Goal: Task Accomplishment & Management: Manage account settings

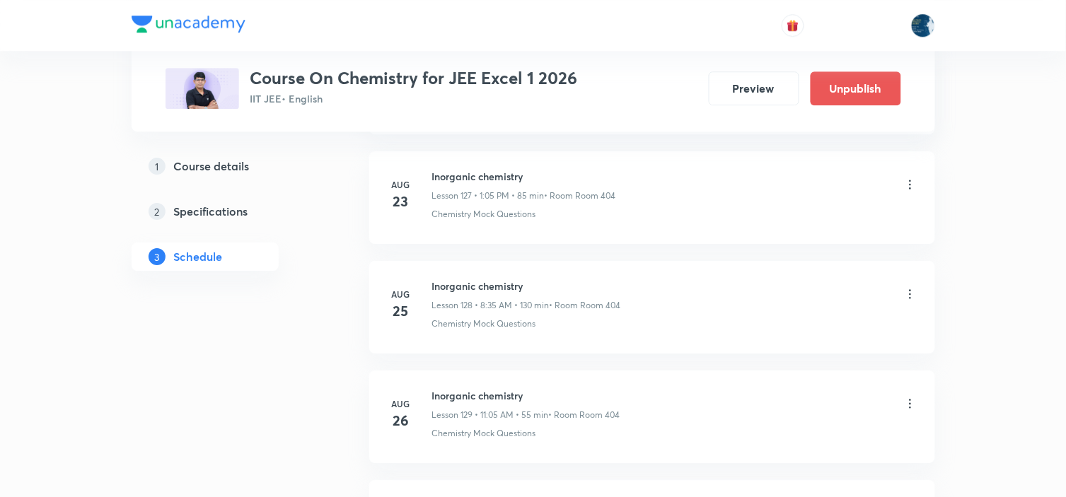
scroll to position [15988, 0]
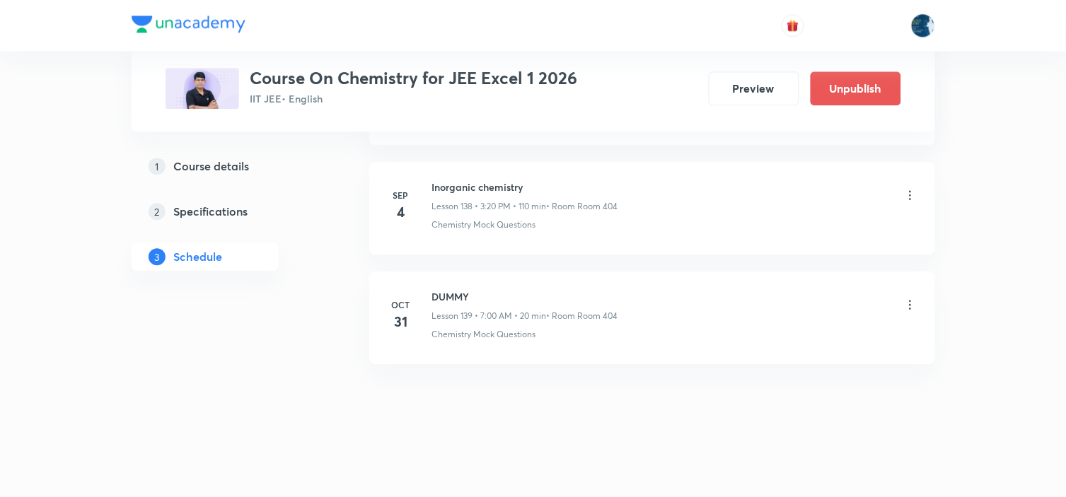
click at [442, 182] on h6 "Inorganic chemistry" at bounding box center [525, 187] width 186 height 15
copy h6 "Inorganic chemistry"
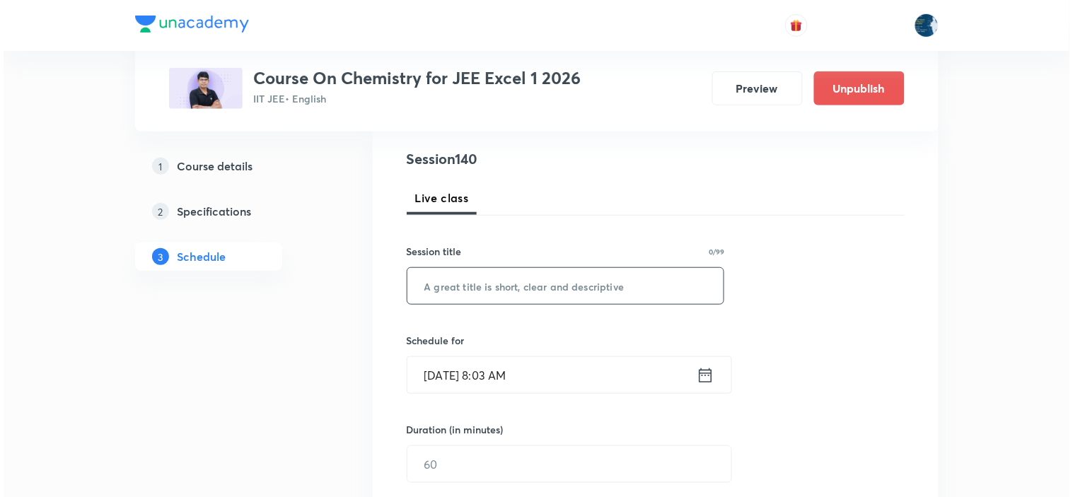
scroll to position [236, 0]
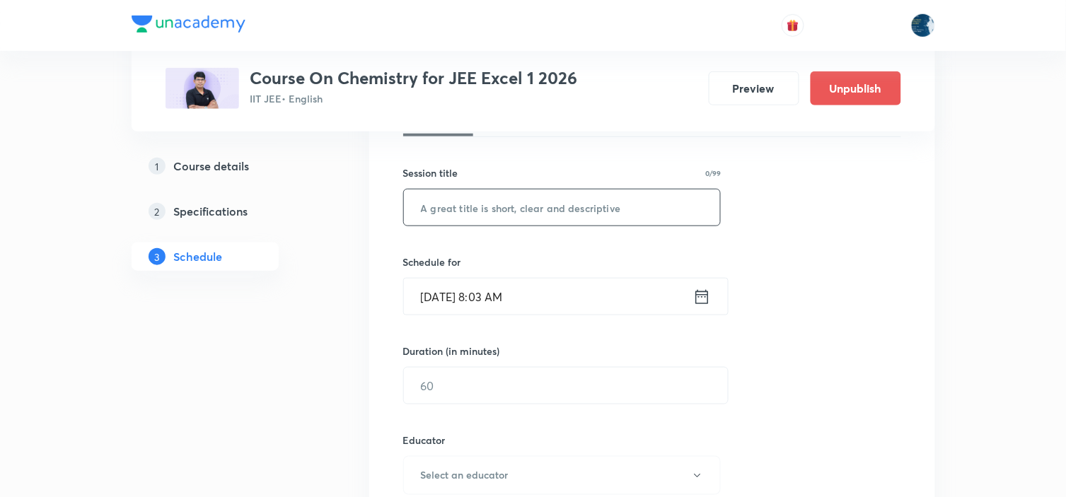
click at [476, 207] on input "text" at bounding box center [562, 208] width 317 height 36
paste input "Inorganic chemistry"
type input "Inorganic chemistry"
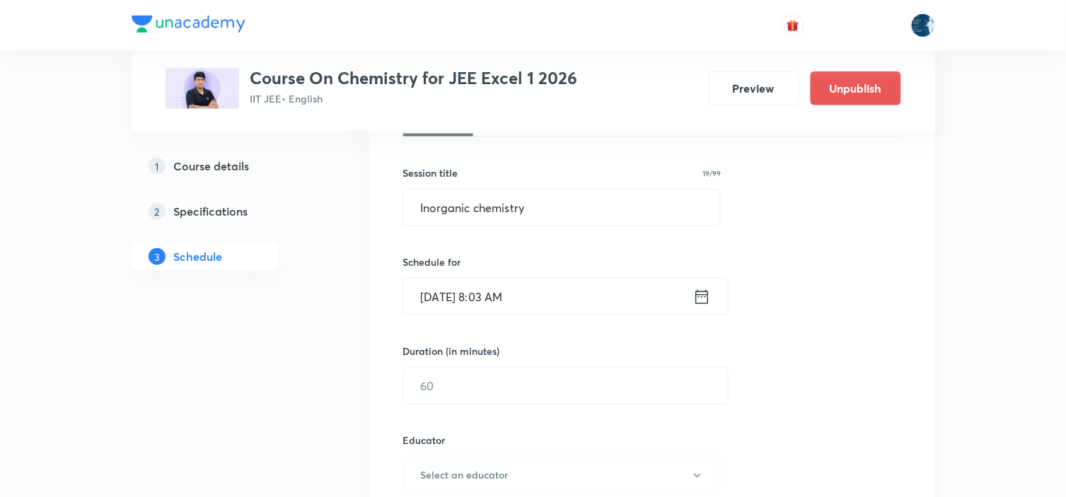
click at [699, 287] on icon at bounding box center [702, 297] width 18 height 20
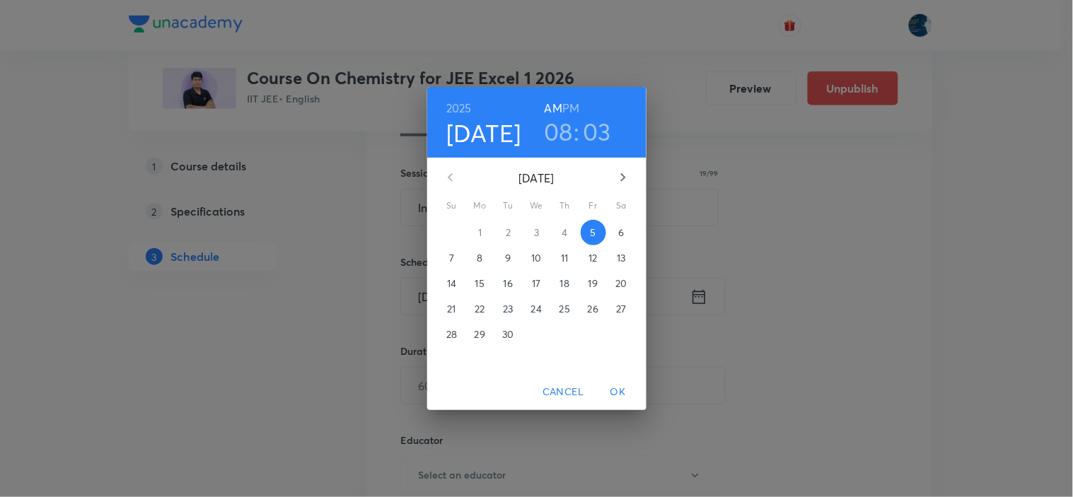
click at [600, 131] on h3 "03" at bounding box center [597, 132] width 28 height 30
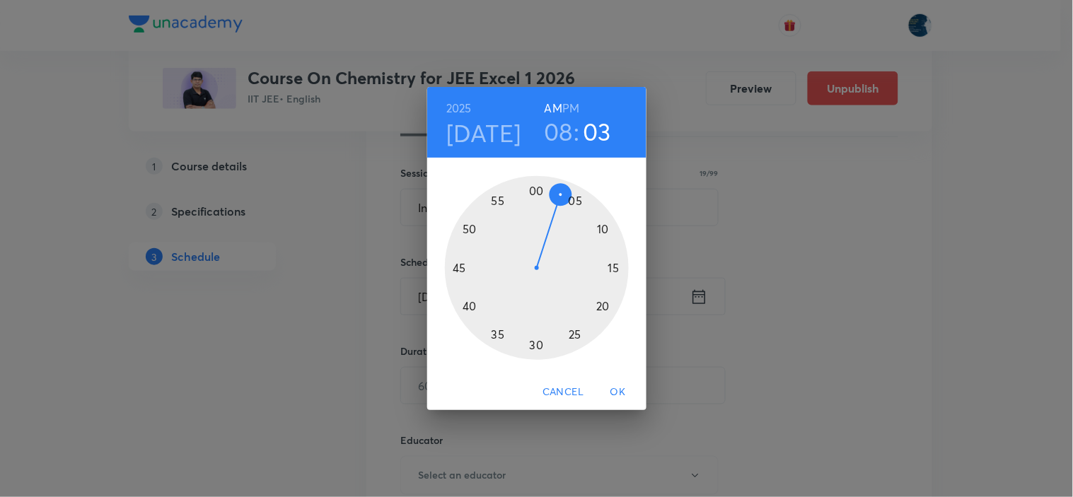
click at [498, 336] on div at bounding box center [537, 268] width 184 height 184
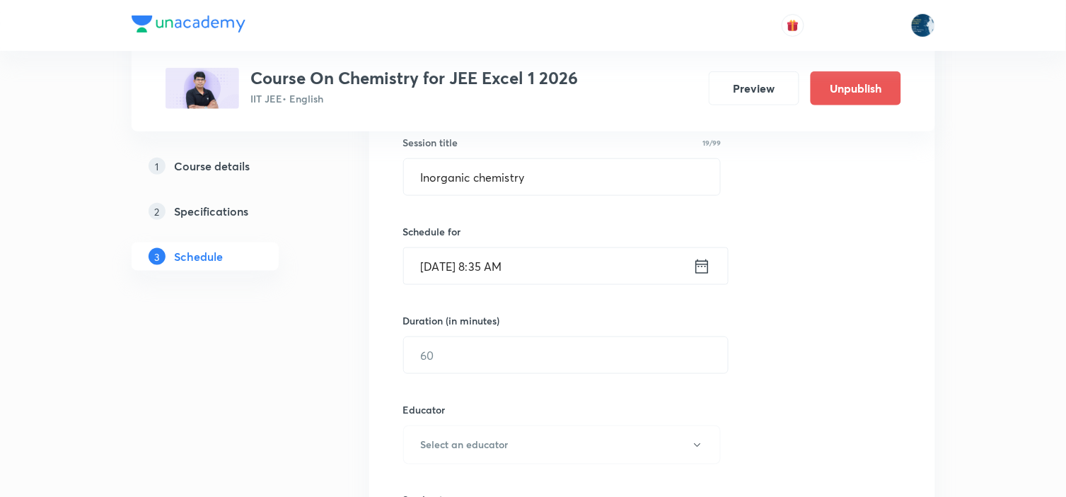
scroll to position [314, 0]
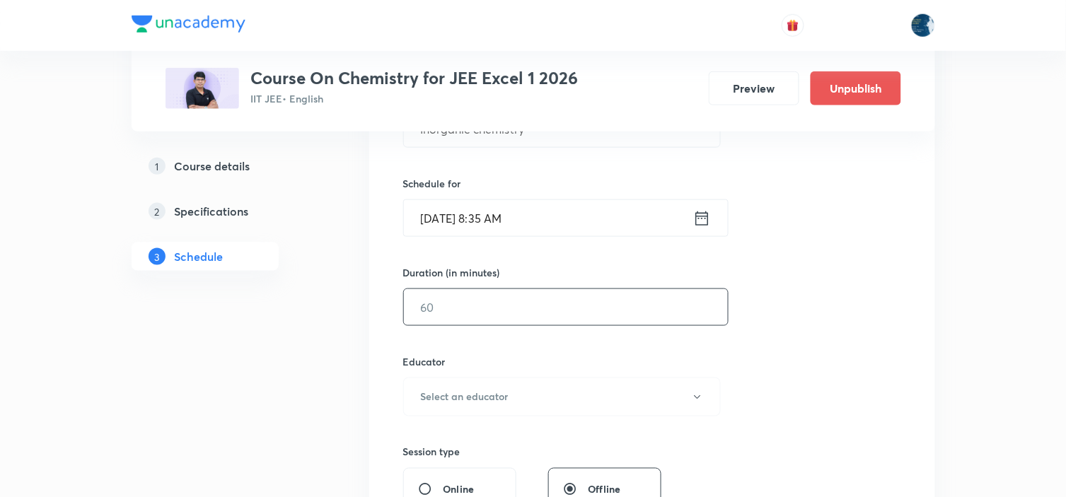
click at [514, 291] on input "text" at bounding box center [566, 307] width 324 height 36
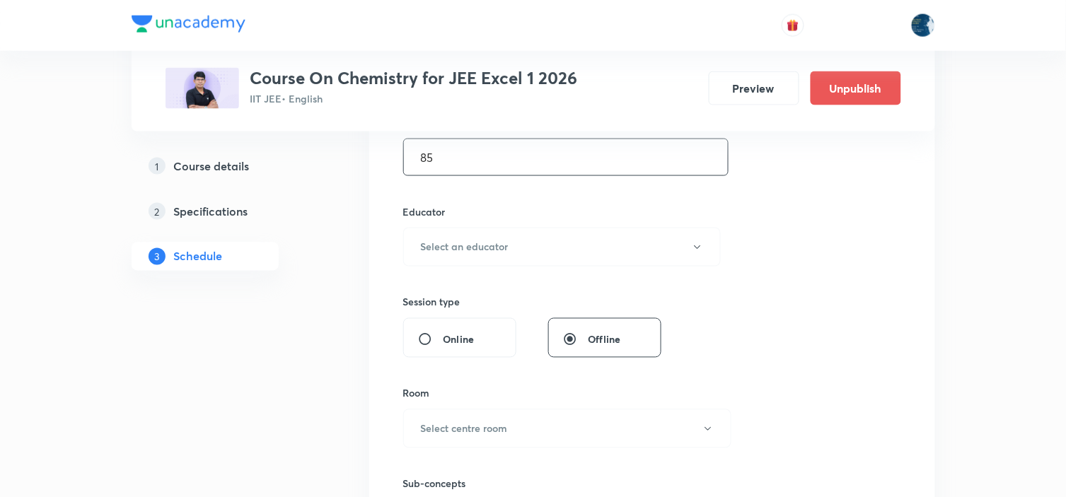
scroll to position [471, 0]
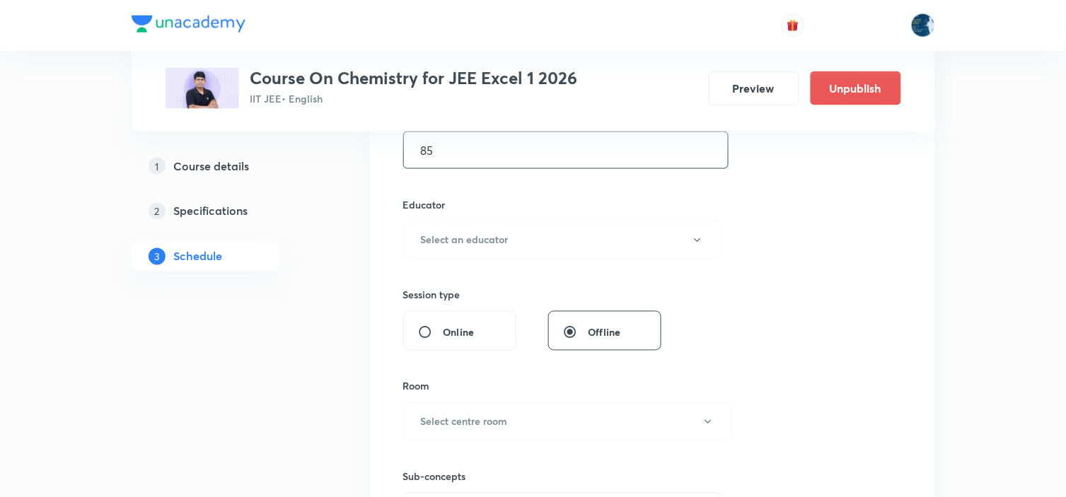
type input "85"
click at [532, 207] on h6 "Educator" at bounding box center [562, 204] width 318 height 15
click at [522, 224] on button "Select an educator" at bounding box center [562, 240] width 318 height 39
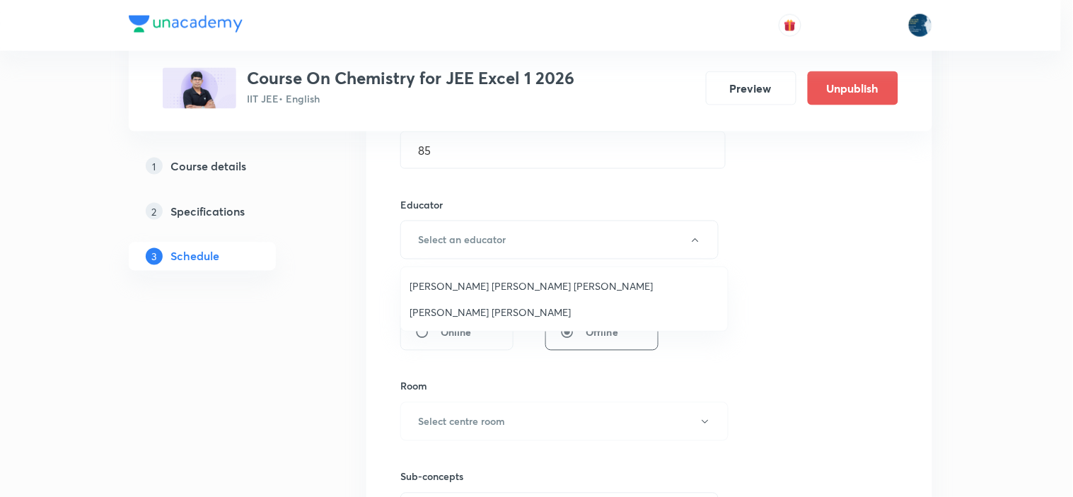
click at [483, 313] on span "Sripati Surya Dilip" at bounding box center [565, 312] width 310 height 15
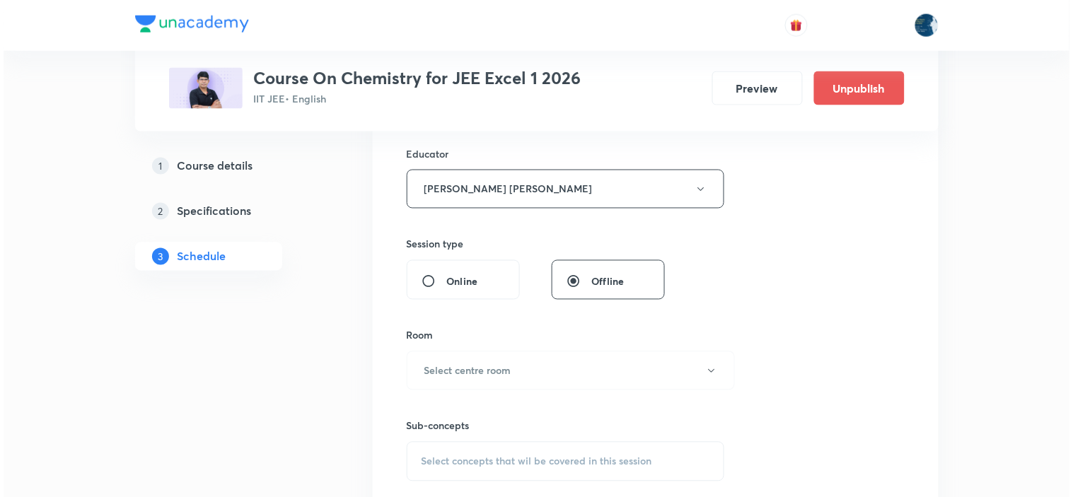
scroll to position [550, 0]
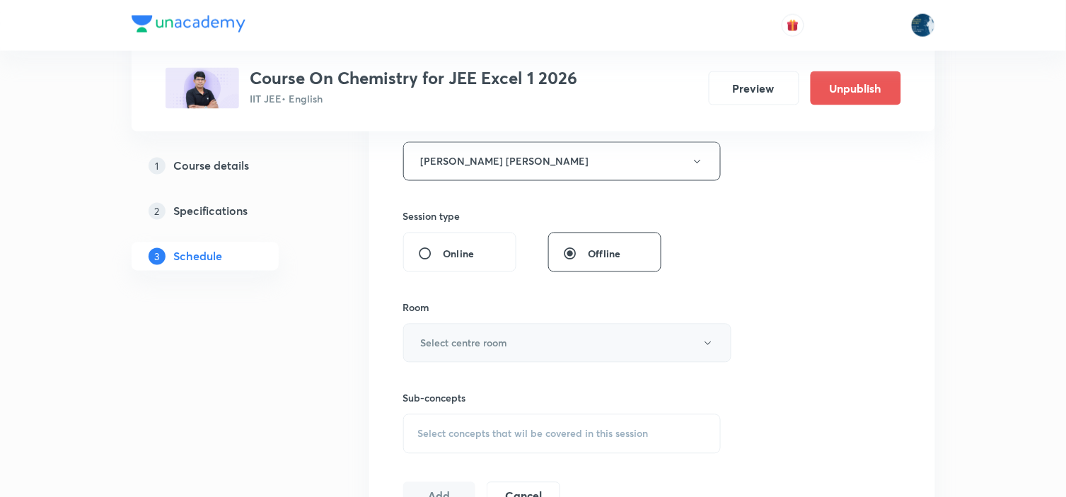
click at [484, 329] on button "Select centre room" at bounding box center [567, 343] width 328 height 39
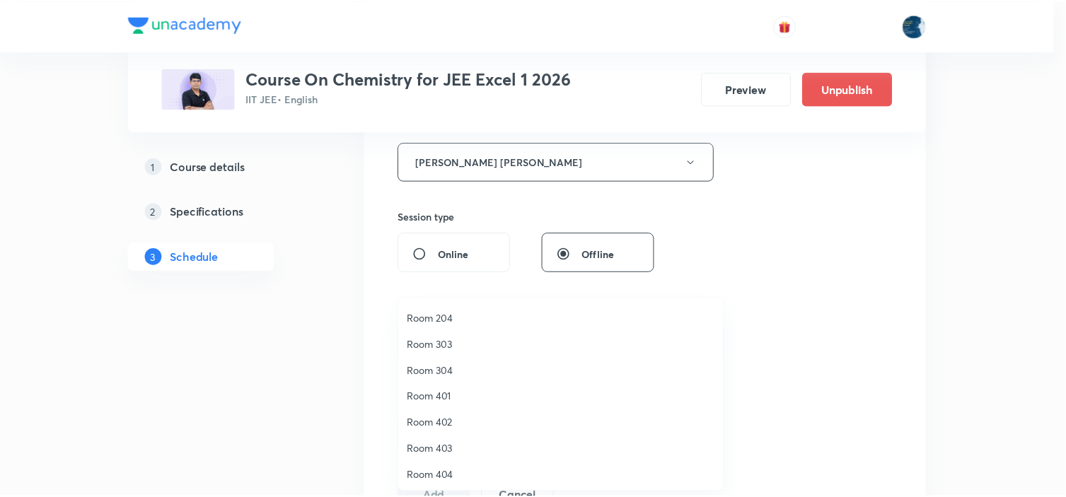
scroll to position [262, 0]
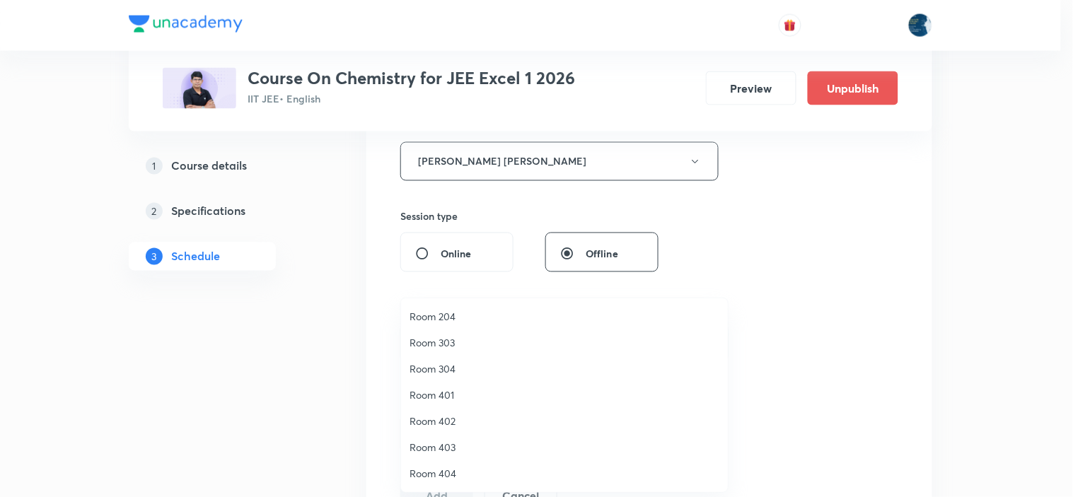
click at [441, 464] on li "Room 404" at bounding box center [564, 474] width 327 height 26
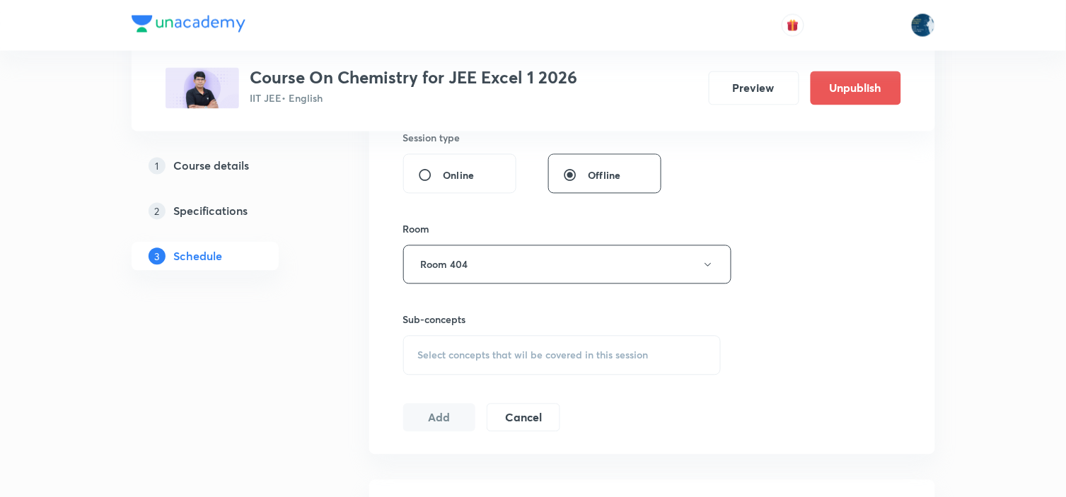
scroll to position [708, 0]
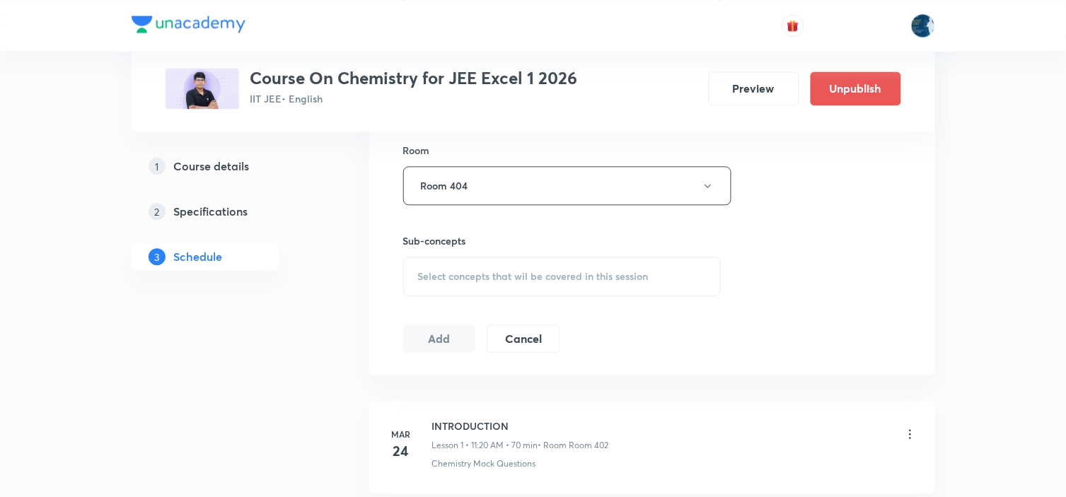
click at [575, 265] on div "Select concepts that wil be covered in this session" at bounding box center [562, 277] width 318 height 40
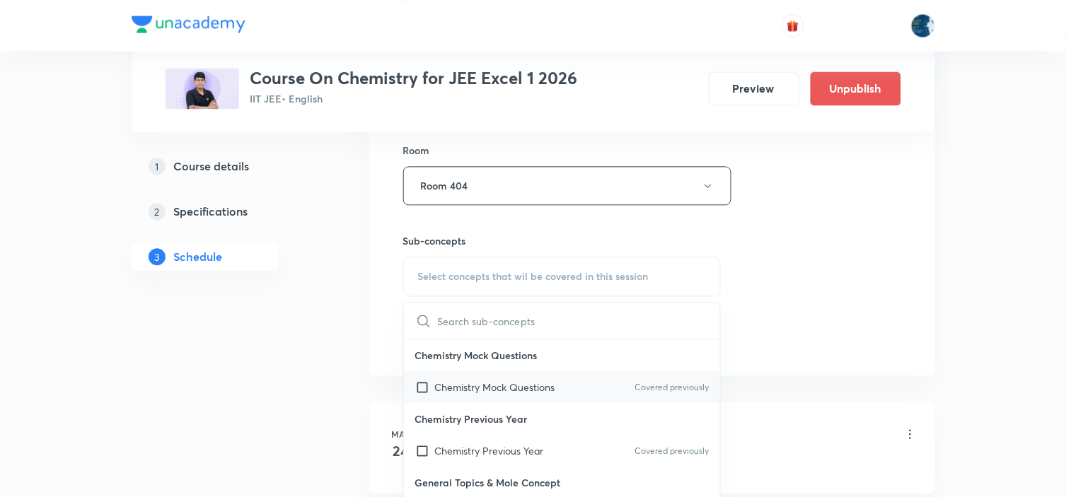
click at [620, 378] on div "Chemistry Mock Questions Covered previously" at bounding box center [562, 387] width 317 height 32
checkbox input "true"
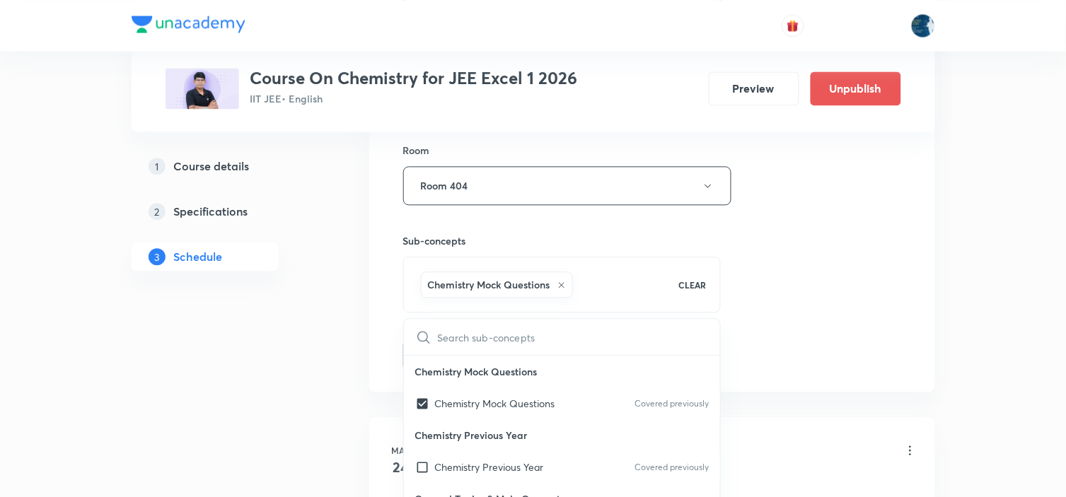
drag, startPoint x: 740, startPoint y: 319, endPoint x: 432, endPoint y: 273, distance: 311.2
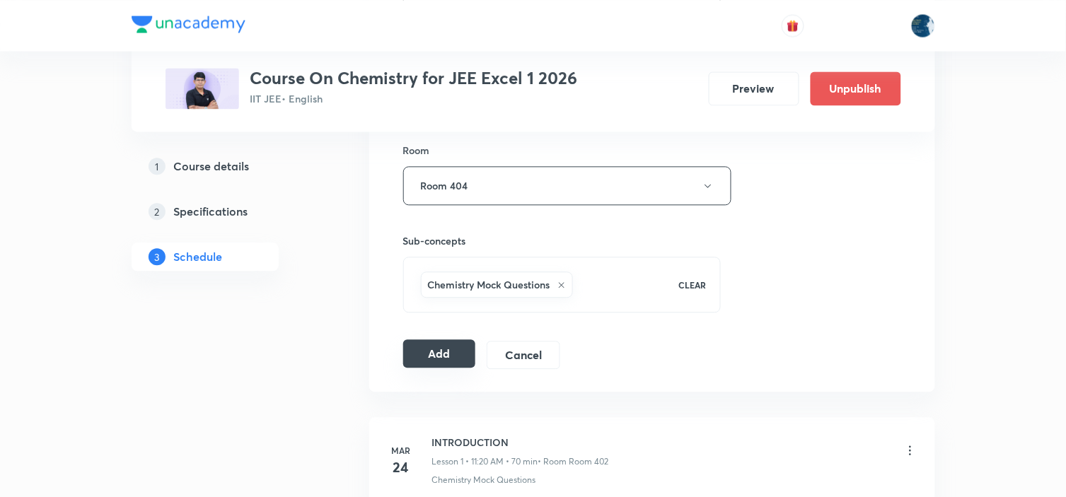
click at [415, 359] on button "Add" at bounding box center [439, 354] width 73 height 28
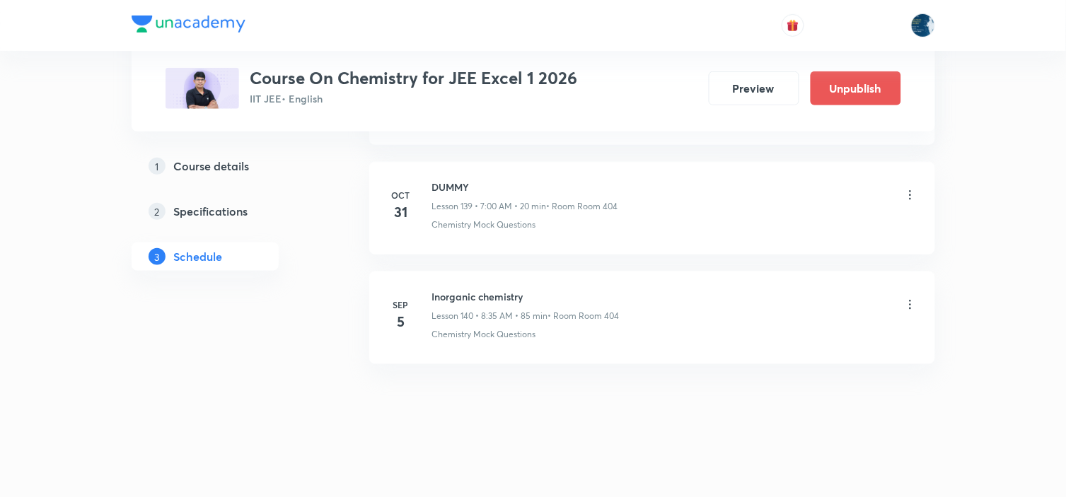
scroll to position [15356, 0]
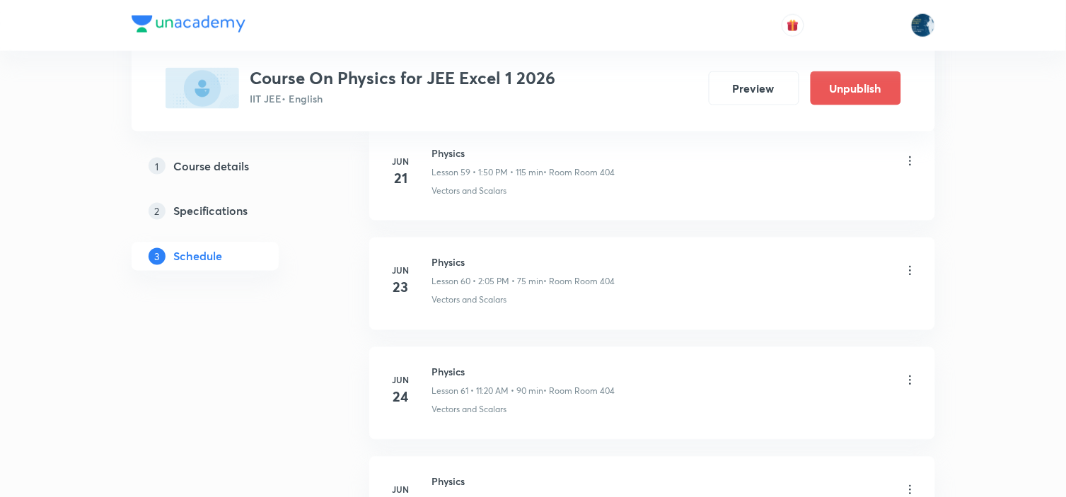
scroll to position [13134, 0]
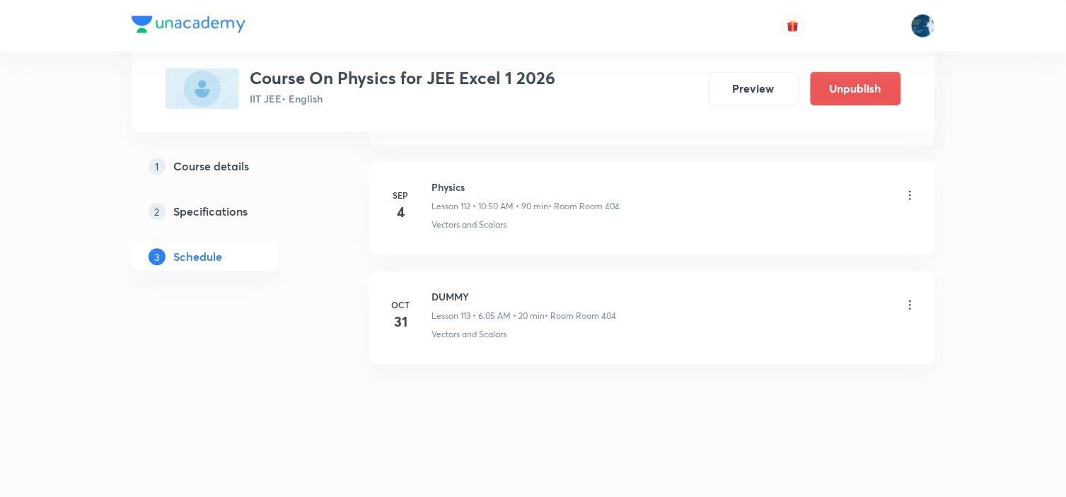
click at [437, 189] on h6 "Physics" at bounding box center [526, 187] width 188 height 15
copy h6 "Physics"
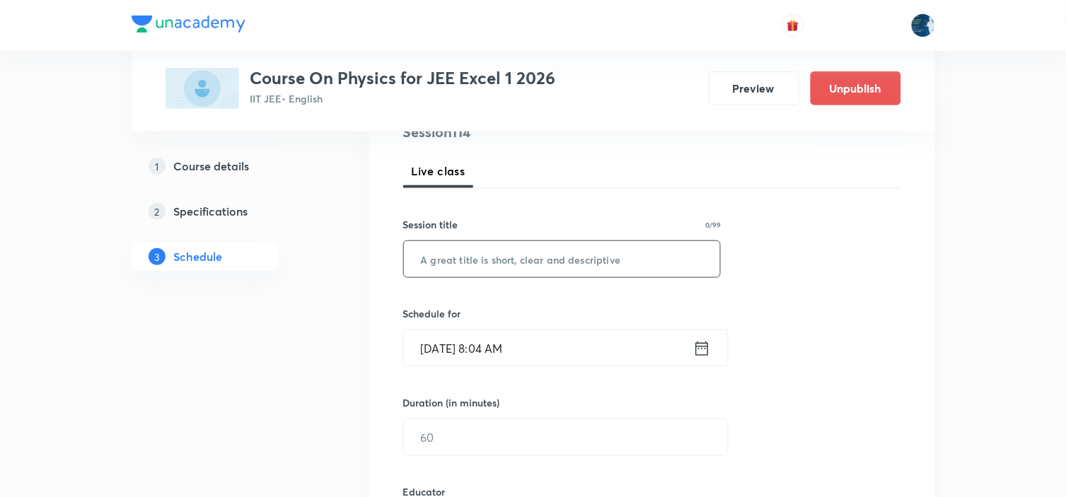
scroll to position [236, 0]
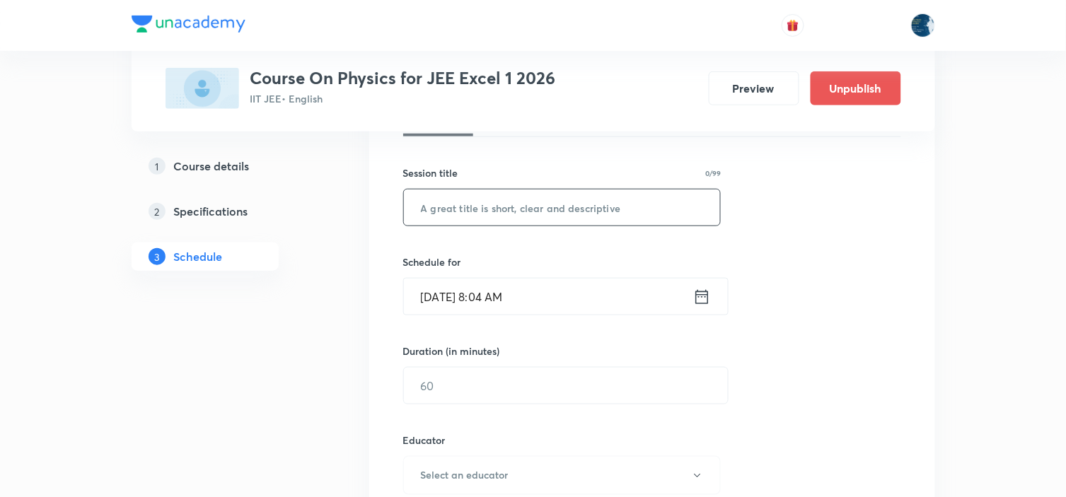
click at [480, 212] on input "text" at bounding box center [562, 208] width 317 height 36
paste input "Physics"
type input "Physics"
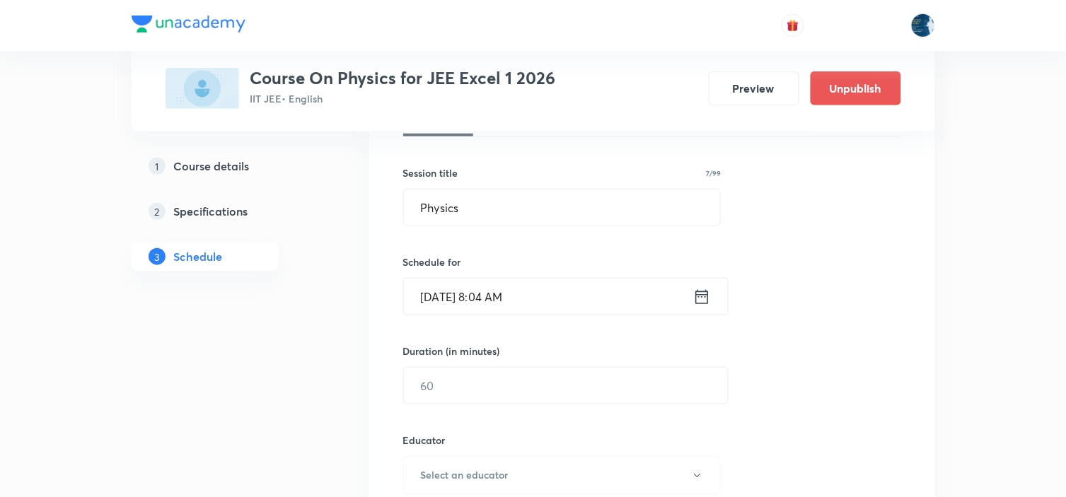
click at [701, 301] on icon at bounding box center [702, 297] width 18 height 20
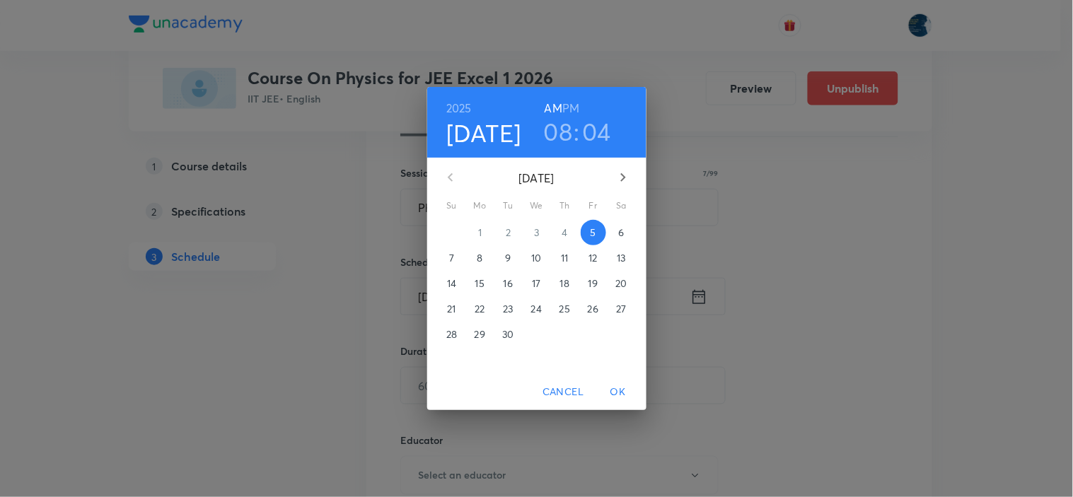
click at [563, 132] on h3 "08" at bounding box center [558, 132] width 29 height 30
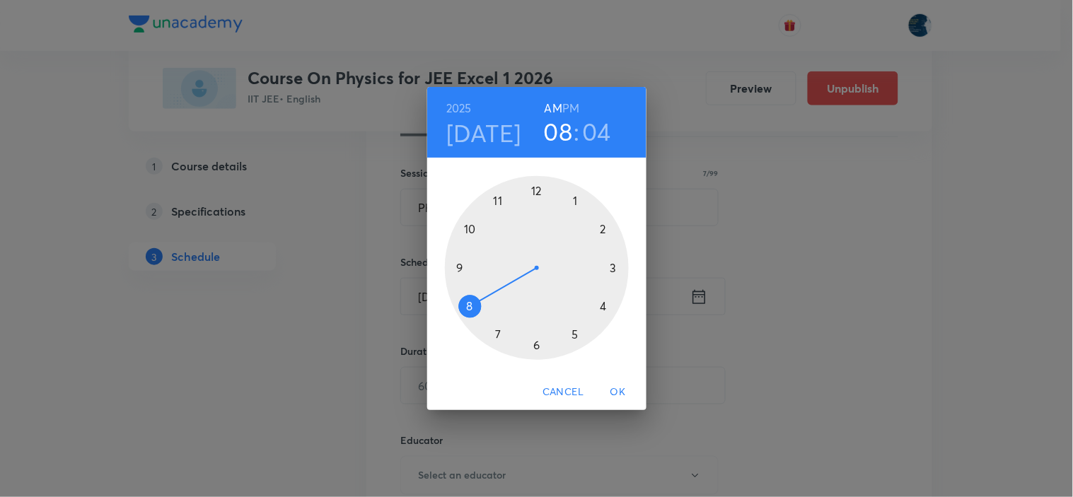
click at [468, 230] on div at bounding box center [537, 268] width 184 height 184
click at [600, 307] on div at bounding box center [537, 268] width 184 height 184
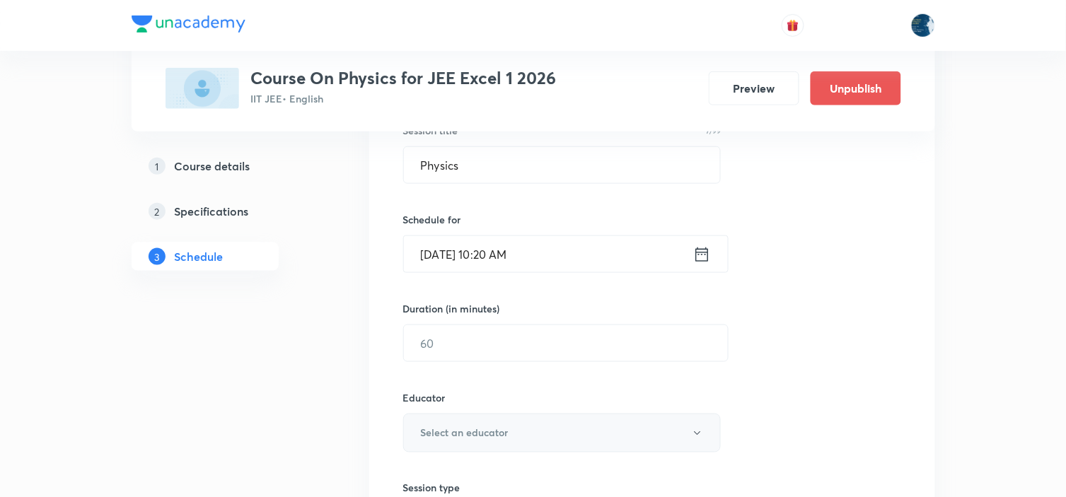
scroll to position [393, 0]
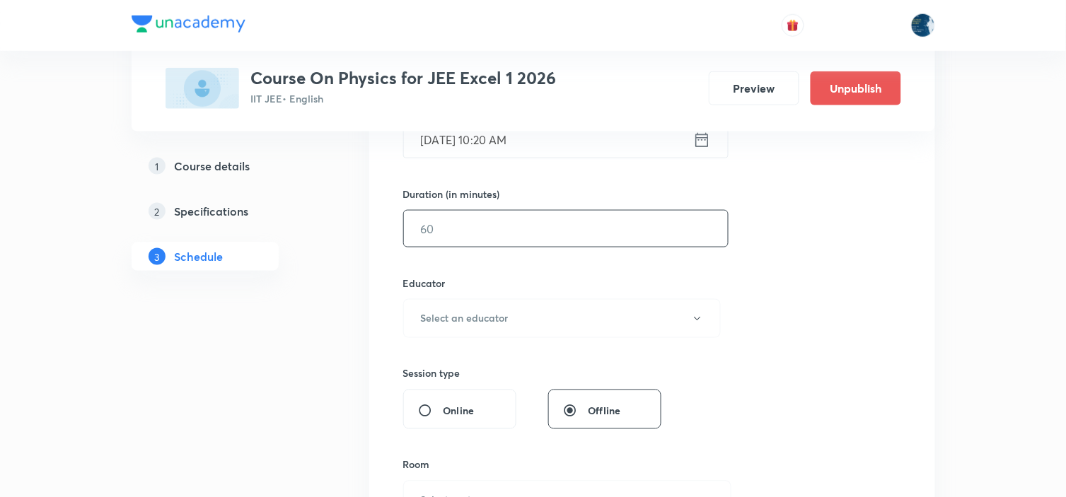
click at [589, 238] on input "text" at bounding box center [566, 229] width 324 height 36
type input "6"
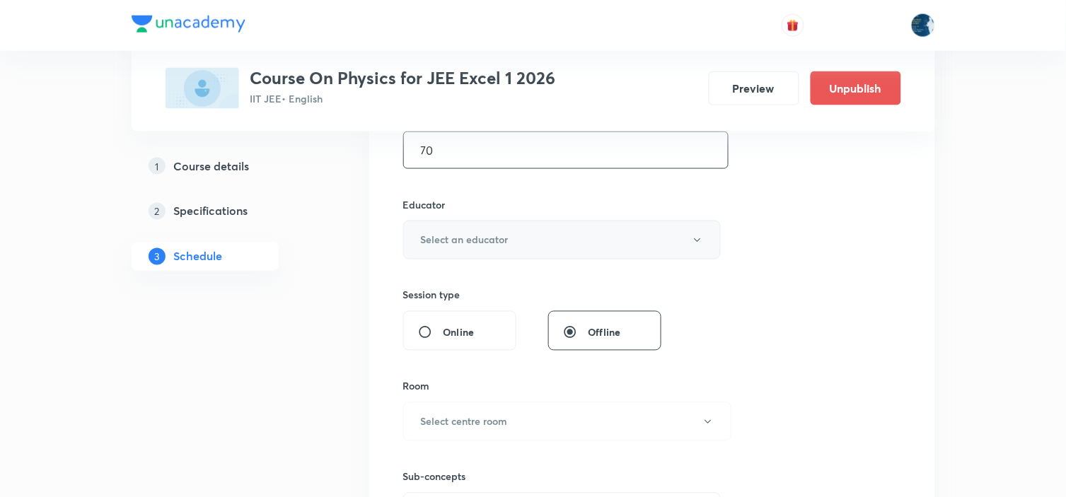
type input "70"
click at [571, 237] on button "Select an educator" at bounding box center [562, 240] width 318 height 39
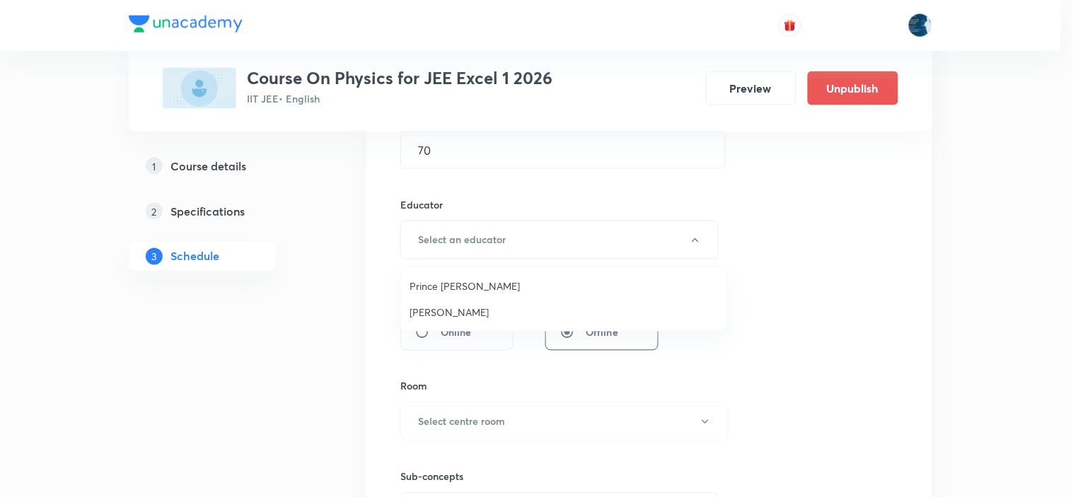
click at [504, 290] on span "Prince Dubey" at bounding box center [565, 286] width 310 height 15
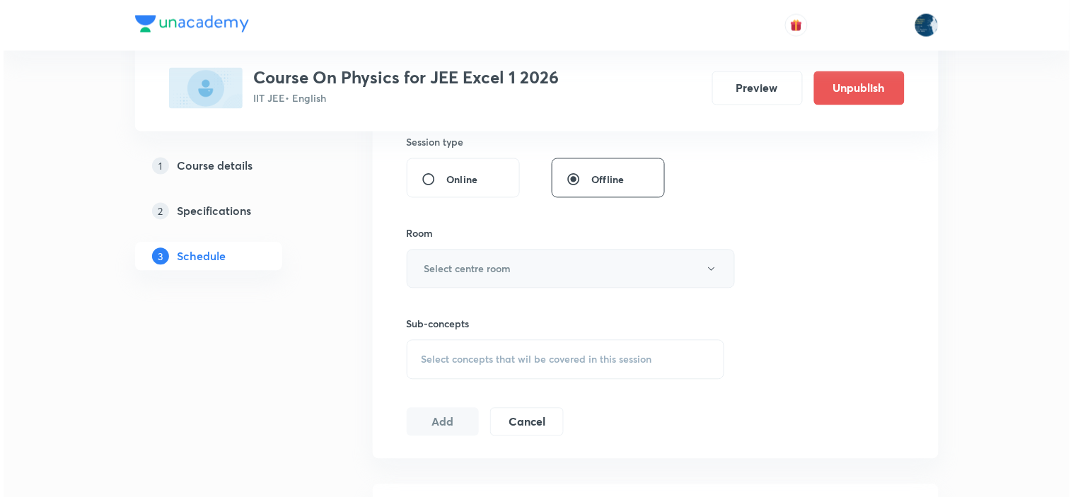
scroll to position [628, 0]
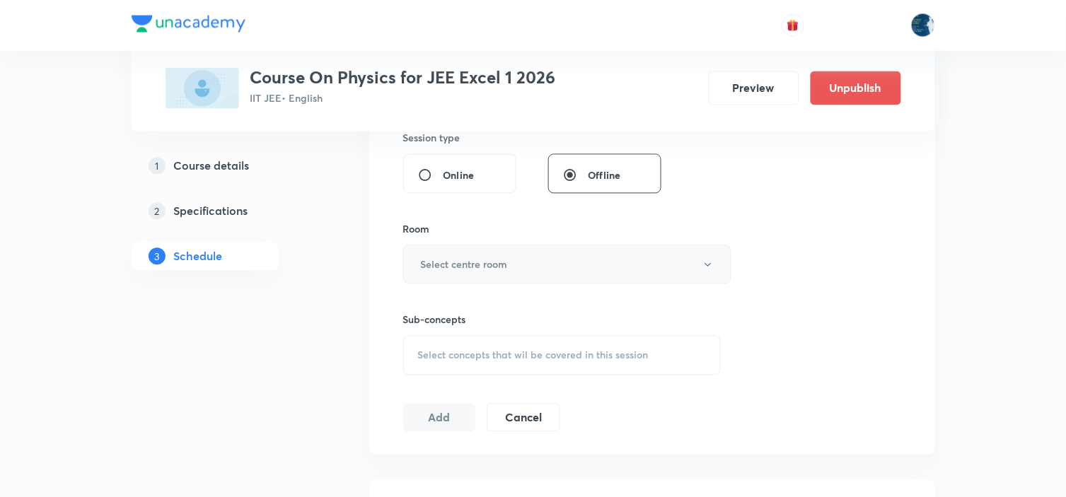
click at [507, 260] on h6 "Select centre room" at bounding box center [464, 265] width 87 height 15
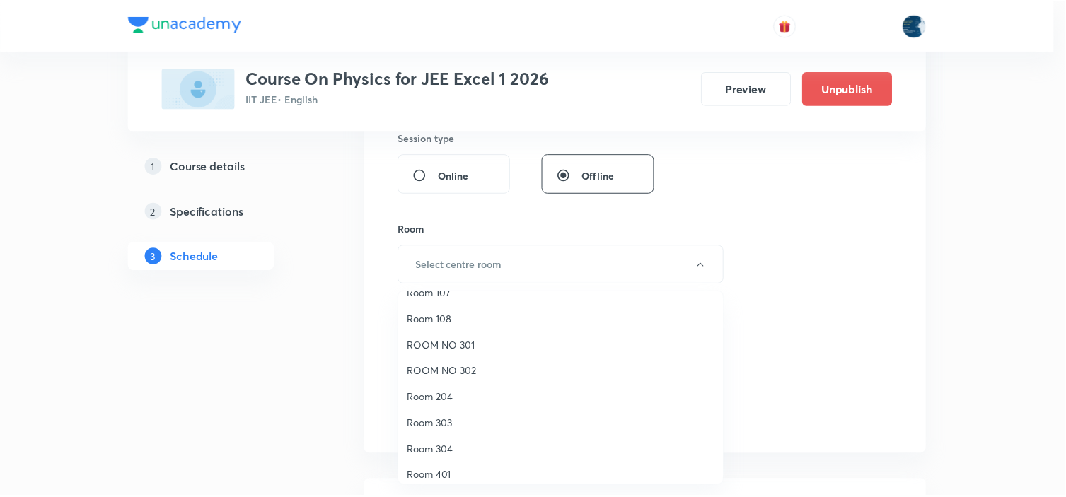
scroll to position [262, 0]
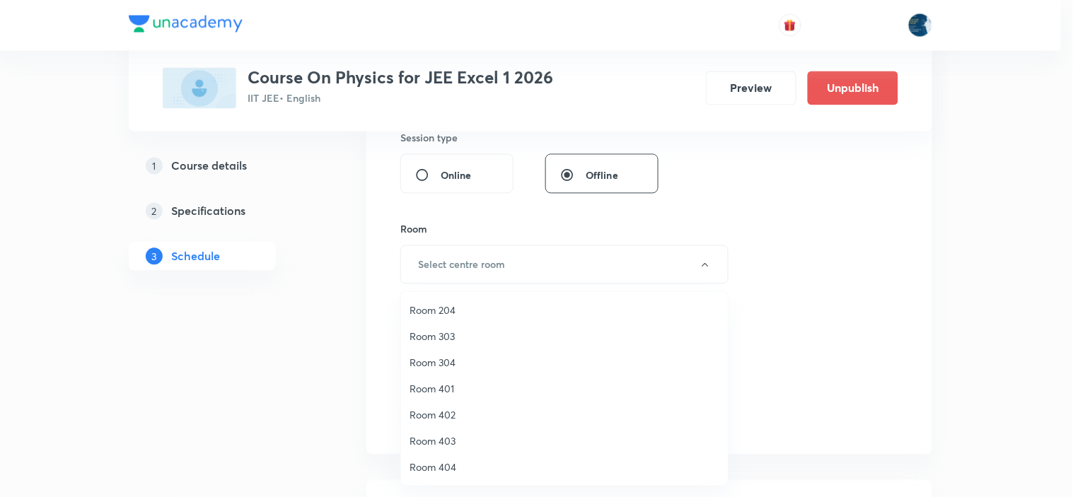
click at [464, 460] on span "Room 404" at bounding box center [565, 467] width 310 height 15
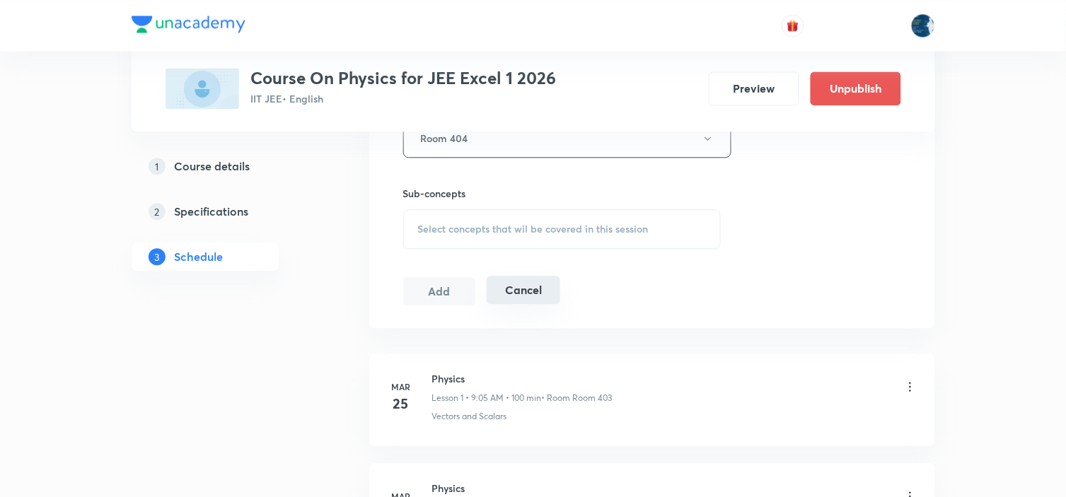
scroll to position [786, 0]
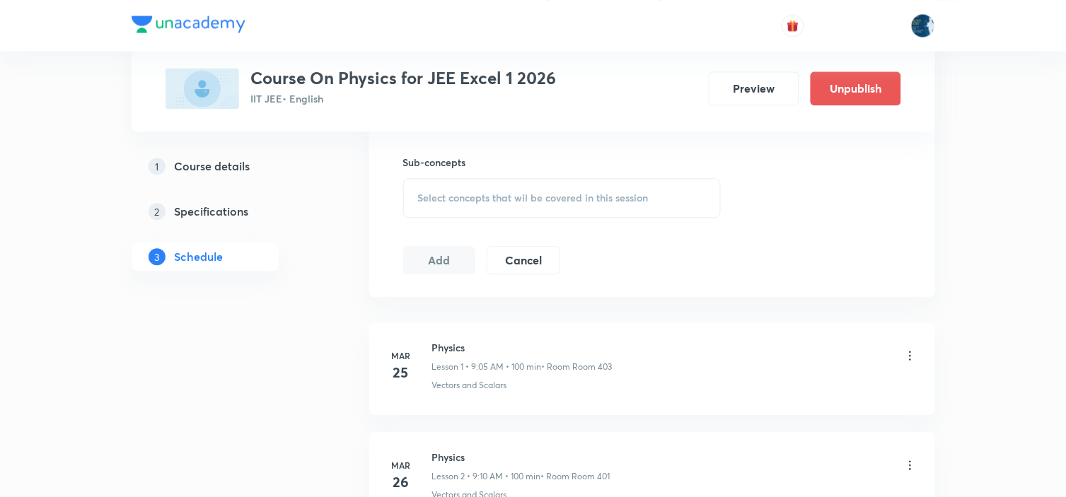
click at [567, 189] on div "Select concepts that wil be covered in this session" at bounding box center [562, 198] width 318 height 40
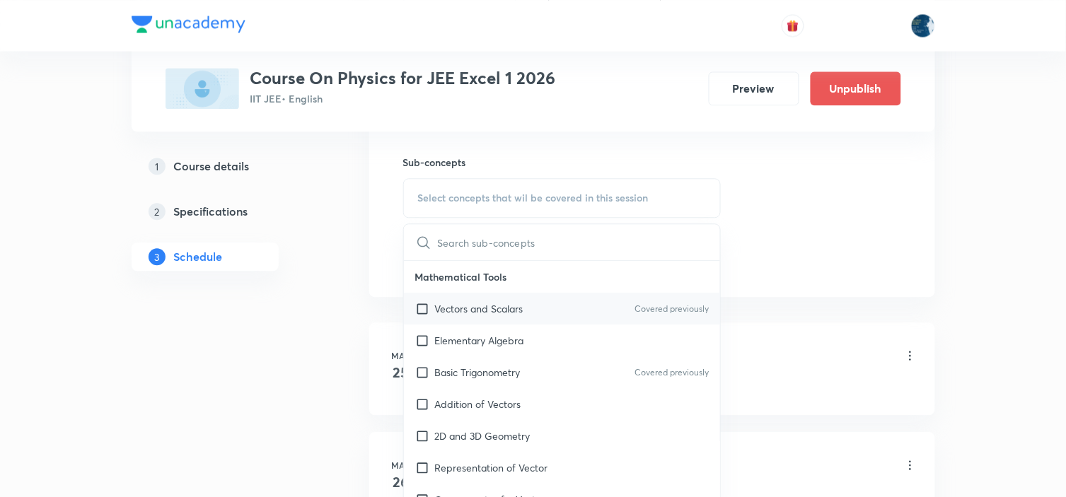
click at [618, 301] on div "Vectors and Scalars Covered previously" at bounding box center [562, 309] width 317 height 32
checkbox input "true"
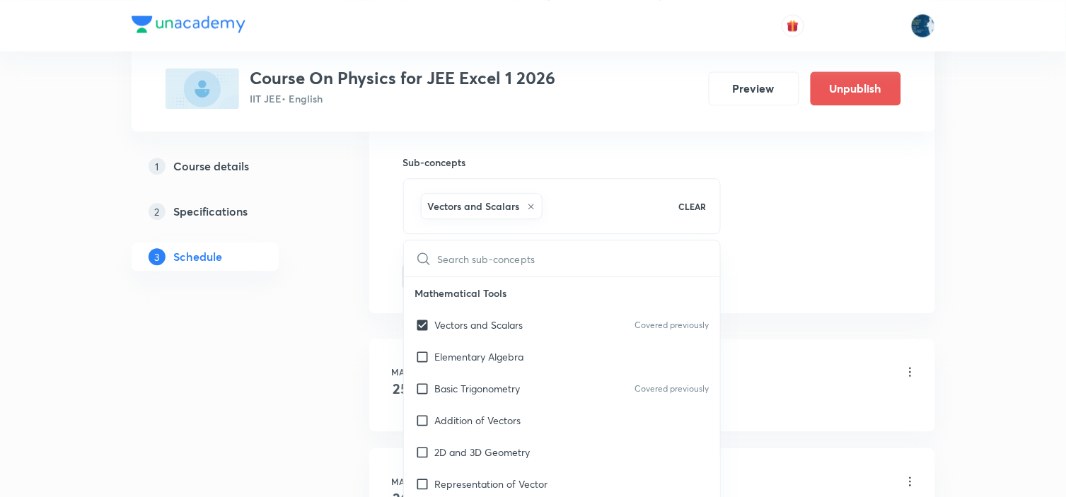
drag, startPoint x: 796, startPoint y: 245, endPoint x: 625, endPoint y: 210, distance: 174.7
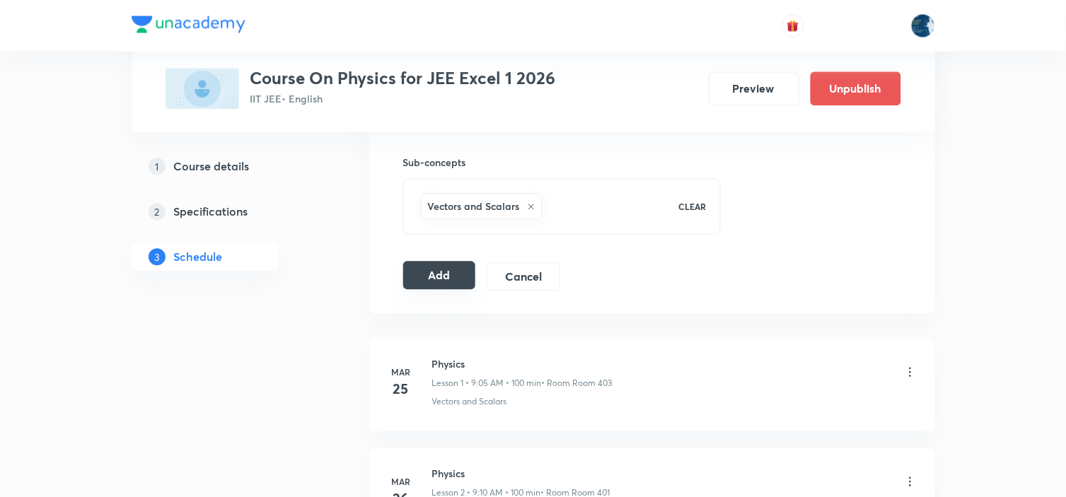
click at [432, 270] on button "Add" at bounding box center [439, 275] width 73 height 28
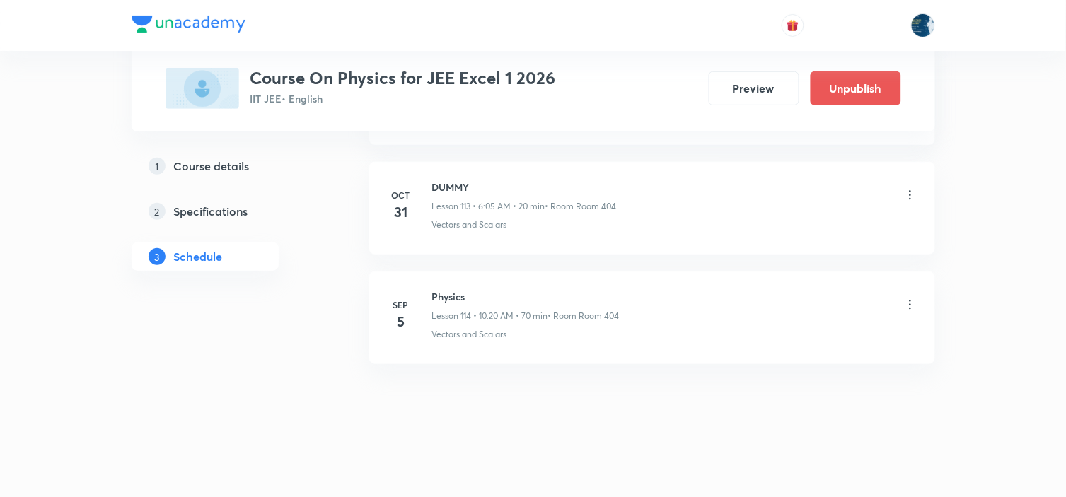
scroll to position [12503, 0]
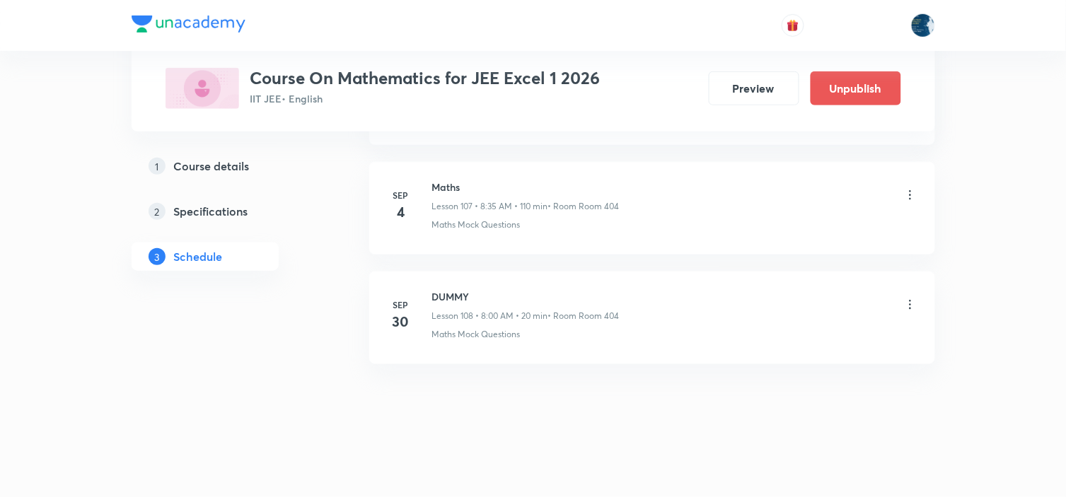
scroll to position [12585, 0]
click at [446, 184] on h6 "Maths" at bounding box center [525, 187] width 187 height 15
copy h6 "Maths"
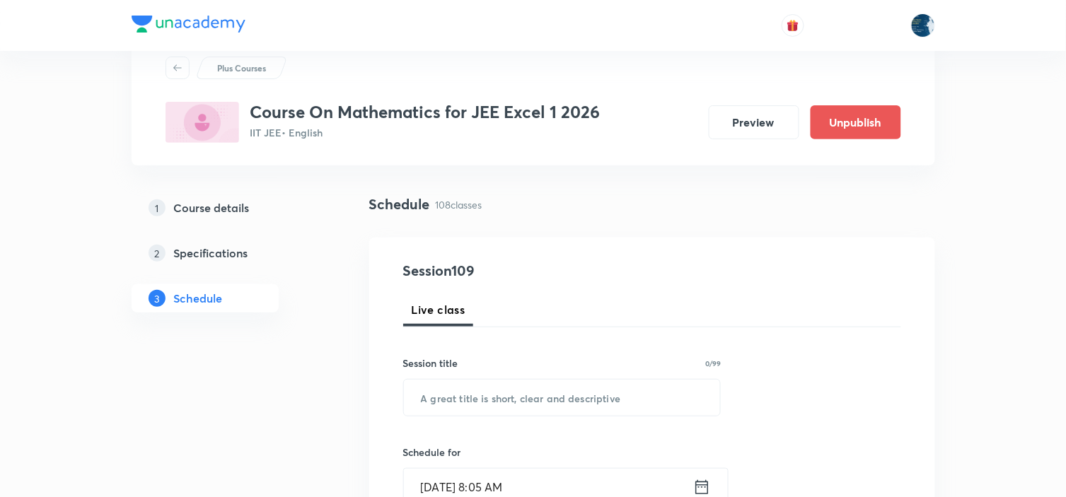
scroll to position [447, 0]
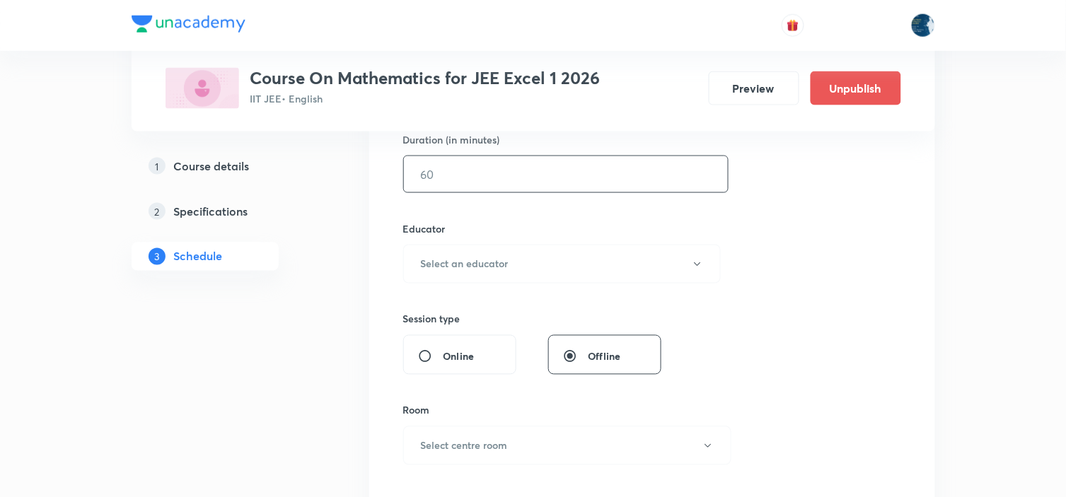
click at [455, 180] on input "text" at bounding box center [566, 174] width 324 height 36
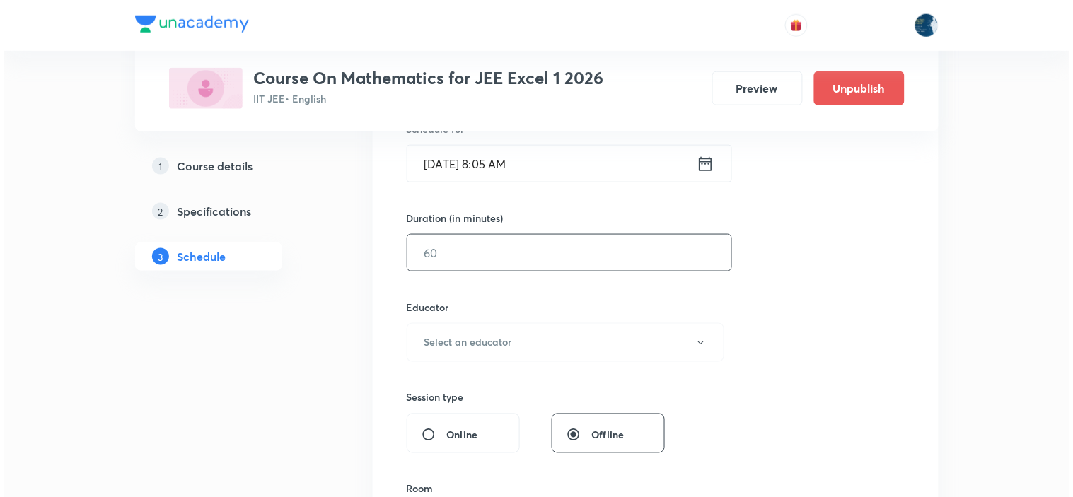
scroll to position [290, 0]
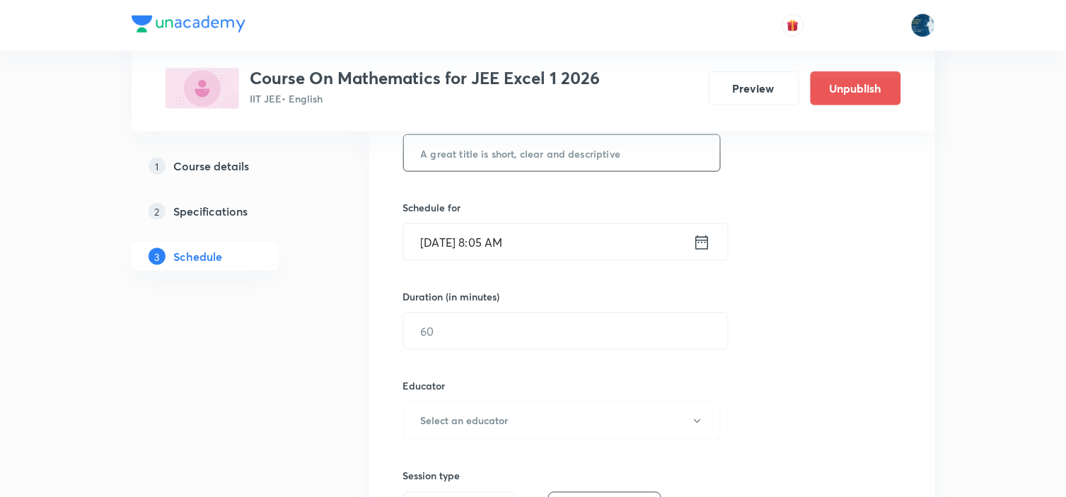
click at [469, 144] on input "text" at bounding box center [562, 153] width 317 height 36
paste input "Maths"
type input "Maths"
click at [705, 248] on icon at bounding box center [702, 243] width 18 height 20
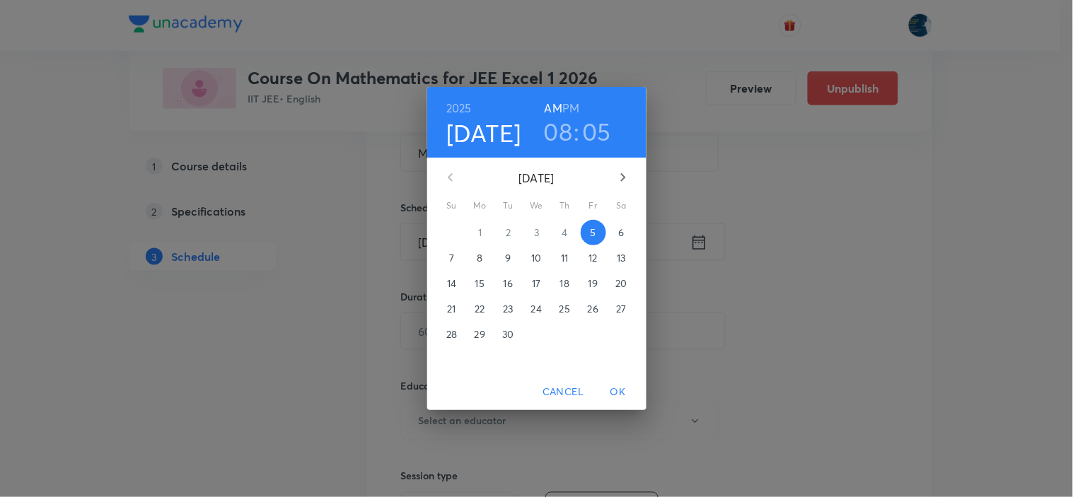
click at [567, 125] on h3 "08" at bounding box center [558, 132] width 29 height 30
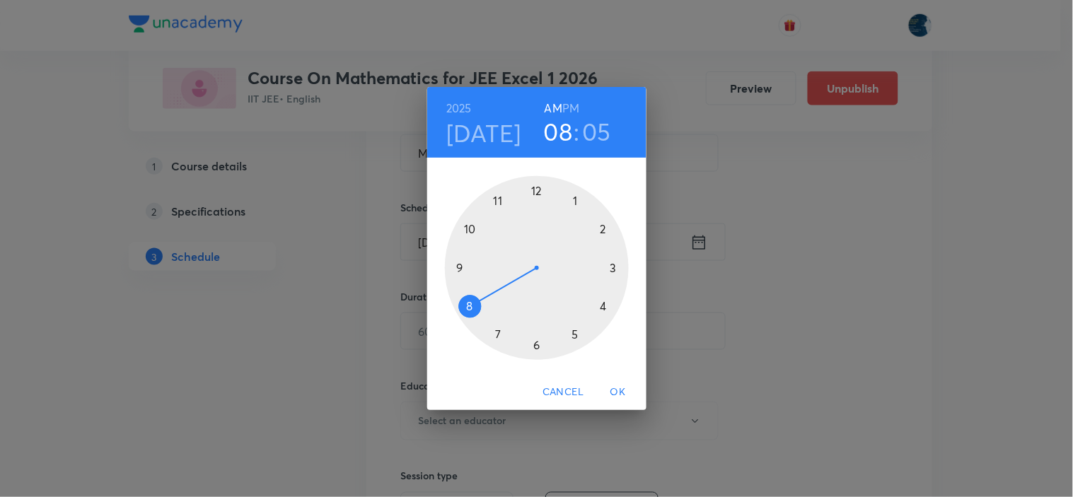
click at [500, 200] on div at bounding box center [537, 268] width 184 height 184
click at [475, 230] on div at bounding box center [537, 268] width 184 height 184
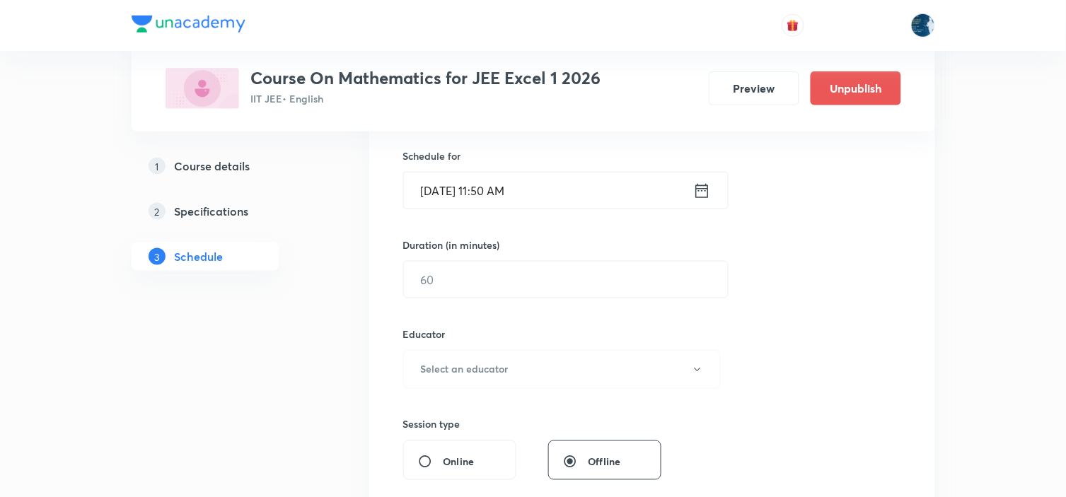
scroll to position [369, 0]
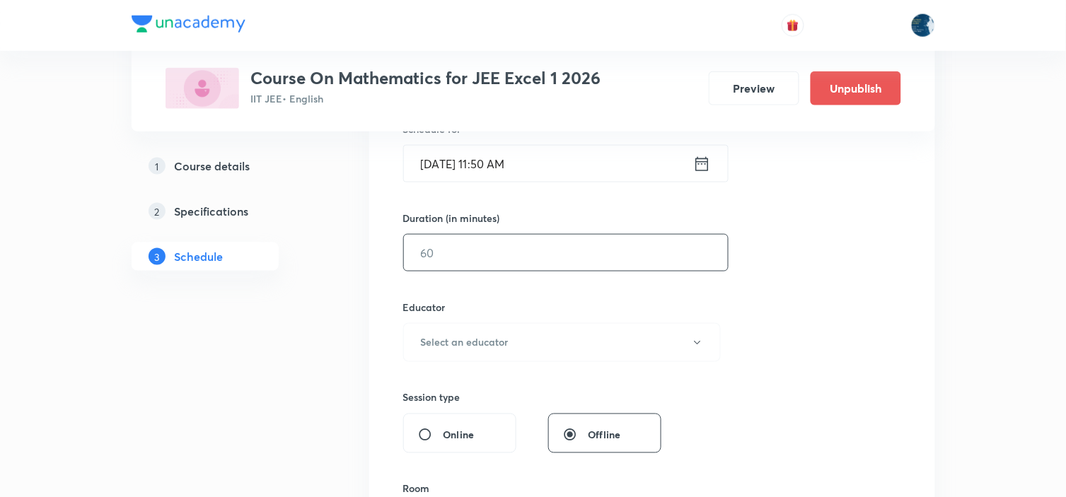
click at [500, 266] on input "text" at bounding box center [566, 253] width 324 height 36
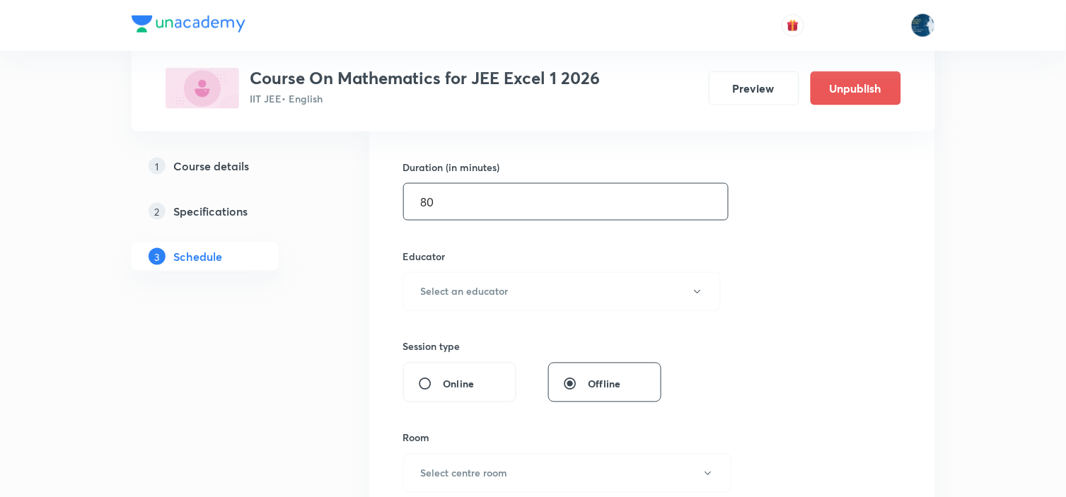
scroll to position [447, 0]
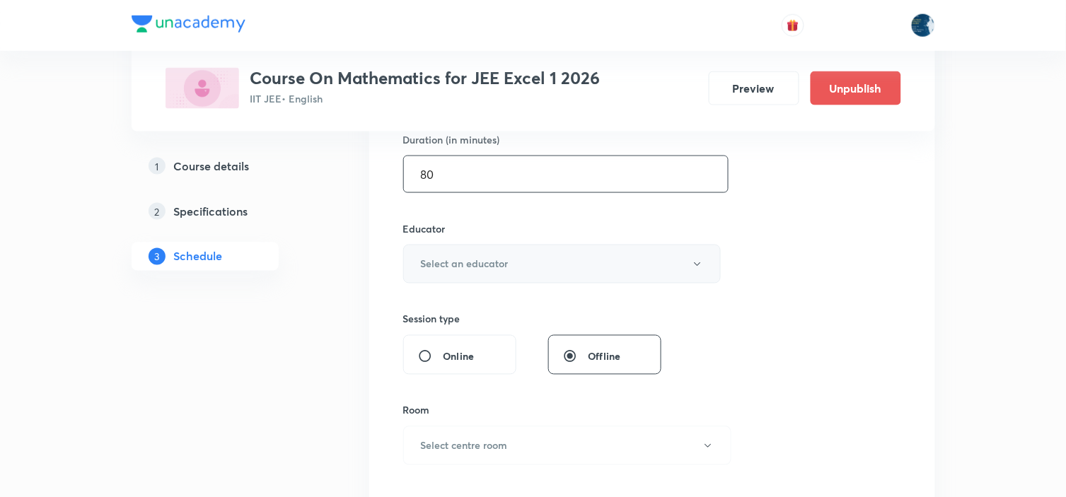
type input "80"
click at [515, 253] on button "Select an educator" at bounding box center [562, 264] width 318 height 39
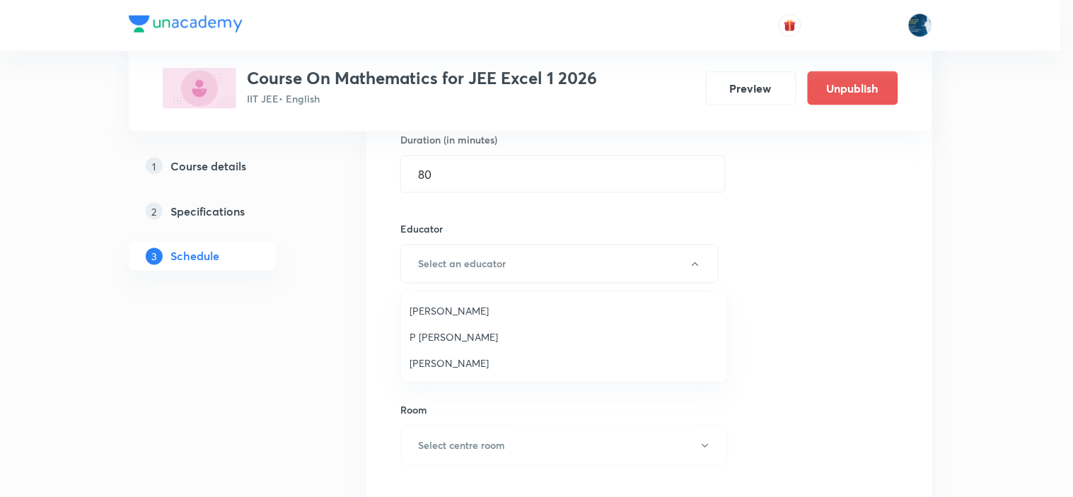
click at [500, 312] on span "[PERSON_NAME]" at bounding box center [565, 311] width 310 height 15
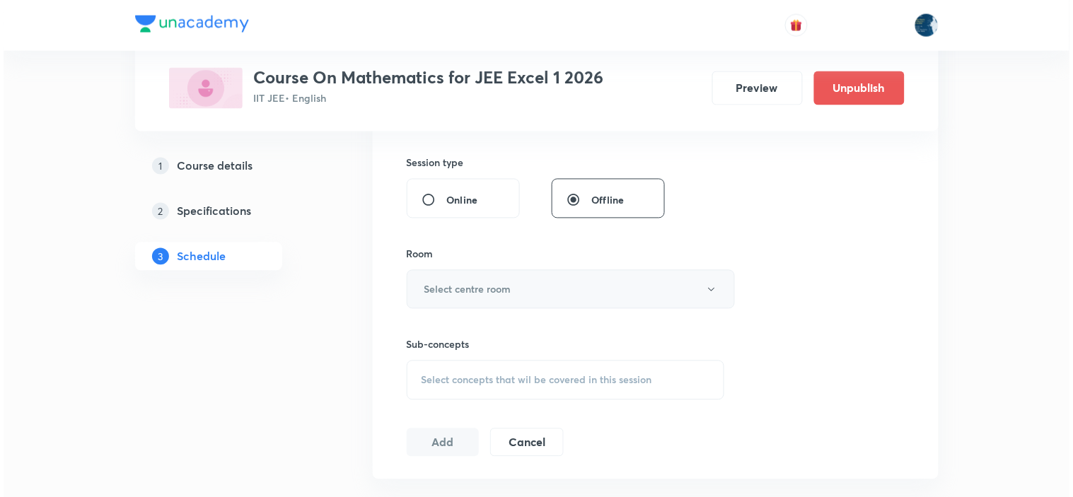
scroll to position [604, 0]
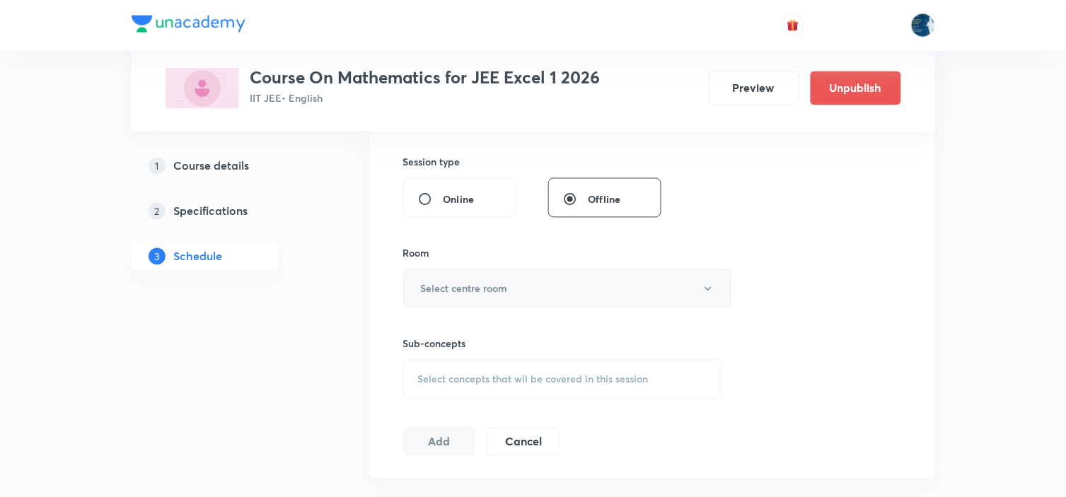
click at [512, 284] on button "Select centre room" at bounding box center [567, 289] width 328 height 39
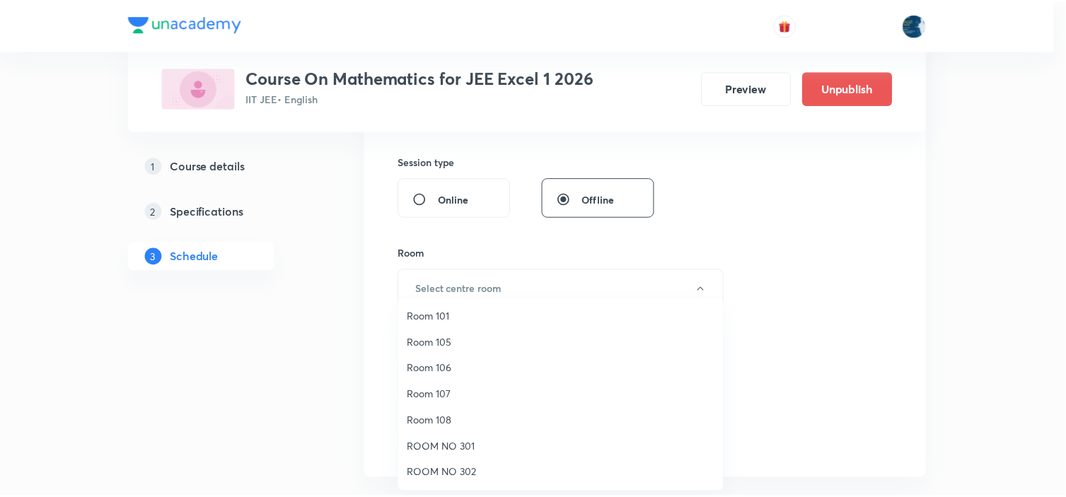
scroll to position [262, 0]
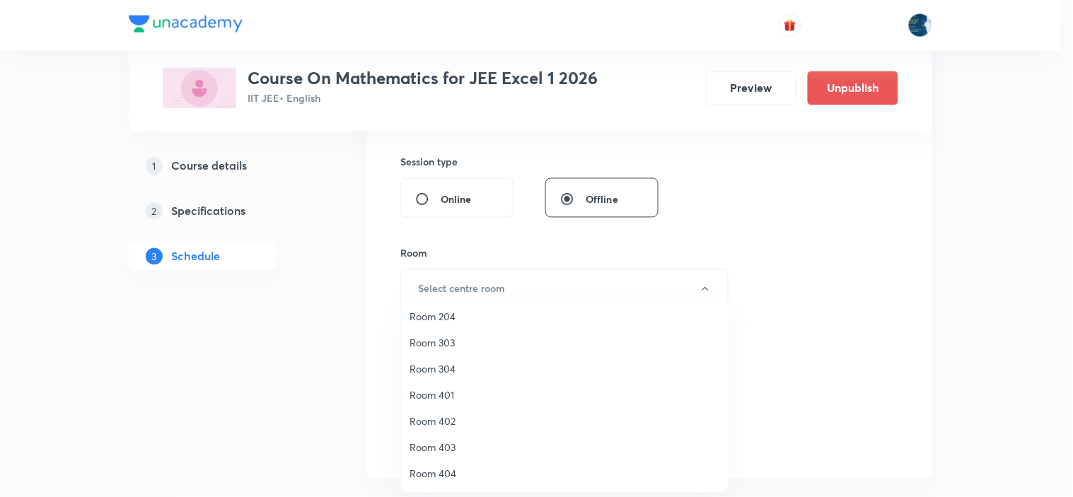
click at [448, 475] on span "Room 404" at bounding box center [565, 473] width 310 height 15
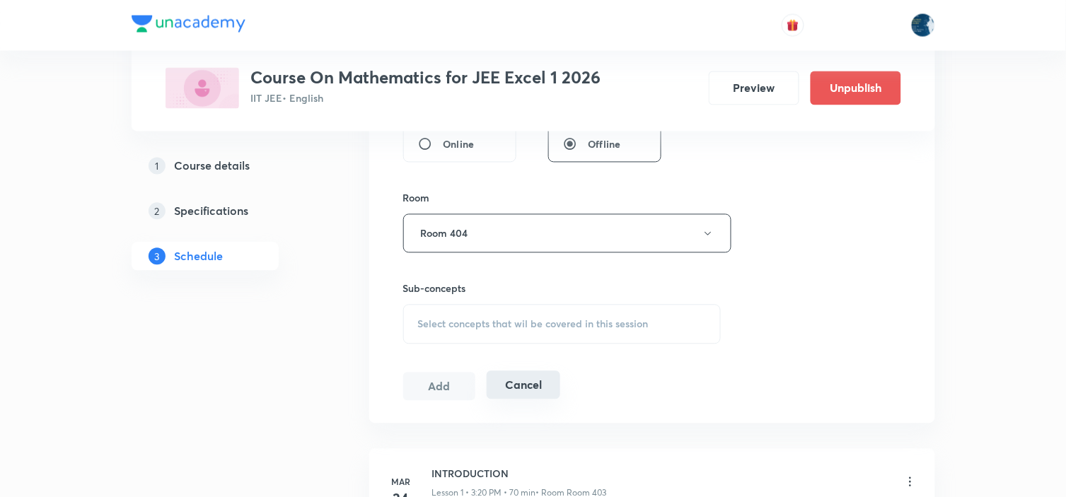
scroll to position [761, 0]
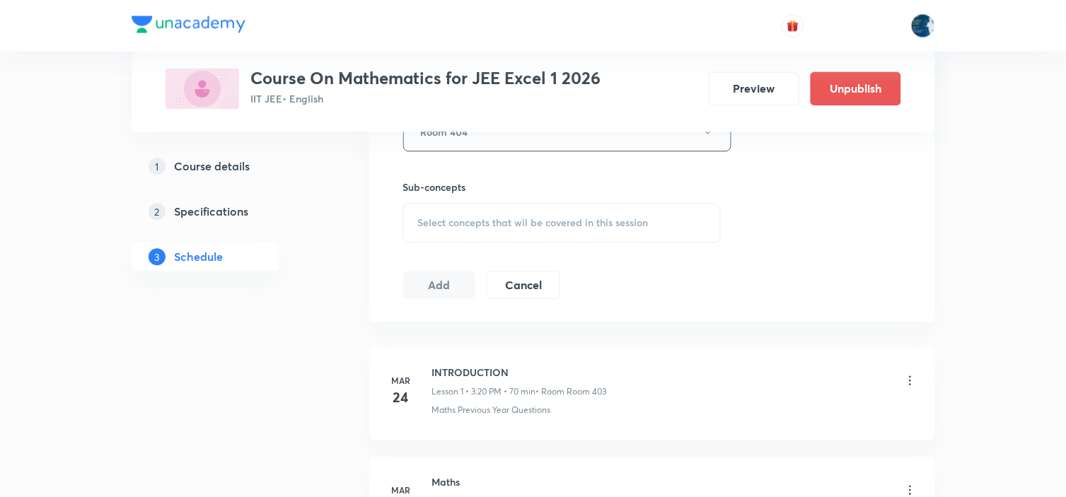
click at [524, 212] on div "Select concepts that wil be covered in this session" at bounding box center [562, 223] width 318 height 40
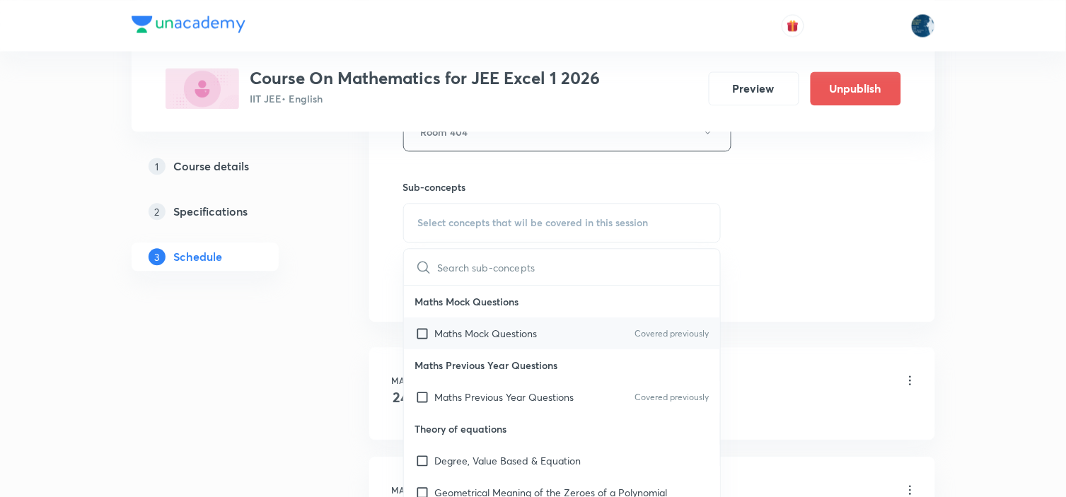
click at [692, 325] on div "Maths Mock Questions Covered previously" at bounding box center [562, 334] width 317 height 32
checkbox input "true"
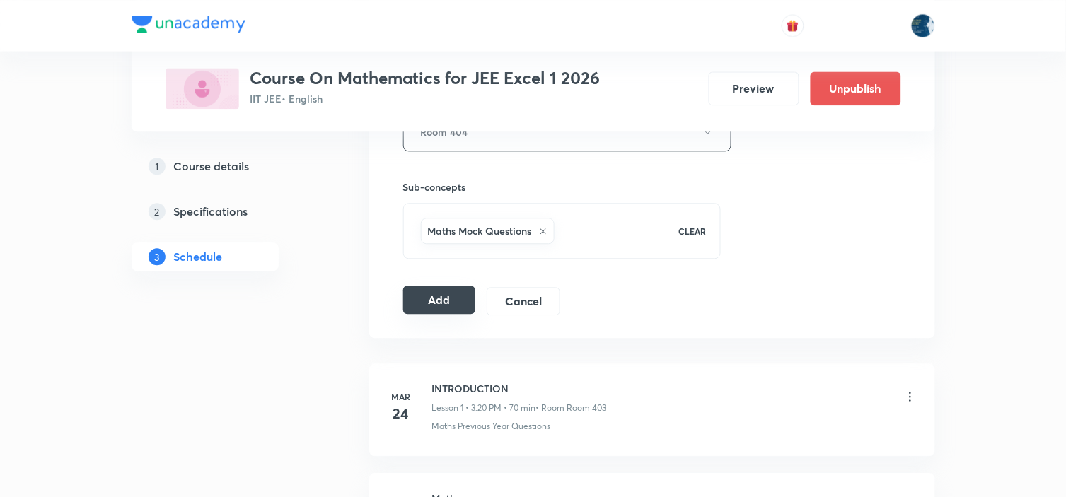
click at [453, 299] on button "Add" at bounding box center [439, 300] width 73 height 28
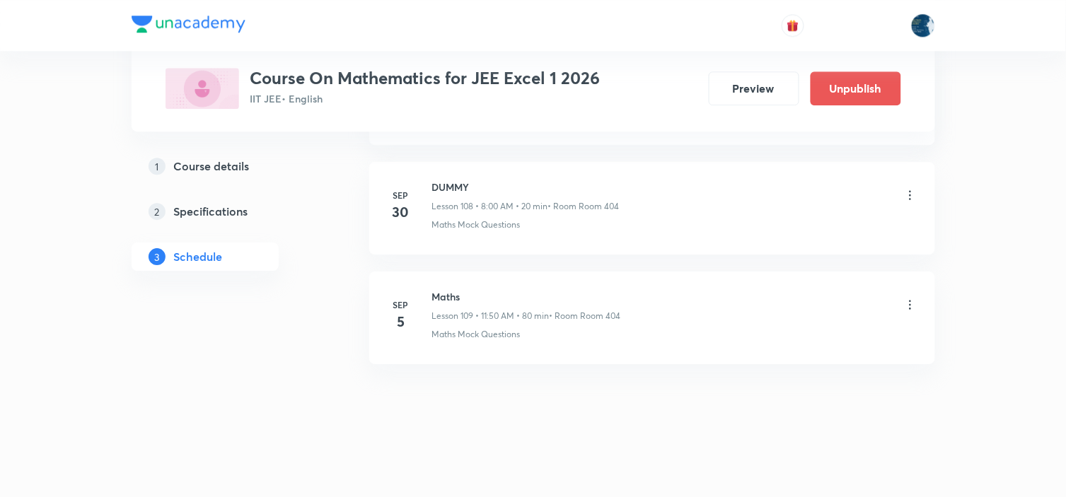
scroll to position [11953, 0]
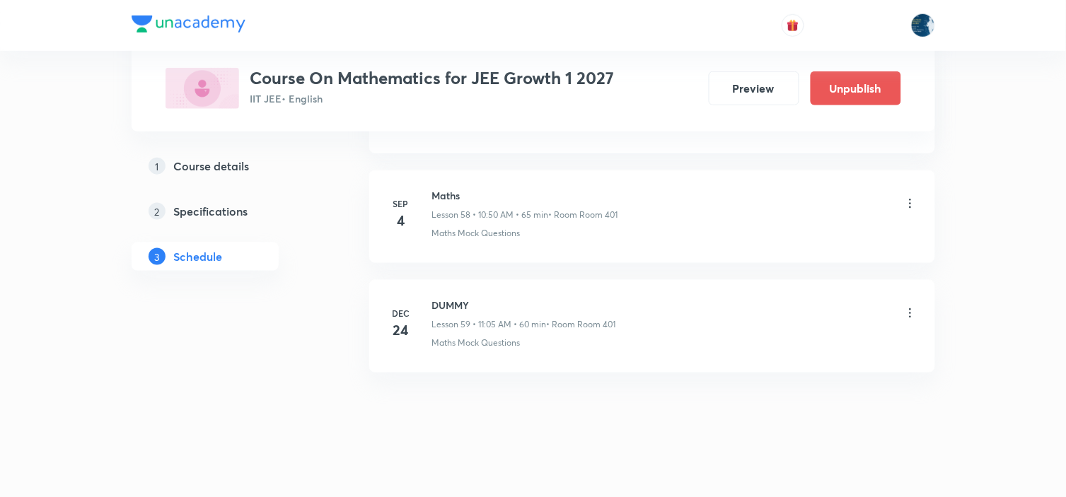
scroll to position [7206, 0]
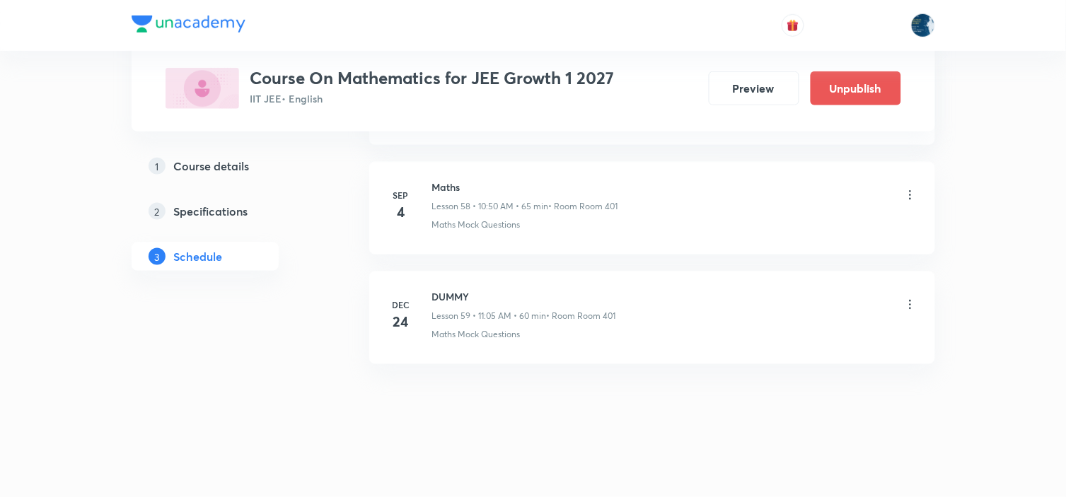
click at [443, 180] on h6 "Maths" at bounding box center [525, 187] width 186 height 15
copy h6 "Maths"
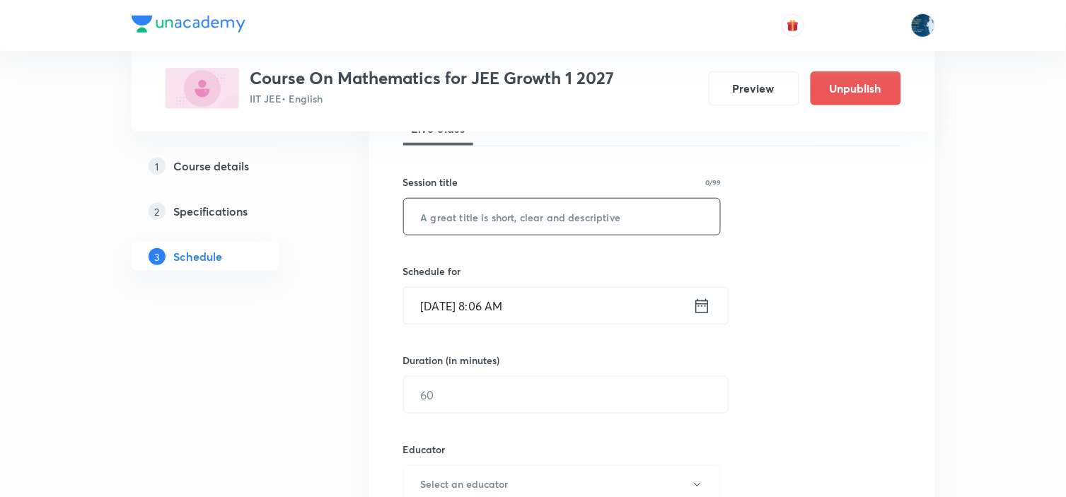
scroll to position [236, 0]
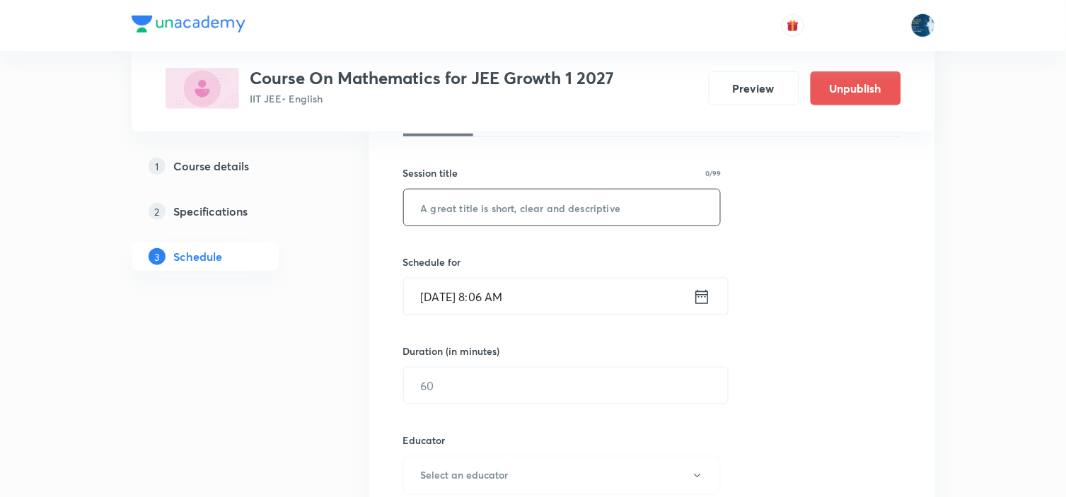
click at [472, 214] on input "text" at bounding box center [562, 208] width 317 height 36
paste input "Maths"
type input "Maths"
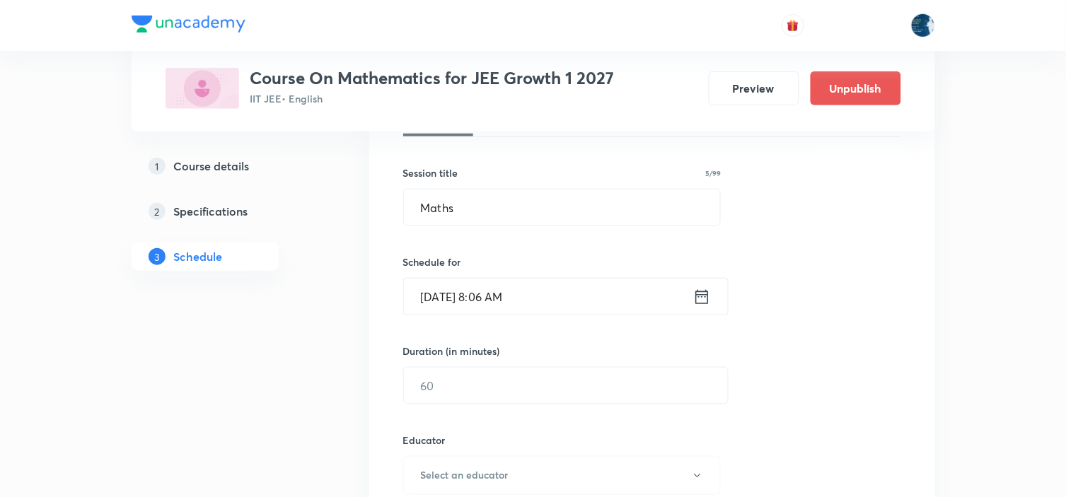
click at [709, 294] on icon at bounding box center [702, 297] width 18 height 20
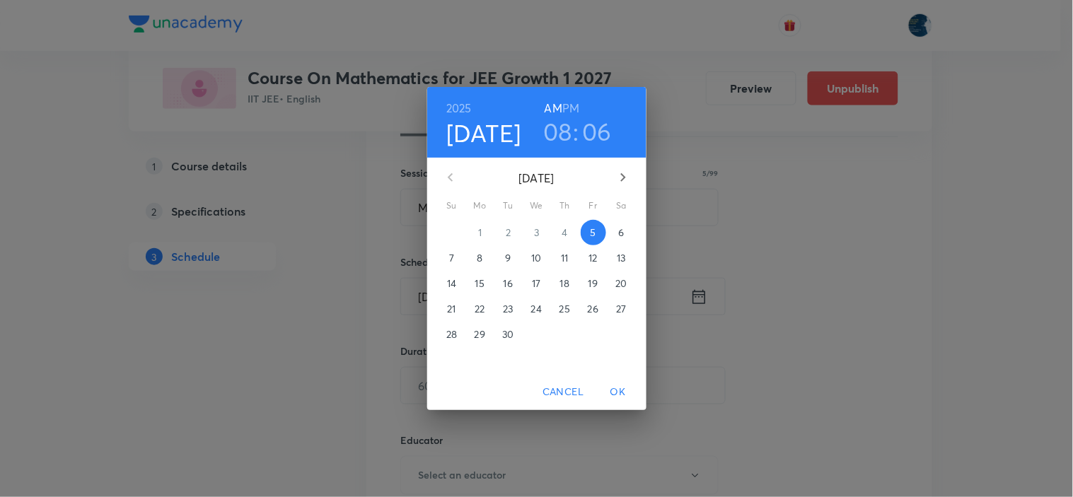
click at [599, 138] on h3 "06" at bounding box center [597, 132] width 30 height 30
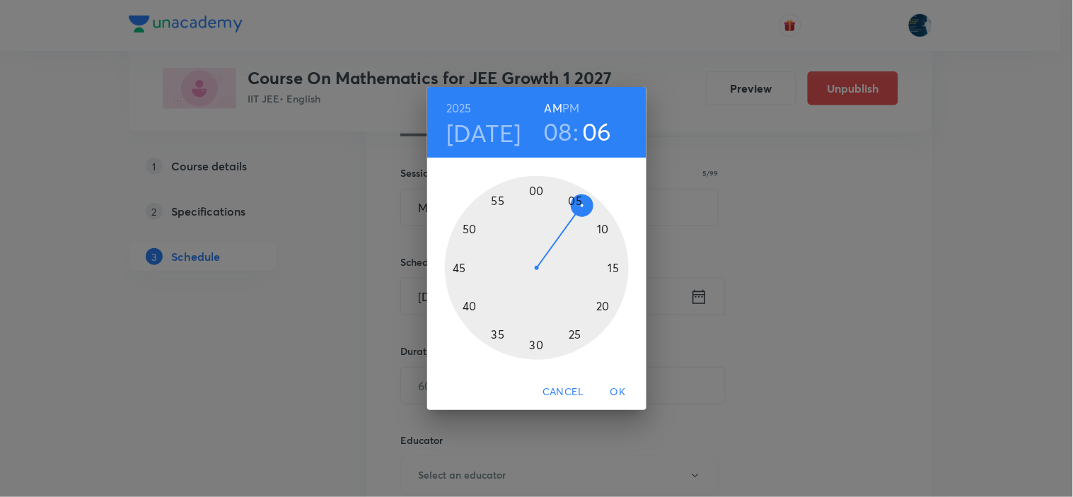
click at [498, 333] on div at bounding box center [537, 268] width 184 height 184
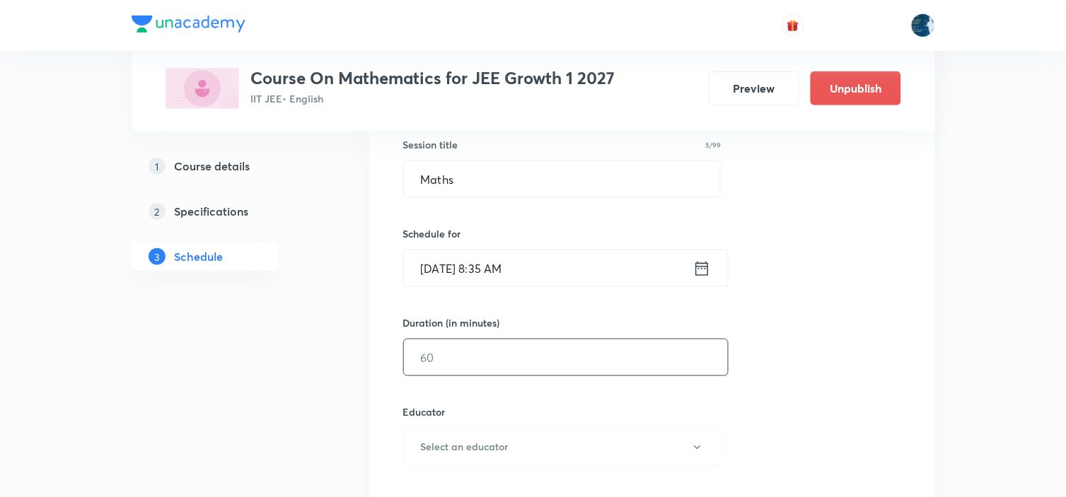
scroll to position [314, 0]
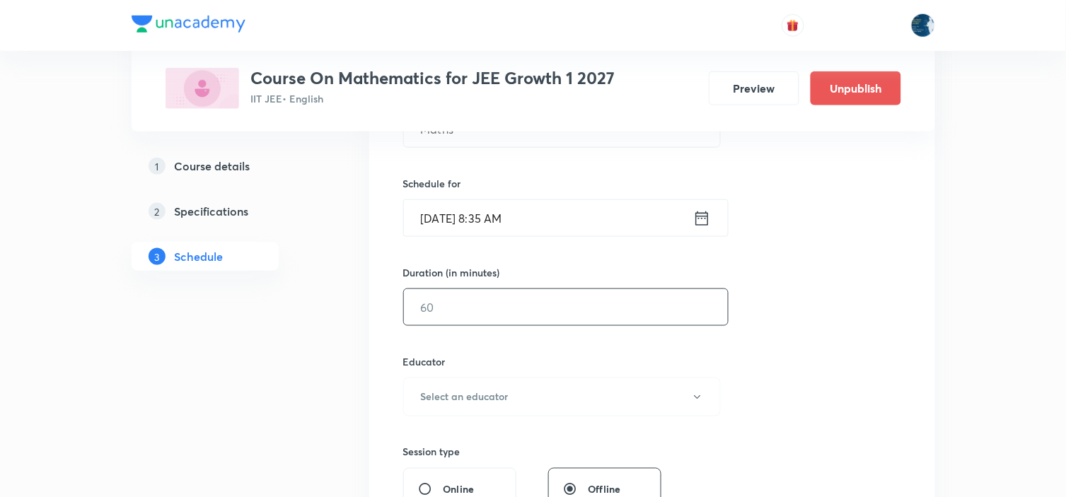
click at [495, 301] on input "text" at bounding box center [566, 307] width 324 height 36
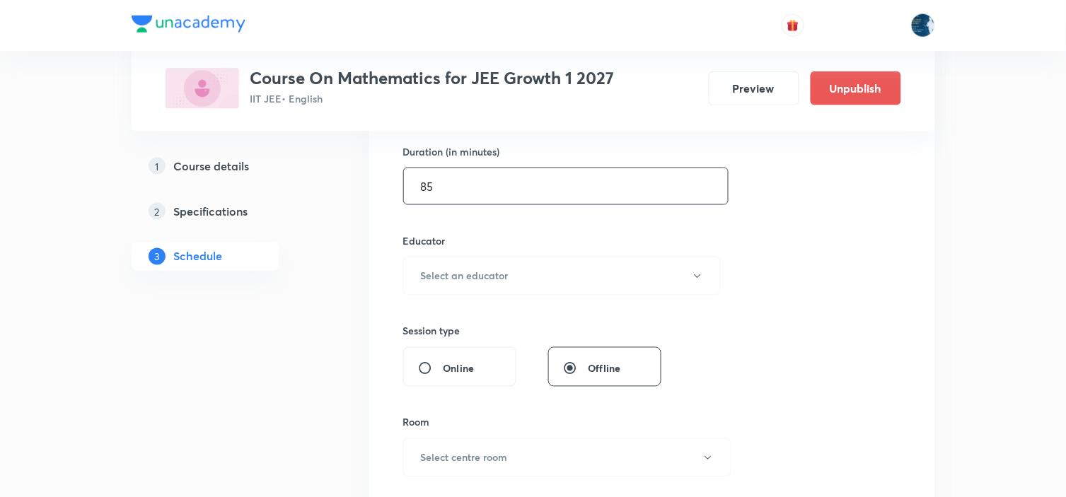
scroll to position [471, 0]
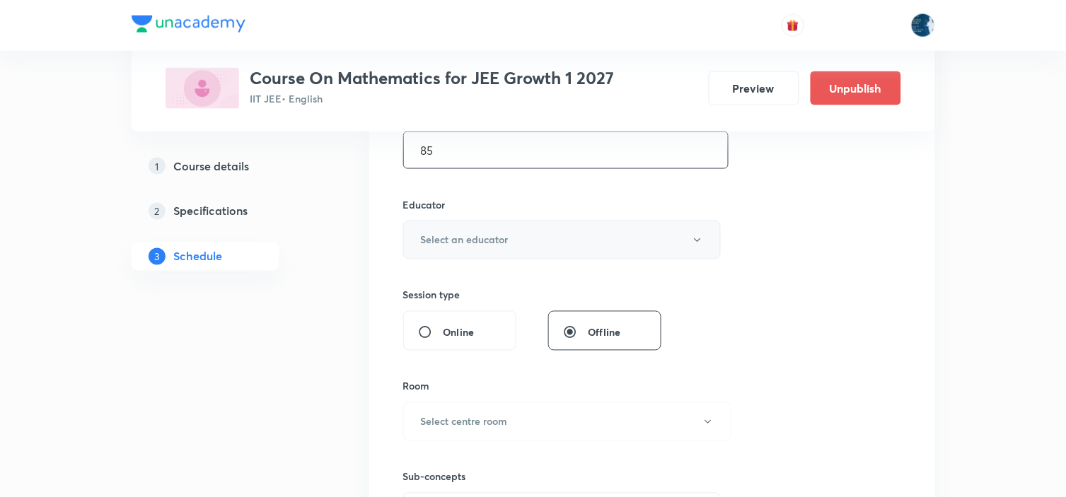
type input "85"
click at [507, 237] on h6 "Select an educator" at bounding box center [465, 240] width 88 height 15
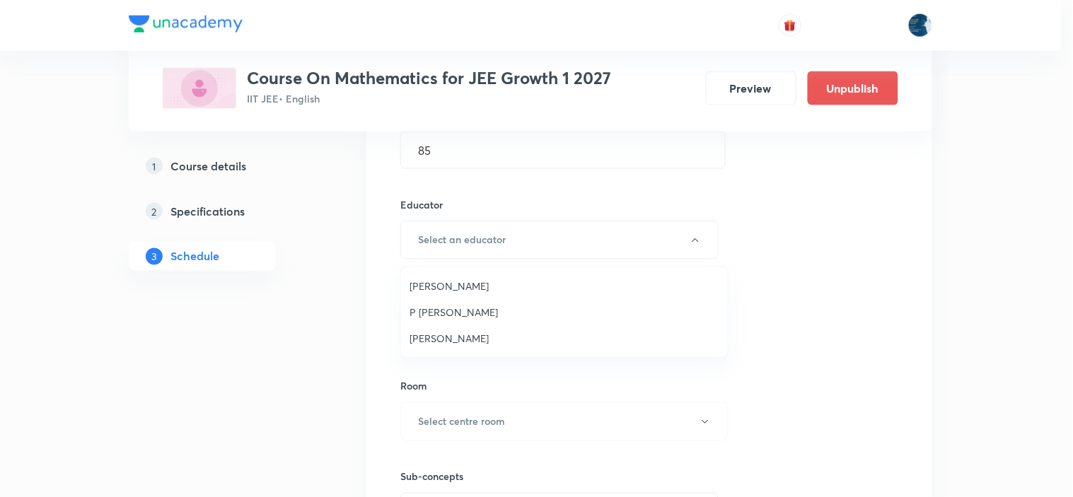
click at [498, 285] on span "[PERSON_NAME]" at bounding box center [565, 286] width 310 height 15
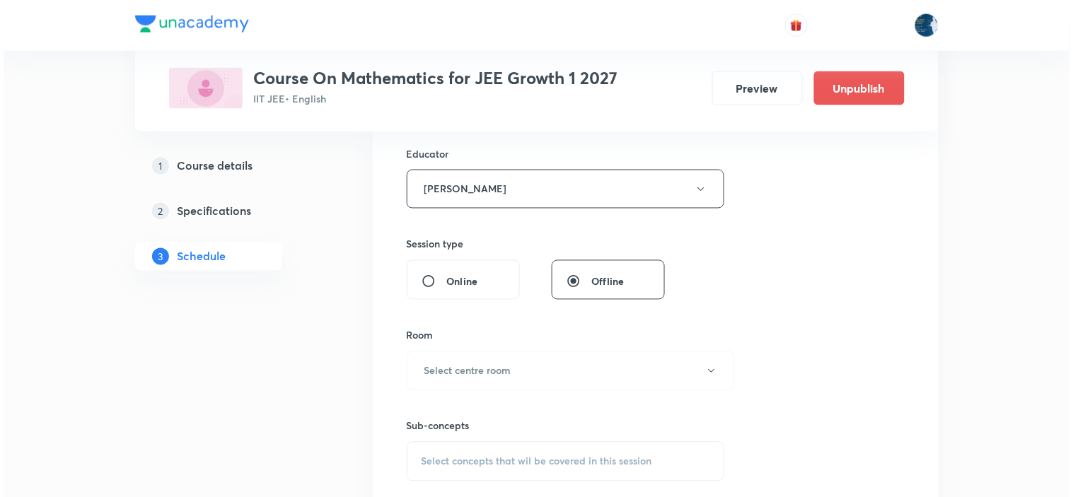
scroll to position [550, 0]
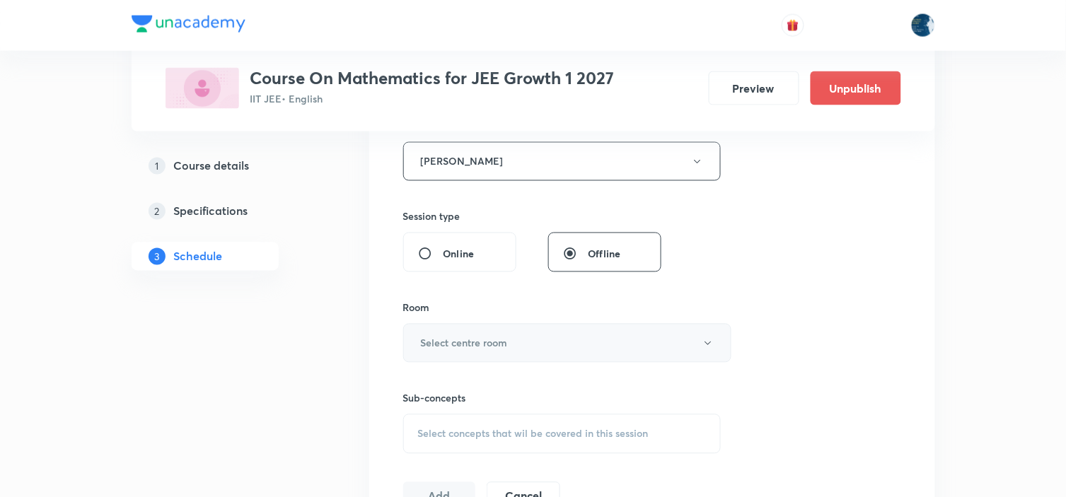
click at [499, 338] on h6 "Select centre room" at bounding box center [464, 343] width 87 height 15
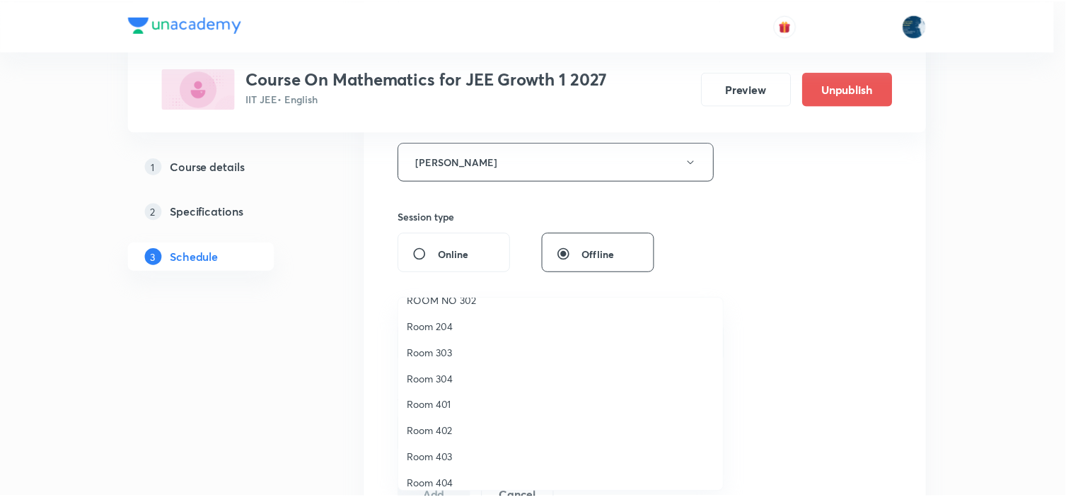
scroll to position [262, 0]
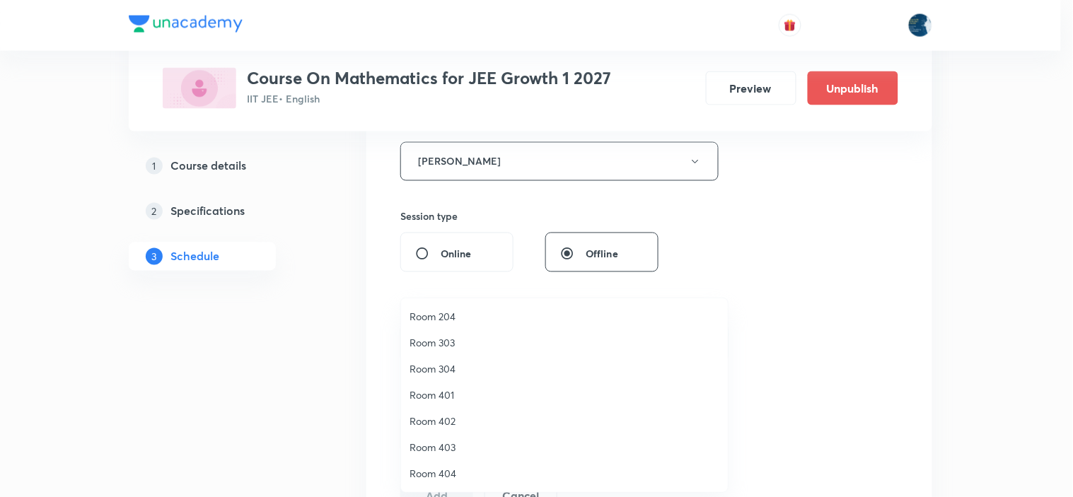
click at [463, 397] on span "Room 401" at bounding box center [565, 395] width 310 height 15
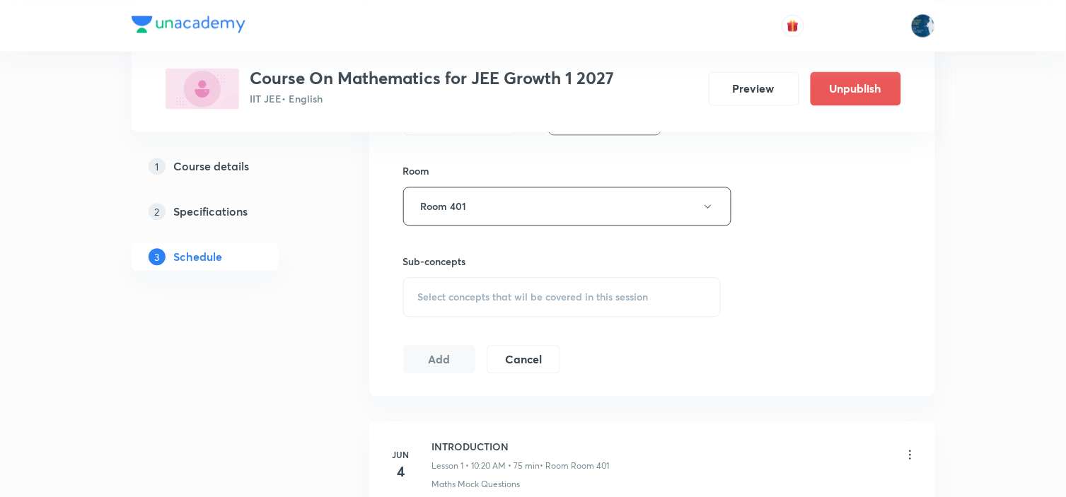
scroll to position [708, 0]
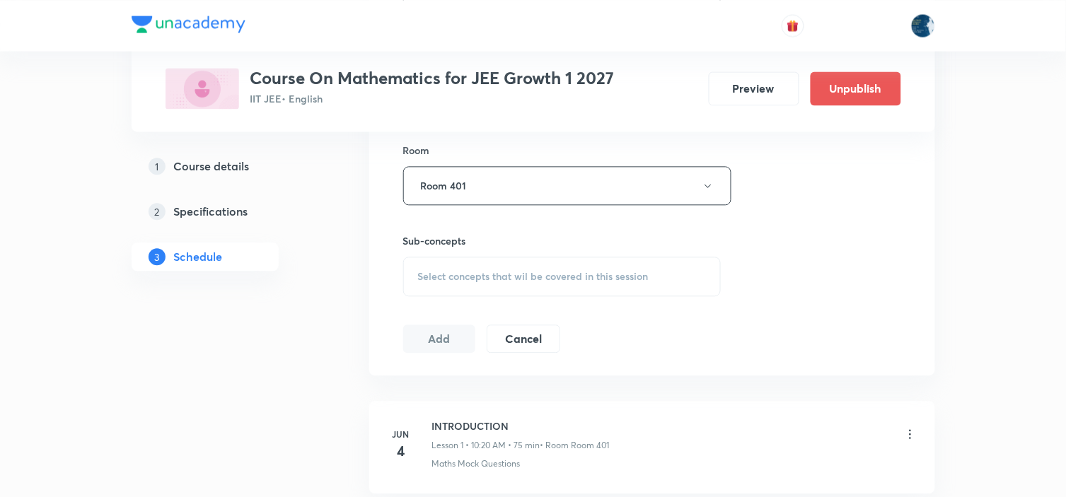
click at [589, 284] on div "Select concepts that wil be covered in this session" at bounding box center [562, 277] width 318 height 40
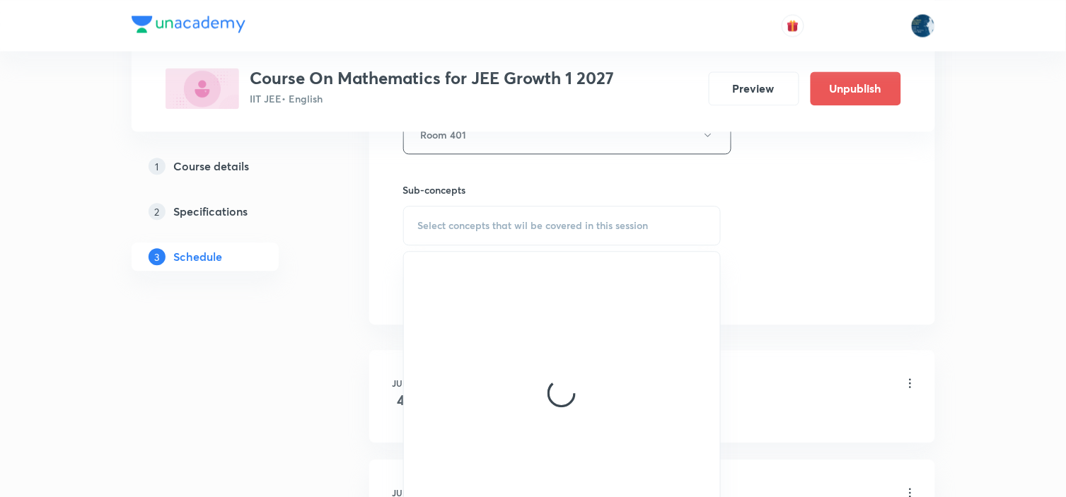
scroll to position [786, 0]
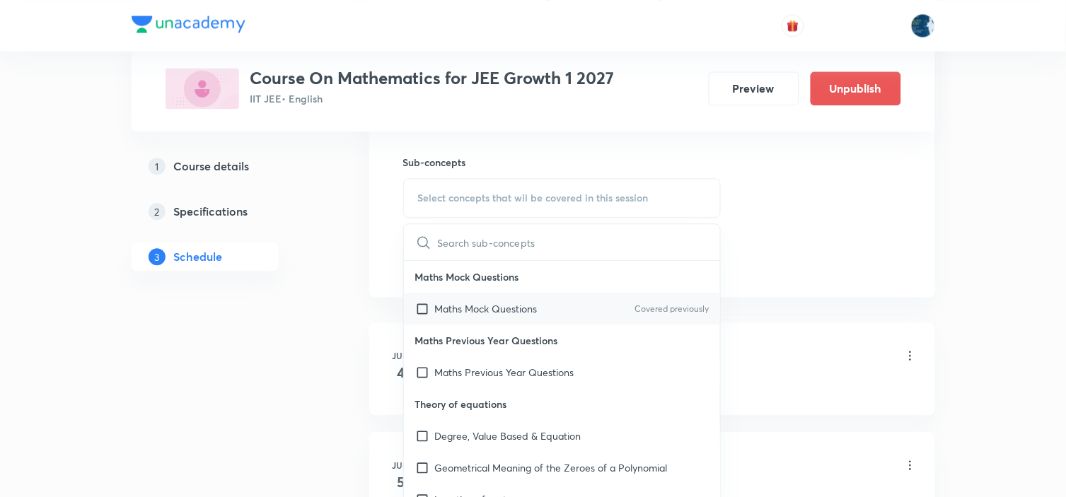
click at [660, 313] on p "Covered previously" at bounding box center [672, 309] width 74 height 13
checkbox input "true"
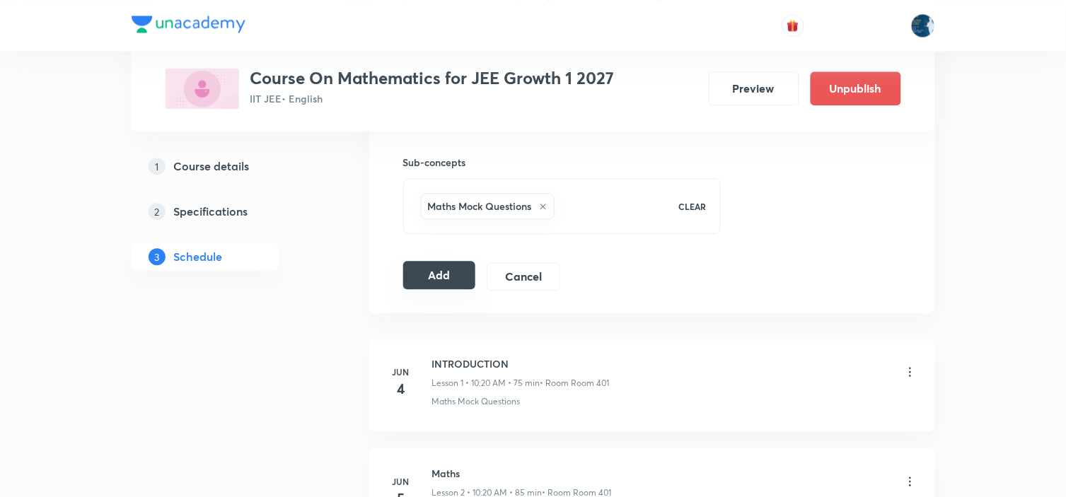
click at [456, 270] on button "Add" at bounding box center [439, 275] width 73 height 28
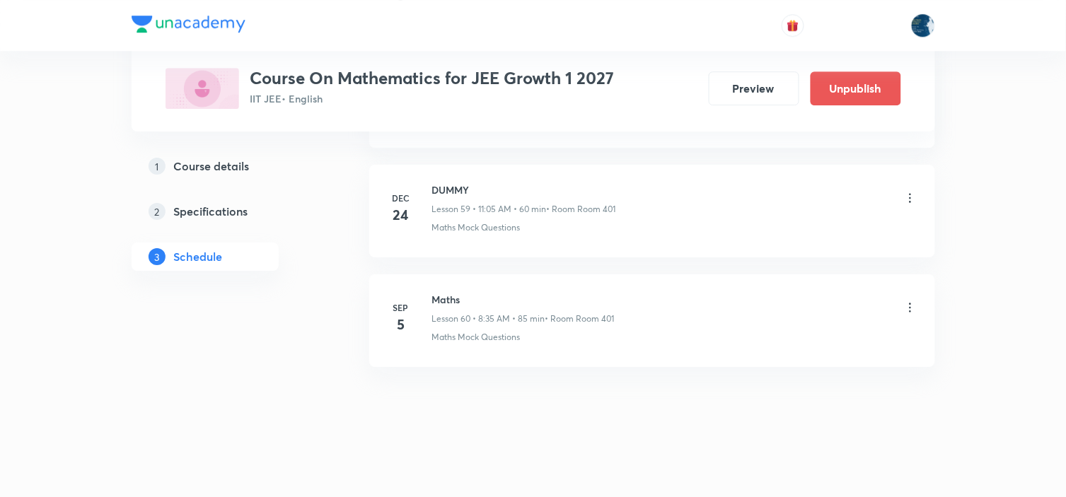
scroll to position [6574, 0]
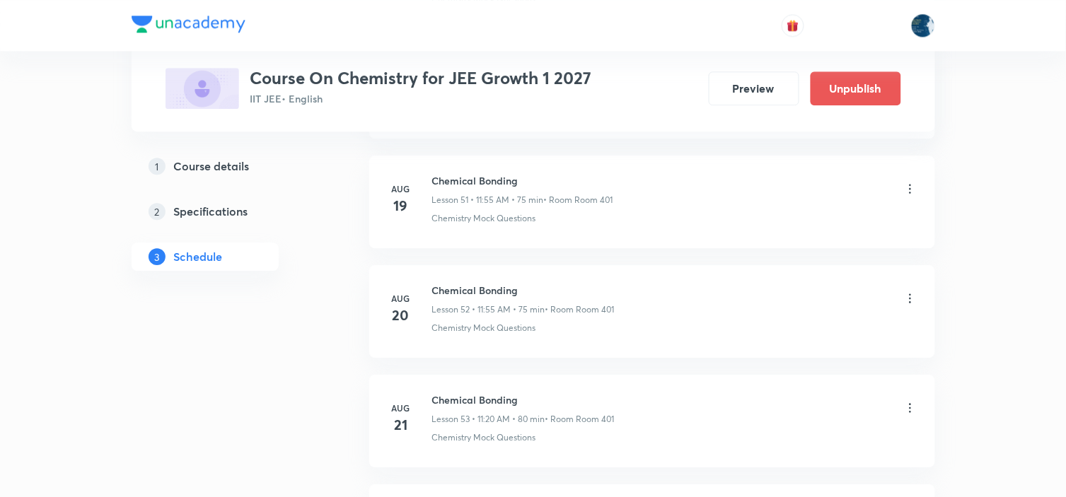
scroll to position [7864, 0]
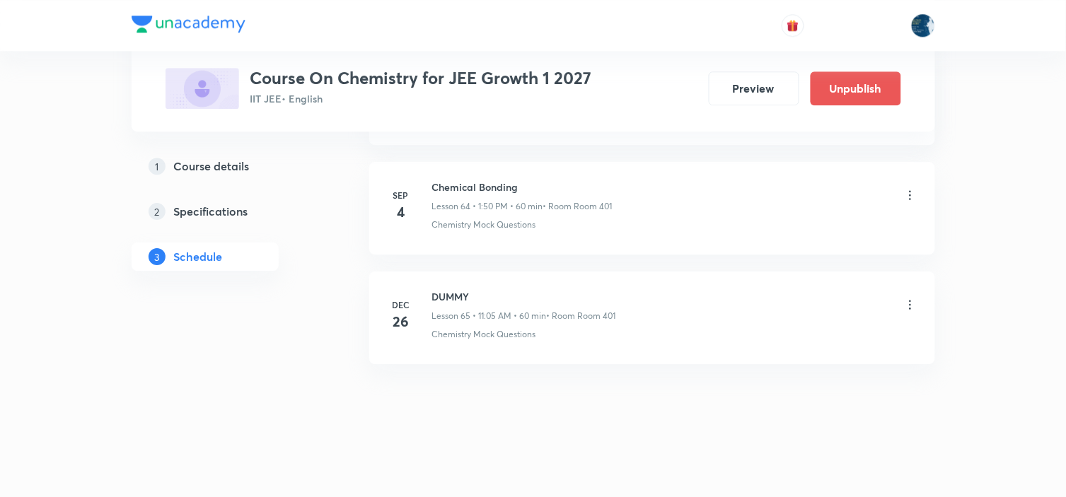
click at [456, 183] on h6 "Chemical Bonding" at bounding box center [522, 187] width 180 height 15
copy h6 "Chemical Bonding"
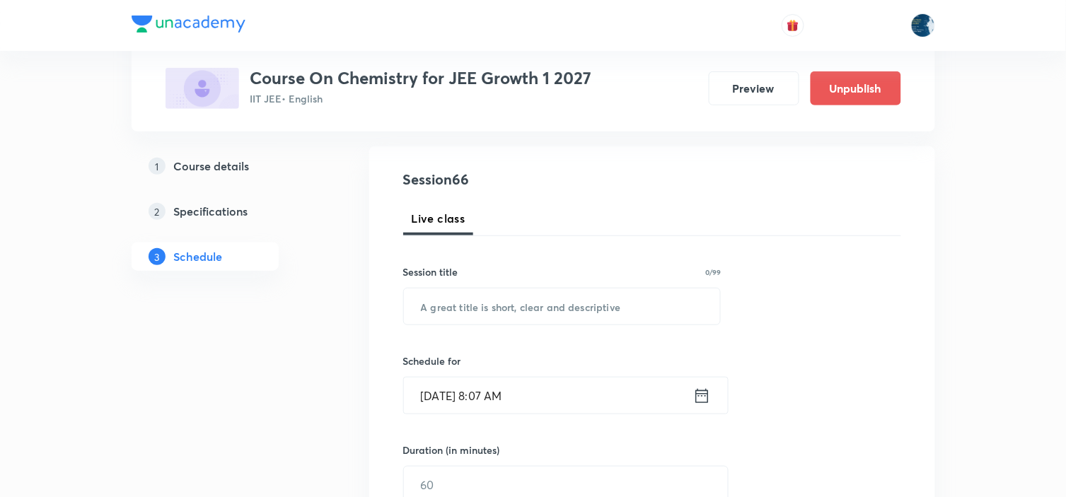
scroll to position [157, 0]
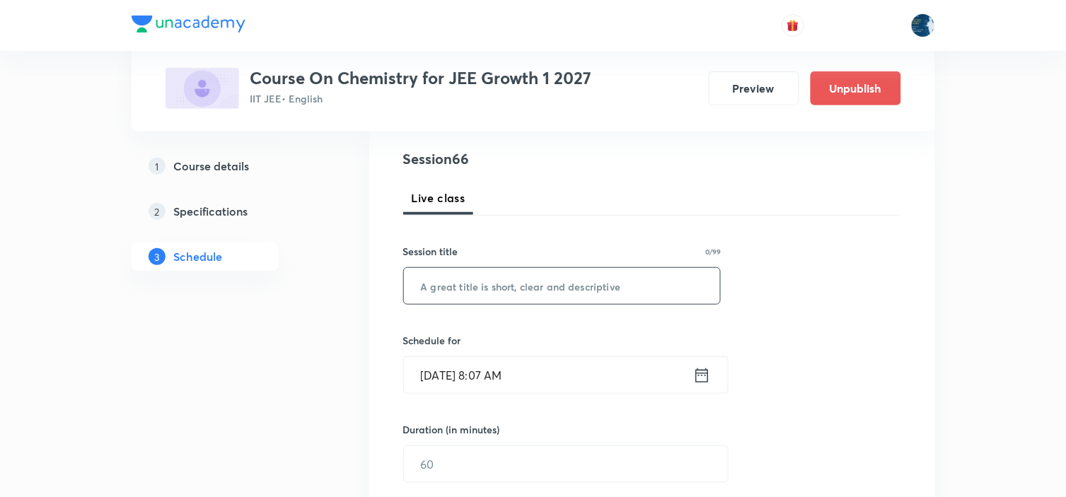
click at [524, 283] on input "text" at bounding box center [562, 286] width 317 height 36
paste input "Chemical Bonding"
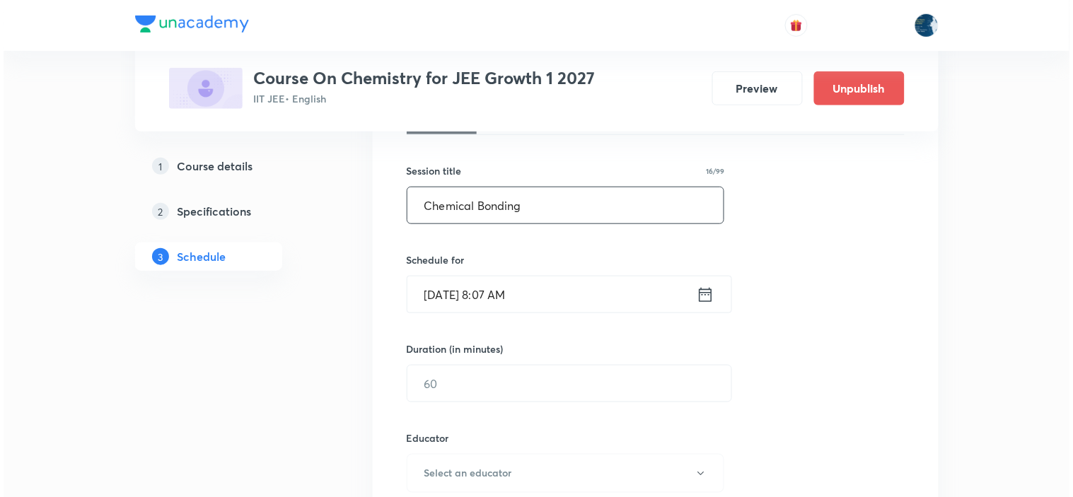
scroll to position [314, 0]
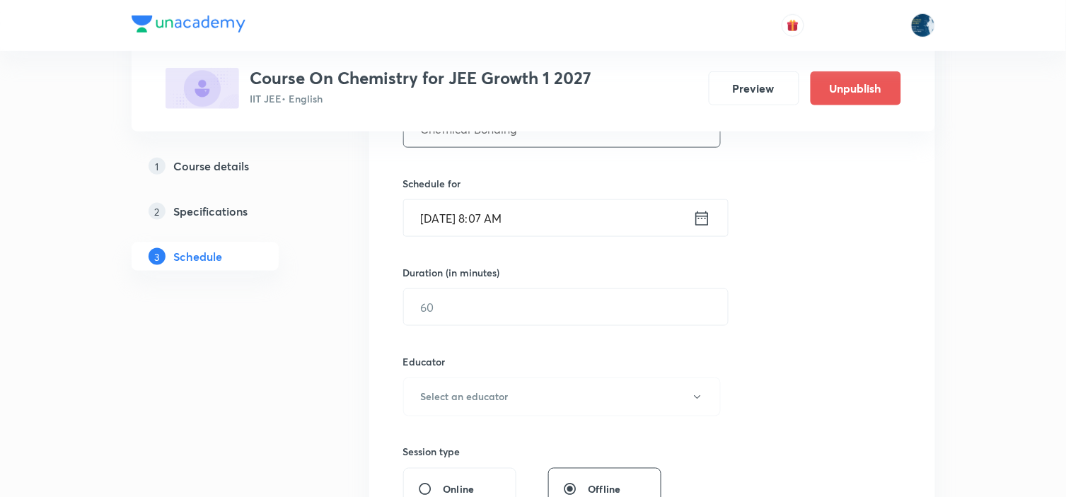
type input "Chemical Bonding"
click at [705, 214] on icon at bounding box center [702, 219] width 18 height 20
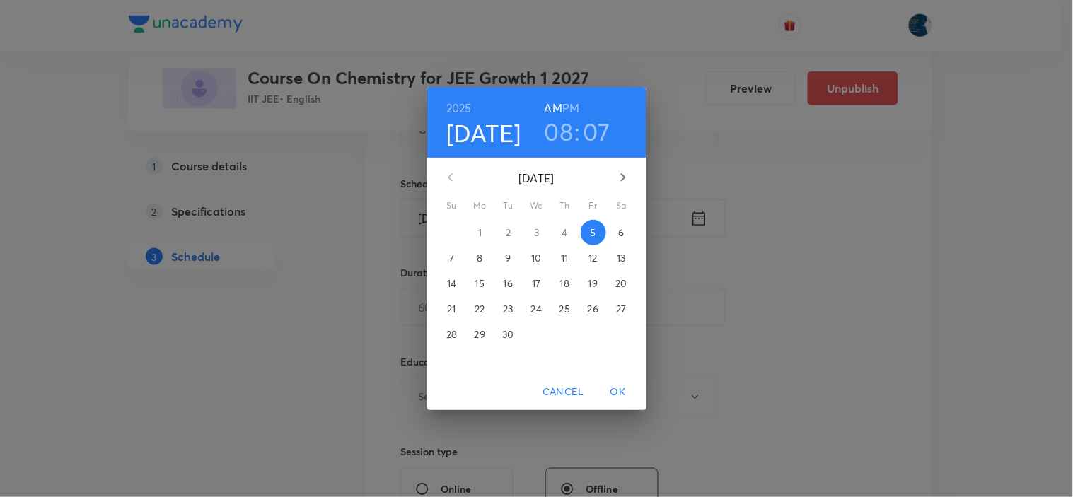
click at [555, 128] on h3 "08" at bounding box center [559, 132] width 29 height 30
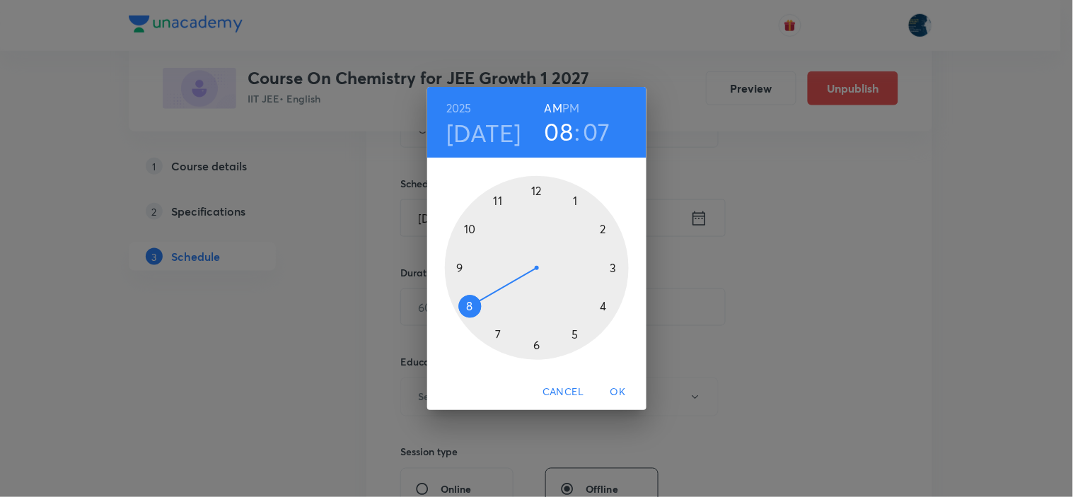
click at [469, 227] on div at bounding box center [537, 268] width 184 height 184
click at [601, 308] on div at bounding box center [537, 268] width 184 height 184
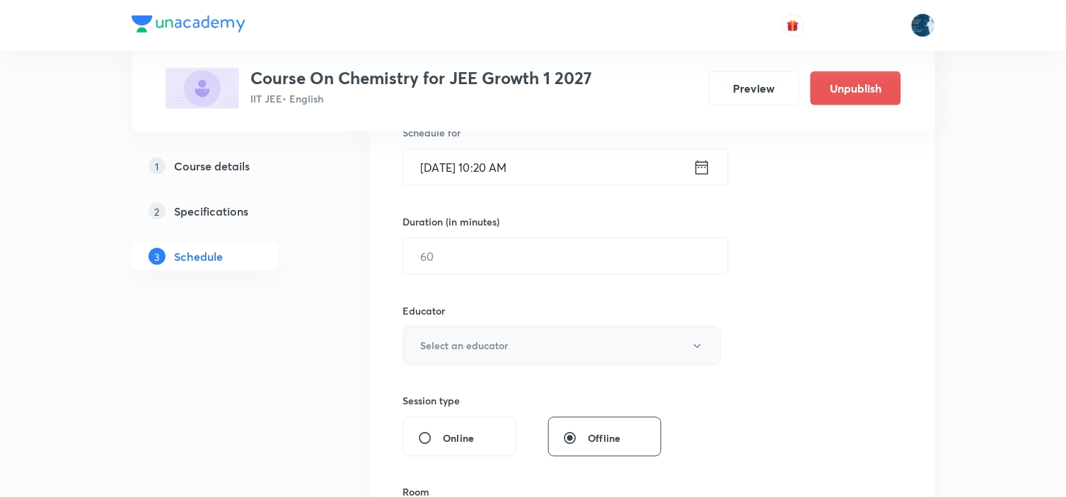
scroll to position [393, 0]
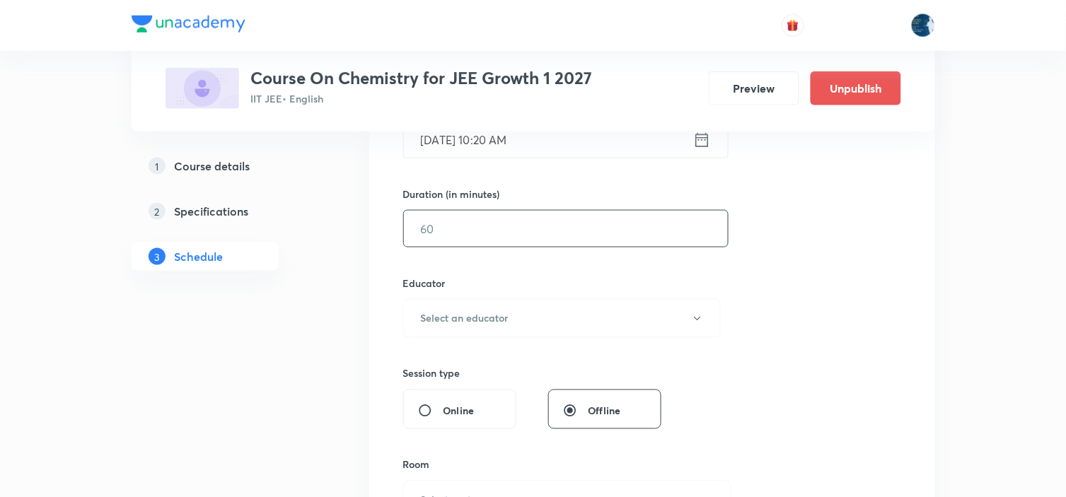
click at [575, 231] on input "text" at bounding box center [566, 229] width 324 height 36
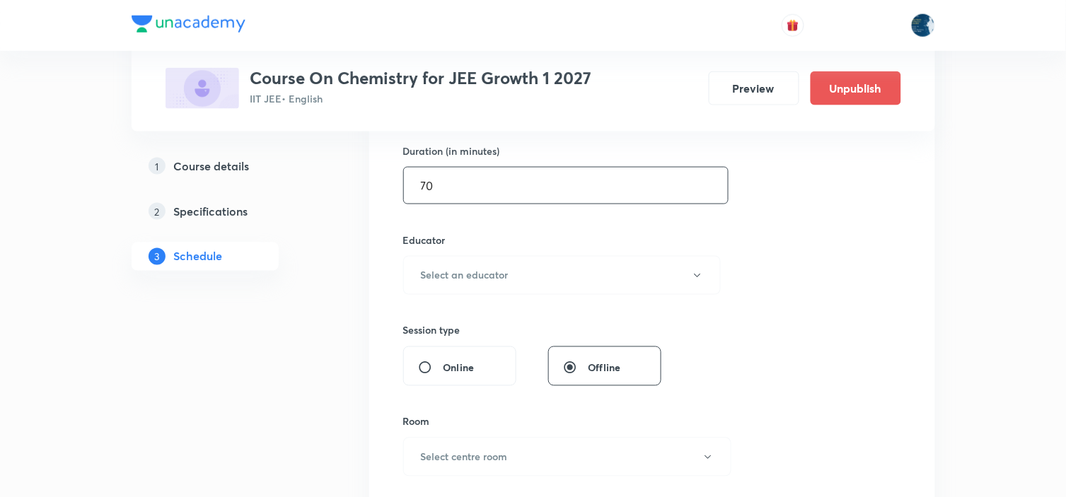
scroll to position [471, 0]
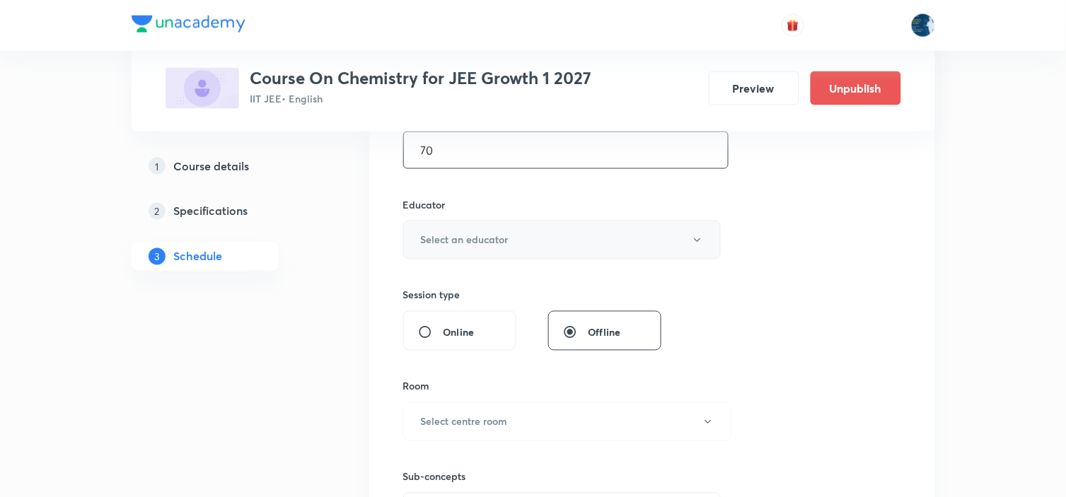
type input "70"
click at [590, 236] on button "Select an educator" at bounding box center [562, 240] width 318 height 39
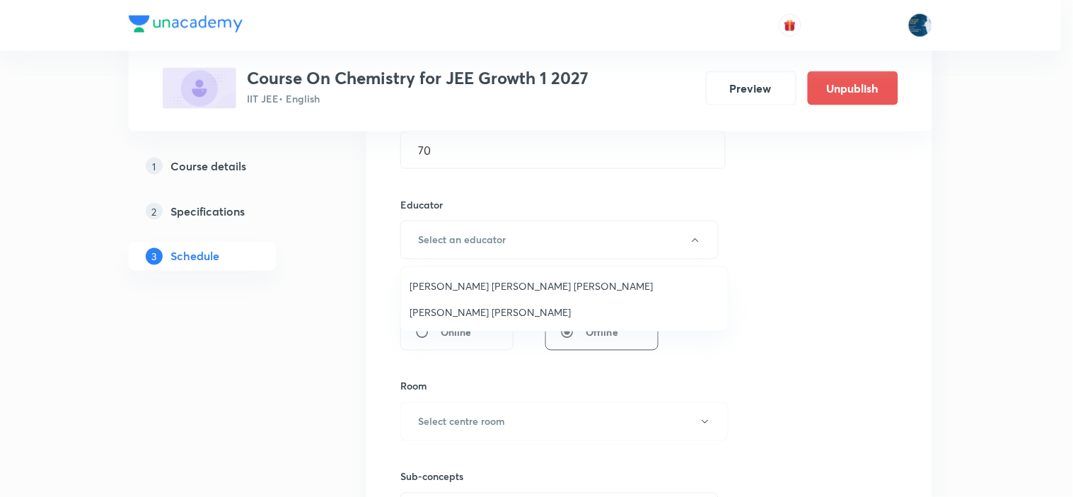
click at [490, 306] on span "[PERSON_NAME] [PERSON_NAME]" at bounding box center [565, 312] width 310 height 15
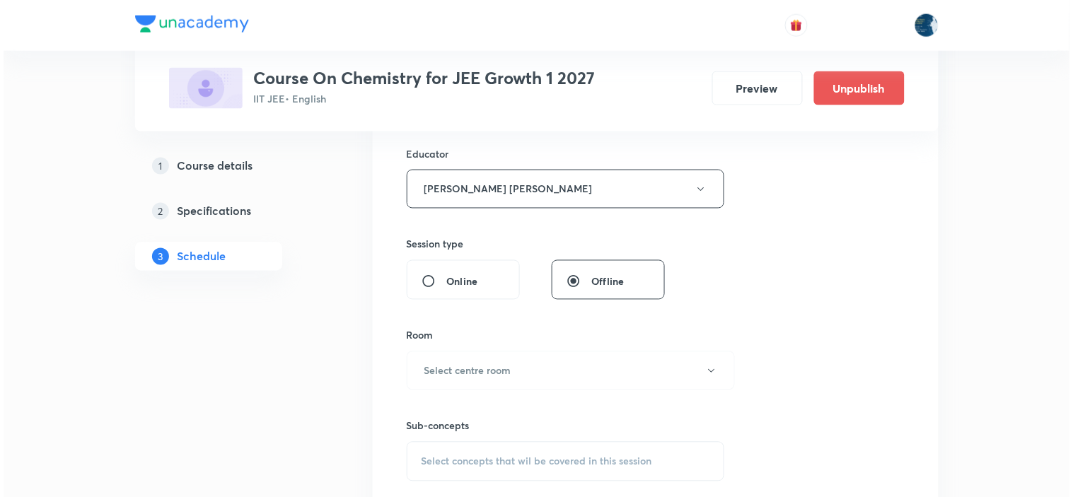
scroll to position [550, 0]
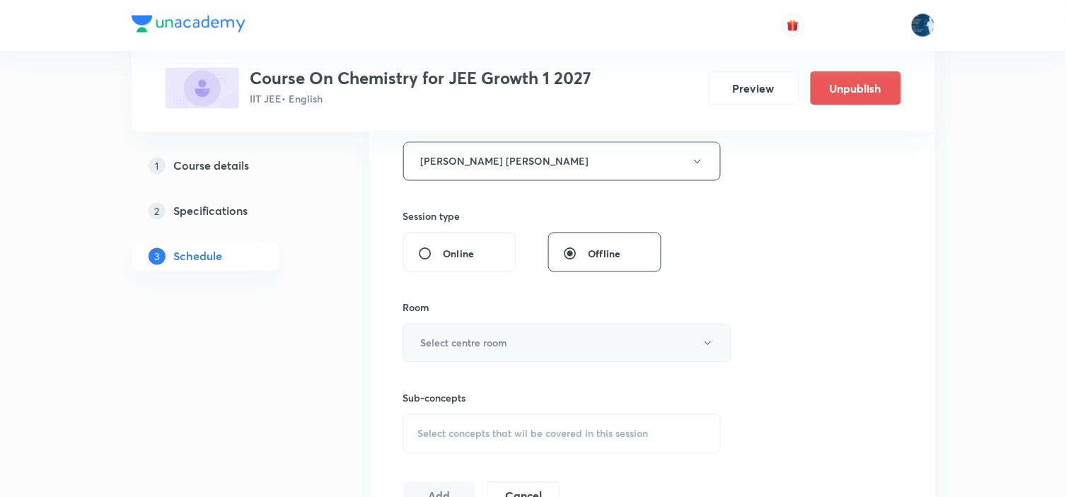
click at [500, 341] on h6 "Select centre room" at bounding box center [464, 343] width 87 height 15
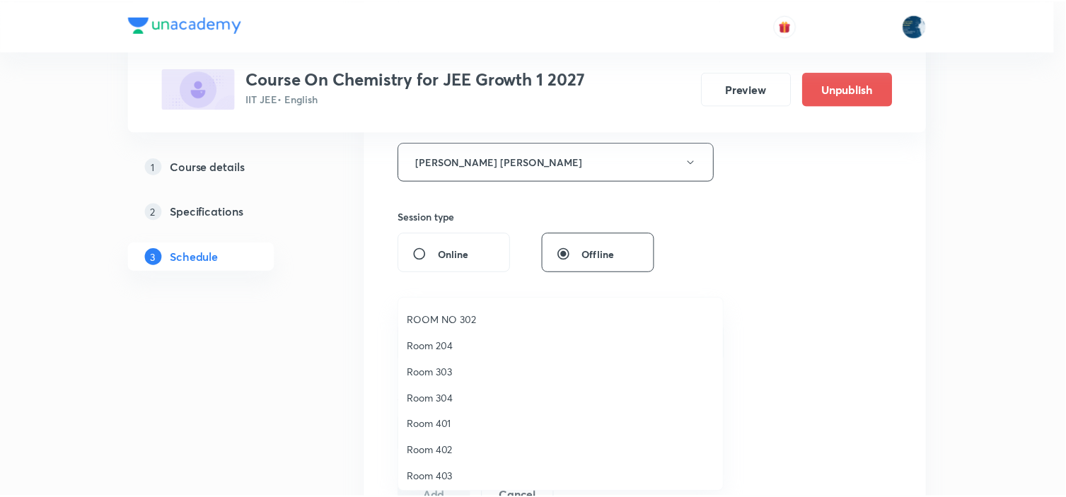
scroll to position [262, 0]
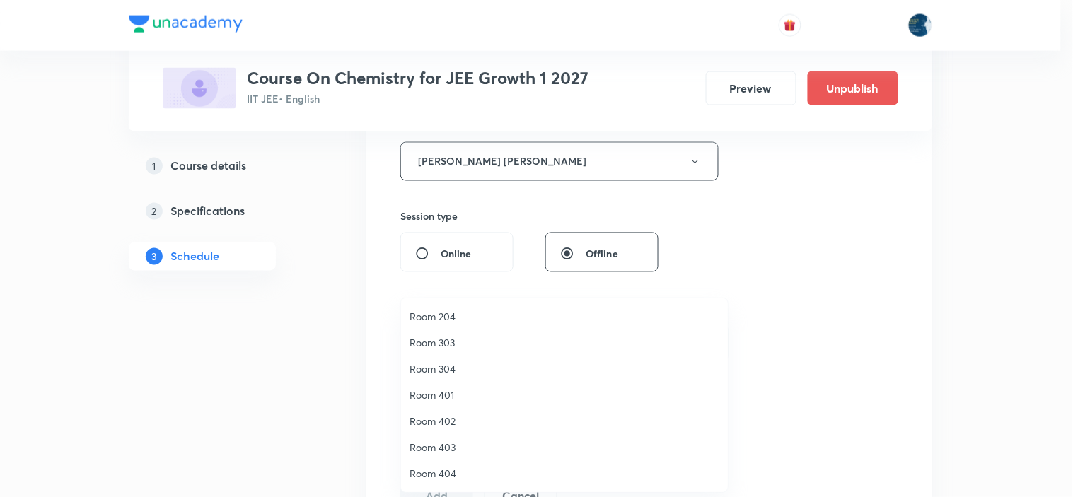
click at [466, 393] on span "Room 401" at bounding box center [565, 395] width 310 height 15
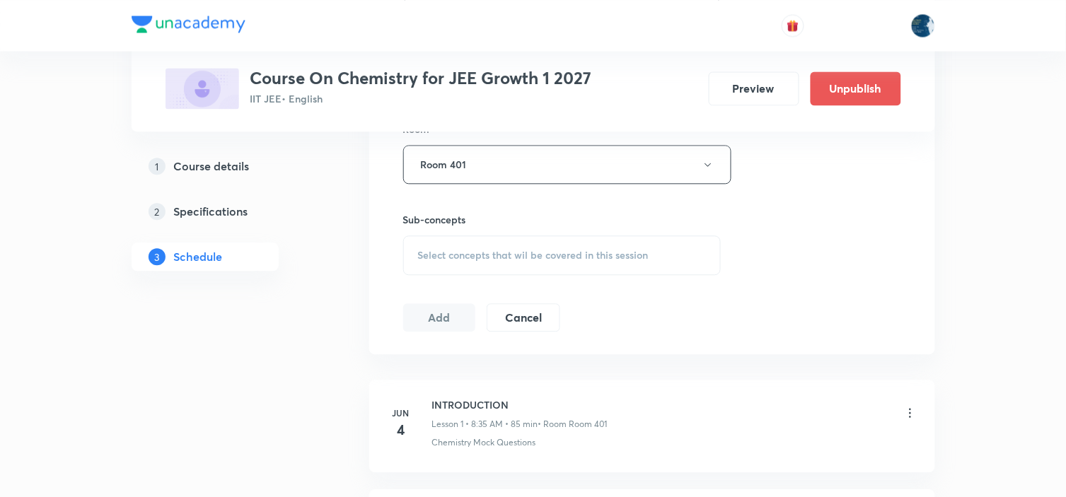
scroll to position [786, 0]
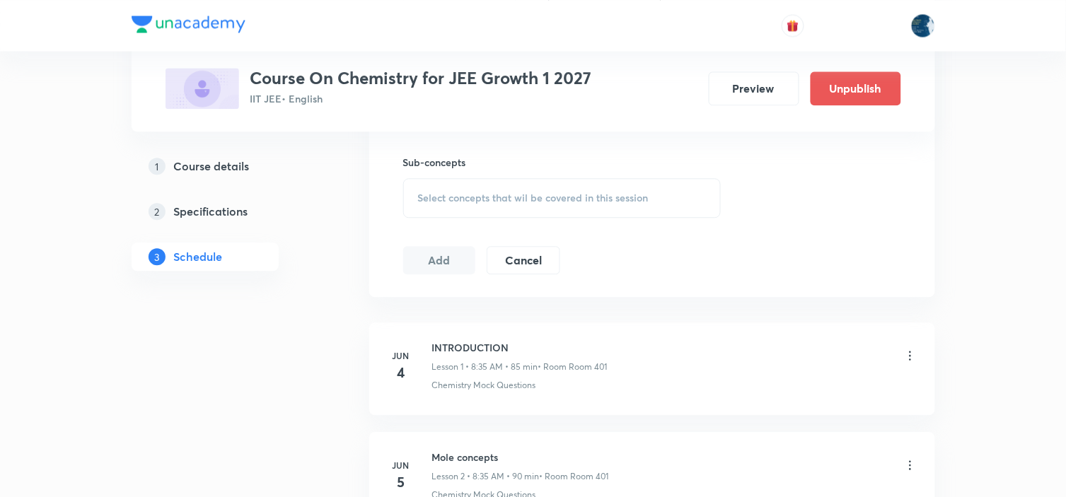
click at [596, 199] on span "Select concepts that wil be covered in this session" at bounding box center [533, 197] width 231 height 11
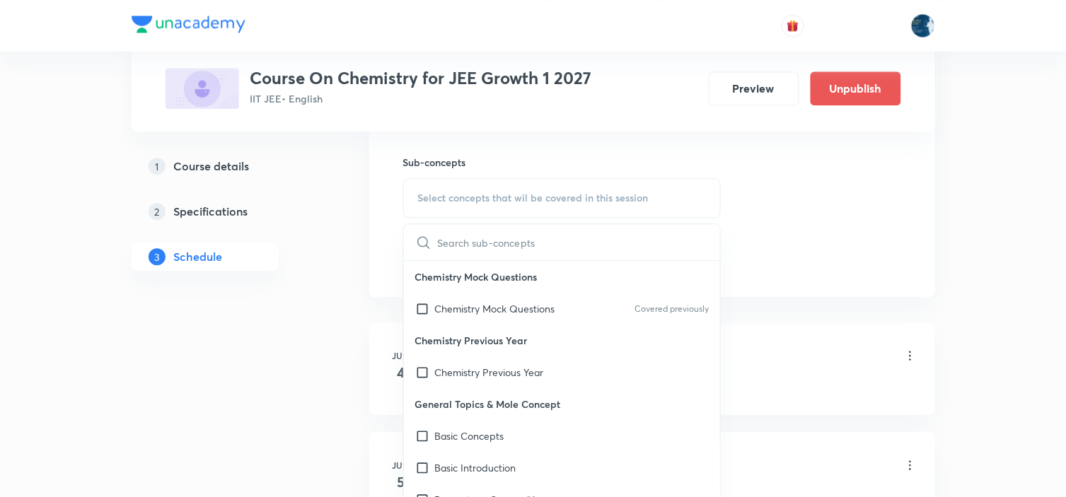
drag, startPoint x: 647, startPoint y: 303, endPoint x: 770, endPoint y: 222, distance: 146.6
click at [647, 303] on p "Covered previously" at bounding box center [672, 309] width 74 height 13
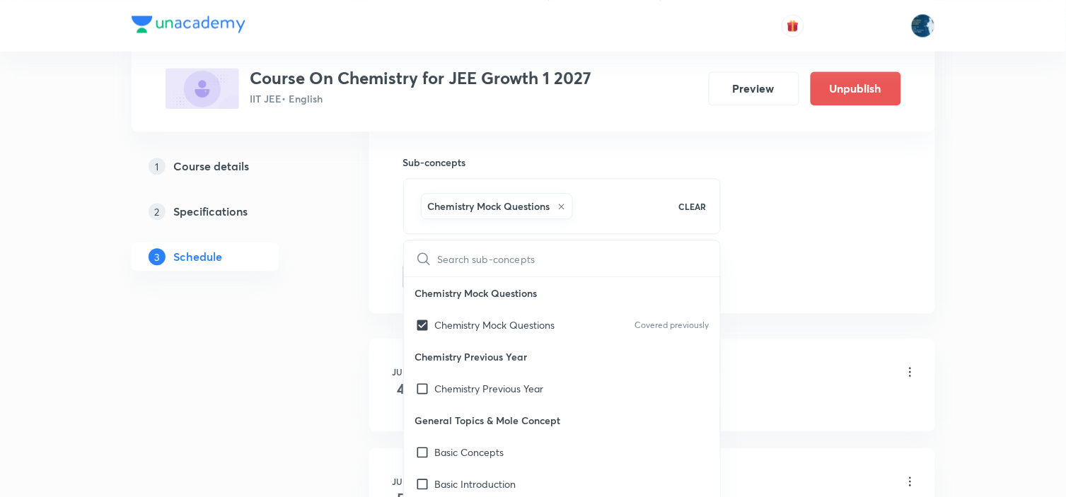
checkbox input "true"
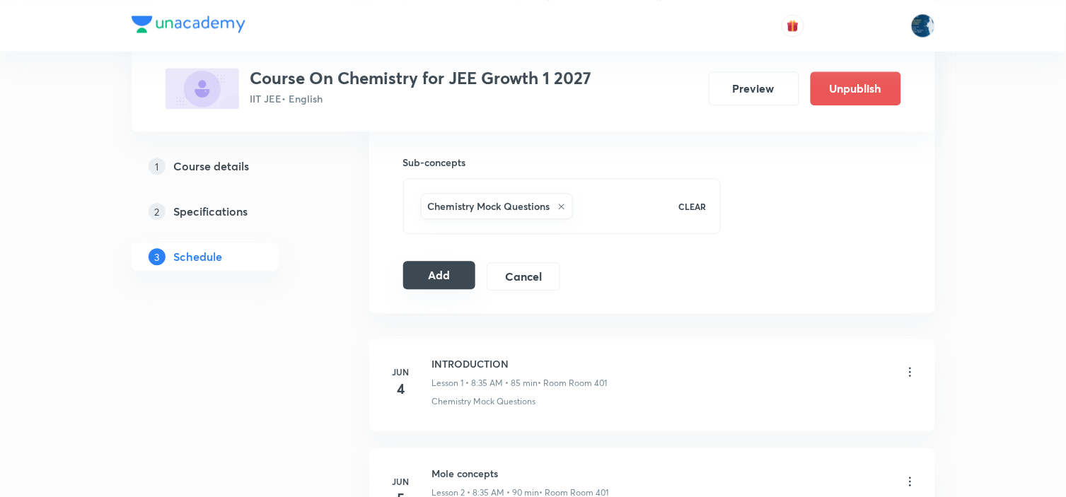
click at [427, 275] on button "Add" at bounding box center [439, 275] width 73 height 28
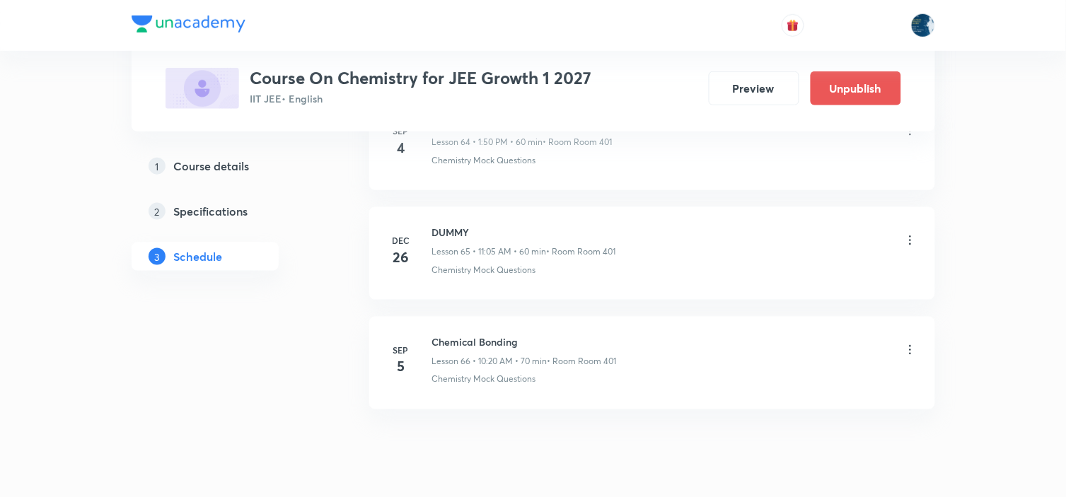
scroll to position [7232, 0]
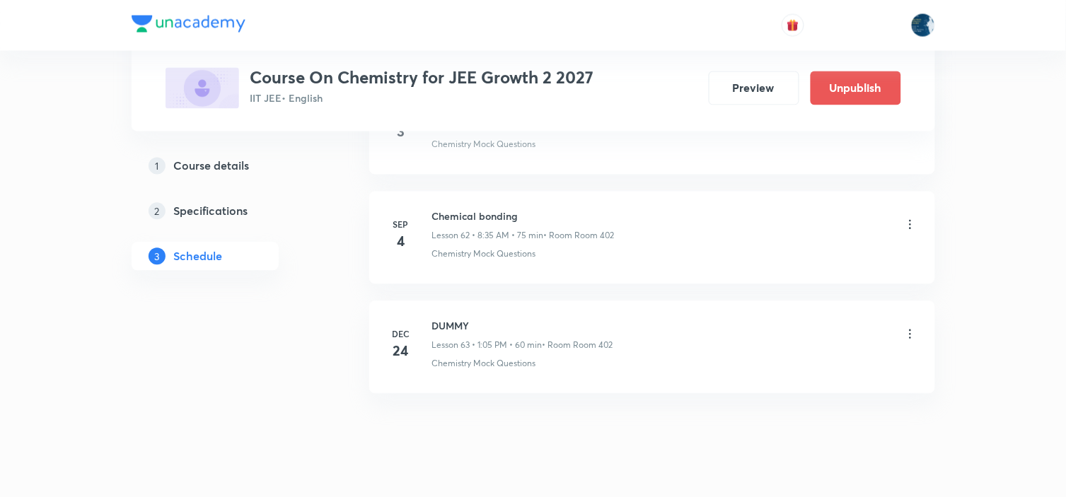
scroll to position [7554, 0]
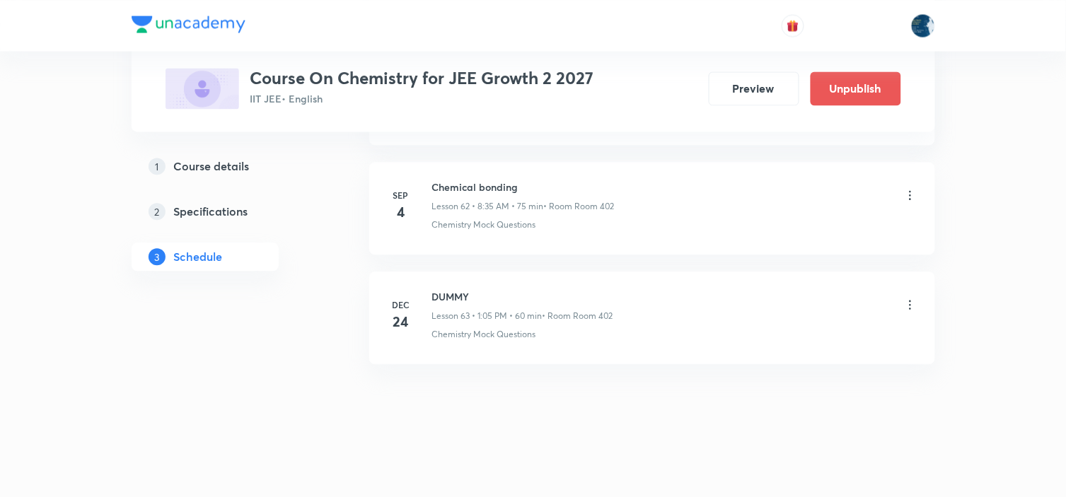
click at [448, 182] on h6 "Chemical bonding" at bounding box center [523, 187] width 183 height 15
copy h6 "Chemical bonding"
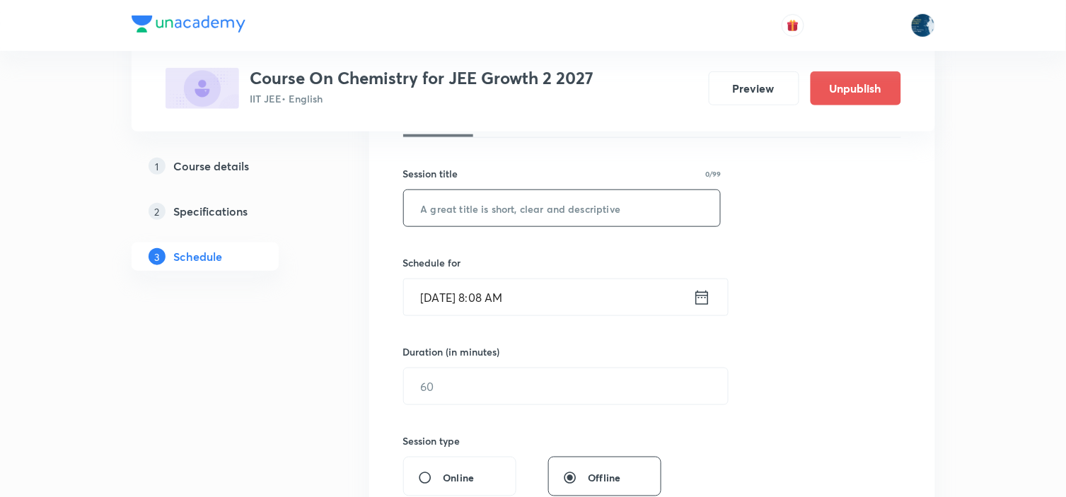
scroll to position [236, 0]
click at [489, 214] on input "text" at bounding box center [562, 208] width 317 height 36
paste input "Chemical bonding"
type input "Chemical bonding"
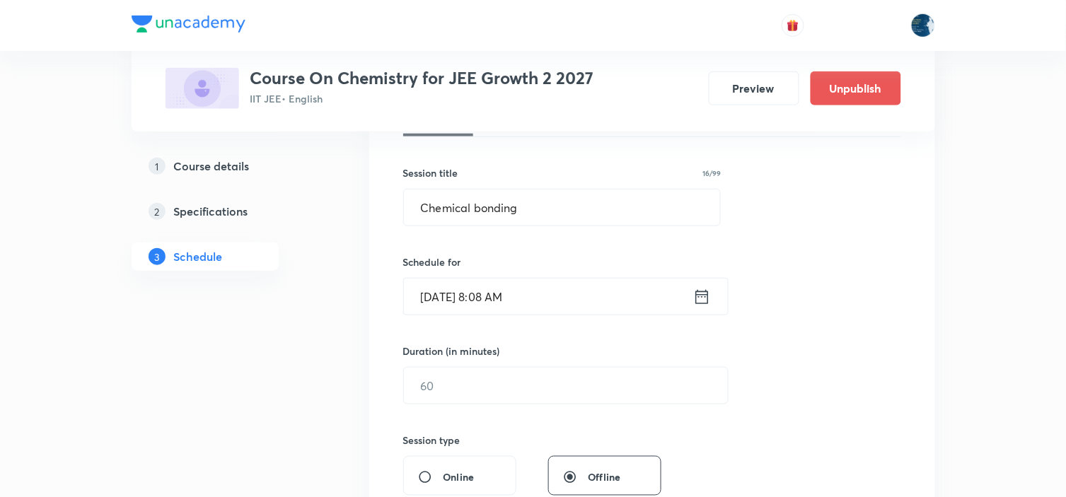
click at [706, 298] on icon at bounding box center [702, 297] width 18 height 20
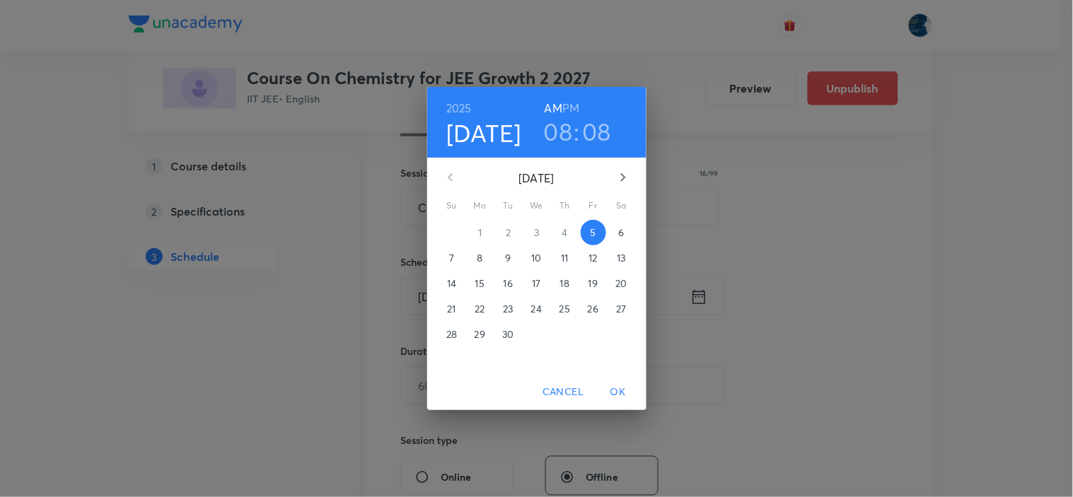
click at [602, 131] on h3 "08" at bounding box center [597, 132] width 29 height 30
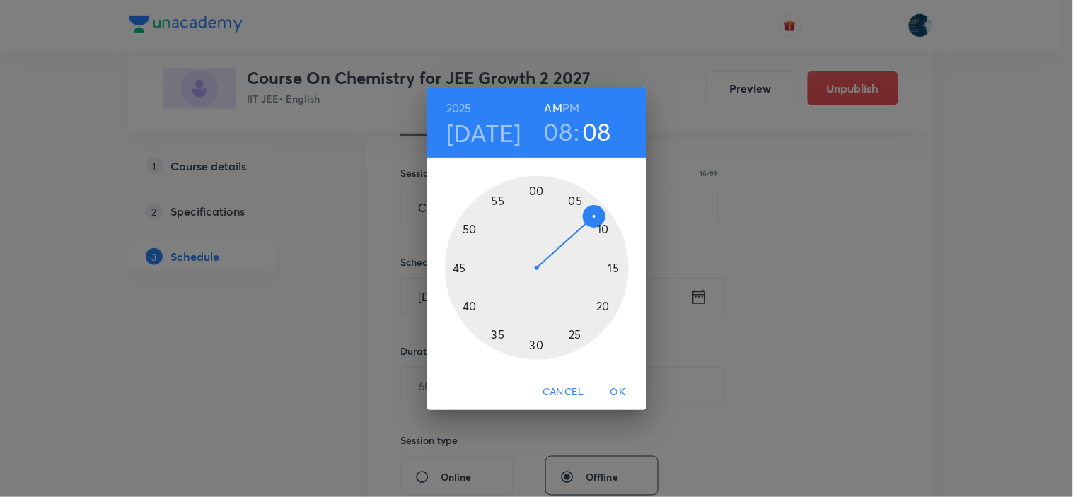
click at [497, 331] on div at bounding box center [537, 268] width 184 height 184
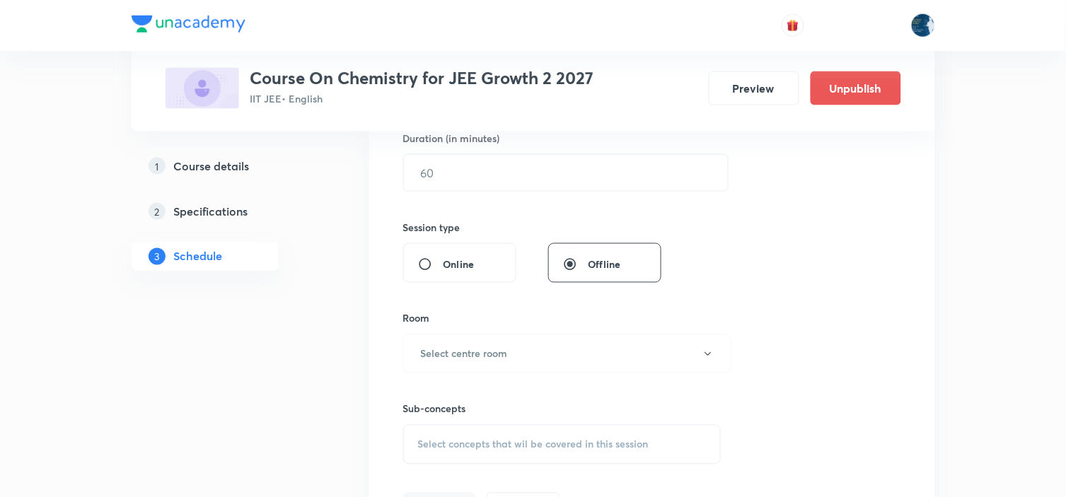
scroll to position [471, 0]
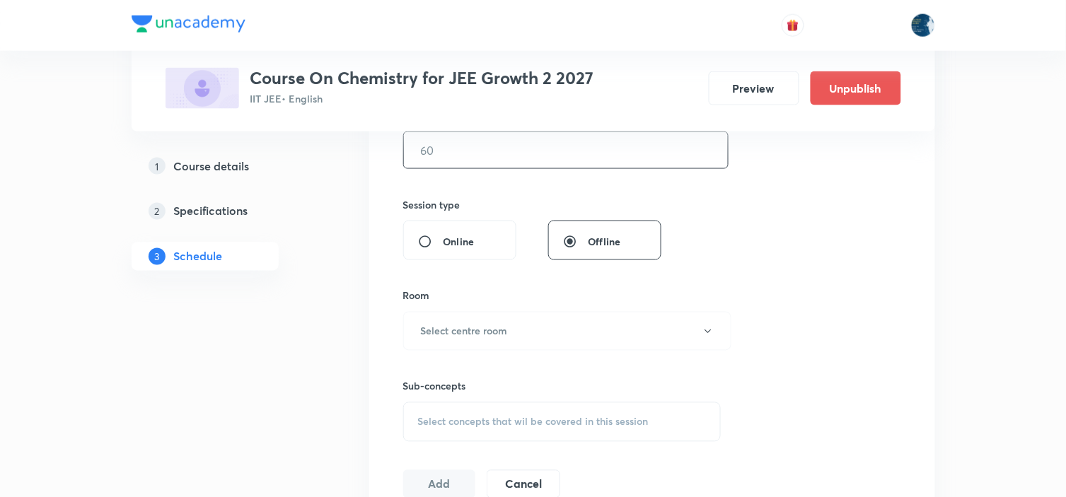
click at [512, 146] on input "text" at bounding box center [566, 150] width 324 height 36
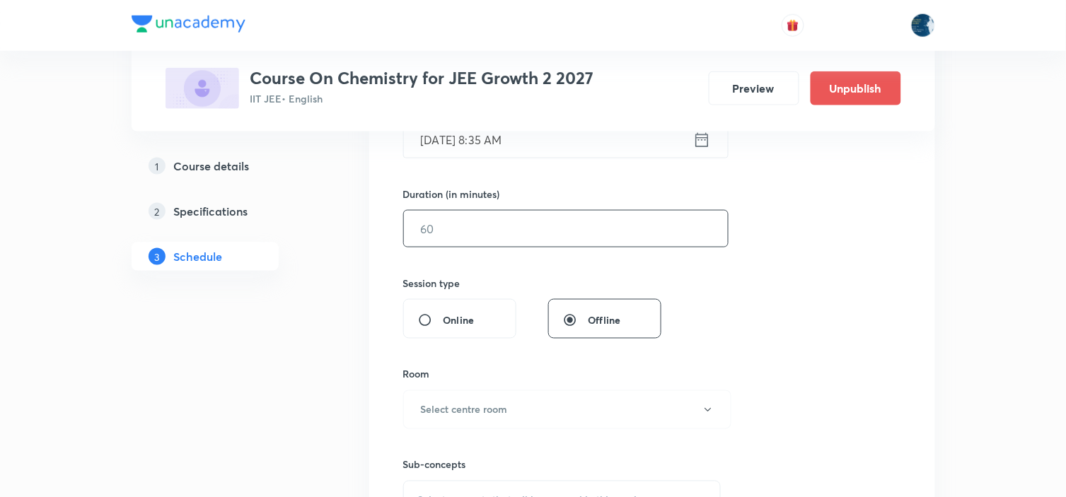
click at [526, 231] on input "text" at bounding box center [566, 229] width 324 height 36
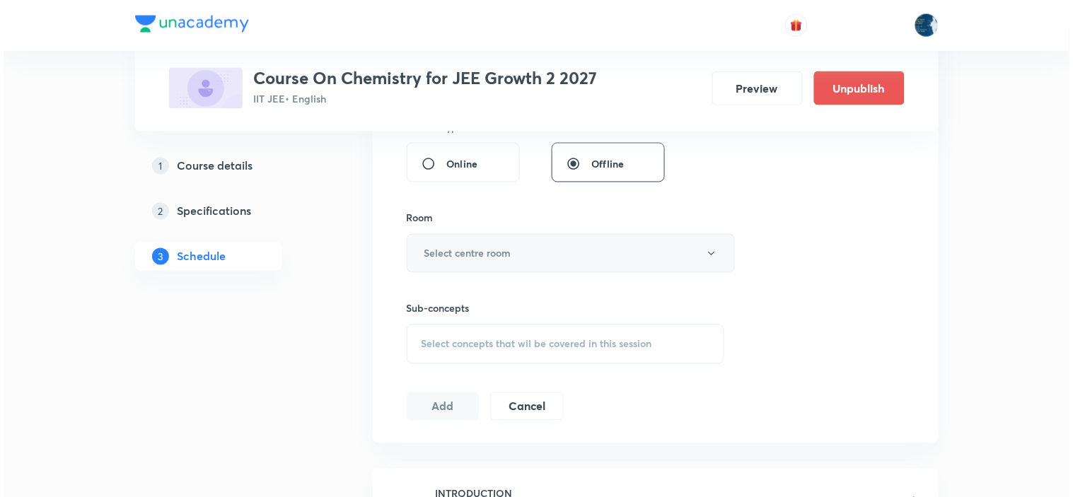
scroll to position [628, 0]
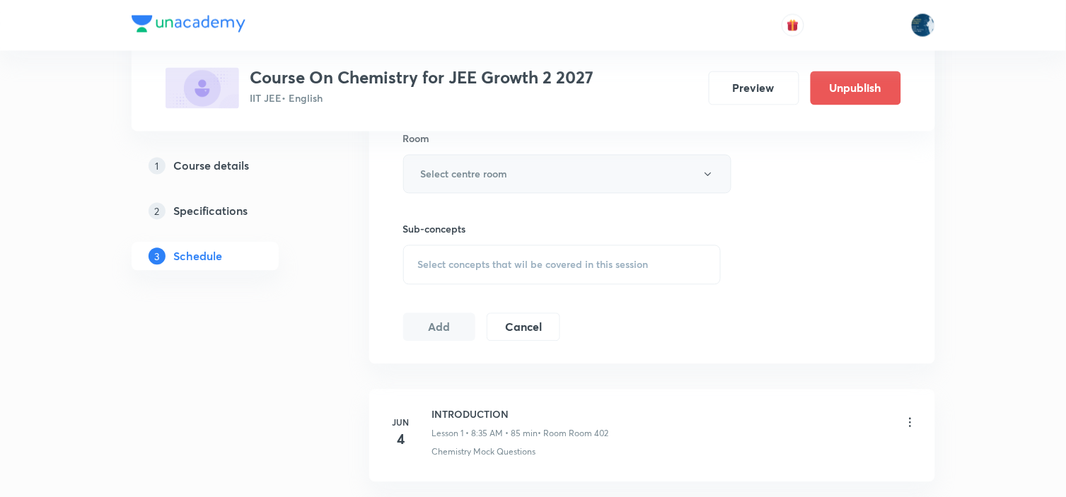
type input "85"
click at [541, 178] on button "Select centre room" at bounding box center [567, 174] width 328 height 39
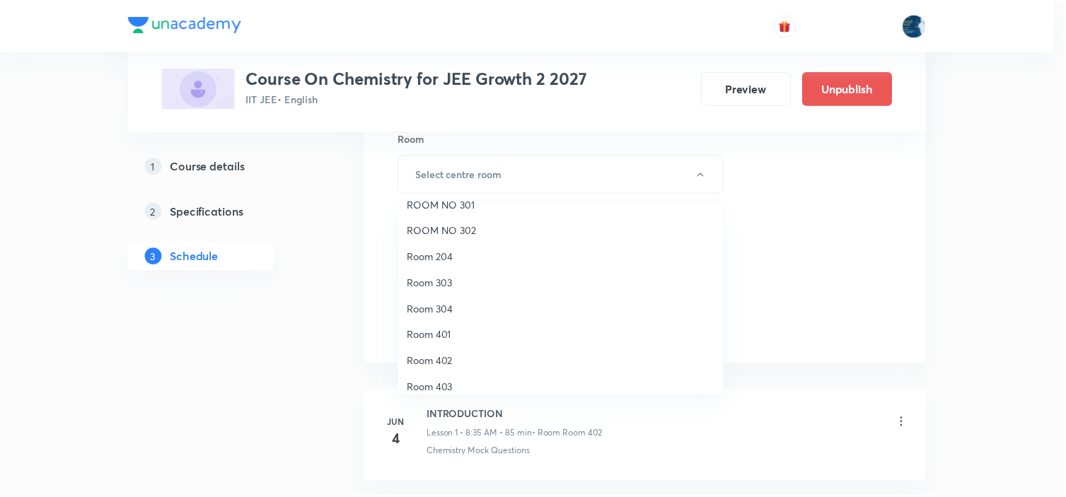
scroll to position [262, 0]
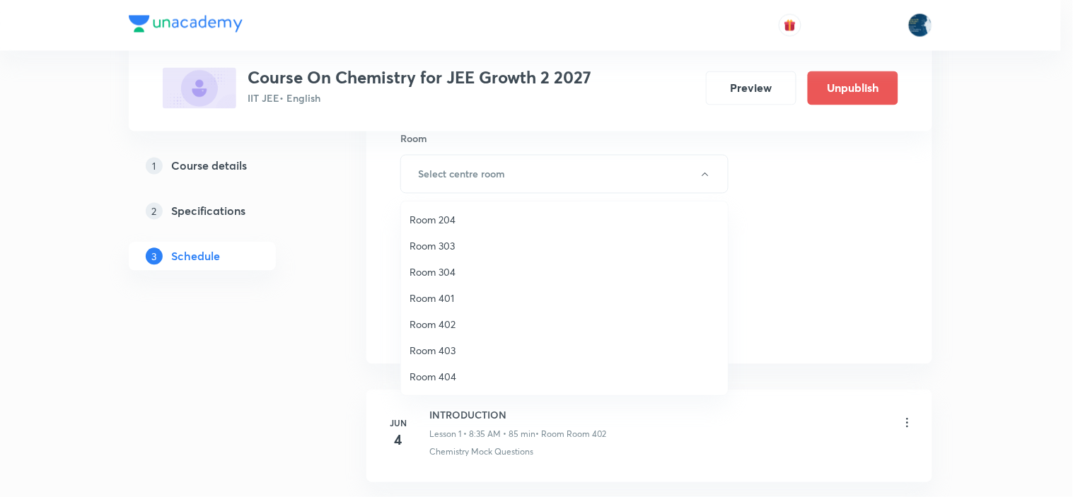
click at [468, 323] on span "Room 402" at bounding box center [565, 324] width 310 height 15
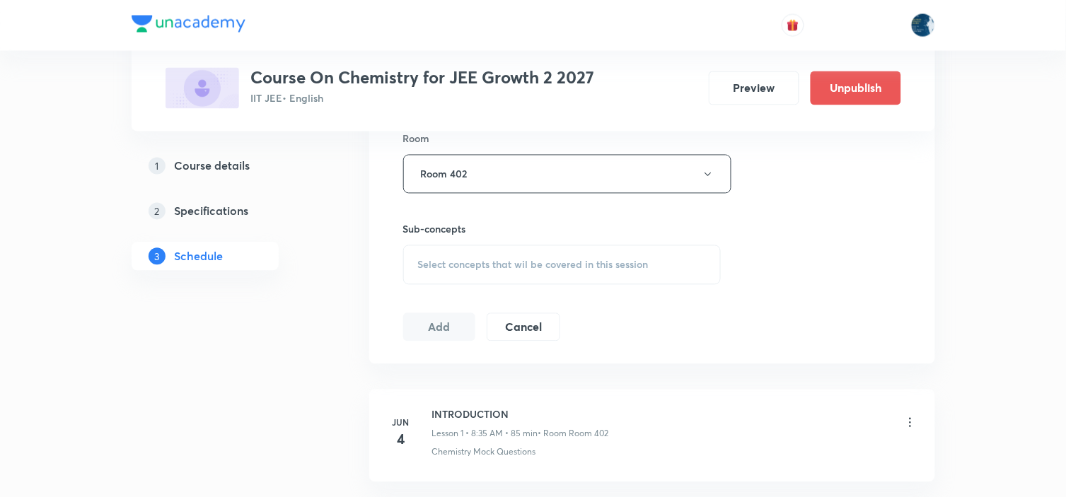
click at [569, 266] on span "Select concepts that wil be covered in this session" at bounding box center [533, 265] width 231 height 11
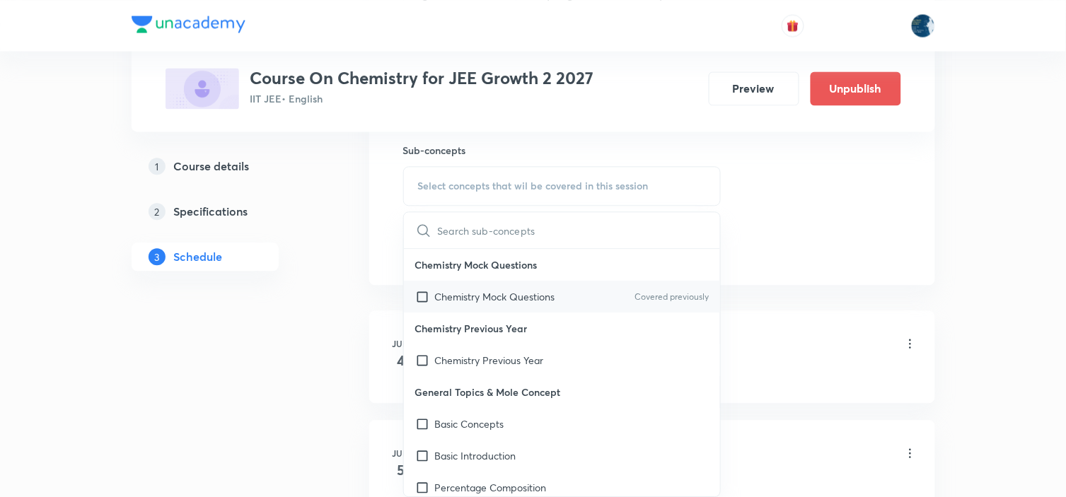
click at [654, 292] on p "Covered previously" at bounding box center [672, 297] width 74 height 13
checkbox input "true"
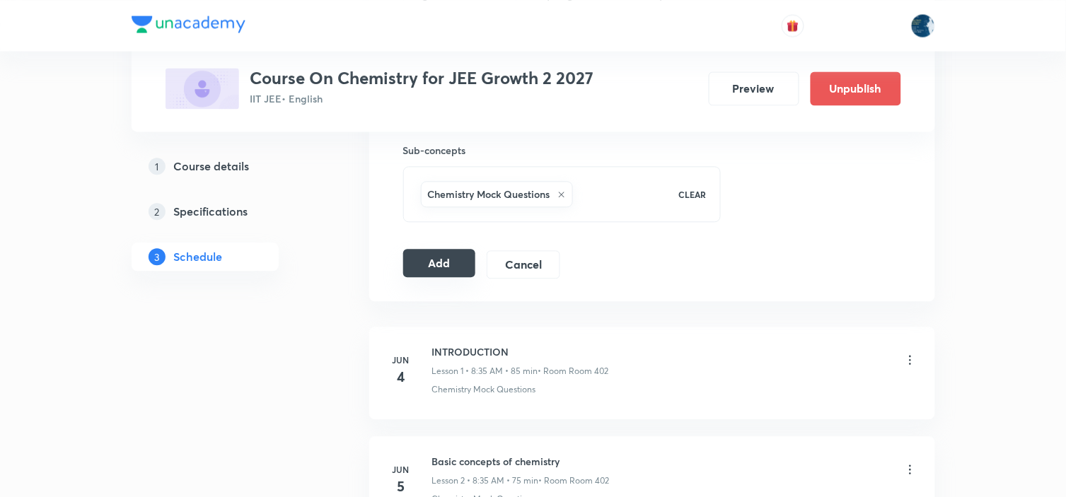
click at [451, 264] on button "Add" at bounding box center [439, 263] width 73 height 28
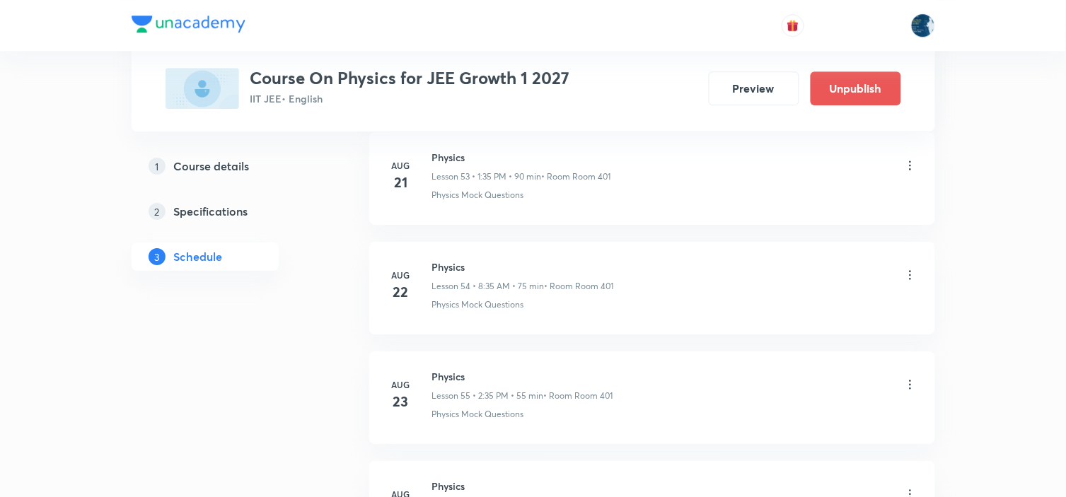
scroll to position [7663, 0]
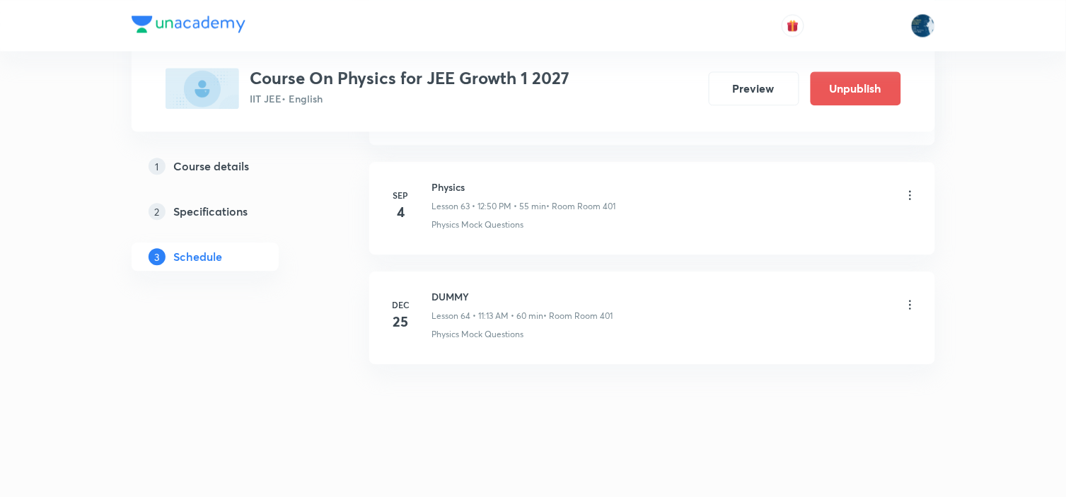
click at [437, 175] on li "[DATE] Physics Lesson 63 • 12:50 PM • 55 min • Room Room 401 Physics Mock Quest…" at bounding box center [652, 208] width 566 height 93
copy h6 "Physics"
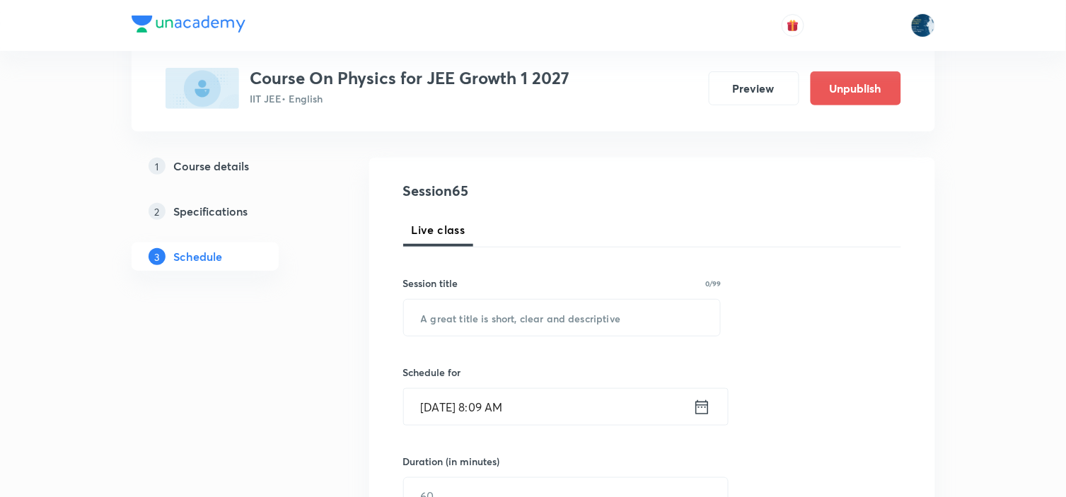
scroll to position [157, 0]
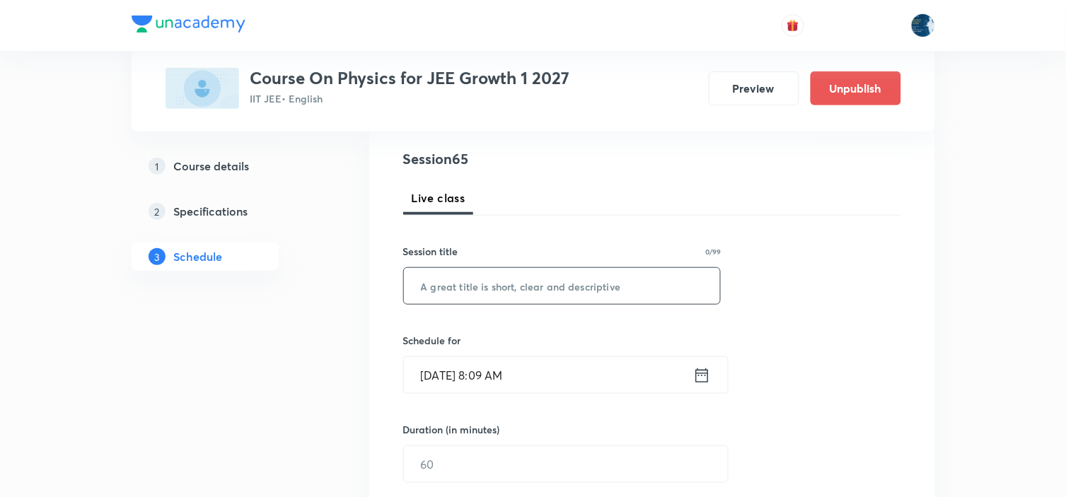
click at [524, 289] on input "text" at bounding box center [562, 286] width 317 height 36
paste input "Physics"
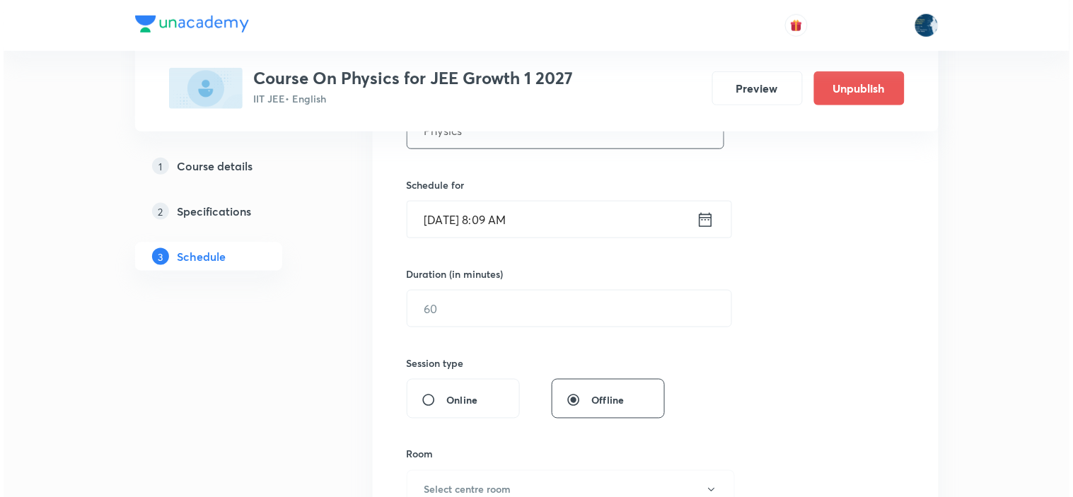
scroll to position [314, 0]
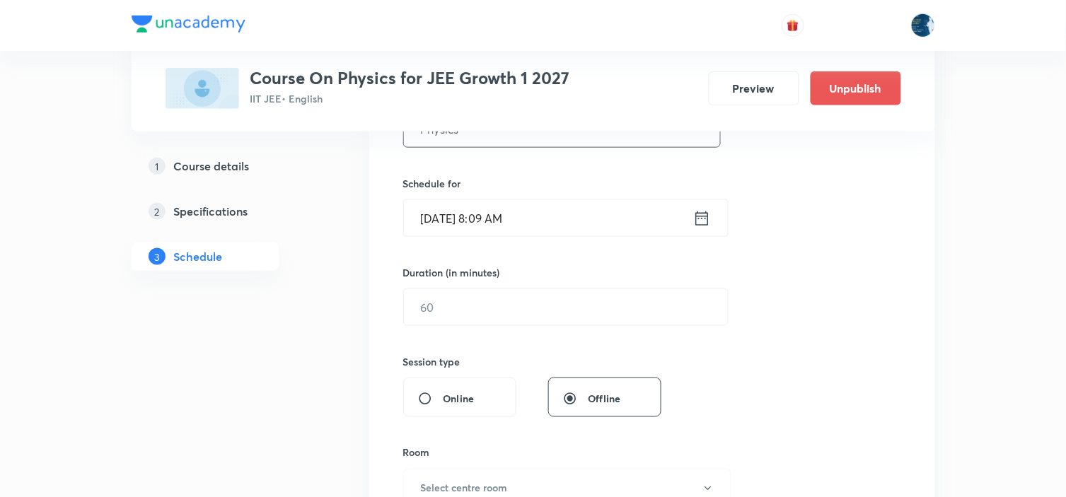
type input "Physics"
click at [704, 216] on icon at bounding box center [702, 218] width 13 height 14
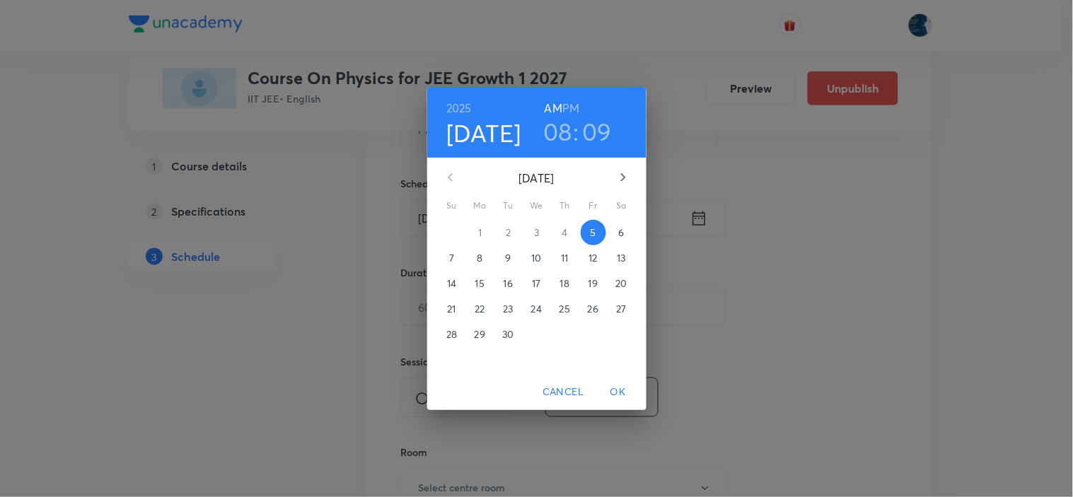
click at [561, 127] on h3 "08" at bounding box center [557, 132] width 29 height 30
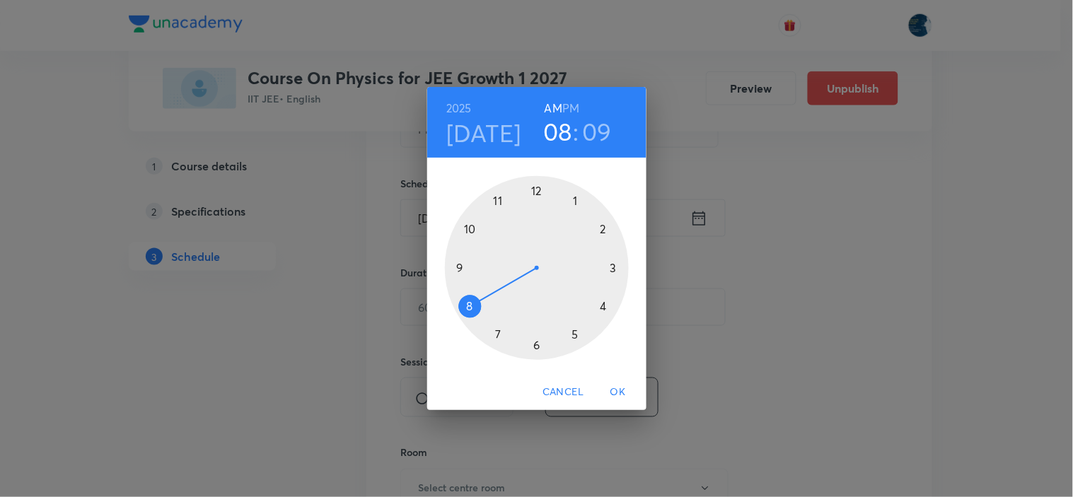
click at [497, 199] on div at bounding box center [537, 268] width 184 height 184
click at [470, 229] on div at bounding box center [537, 268] width 184 height 184
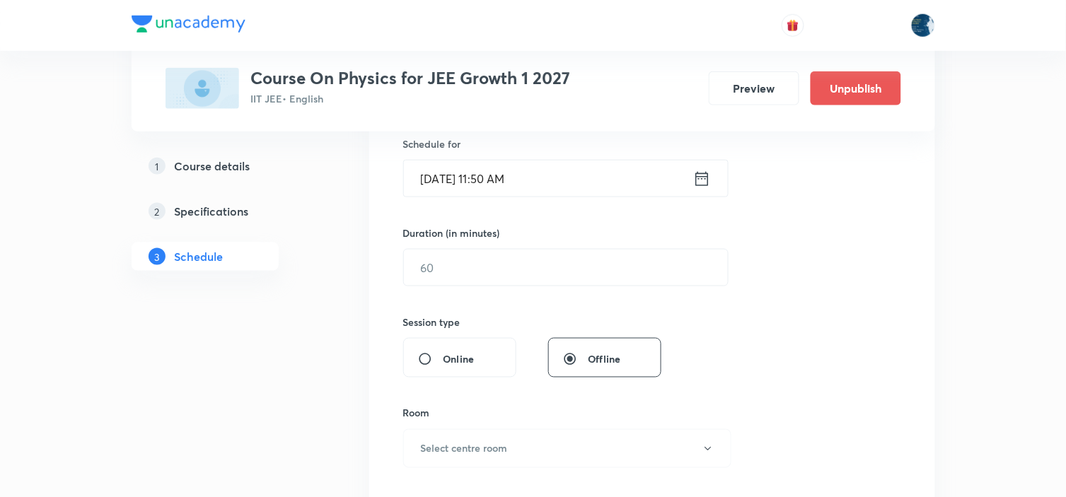
scroll to position [393, 0]
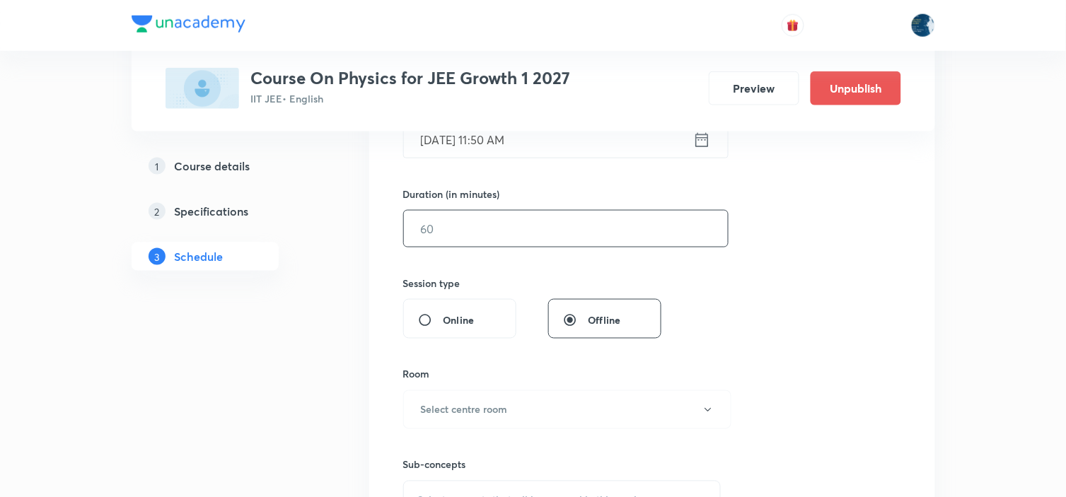
click at [510, 229] on input "text" at bounding box center [566, 229] width 324 height 36
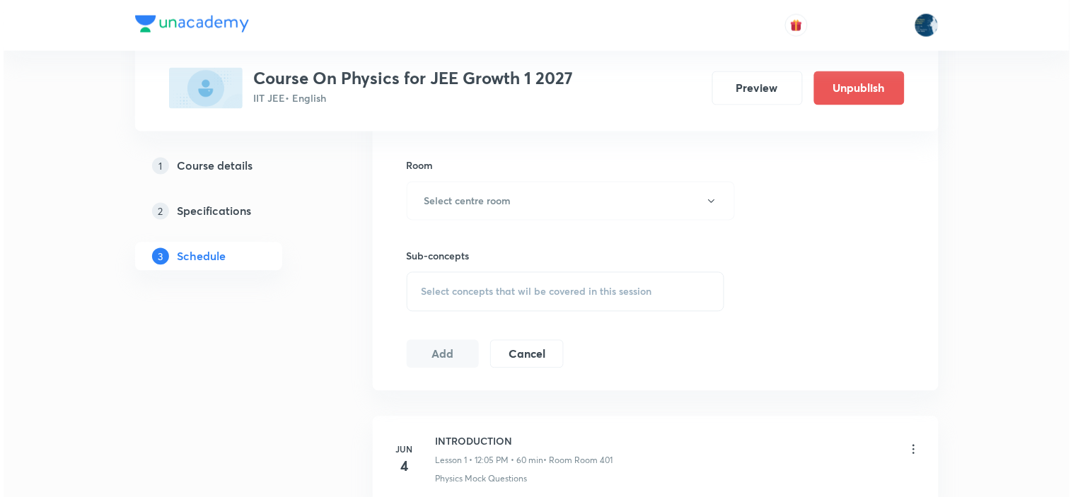
scroll to position [628, 0]
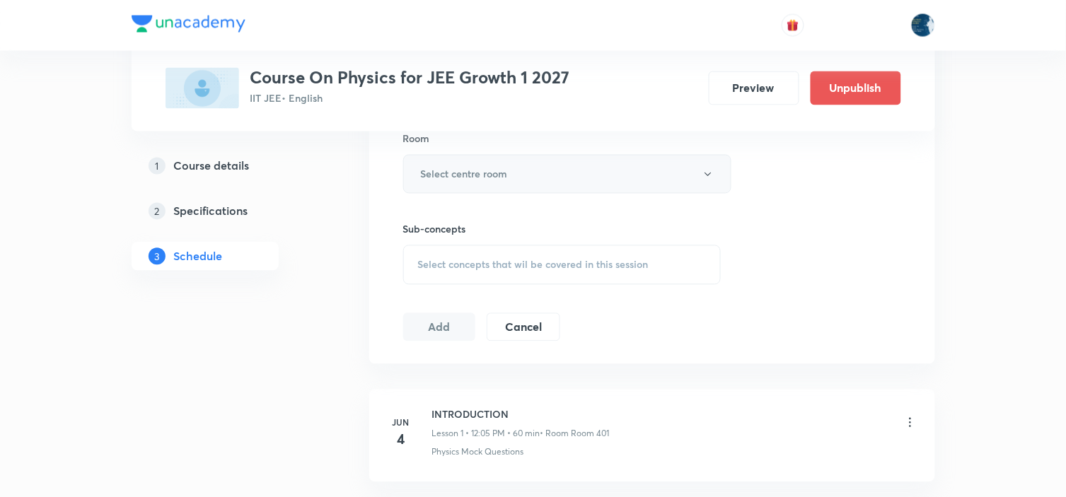
type input "75"
click at [517, 178] on button "Select centre room" at bounding box center [567, 174] width 328 height 39
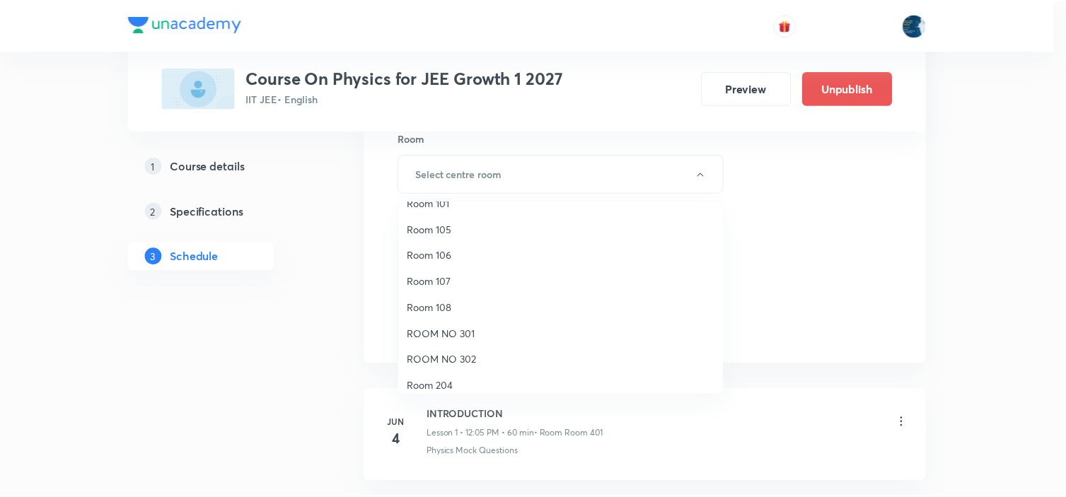
scroll to position [262, 0]
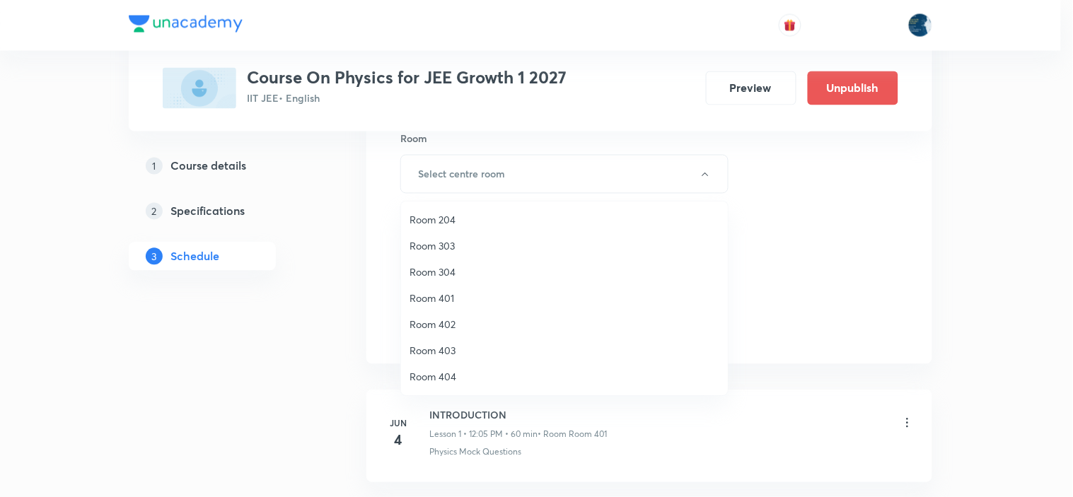
click at [472, 299] on span "Room 401" at bounding box center [565, 298] width 310 height 15
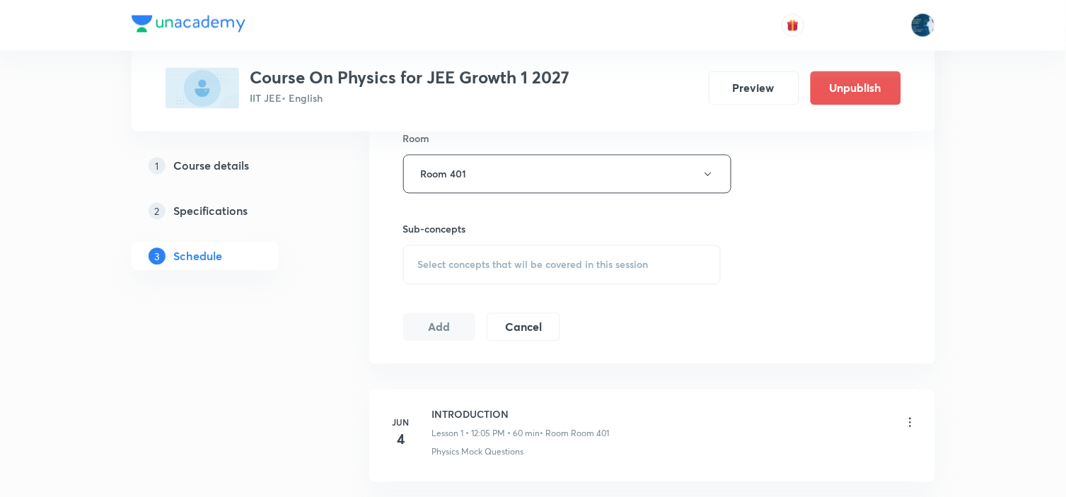
click at [531, 253] on div "Select concepts that wil be covered in this session" at bounding box center [562, 266] width 318 height 40
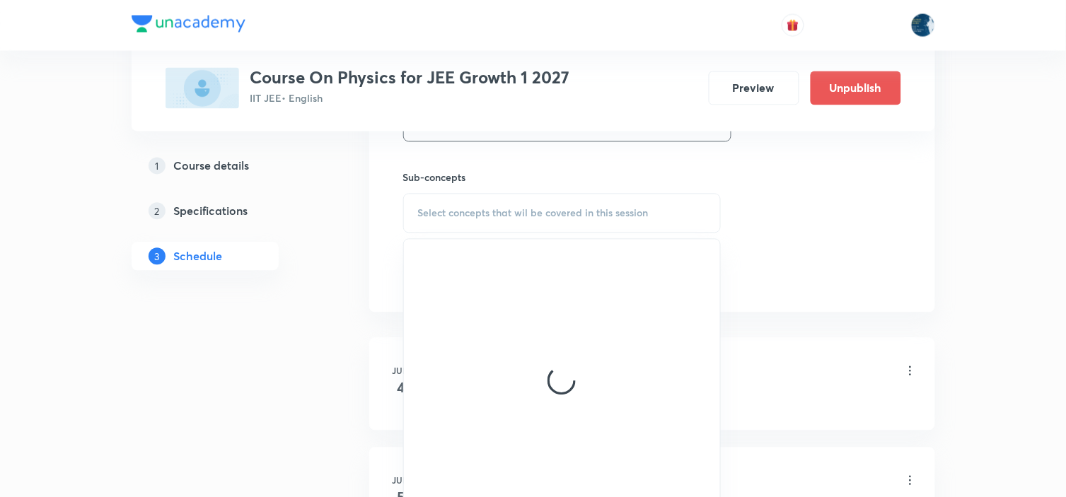
scroll to position [708, 0]
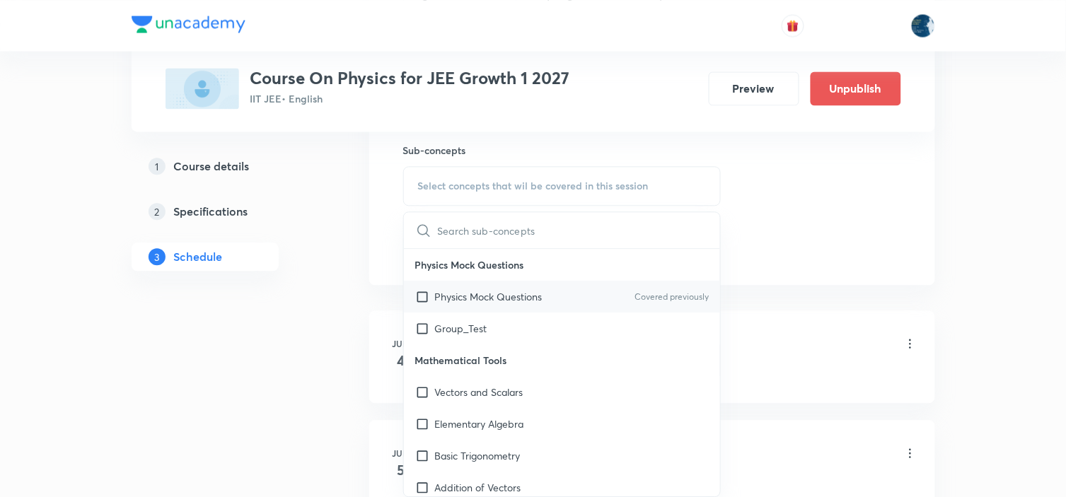
click at [685, 295] on p "Covered previously" at bounding box center [672, 297] width 74 height 13
checkbox input "true"
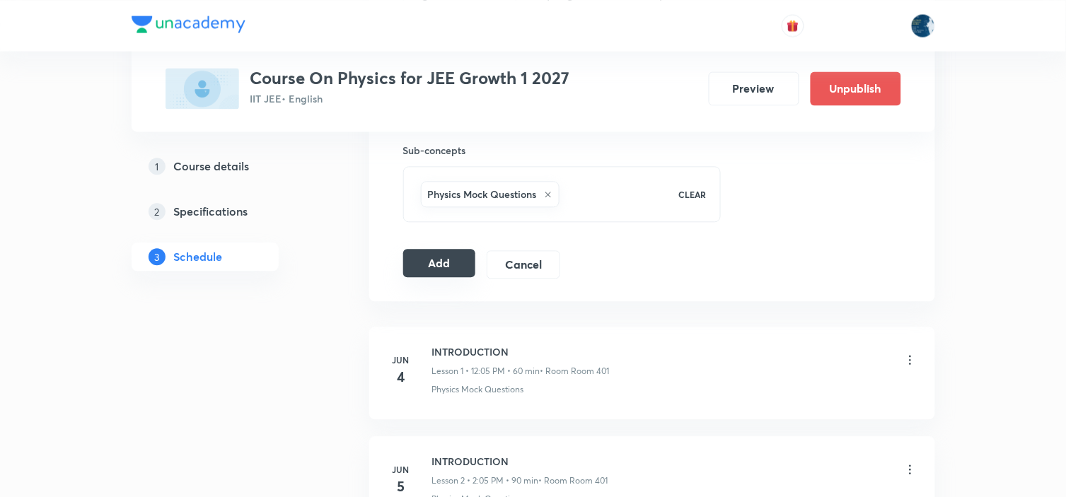
click at [451, 262] on button "Add" at bounding box center [439, 263] width 73 height 28
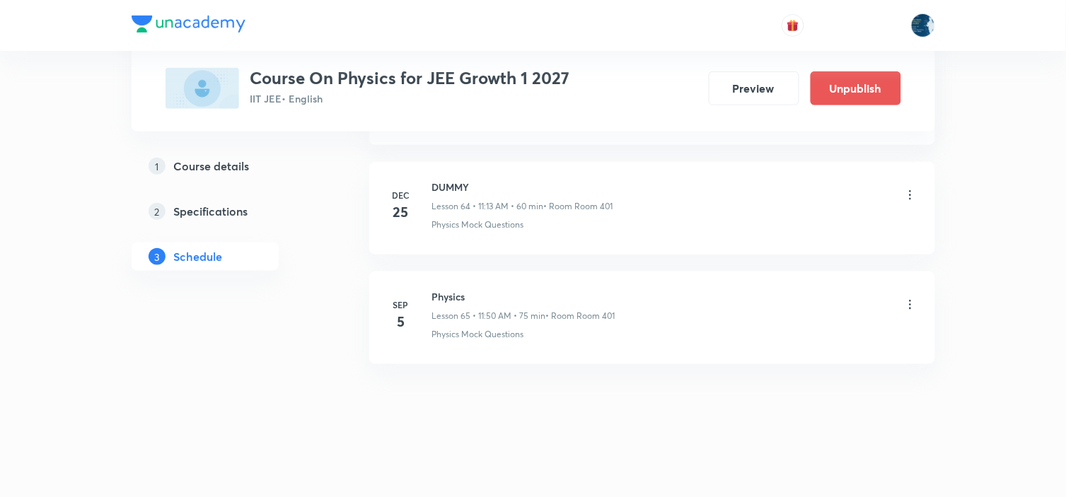
scroll to position [7122, 0]
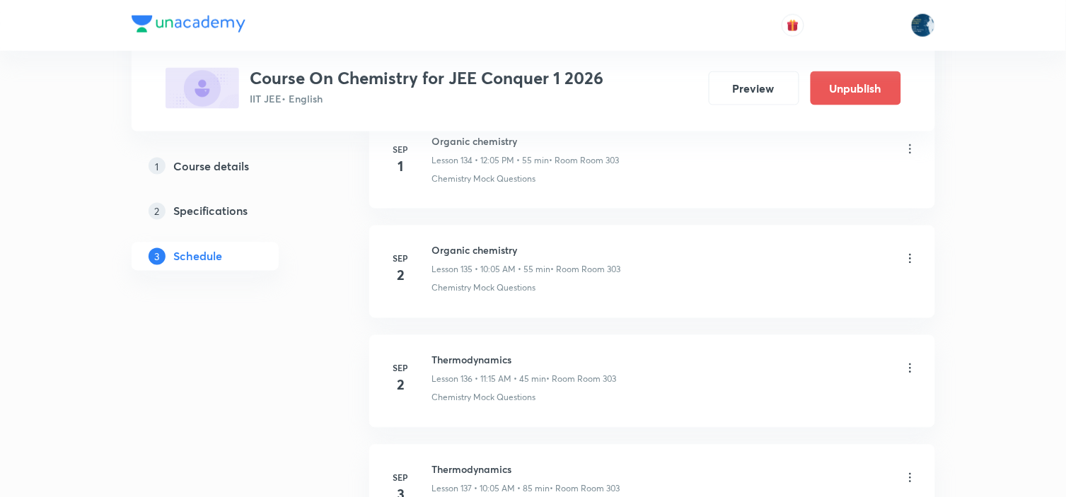
scroll to position [16207, 0]
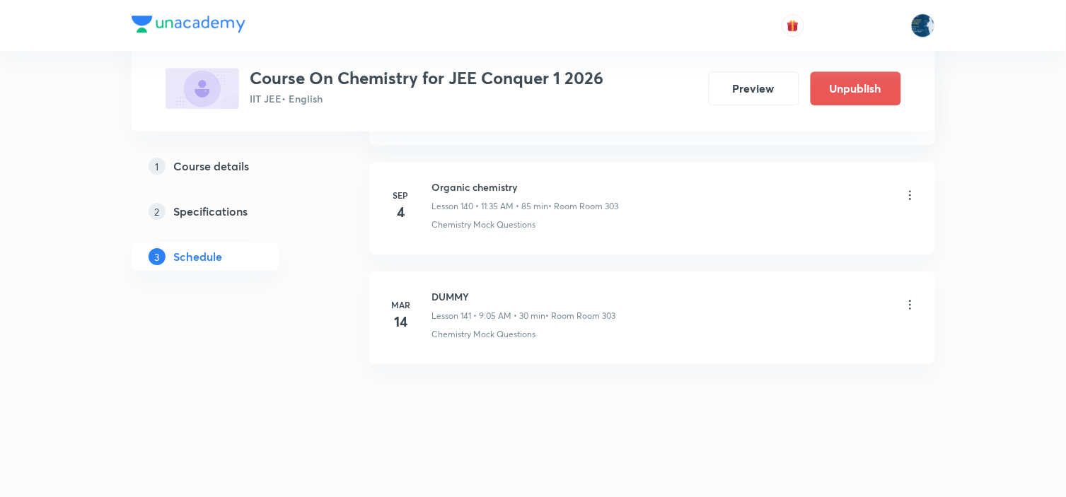
click at [462, 187] on h6 "Organic chemistry" at bounding box center [525, 187] width 187 height 15
copy h6 "Organic chemistry"
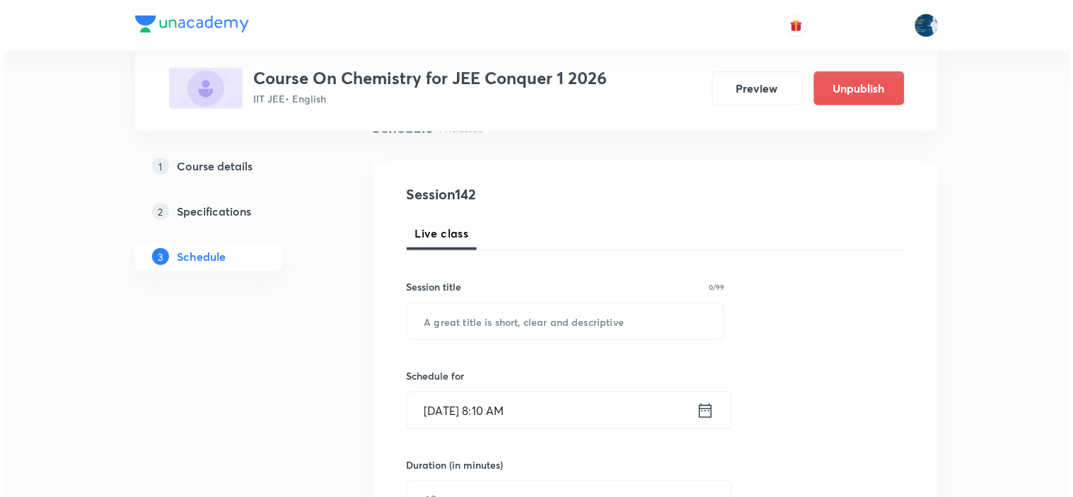
scroll to position [157, 0]
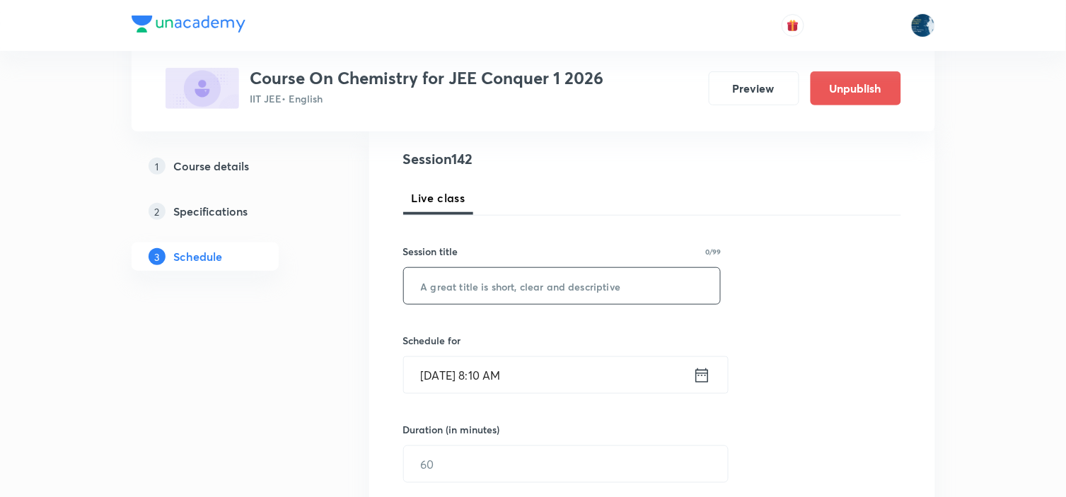
click at [521, 278] on input "text" at bounding box center [562, 286] width 317 height 36
paste input "Organic chemistry"
type input "Organic chemistry"
click at [702, 376] on icon at bounding box center [702, 376] width 18 height 20
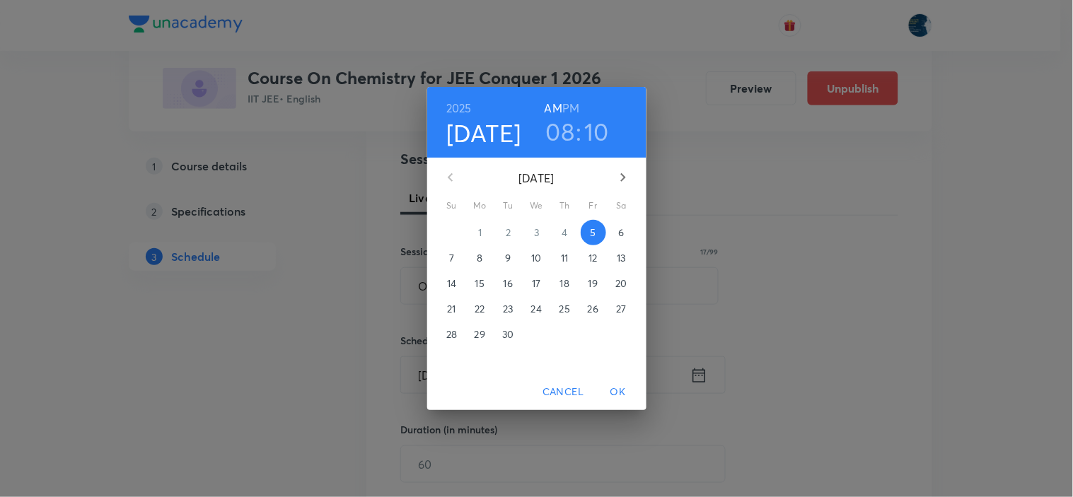
click at [562, 131] on h3 "08" at bounding box center [560, 132] width 29 height 30
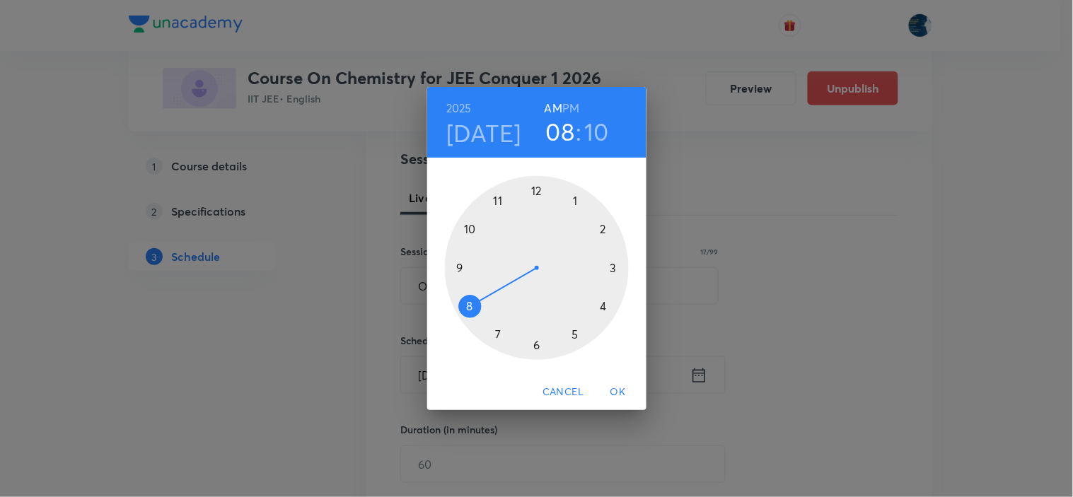
click at [471, 227] on div at bounding box center [537, 268] width 184 height 184
click at [577, 202] on div at bounding box center [537, 268] width 184 height 184
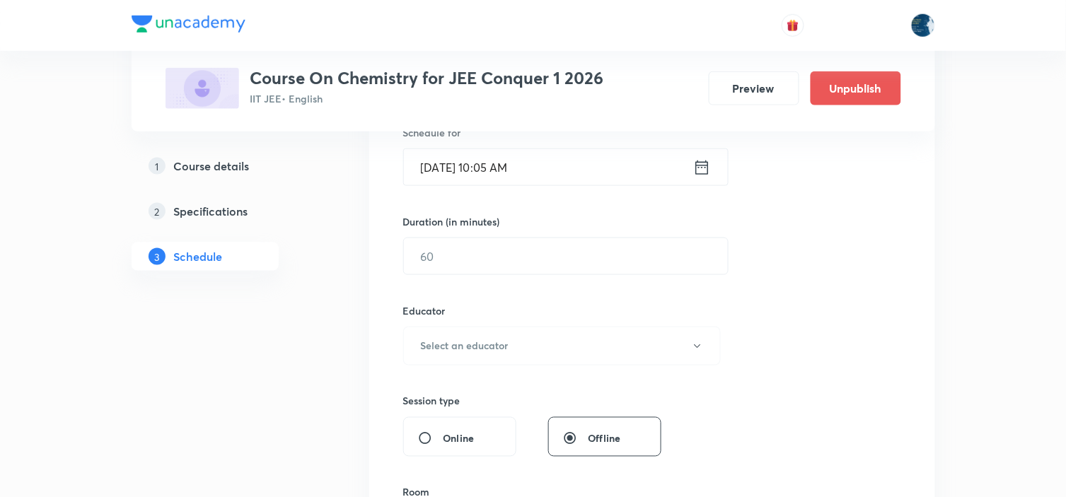
scroll to position [393, 0]
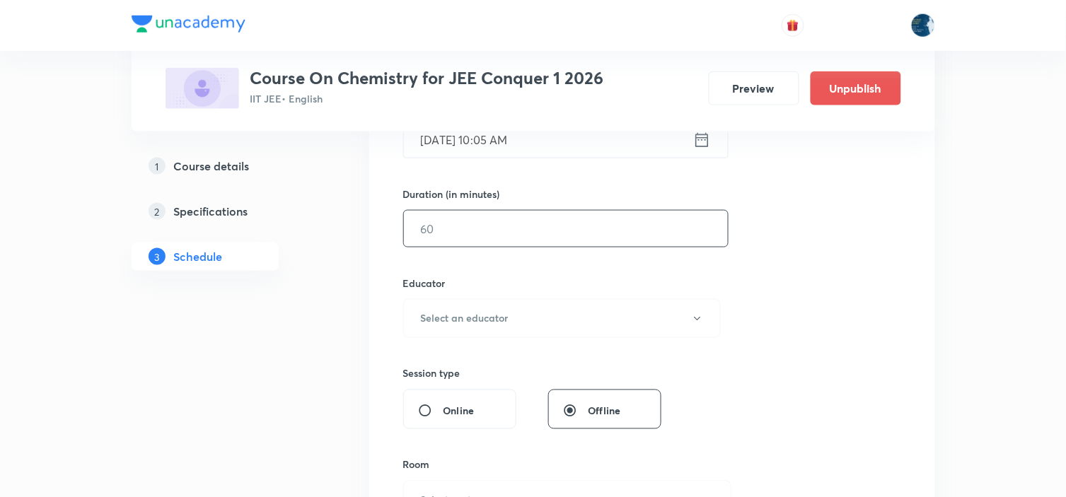
click at [521, 233] on input "text" at bounding box center [566, 229] width 324 height 36
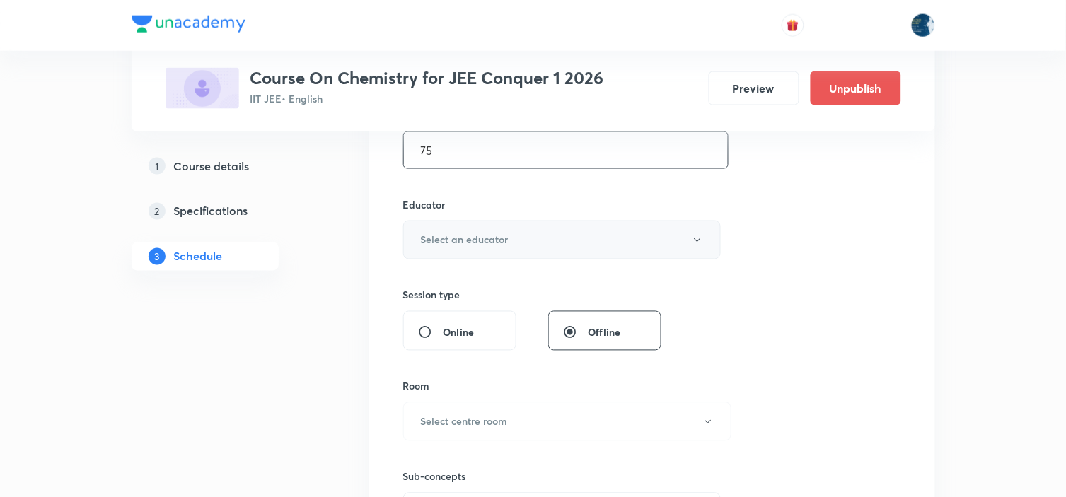
click at [522, 233] on button "Select an educator" at bounding box center [562, 240] width 318 height 39
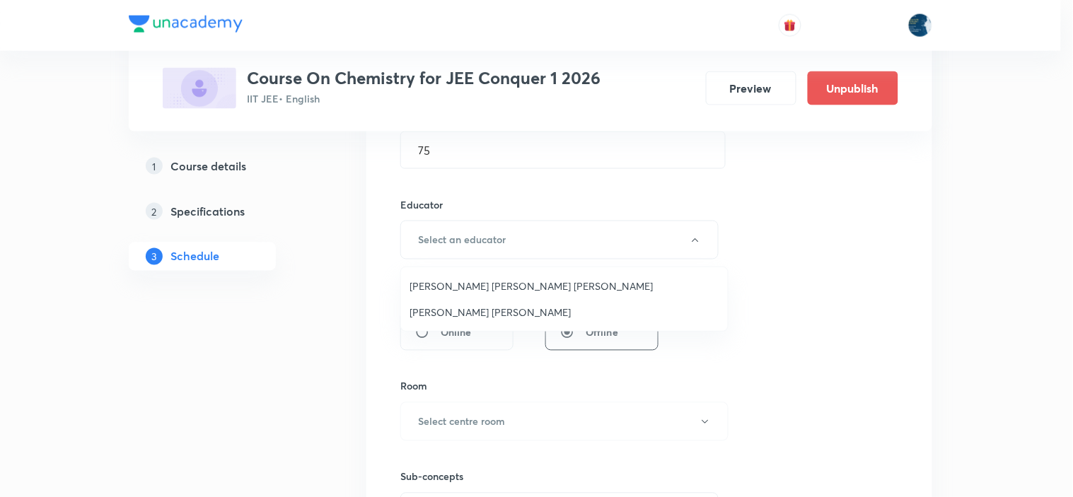
click at [484, 301] on li "Sripati Surya Dilip" at bounding box center [564, 312] width 327 height 26
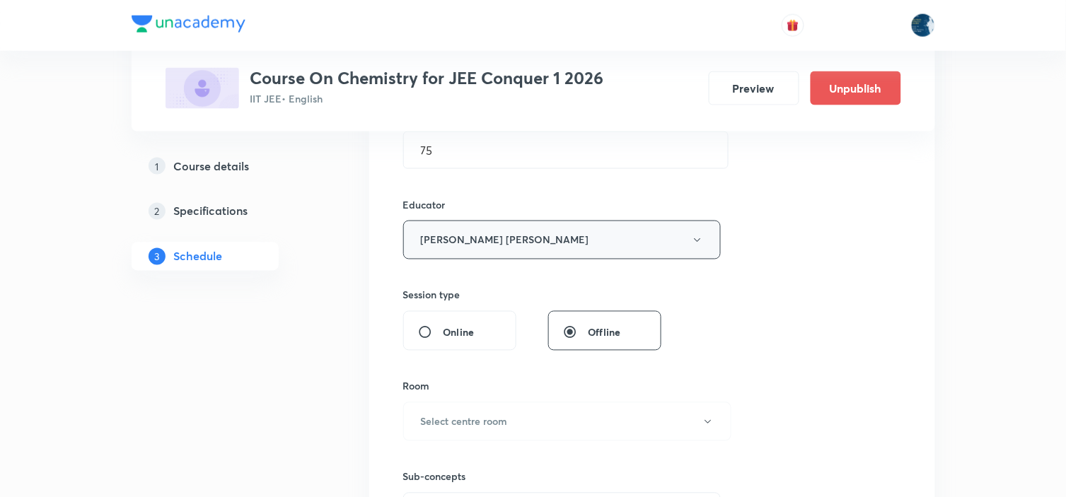
click at [498, 246] on button "Sripati Surya Dilip" at bounding box center [562, 240] width 318 height 39
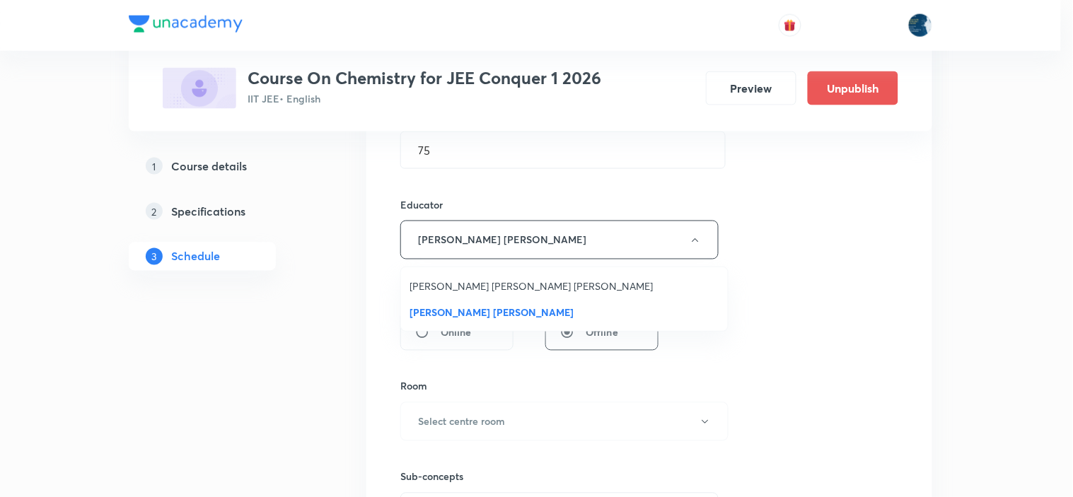
drag, startPoint x: 917, startPoint y: 255, endPoint x: 752, endPoint y: 241, distance: 165.4
click at [916, 255] on div at bounding box center [536, 248] width 1073 height 497
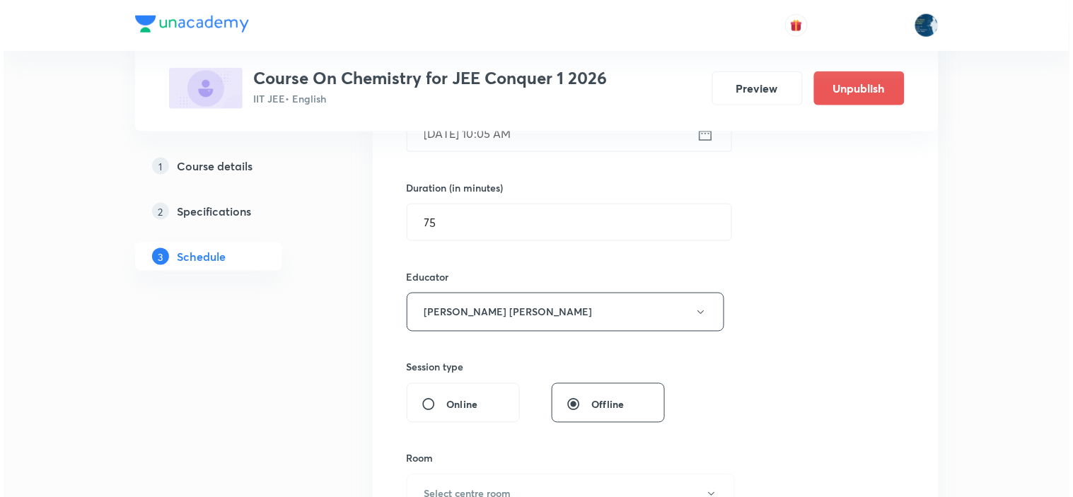
scroll to position [314, 0]
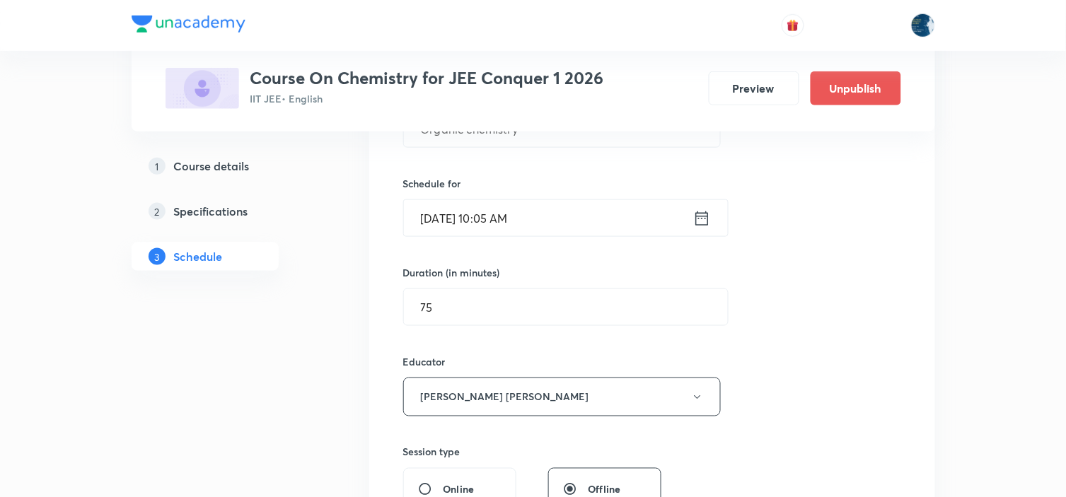
click at [708, 214] on icon at bounding box center [702, 218] width 13 height 14
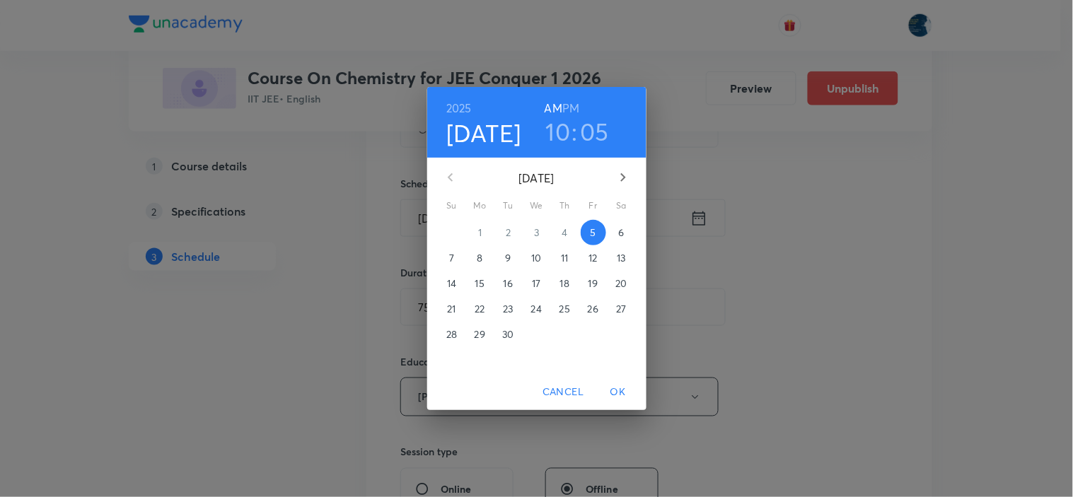
click at [562, 129] on h3 "10" at bounding box center [558, 132] width 25 height 30
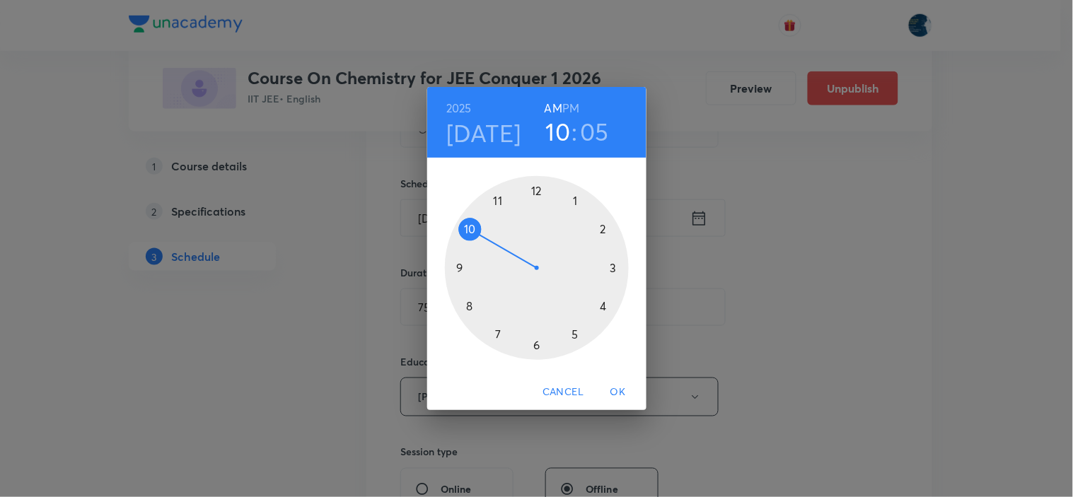
click at [498, 200] on div at bounding box center [537, 268] width 184 height 184
click at [470, 226] on div at bounding box center [537, 268] width 184 height 184
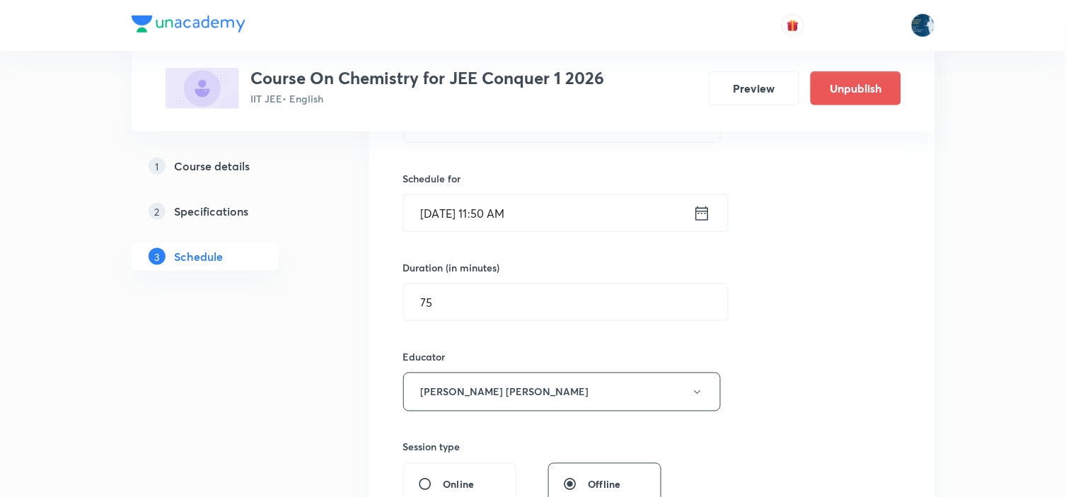
scroll to position [393, 0]
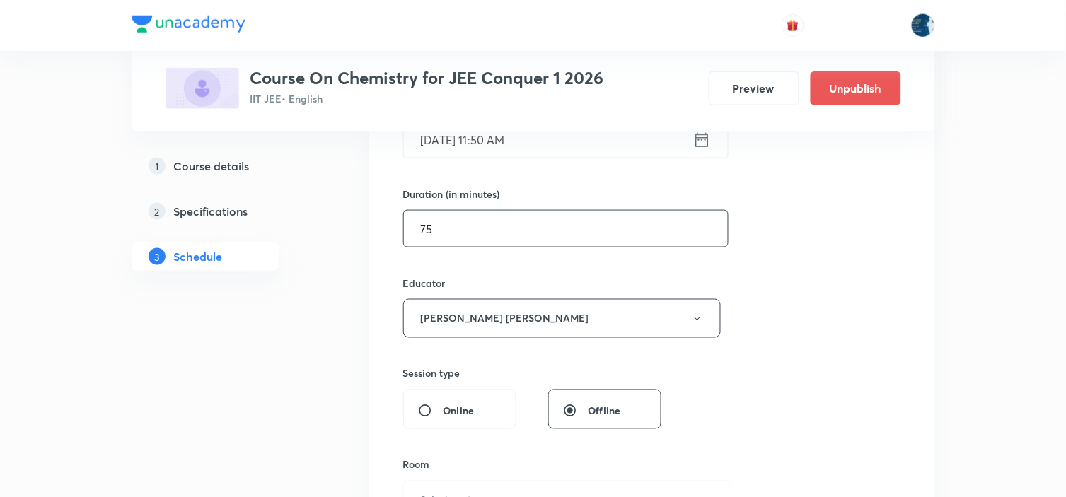
click at [495, 234] on input "75" at bounding box center [566, 229] width 324 height 36
type input "7"
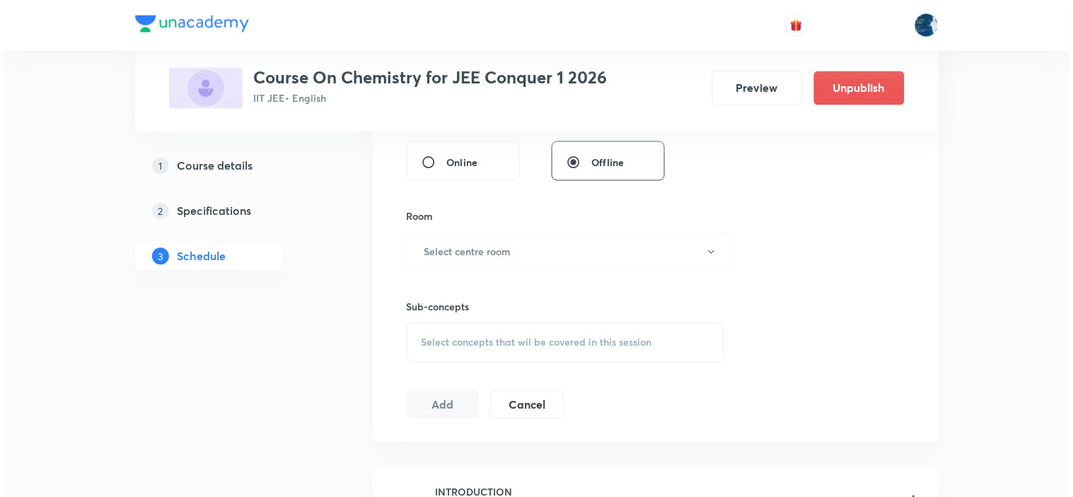
scroll to position [628, 0]
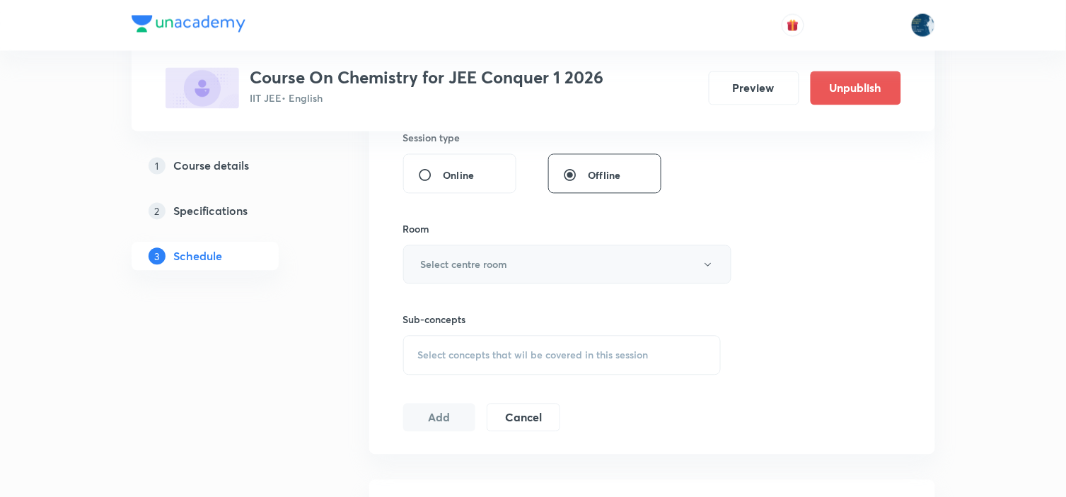
type input "80"
click at [490, 248] on button "Select centre room" at bounding box center [567, 265] width 328 height 39
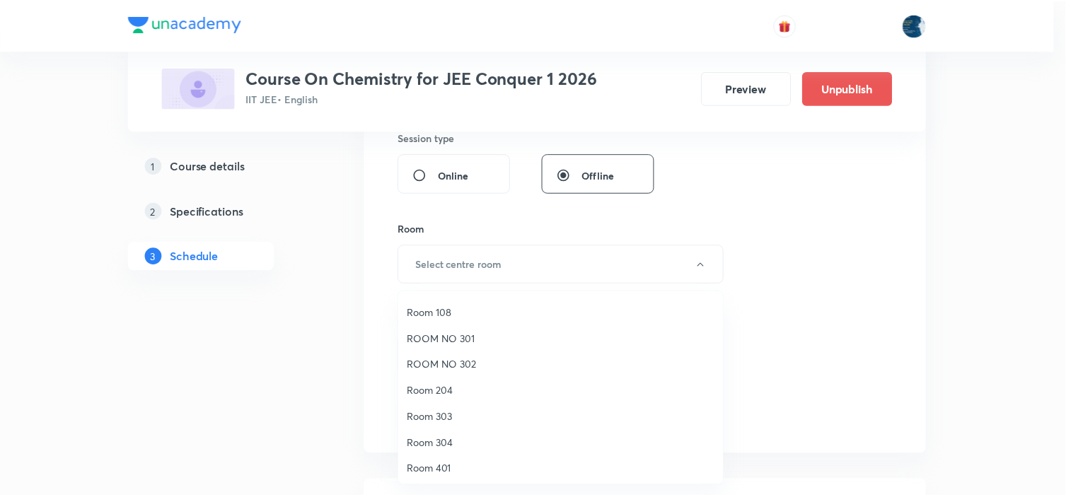
scroll to position [184, 0]
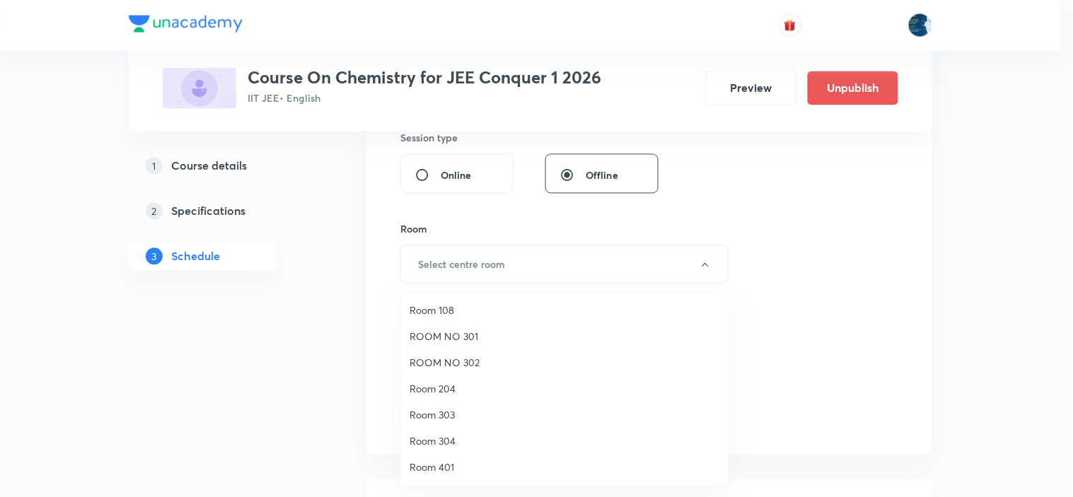
click at [461, 411] on span "Room 303" at bounding box center [565, 415] width 310 height 15
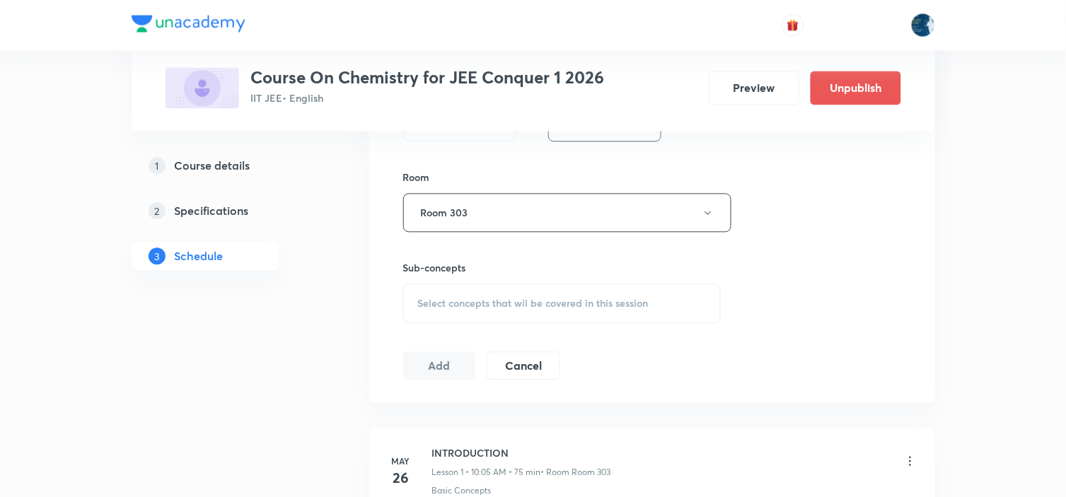
scroll to position [708, 0]
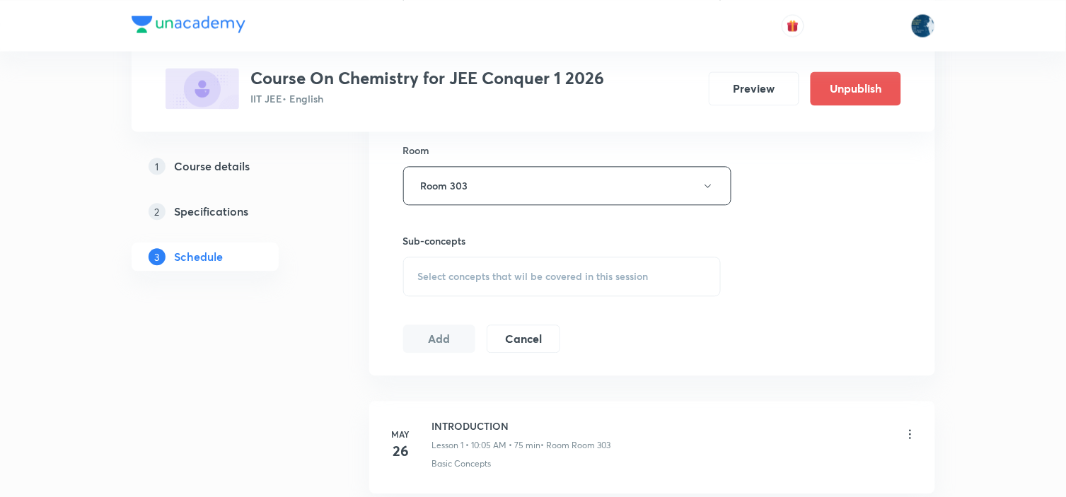
click at [596, 279] on span "Select concepts that wil be covered in this session" at bounding box center [533, 276] width 231 height 11
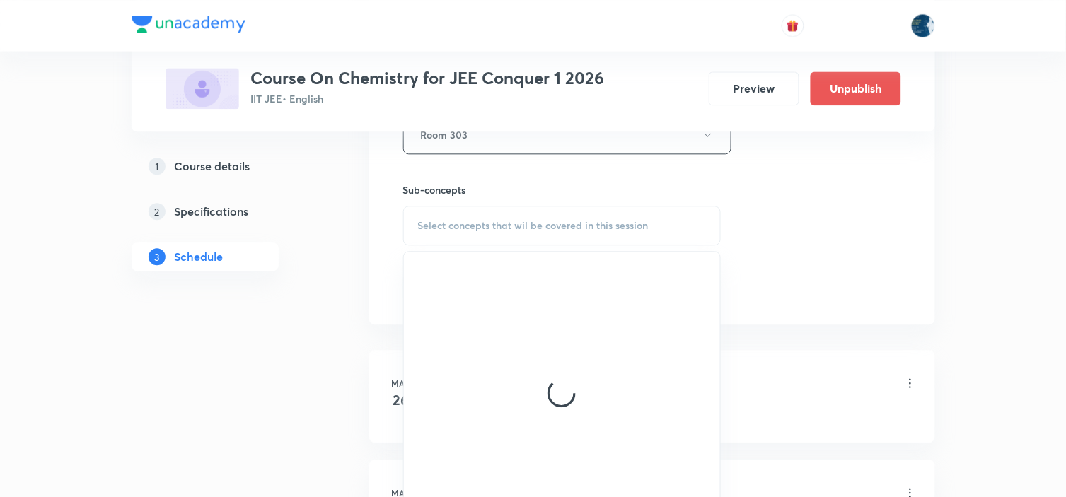
scroll to position [786, 0]
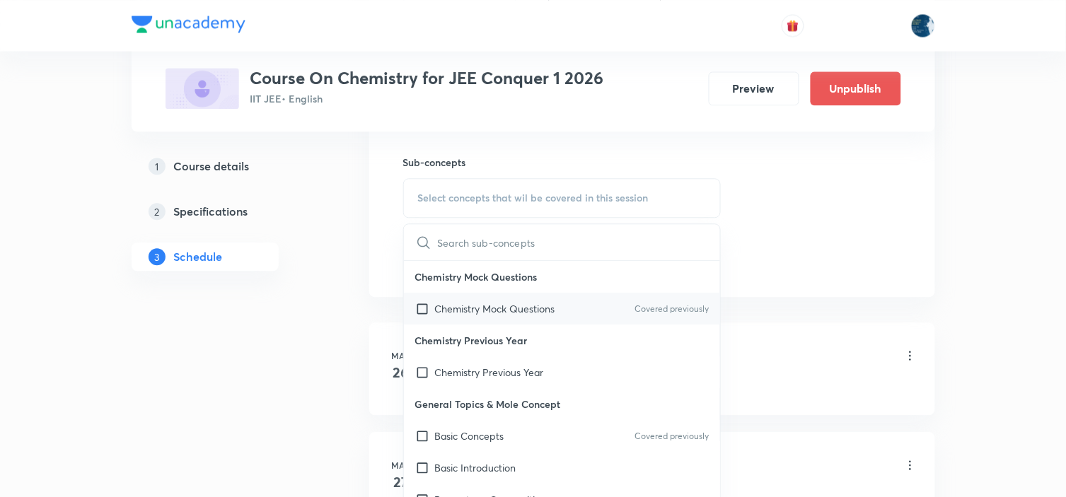
click at [655, 308] on p "Covered previously" at bounding box center [672, 309] width 74 height 13
checkbox input "true"
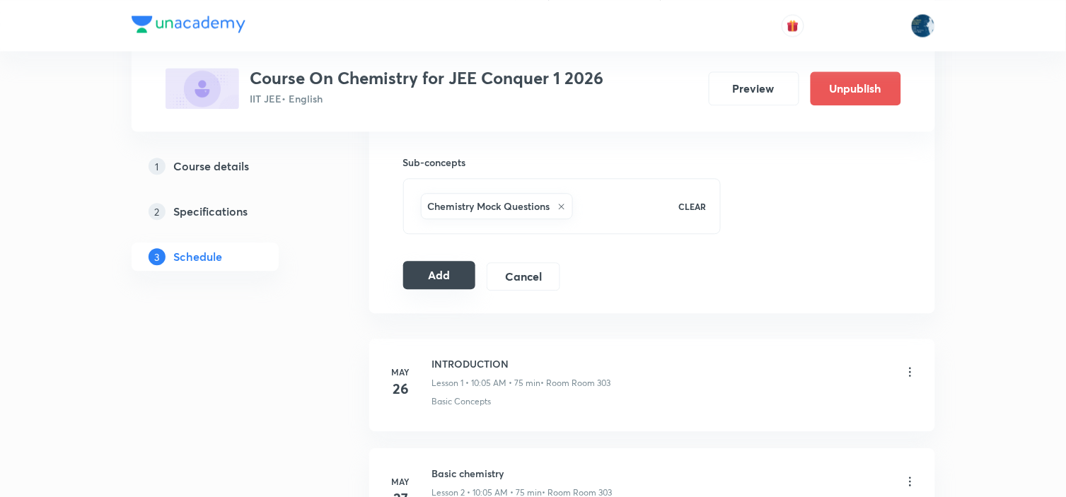
click at [457, 271] on button "Add" at bounding box center [439, 275] width 73 height 28
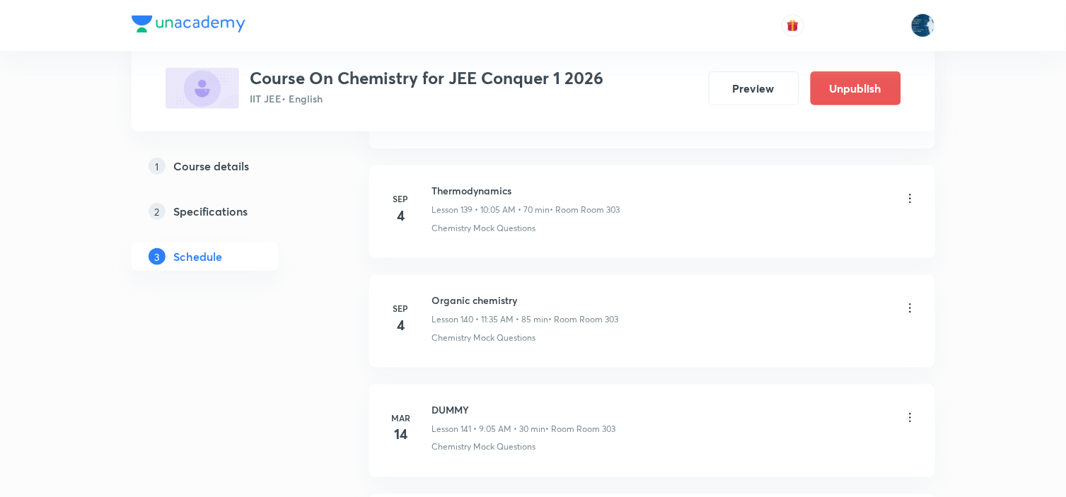
scroll to position [15309, 0]
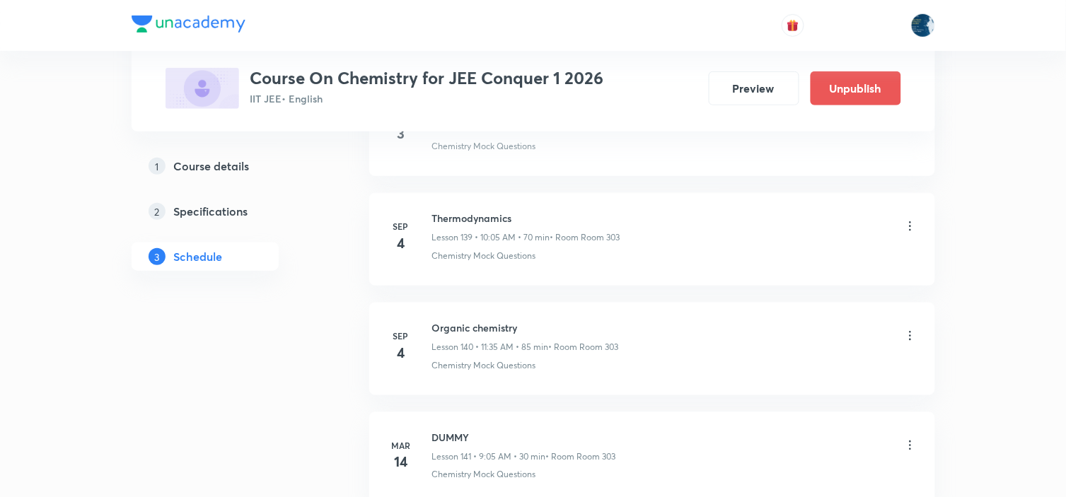
click at [449, 226] on h6 "Thermodynamics" at bounding box center [526, 218] width 188 height 15
copy h6 "Thermodynamics"
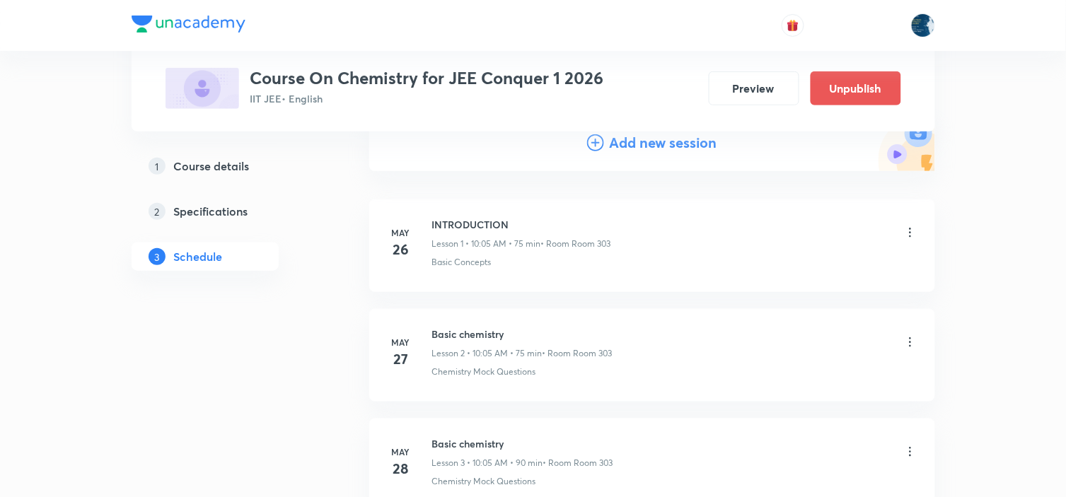
scroll to position [79, 0]
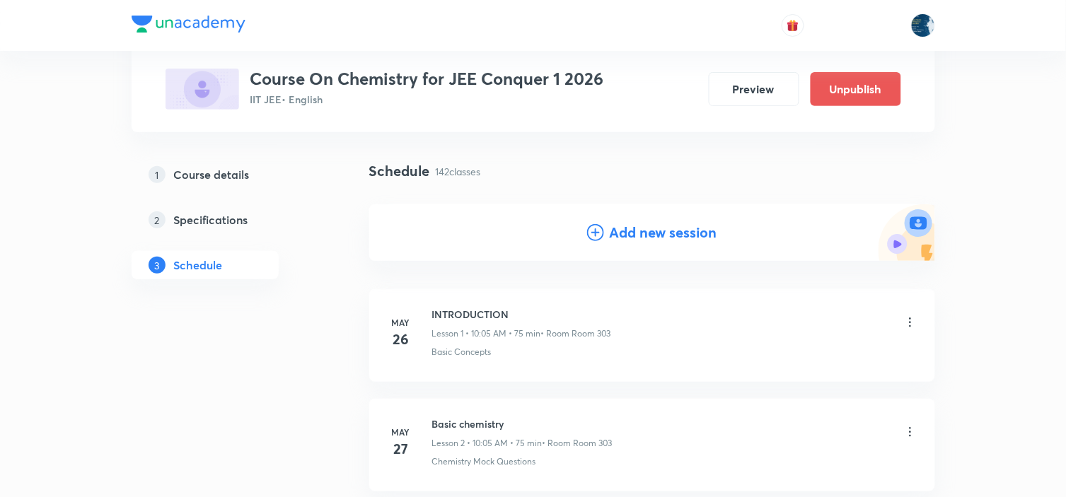
click at [591, 225] on icon at bounding box center [595, 232] width 17 height 17
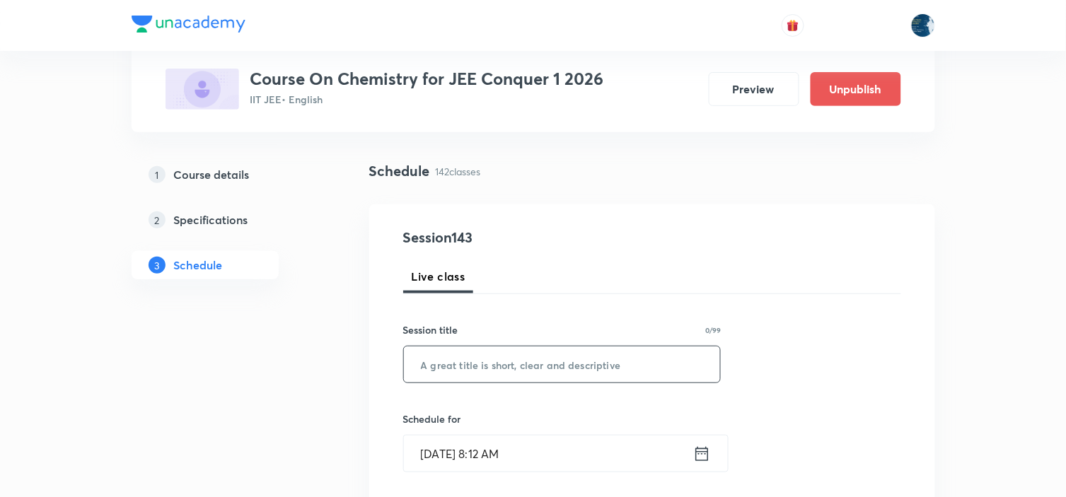
click at [490, 362] on input "text" at bounding box center [562, 365] width 317 height 36
paste input "Thermodynamics"
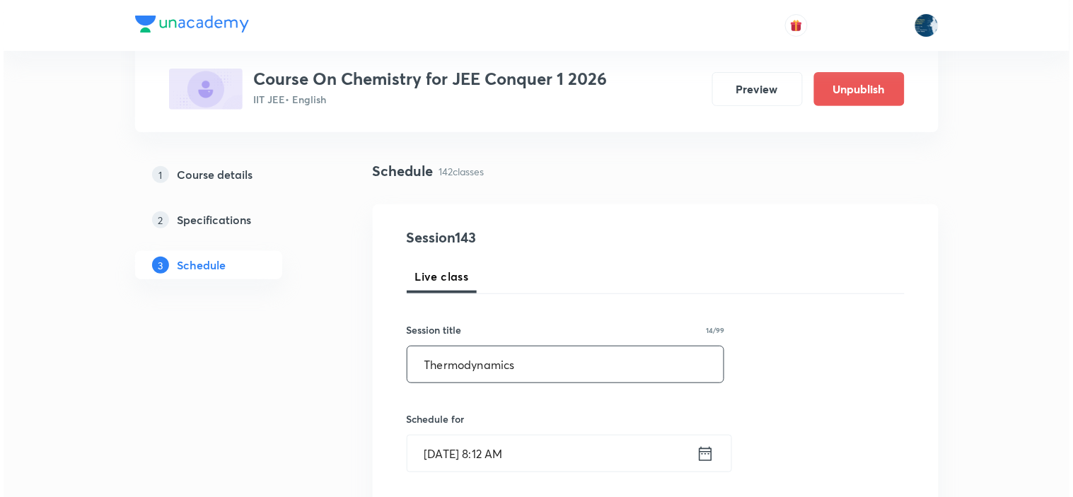
scroll to position [157, 0]
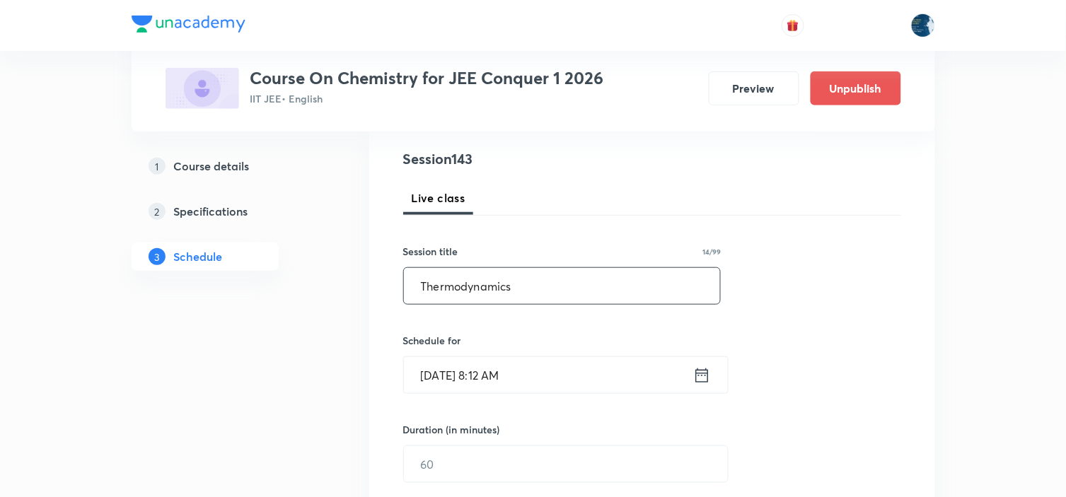
type input "Thermodynamics"
click at [698, 370] on icon at bounding box center [702, 375] width 13 height 14
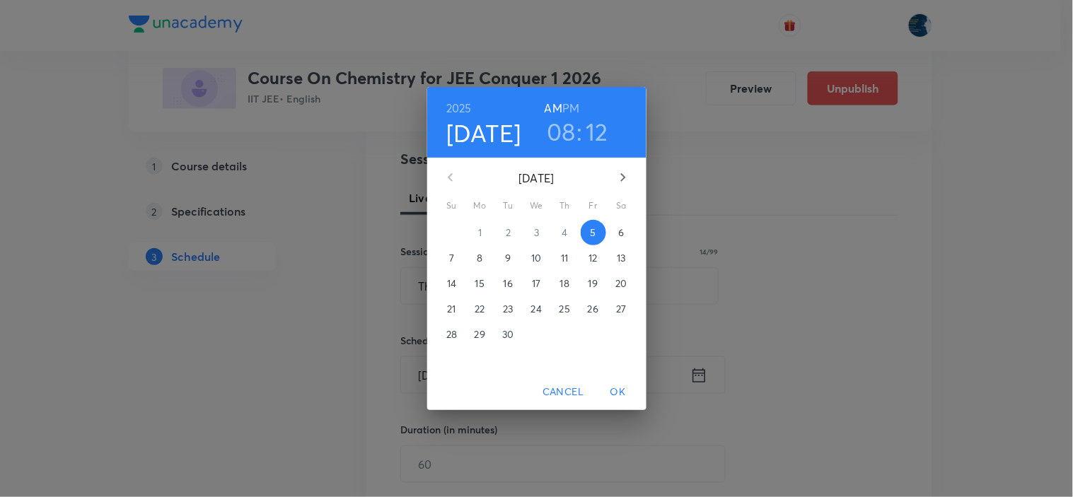
click at [570, 124] on h3 "08" at bounding box center [561, 132] width 29 height 30
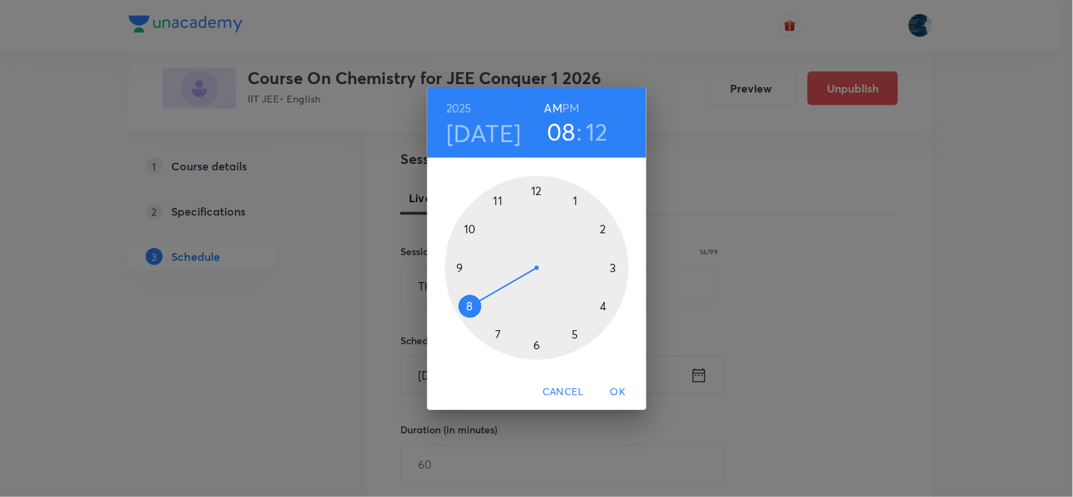
click at [469, 230] on div at bounding box center [537, 268] width 184 height 184
click at [572, 201] on div at bounding box center [537, 268] width 184 height 184
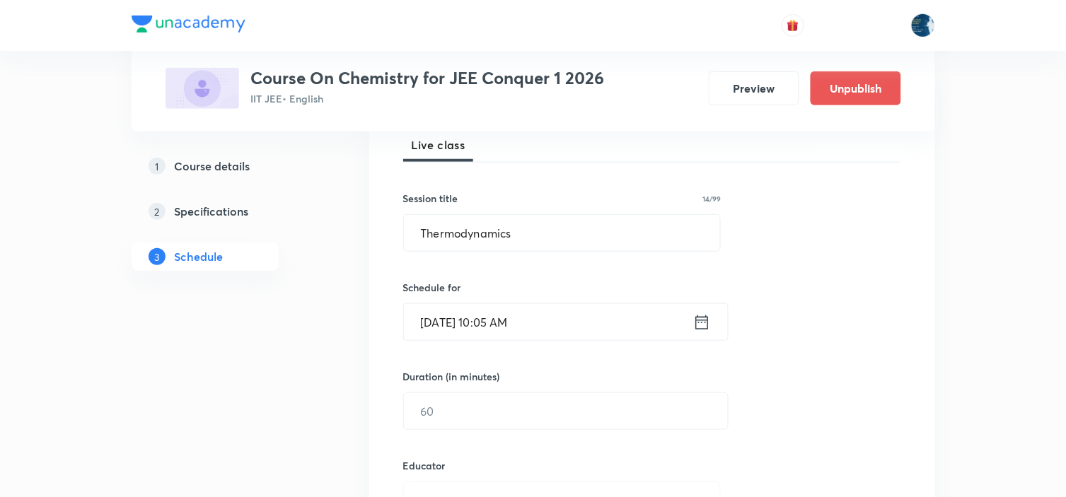
scroll to position [314, 0]
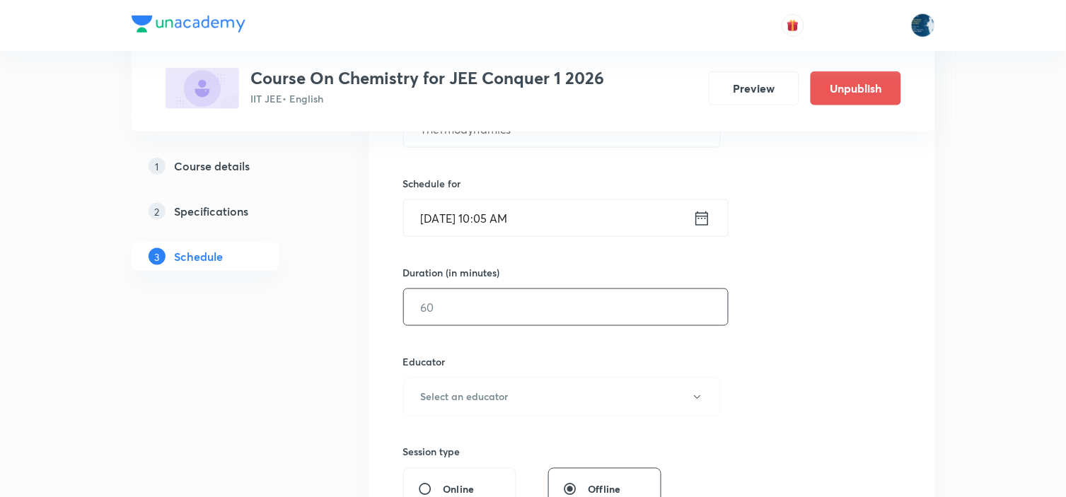
click at [538, 306] on input "text" at bounding box center [566, 307] width 324 height 36
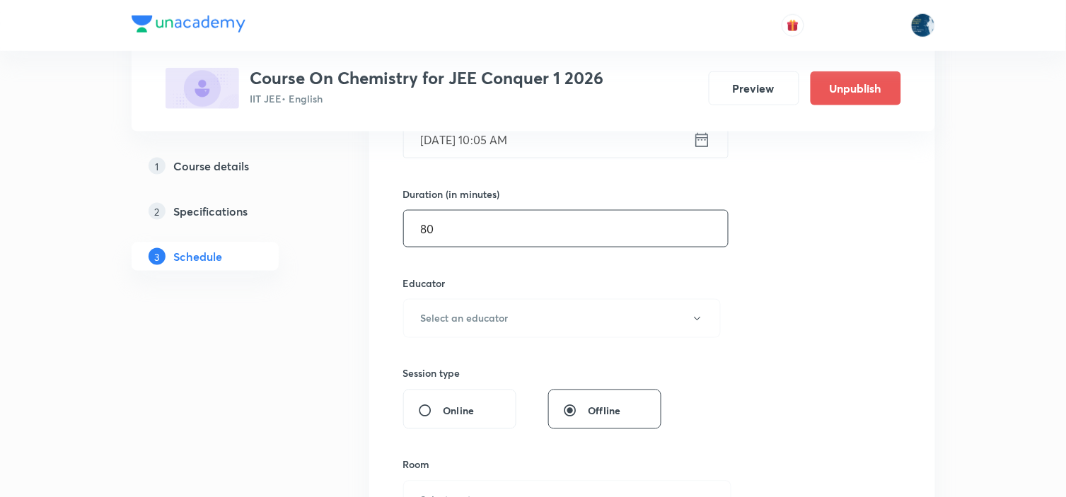
type input "80"
click at [538, 306] on button "Select an educator" at bounding box center [562, 318] width 318 height 39
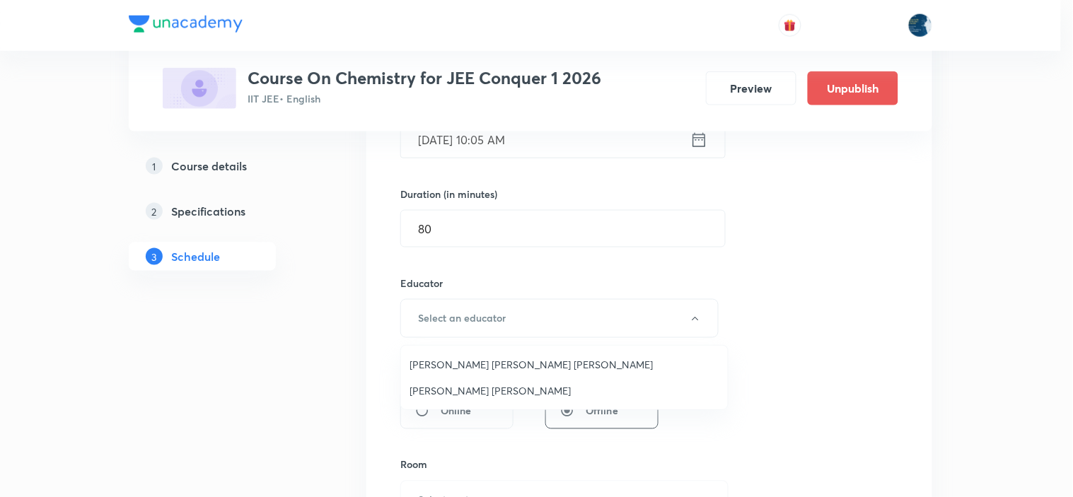
click at [533, 226] on div at bounding box center [536, 248] width 1073 height 497
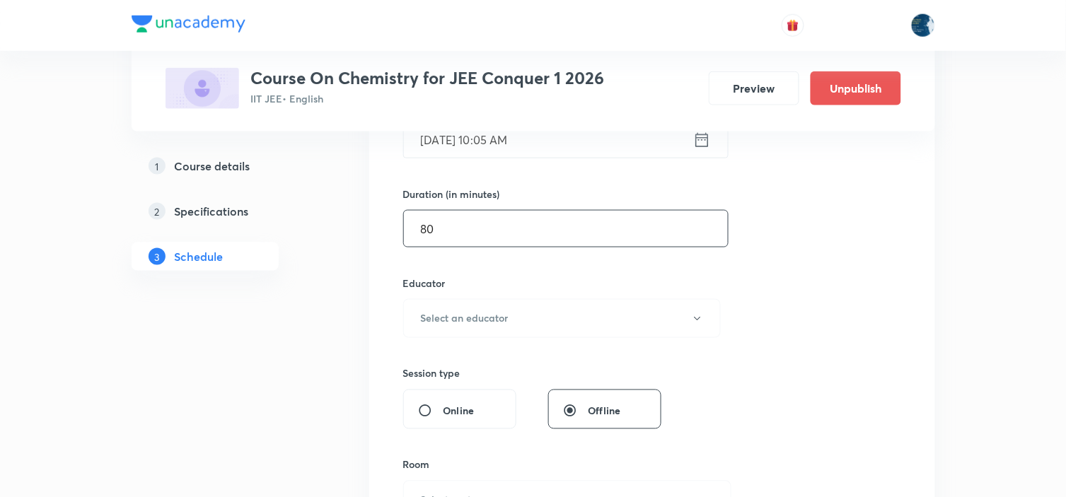
click at [533, 226] on input "80" at bounding box center [566, 229] width 324 height 36
type input "85"
click at [524, 325] on button "Select an educator" at bounding box center [562, 318] width 318 height 39
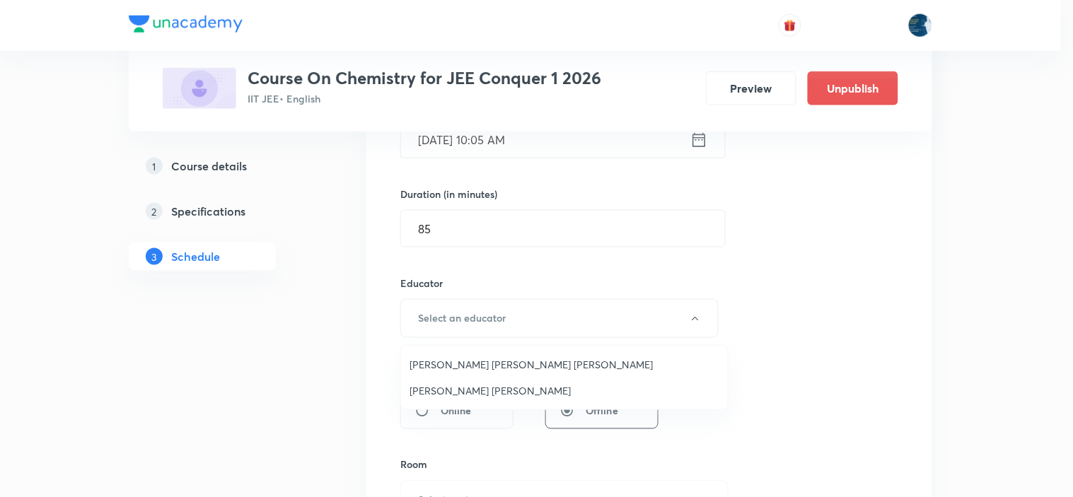
click at [481, 361] on span "Parimi Venkata Ramana Dinesh Kumar" at bounding box center [565, 364] width 310 height 15
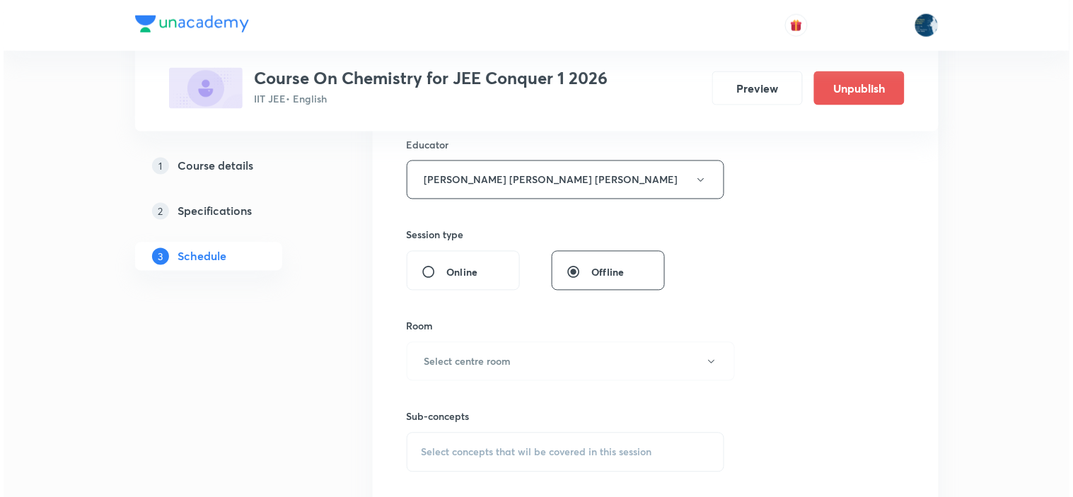
scroll to position [550, 0]
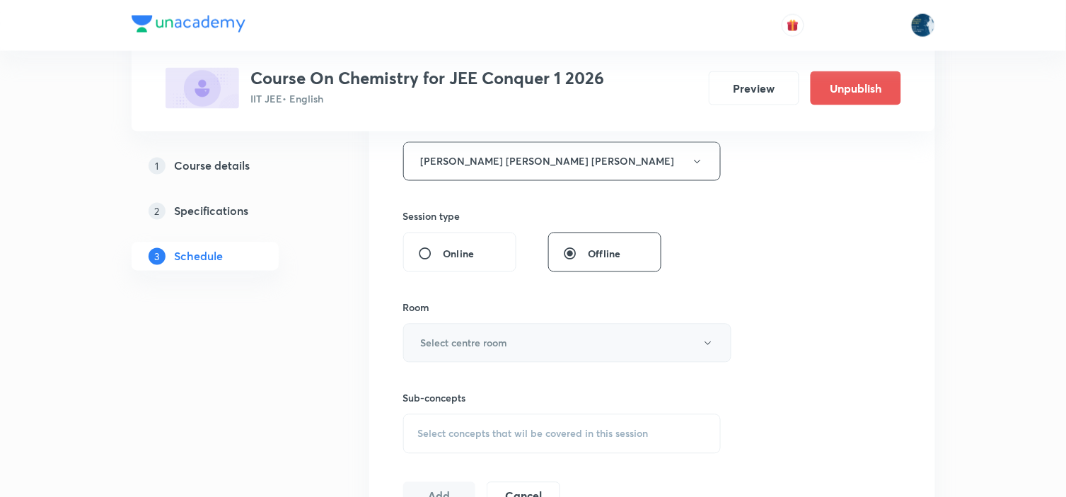
click at [497, 342] on h6 "Select centre room" at bounding box center [464, 343] width 87 height 15
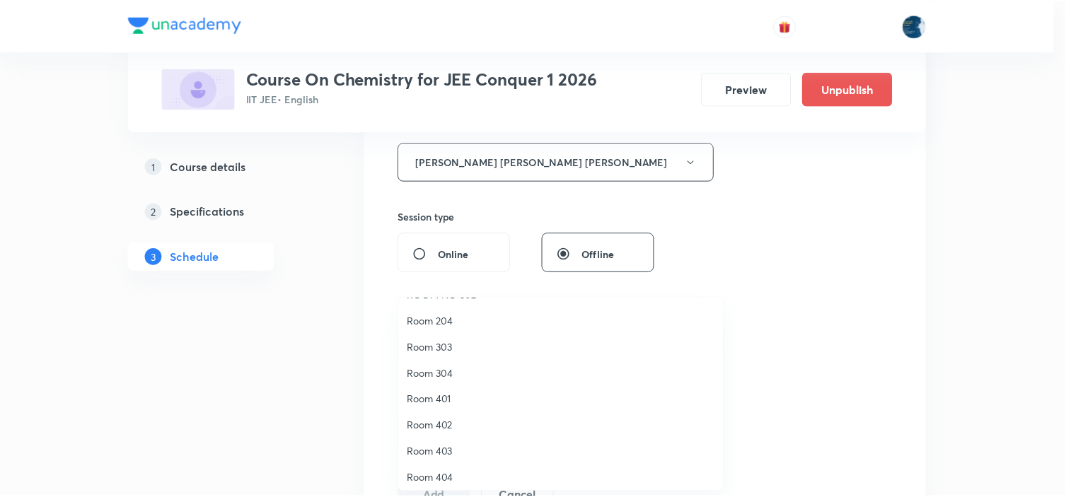
scroll to position [262, 0]
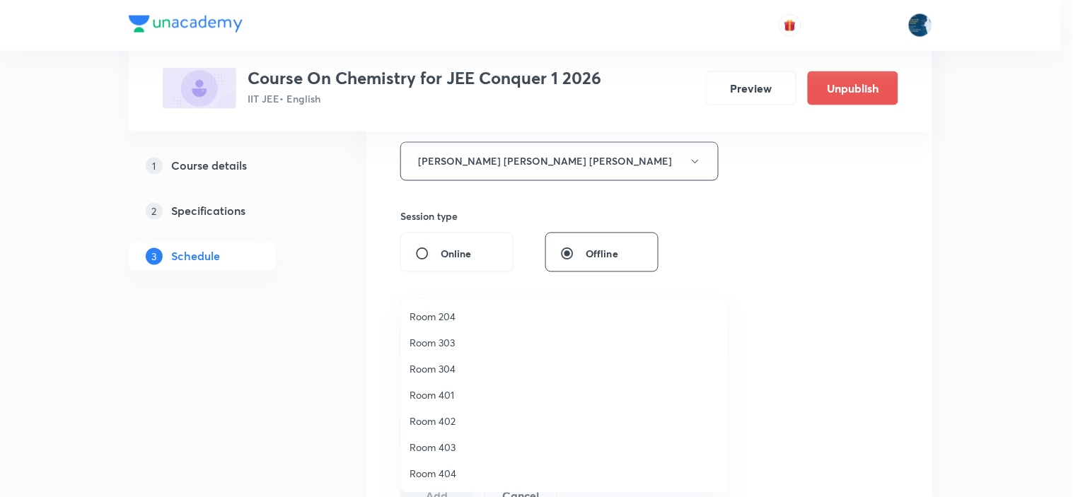
click at [446, 335] on span "Room 303" at bounding box center [565, 342] width 310 height 15
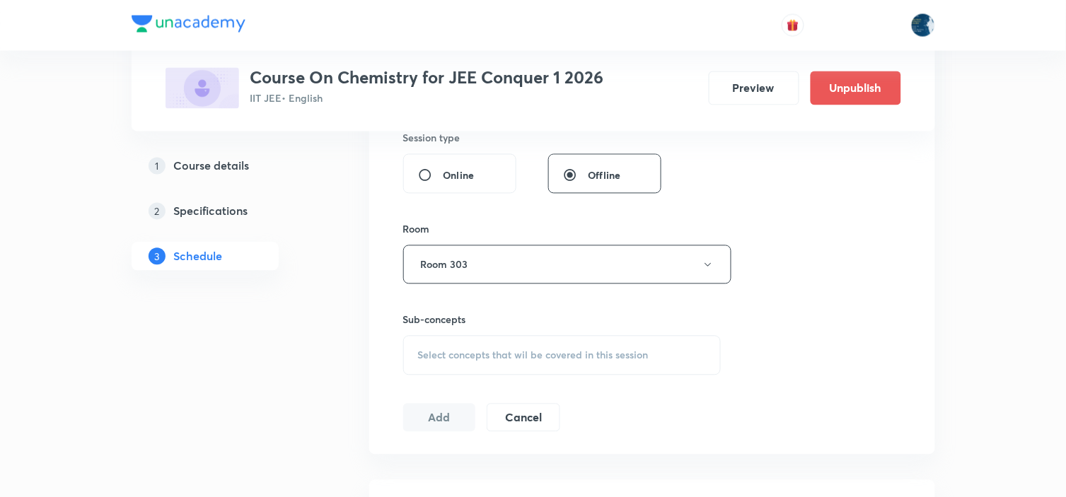
click at [569, 342] on div "Select concepts that wil be covered in this session" at bounding box center [562, 356] width 318 height 40
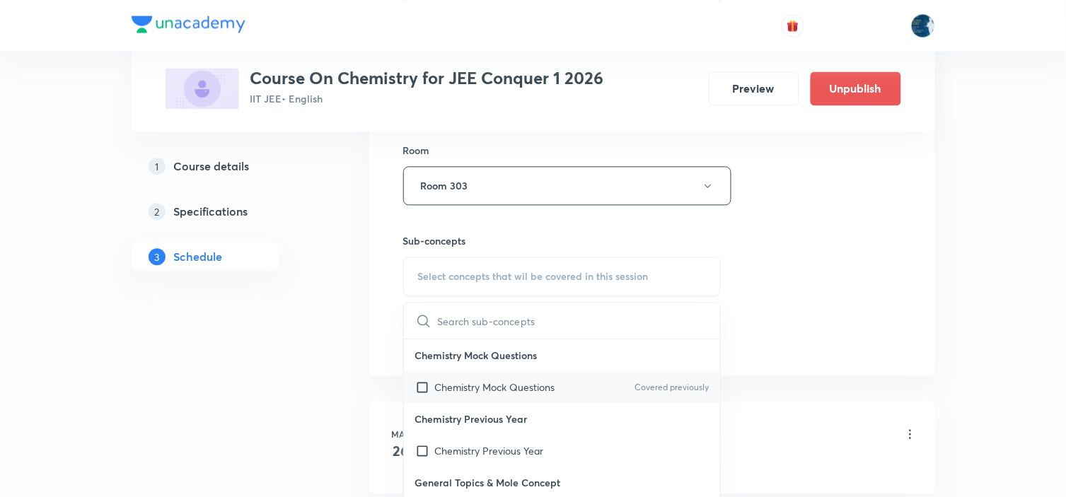
click at [588, 380] on div "Chemistry Mock Questions Covered previously" at bounding box center [562, 387] width 317 height 32
checkbox input "true"
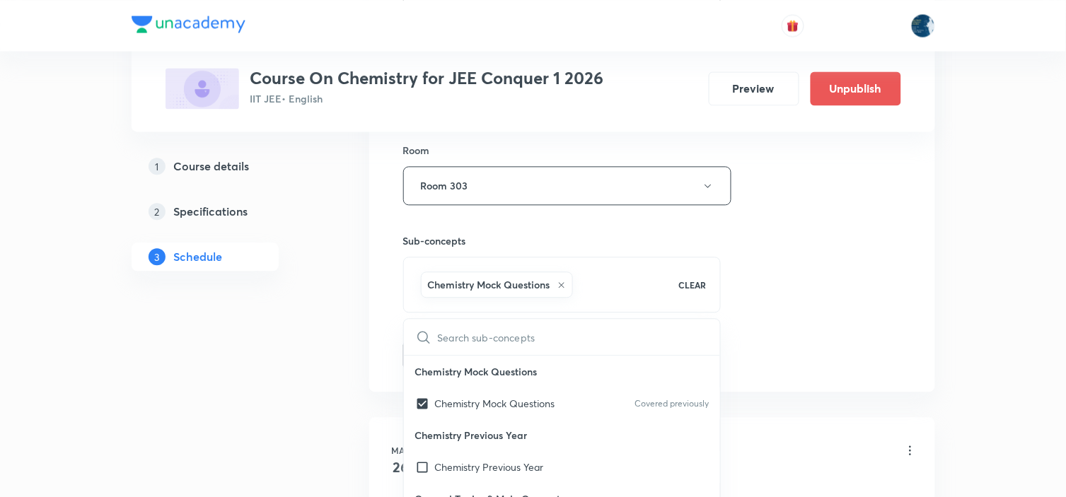
drag, startPoint x: 795, startPoint y: 308, endPoint x: 754, endPoint y: 295, distance: 43.2
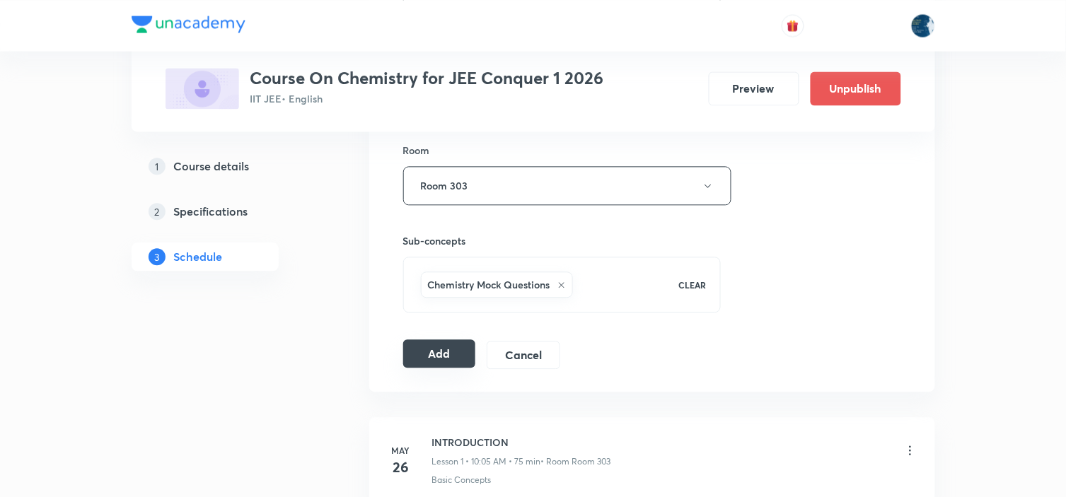
click at [449, 350] on button "Add" at bounding box center [439, 354] width 73 height 28
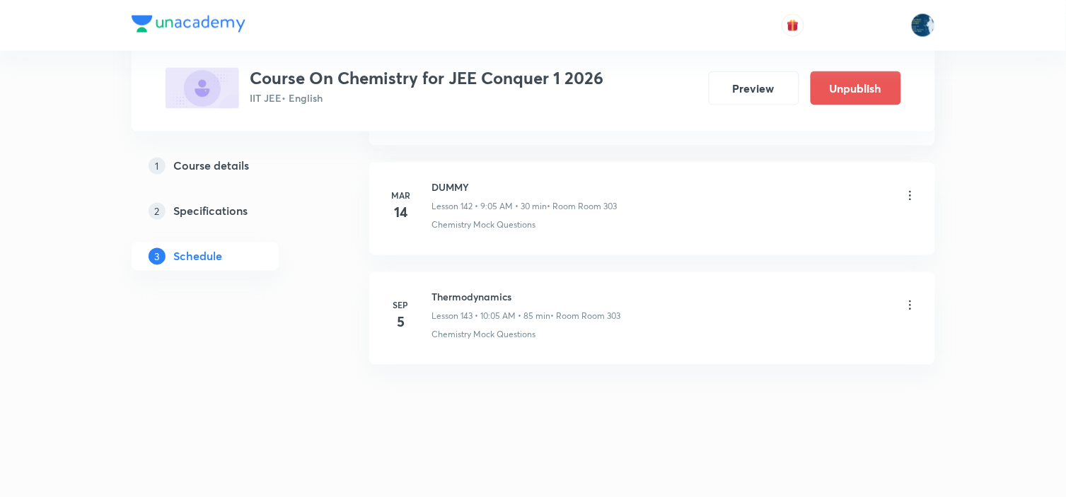
scroll to position [15686, 0]
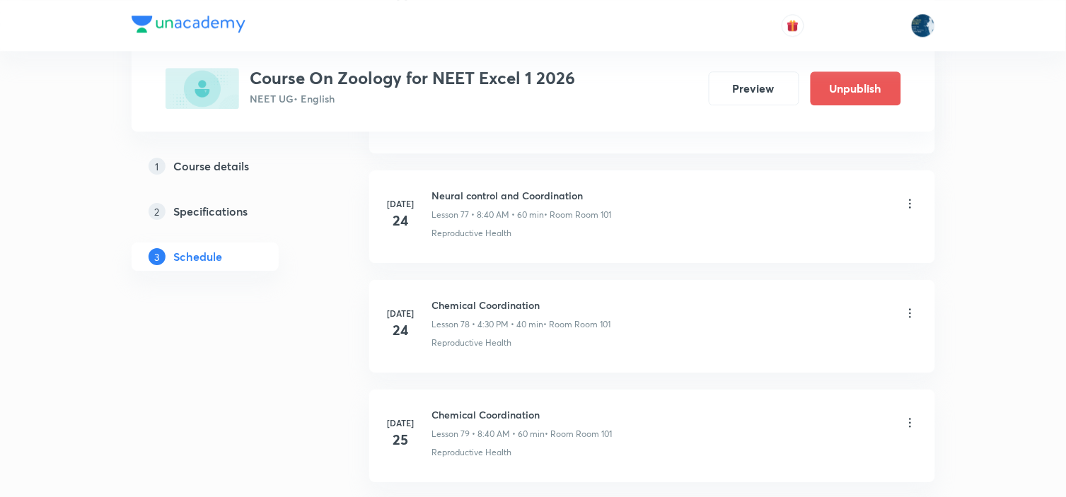
scroll to position [12915, 0]
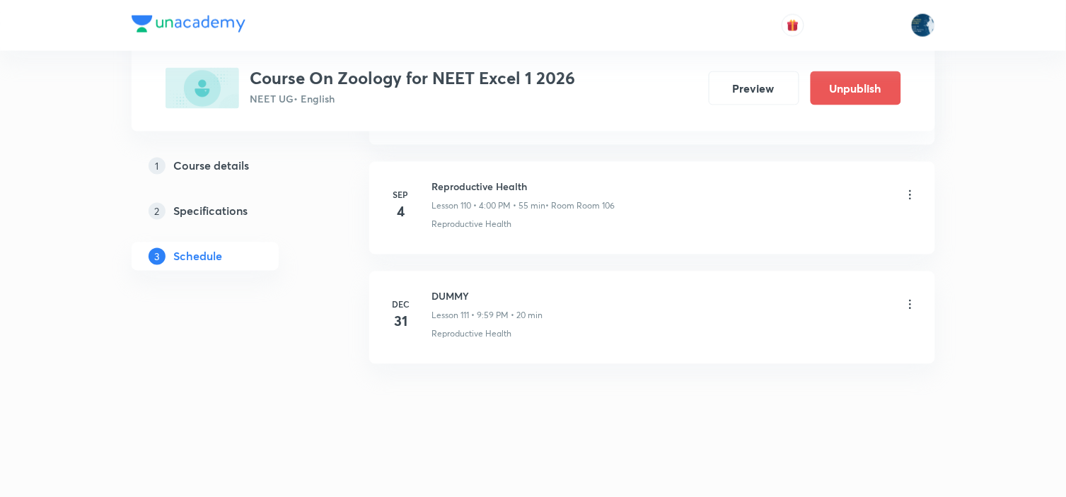
click at [439, 194] on h6 "Reproductive Health" at bounding box center [523, 187] width 183 height 15
click at [442, 192] on h6 "Reproductive Health" at bounding box center [523, 187] width 183 height 15
copy h6 "Reproductive Health"
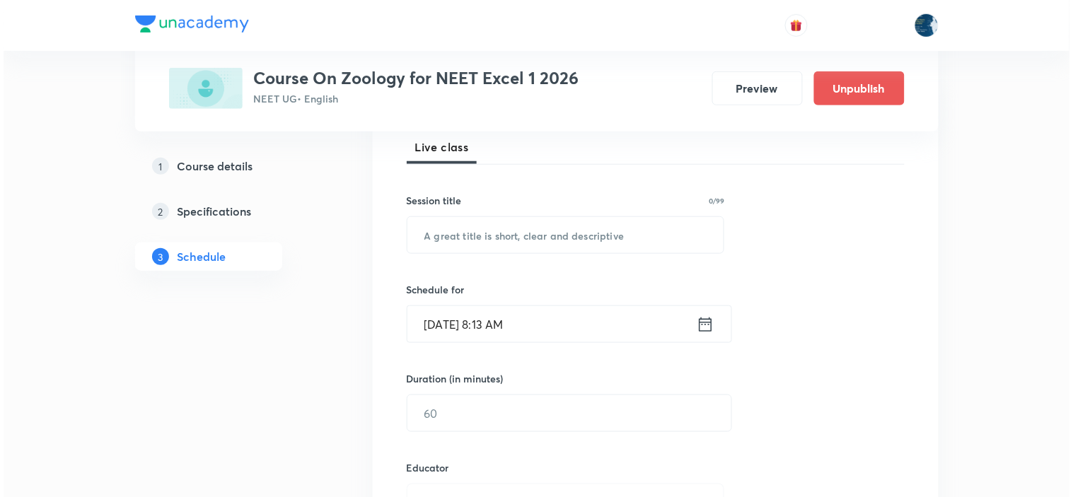
scroll to position [236, 0]
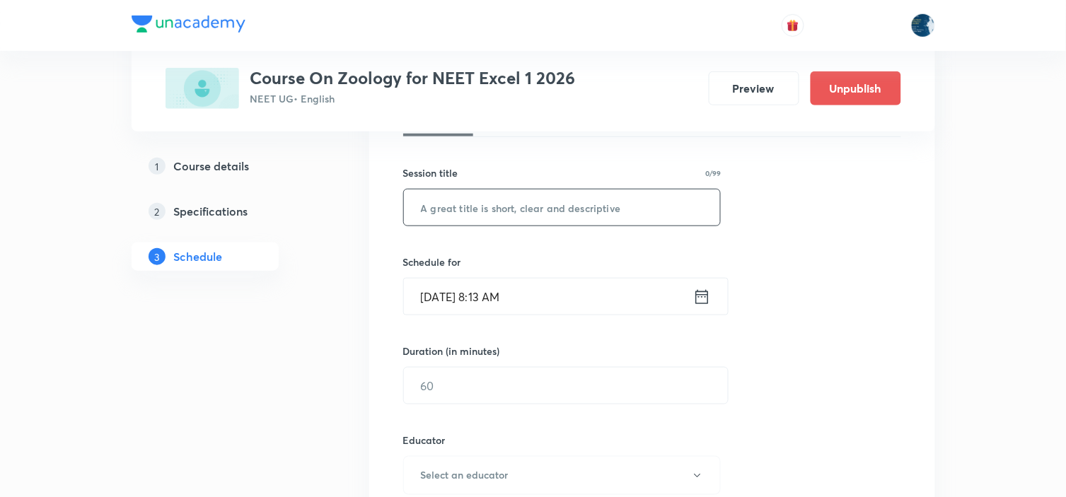
click at [504, 199] on input "text" at bounding box center [562, 208] width 317 height 36
paste input "Reproductive Health"
type input "Reproductive Health"
click at [698, 299] on icon at bounding box center [702, 297] width 18 height 20
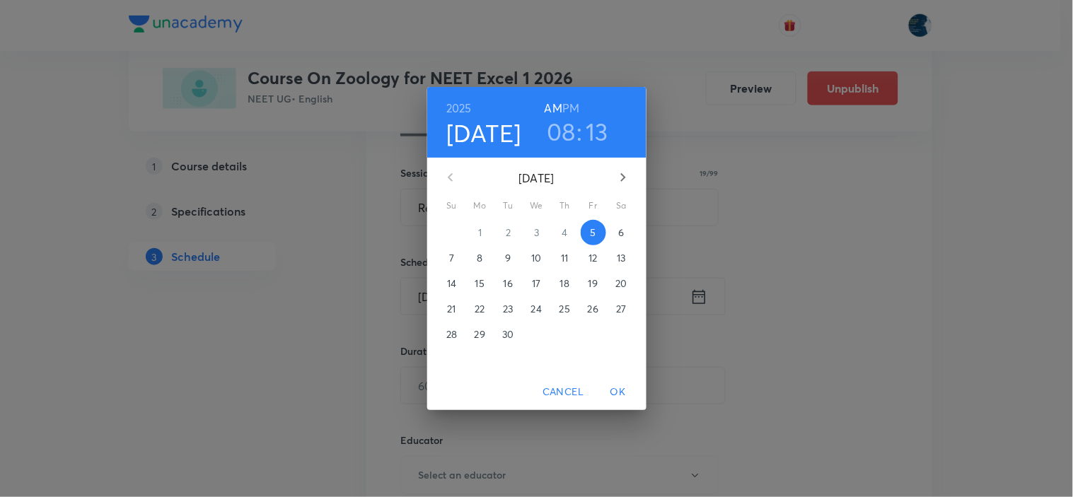
click at [591, 130] on h3 "13" at bounding box center [597, 132] width 23 height 30
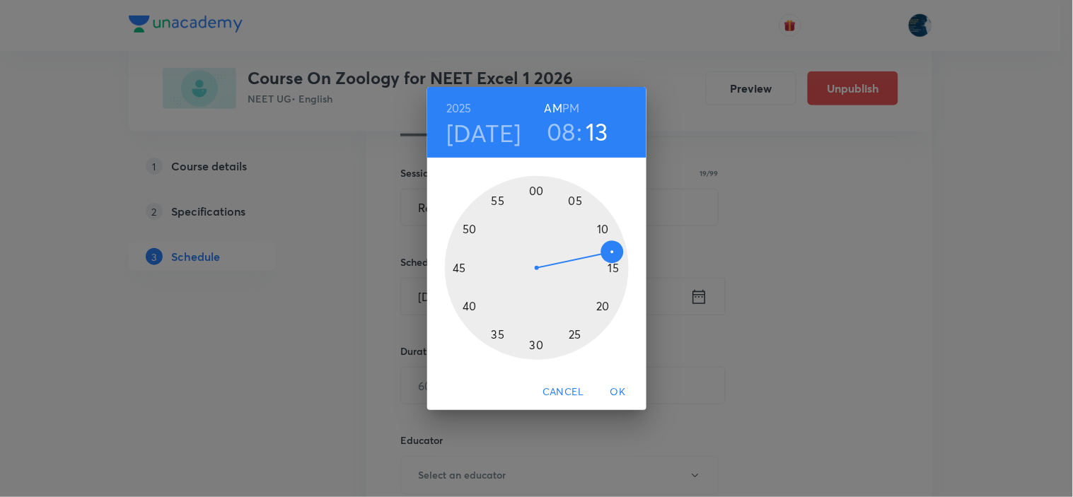
click at [458, 267] on div at bounding box center [537, 268] width 184 height 184
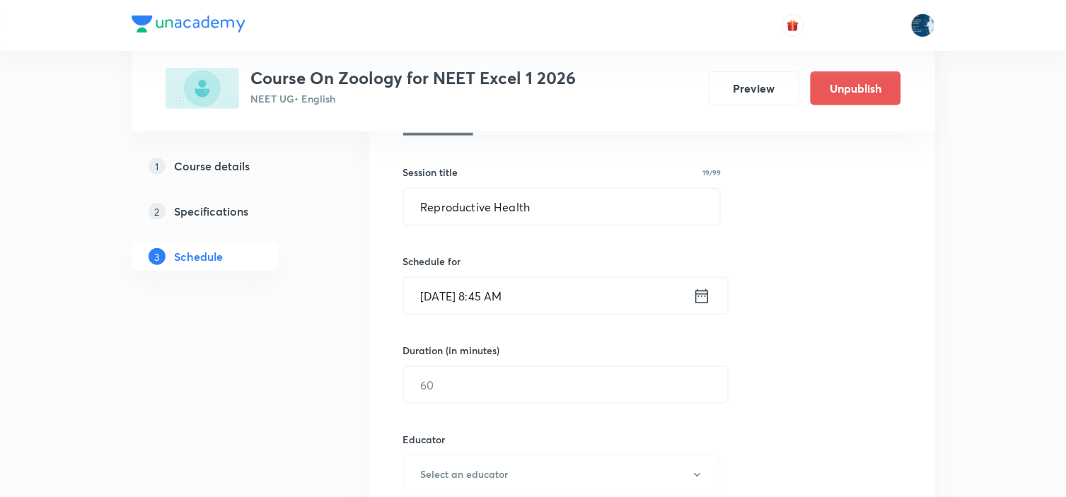
scroll to position [314, 0]
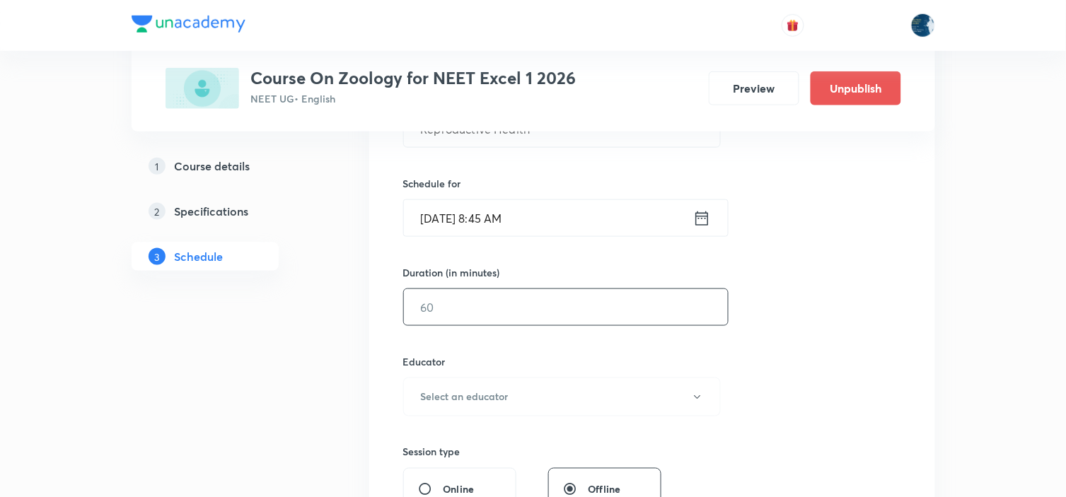
click at [496, 301] on input "text" at bounding box center [566, 307] width 324 height 36
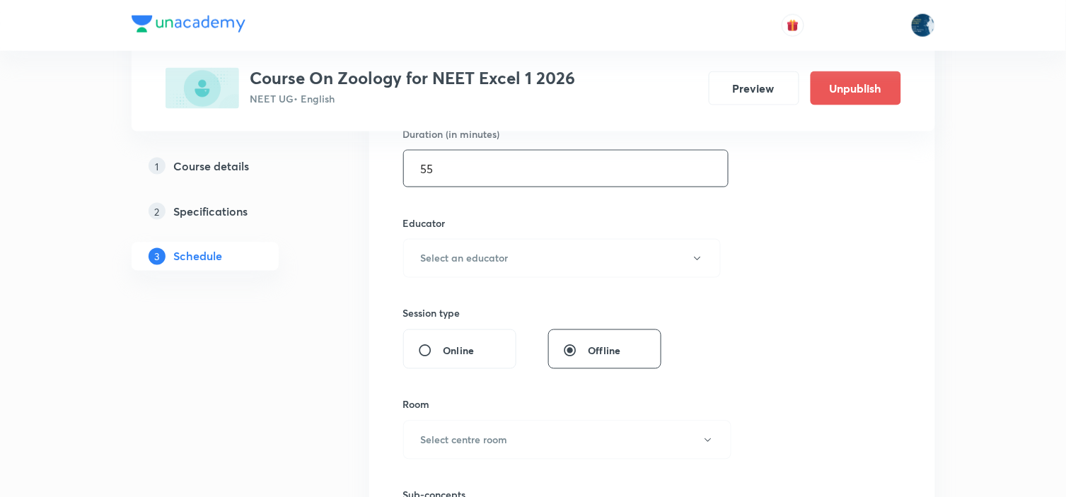
scroll to position [471, 0]
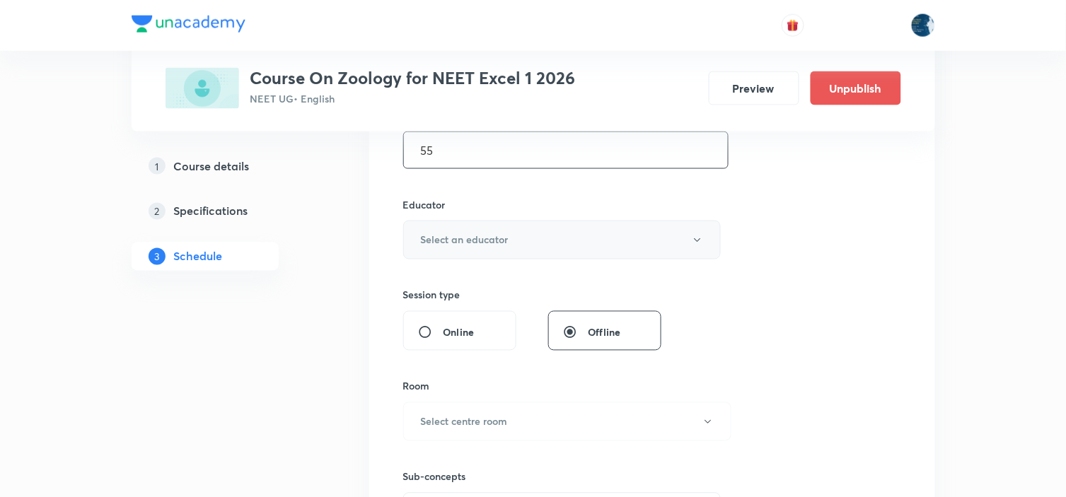
type input "55"
click at [645, 241] on button "Select an educator" at bounding box center [562, 240] width 318 height 39
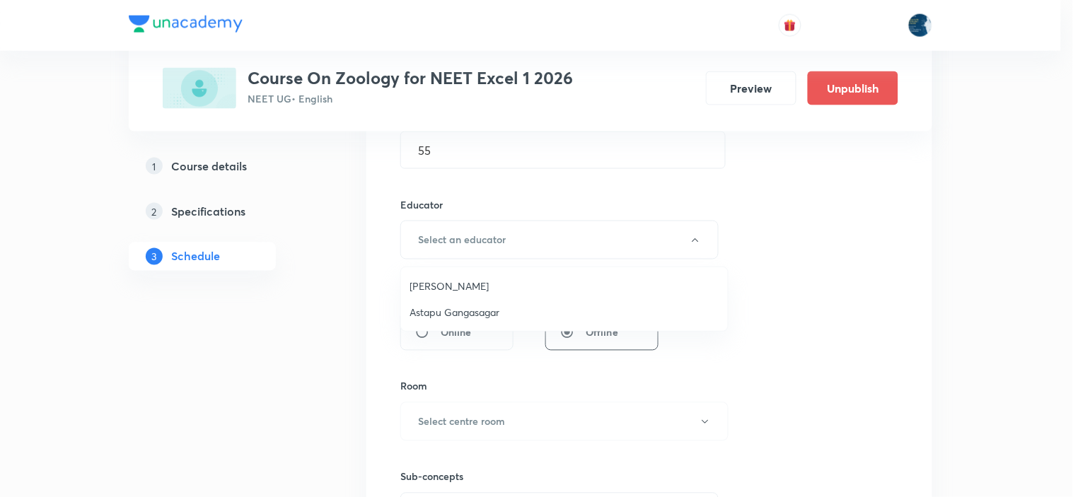
click at [524, 305] on span "Astapu Gangasagar" at bounding box center [565, 312] width 310 height 15
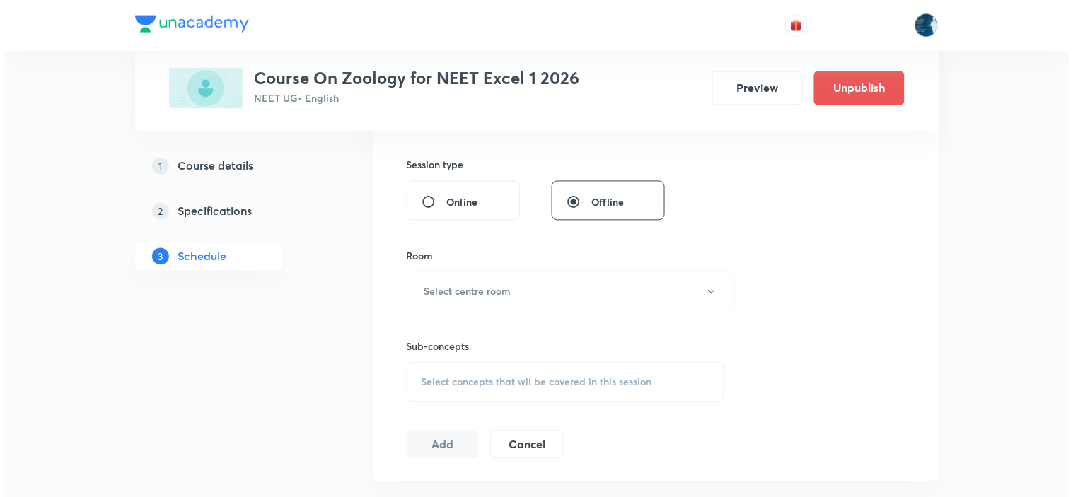
scroll to position [628, 0]
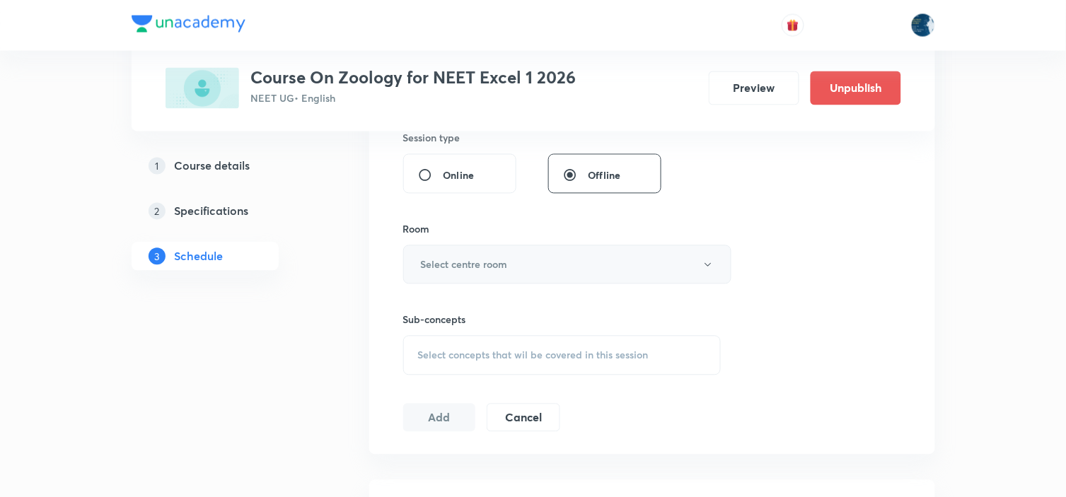
click at [529, 264] on button "Select centre room" at bounding box center [567, 265] width 328 height 39
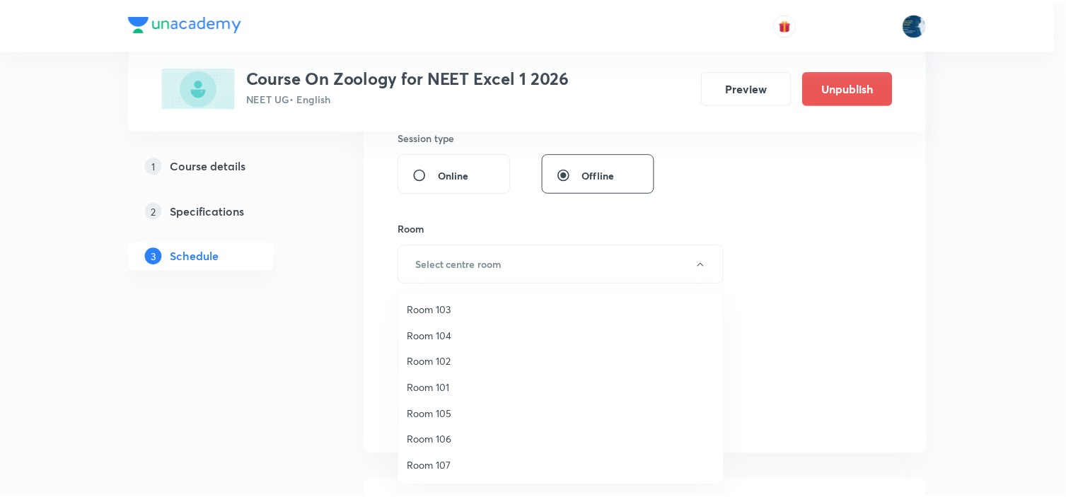
scroll to position [0, 0]
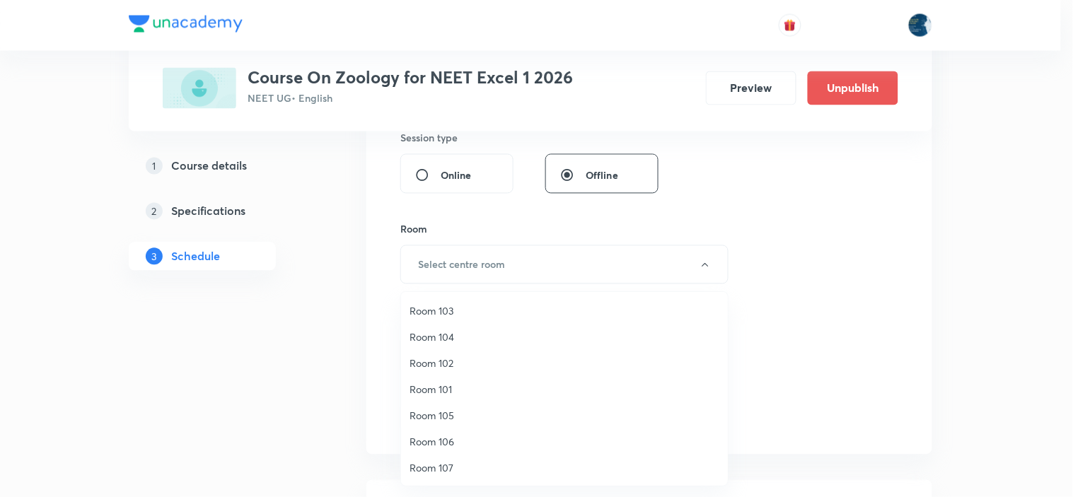
click at [451, 377] on li "Room 101" at bounding box center [564, 389] width 327 height 26
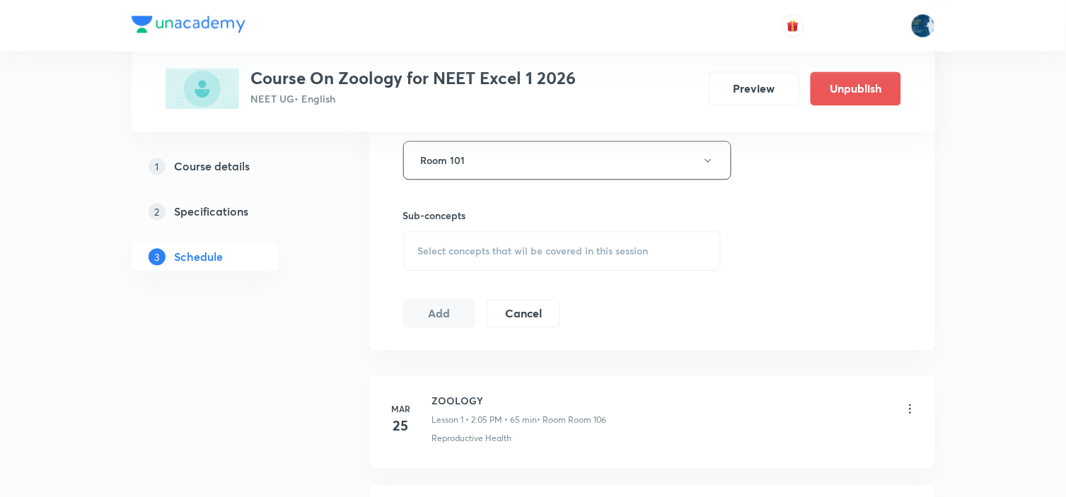
scroll to position [786, 0]
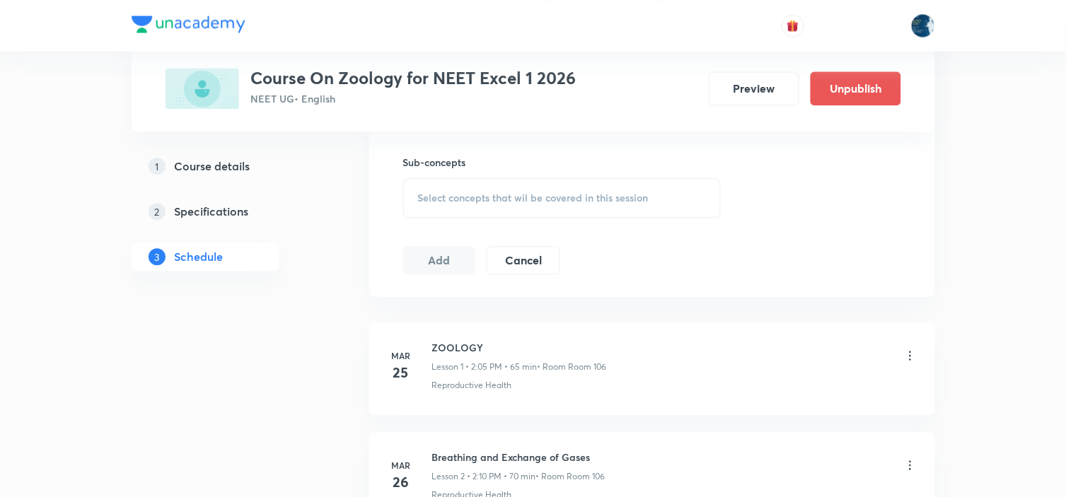
click at [600, 203] on span "Select concepts that wil be covered in this session" at bounding box center [533, 197] width 231 height 11
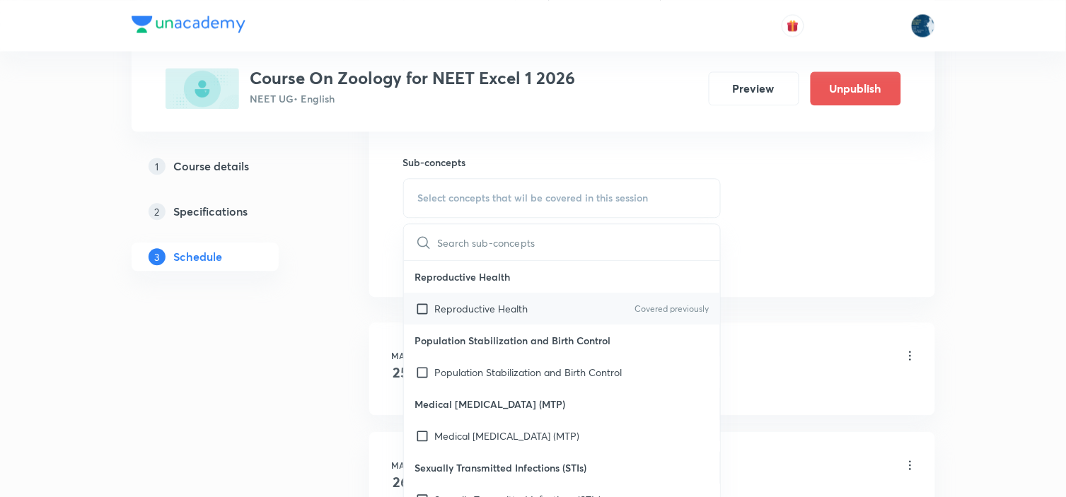
click at [698, 300] on div "Reproductive Health Covered previously" at bounding box center [562, 309] width 317 height 32
checkbox input "true"
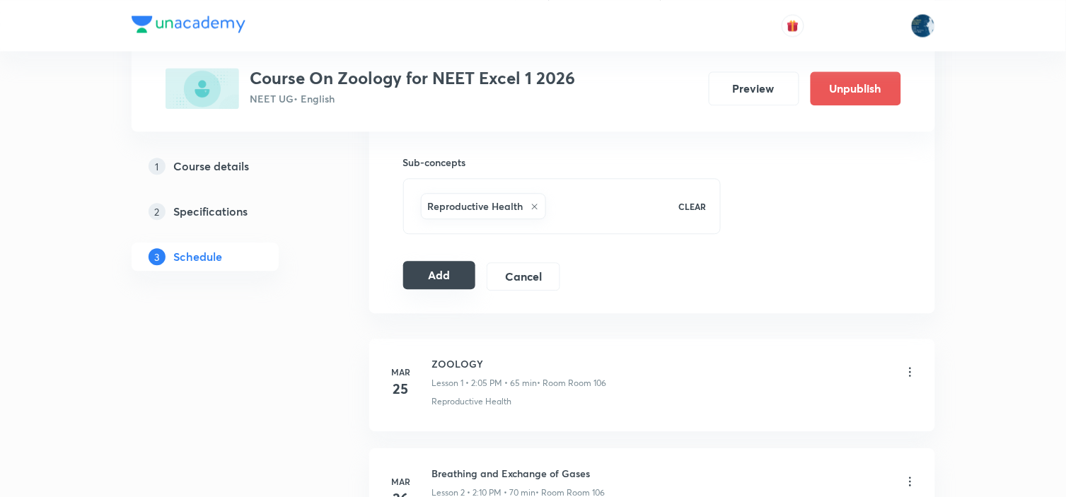
click at [412, 262] on button "Add" at bounding box center [439, 275] width 73 height 28
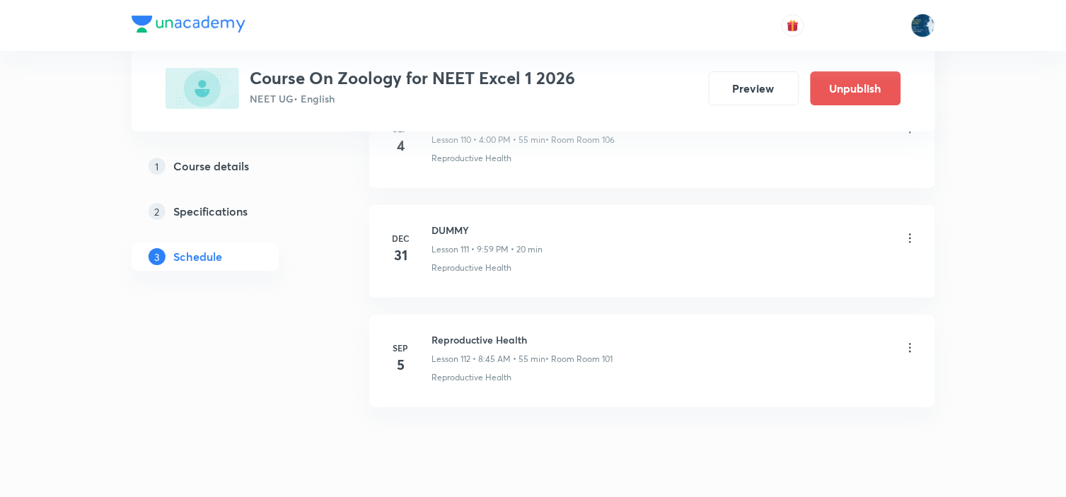
scroll to position [12283, 0]
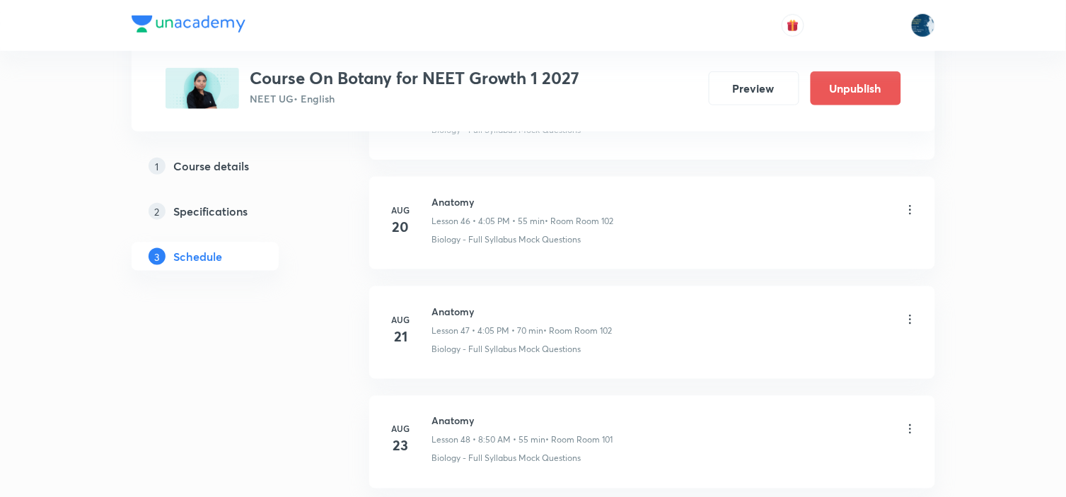
scroll to position [6566, 0]
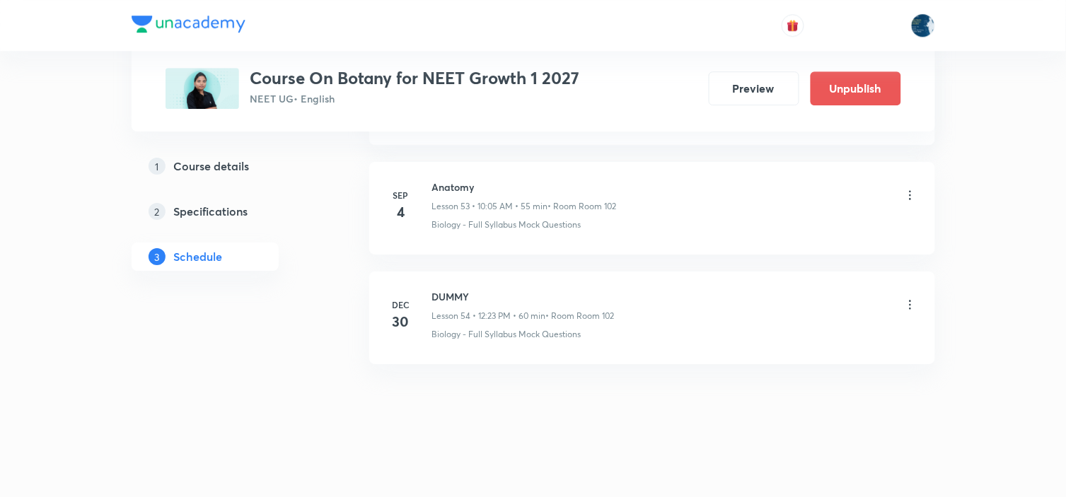
click at [441, 174] on li "[DATE] Anatomy Lesson 53 • 10:05 AM • 55 min • Room Room 102 Biology - Full Syl…" at bounding box center [652, 208] width 566 height 93
click at [437, 186] on h6 "Anatomy" at bounding box center [524, 187] width 185 height 15
copy h6 "Anatomy"
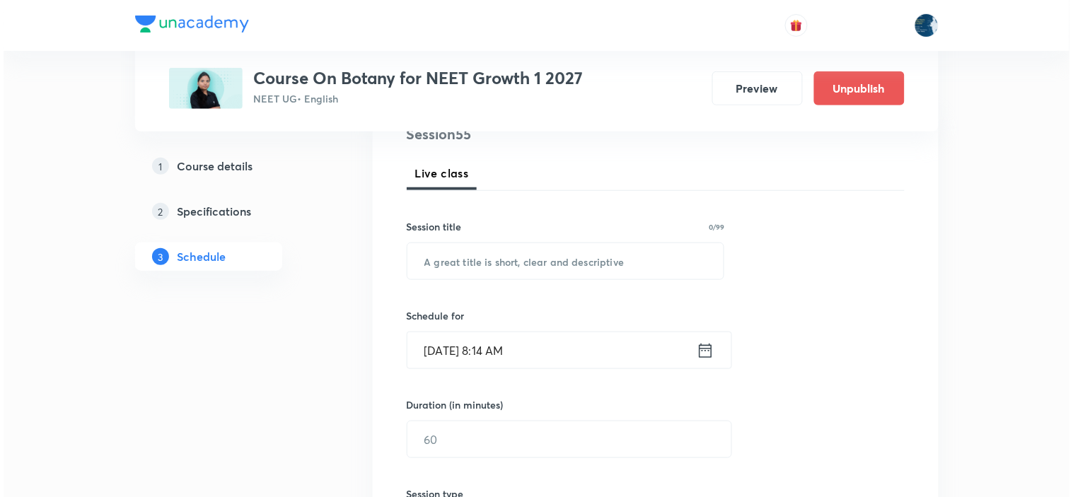
scroll to position [236, 0]
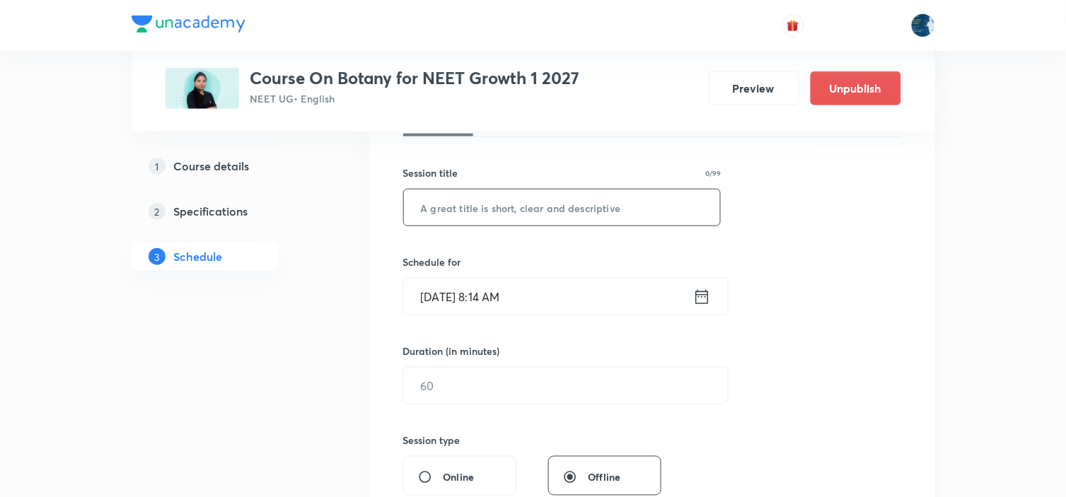
click at [546, 222] on input "text" at bounding box center [562, 208] width 317 height 36
paste input "Anatomy"
type input "Anatomy"
click at [696, 291] on icon at bounding box center [702, 297] width 18 height 20
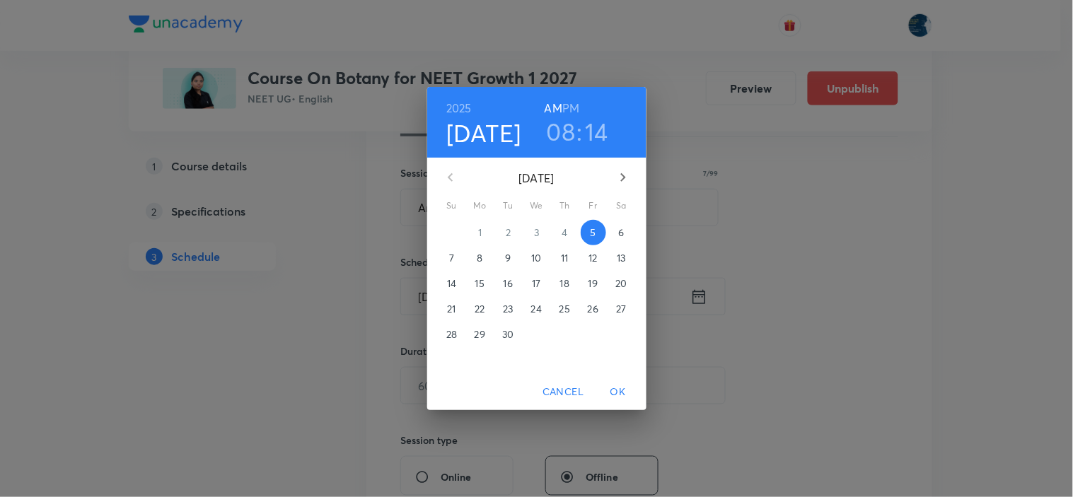
click at [586, 127] on h3 "14" at bounding box center [597, 132] width 23 height 30
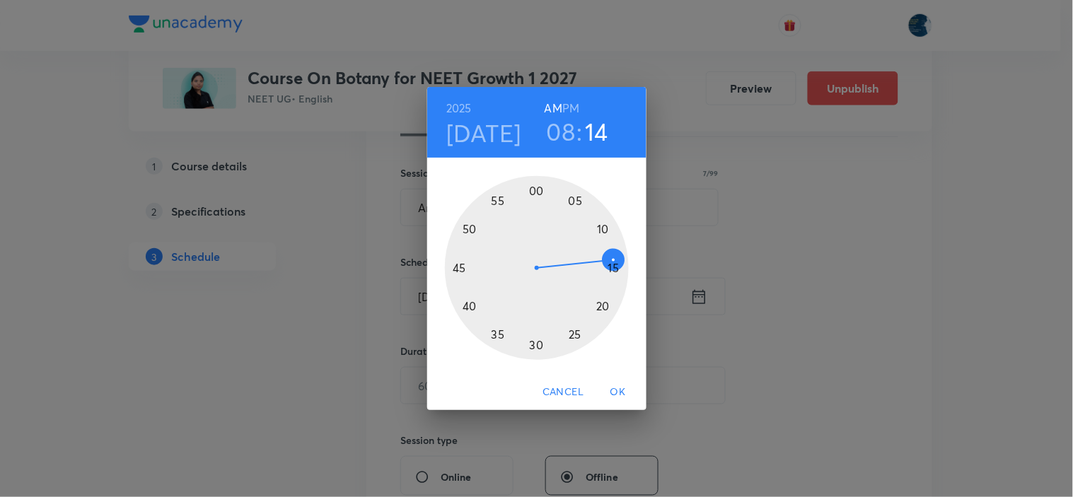
click at [458, 269] on div at bounding box center [537, 268] width 184 height 184
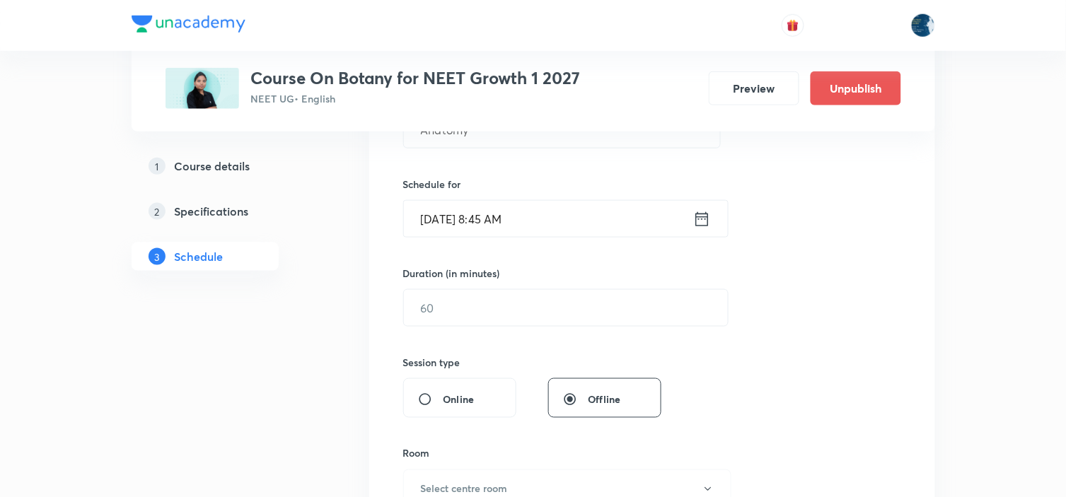
scroll to position [314, 0]
click at [592, 320] on input "text" at bounding box center [566, 307] width 324 height 36
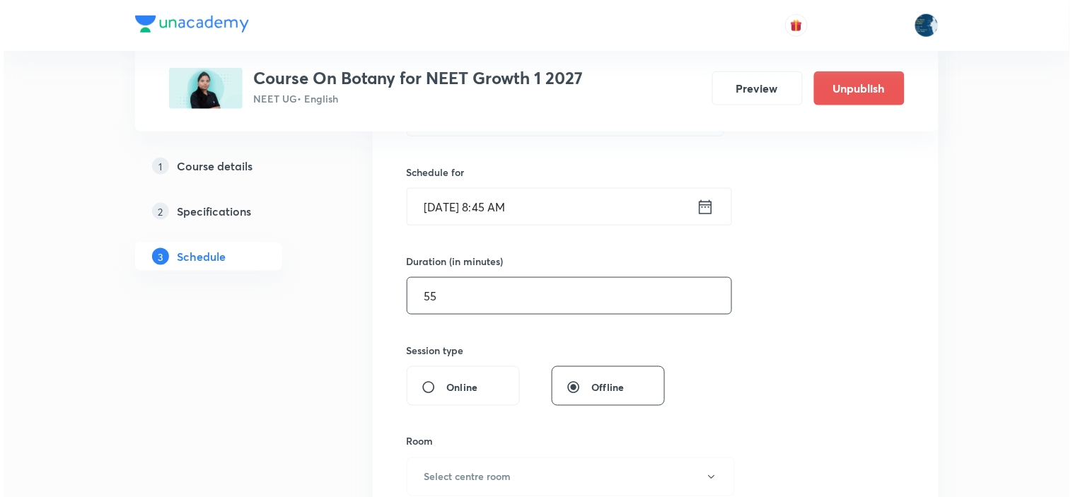
scroll to position [471, 0]
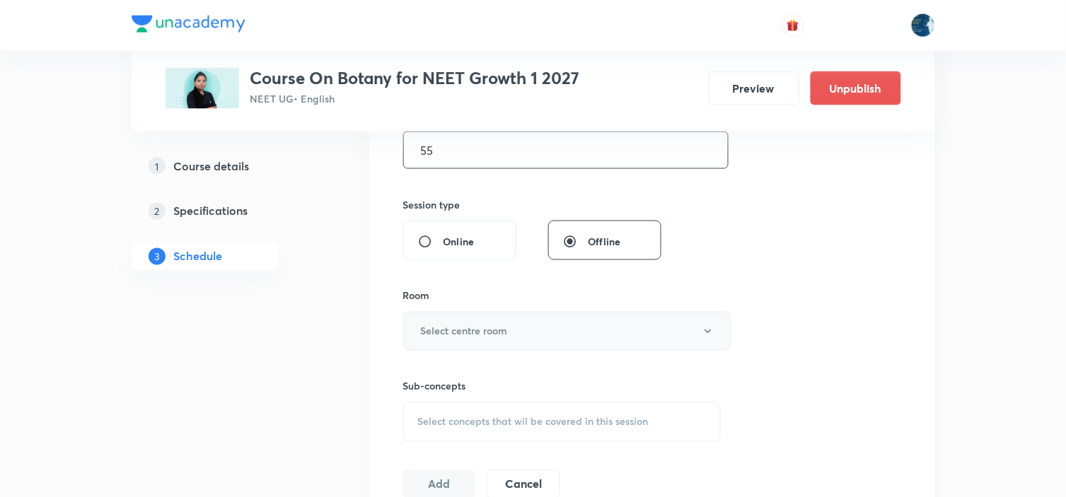
type input "55"
click at [640, 313] on button "Select centre room" at bounding box center [567, 331] width 328 height 39
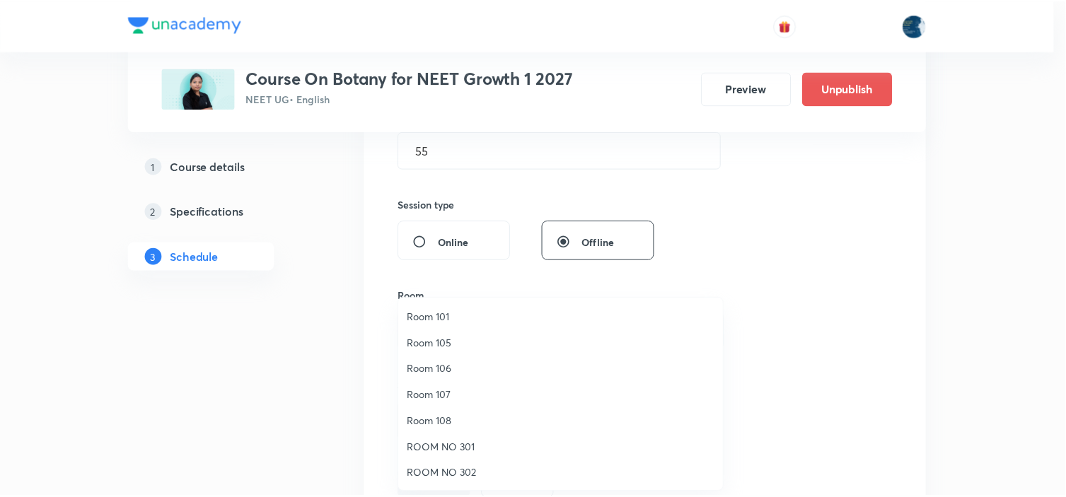
scroll to position [0, 0]
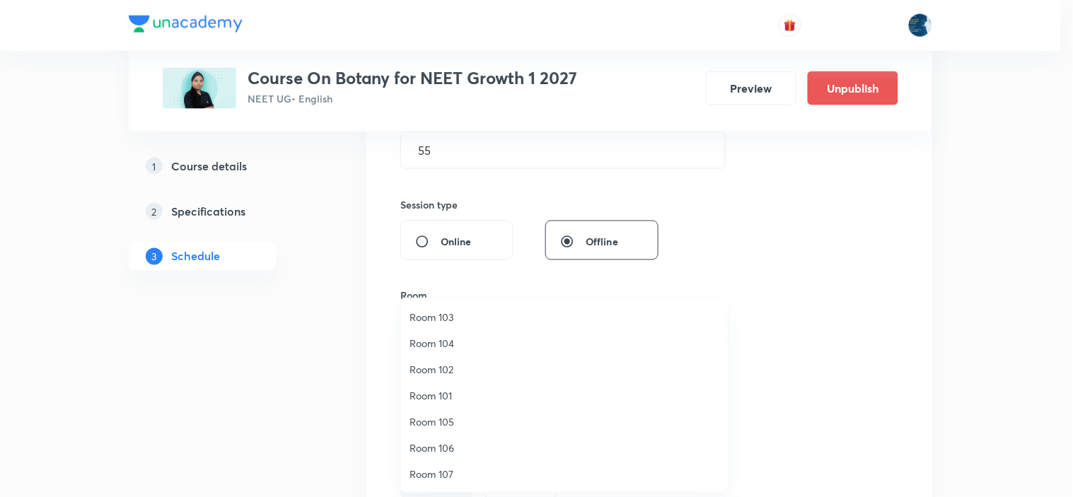
click at [455, 364] on span "Room 102" at bounding box center [565, 369] width 310 height 15
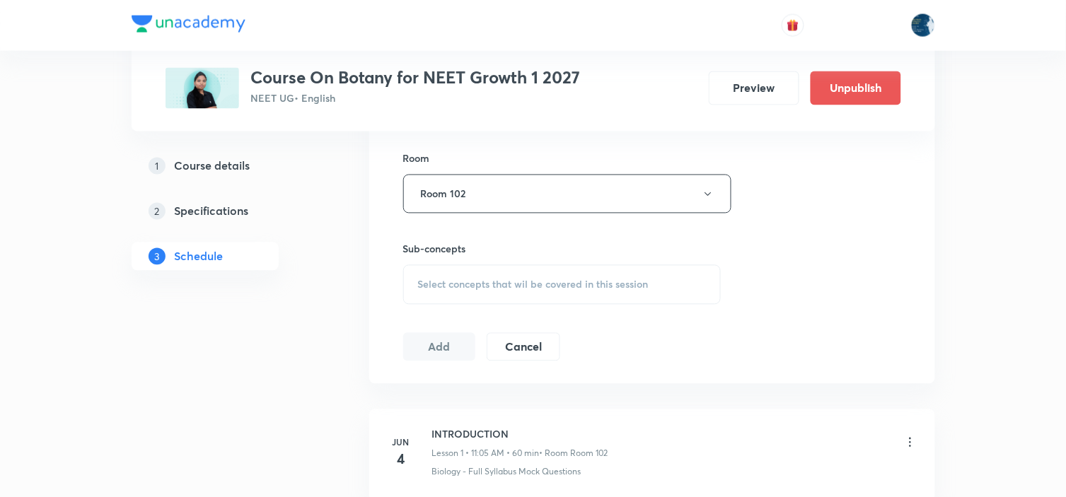
scroll to position [628, 0]
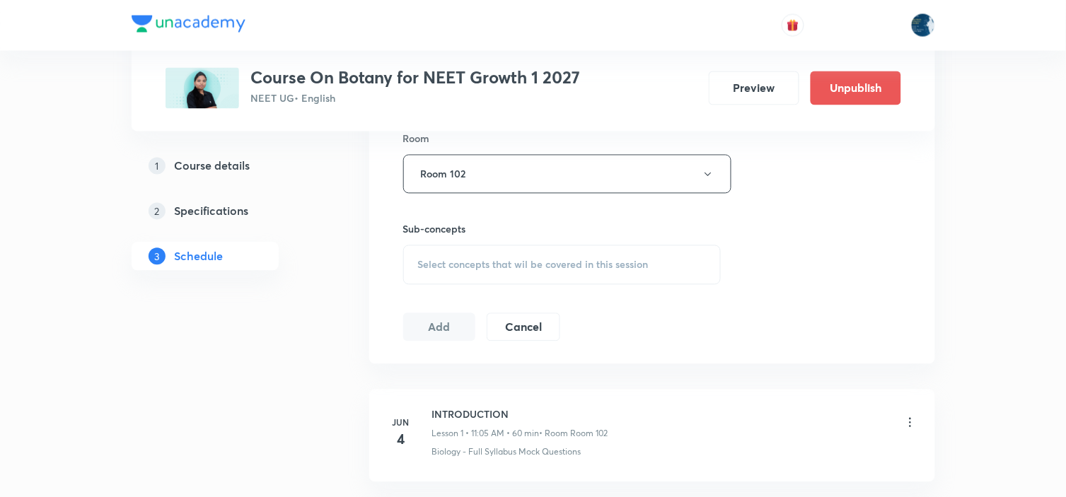
click at [634, 271] on div "Select concepts that wil be covered in this session" at bounding box center [562, 266] width 318 height 40
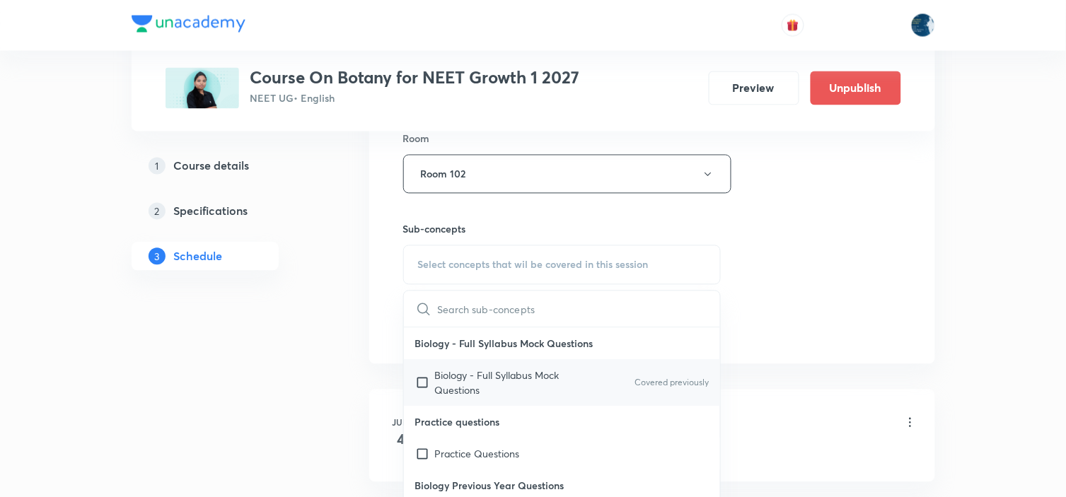
click at [613, 369] on div "Biology - Full Syllabus Mock Questions Covered previously" at bounding box center [562, 383] width 317 height 47
checkbox input "true"
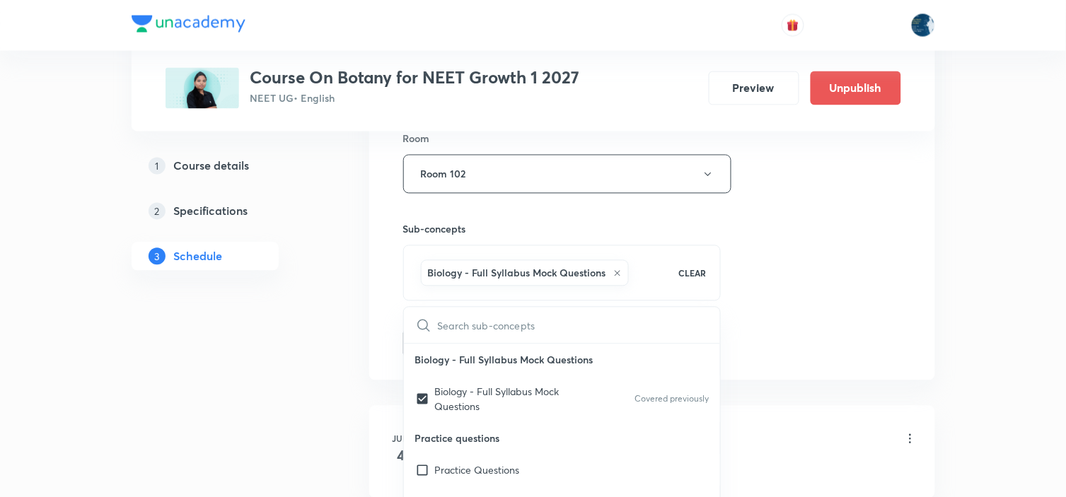
click at [805, 307] on div "Session 55 Live class Session title 7/99 Anatomy ​ Schedule for Sep 5, 2025, 8:…" at bounding box center [652, 17] width 498 height 681
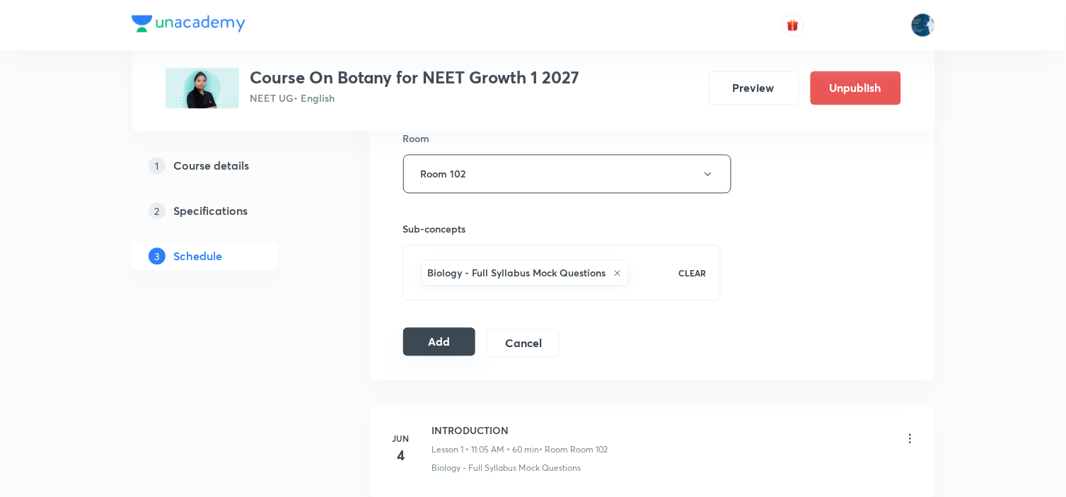
click at [455, 345] on button "Add" at bounding box center [439, 342] width 73 height 28
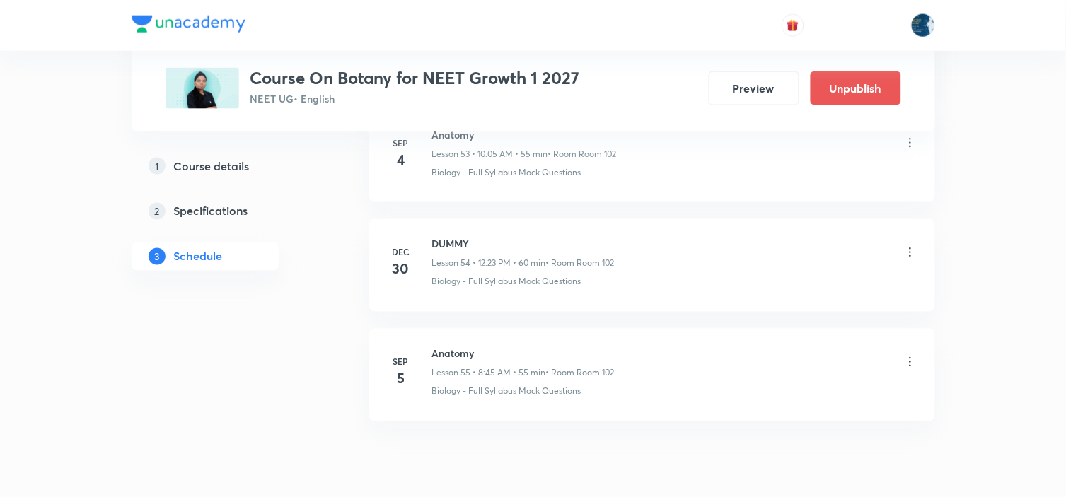
scroll to position [6025, 0]
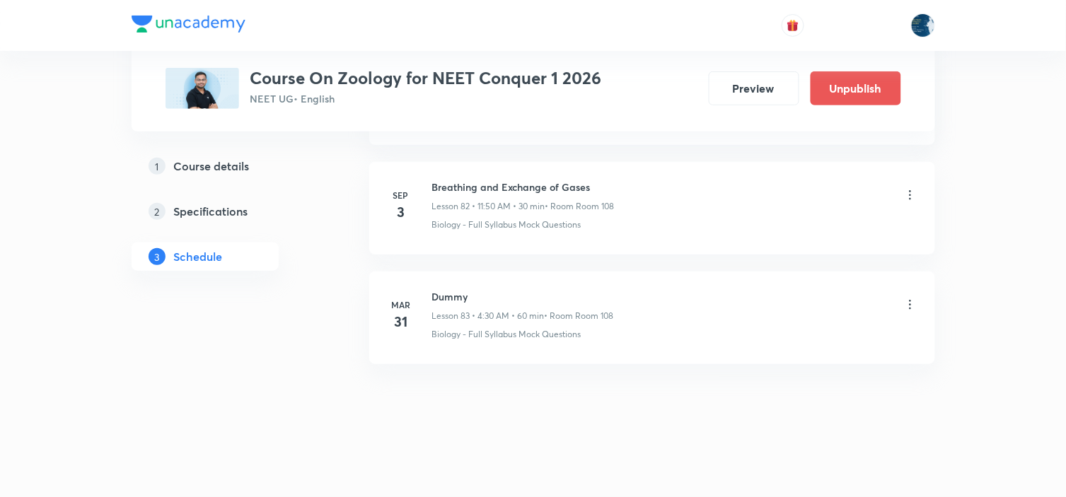
scroll to position [9750, 0]
click at [461, 192] on h6 "Breathing and Exchange of Gases" at bounding box center [523, 187] width 183 height 15
copy h6 "Breathing and Exchange of Gases"
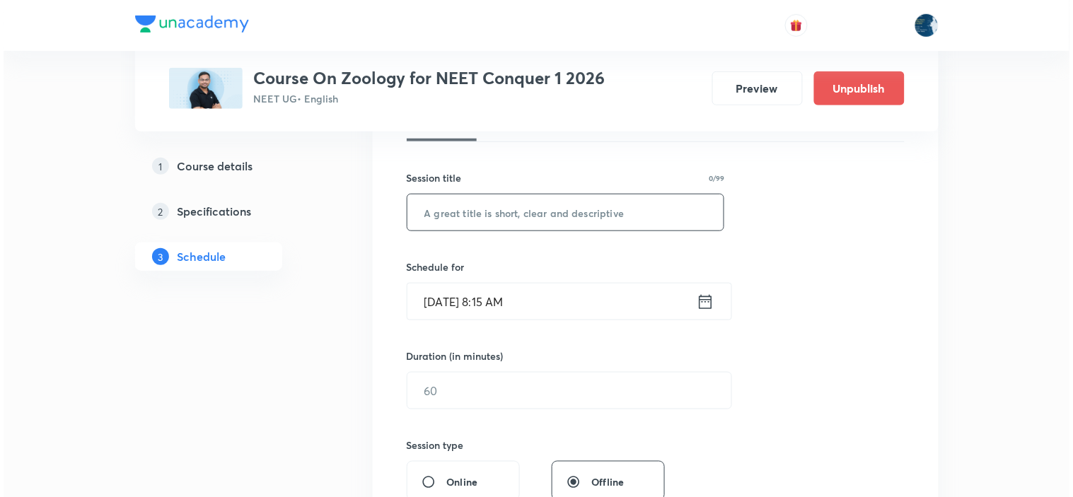
scroll to position [236, 0]
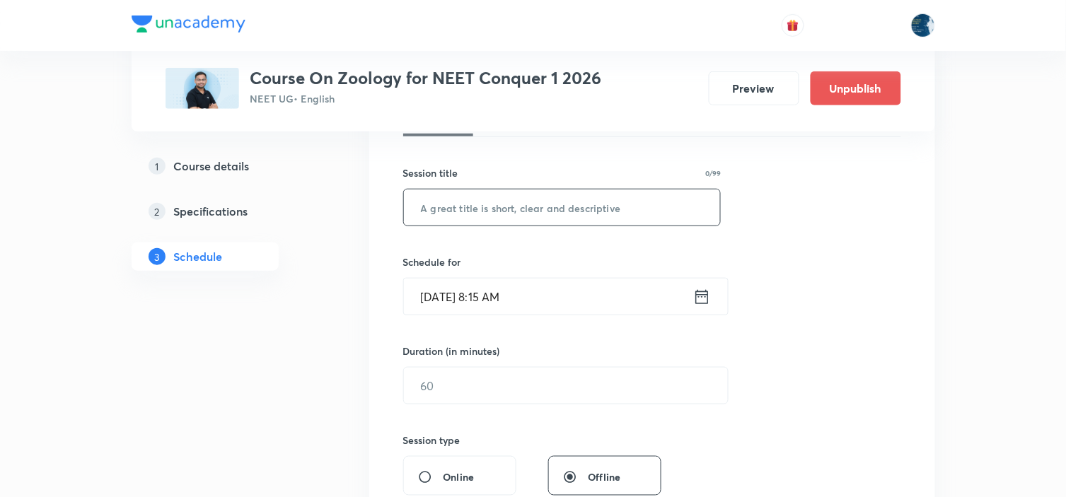
click at [482, 214] on input "text" at bounding box center [562, 208] width 317 height 36
paste input "Breathing and Exchange of Gases"
type input "Breathing and Exchange of Gases"
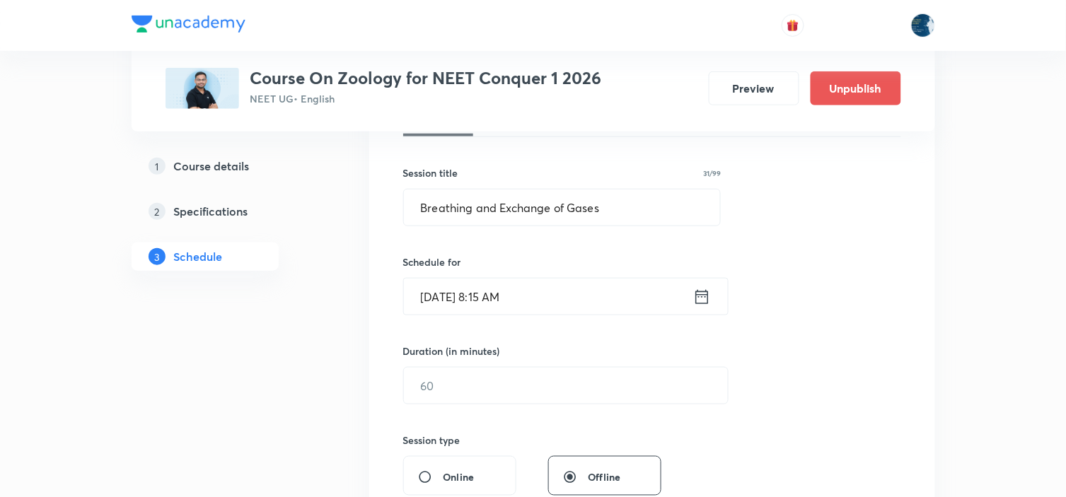
click at [696, 299] on icon at bounding box center [702, 296] width 13 height 14
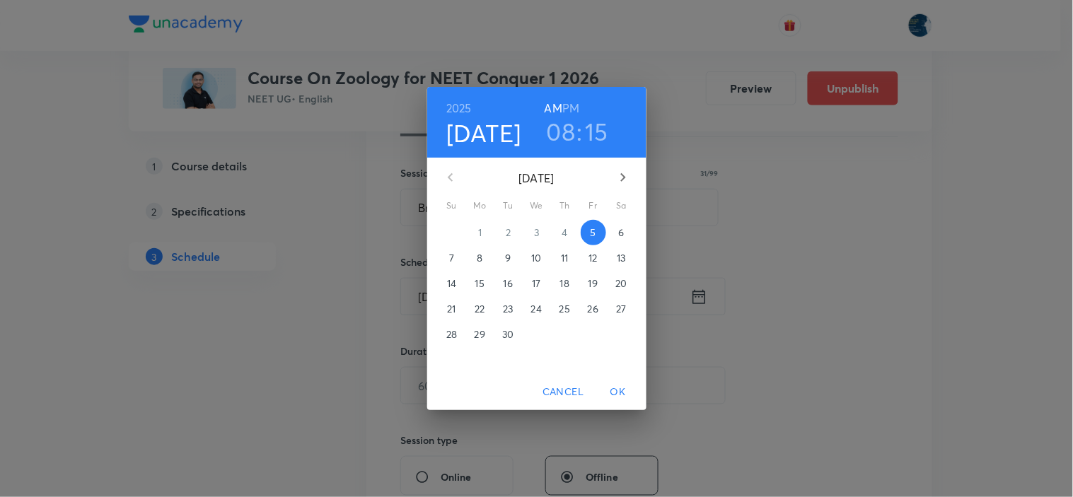
click at [565, 132] on h3 "08" at bounding box center [561, 132] width 29 height 30
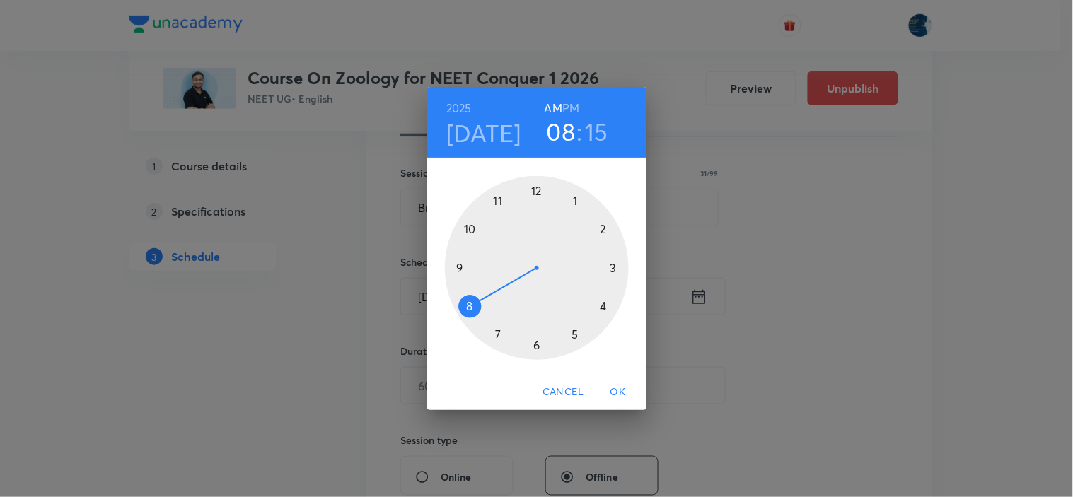
click at [497, 201] on div at bounding box center [537, 268] width 184 height 184
click at [607, 267] on div at bounding box center [537, 268] width 184 height 184
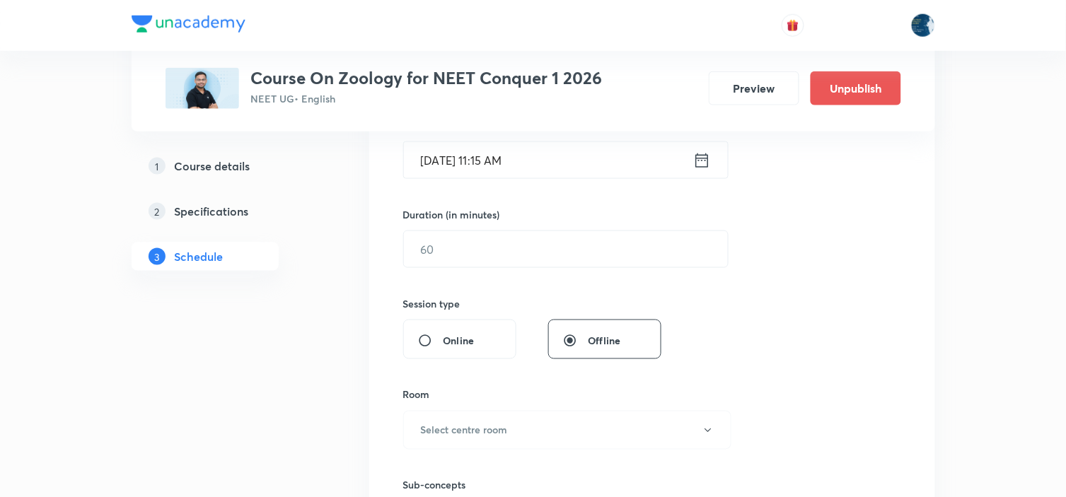
scroll to position [393, 0]
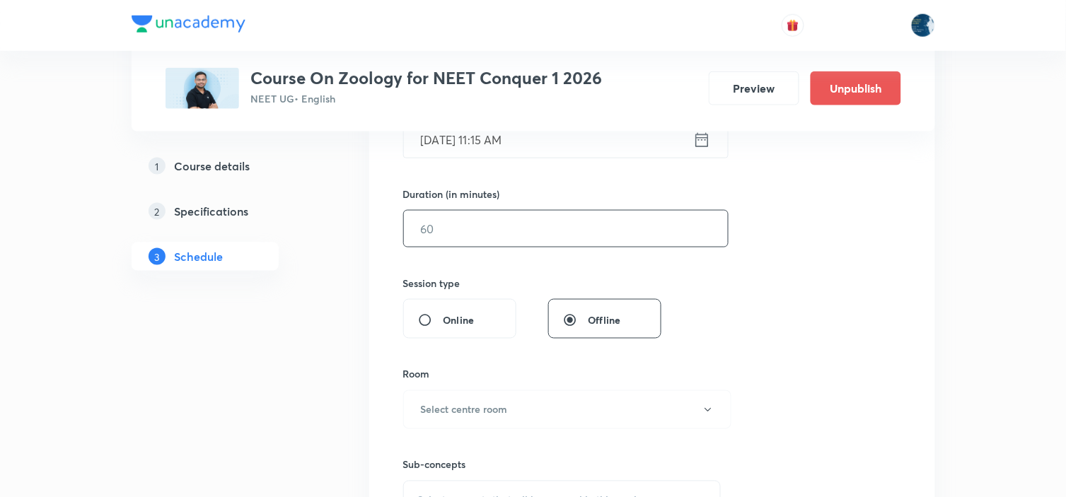
click at [603, 236] on input "text" at bounding box center [566, 229] width 324 height 36
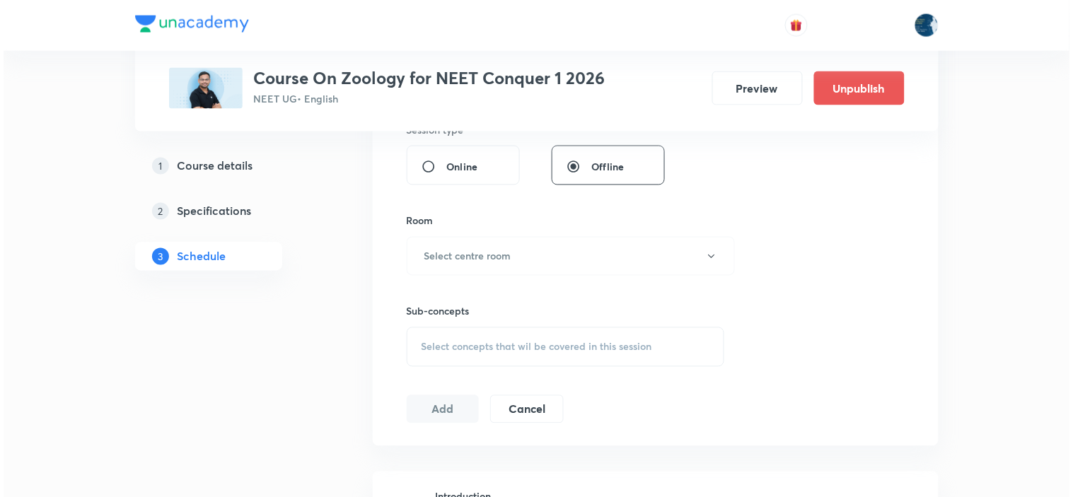
scroll to position [550, 0]
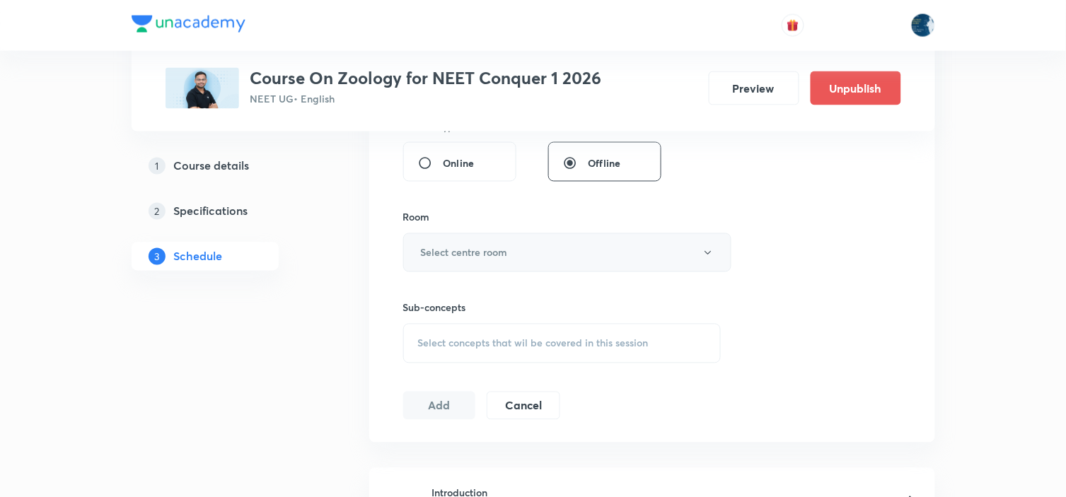
type input "55"
click at [572, 238] on button "Select centre room" at bounding box center [567, 252] width 328 height 39
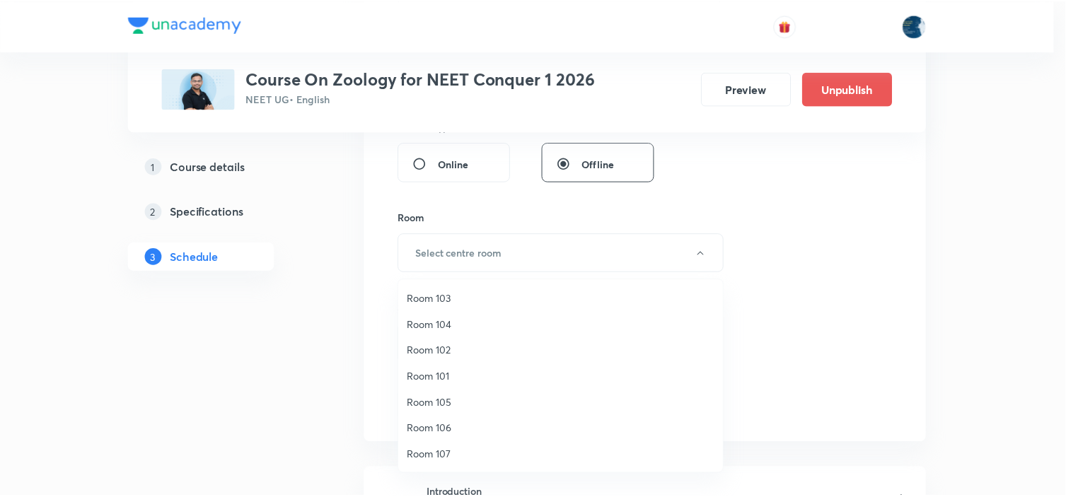
scroll to position [157, 0]
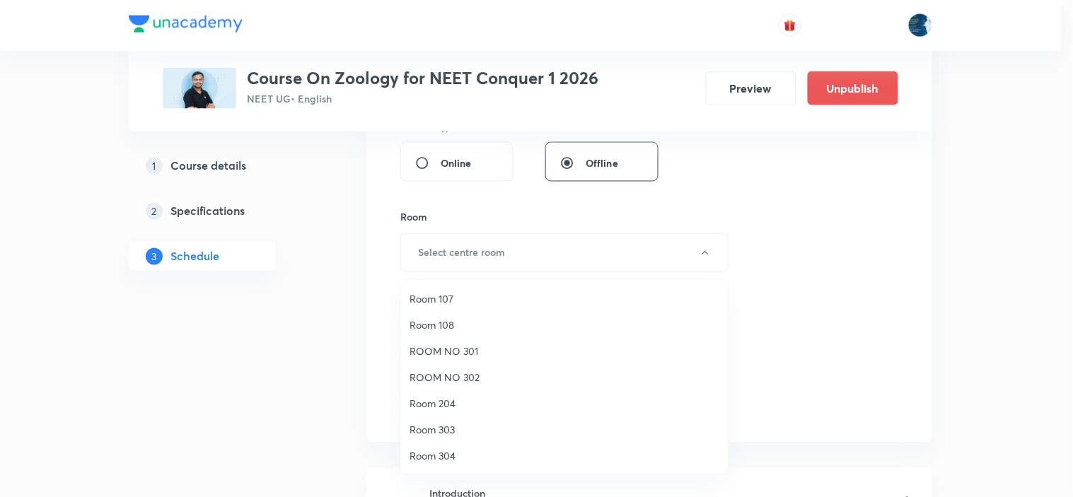
click at [465, 298] on span "Room 107" at bounding box center [565, 299] width 310 height 15
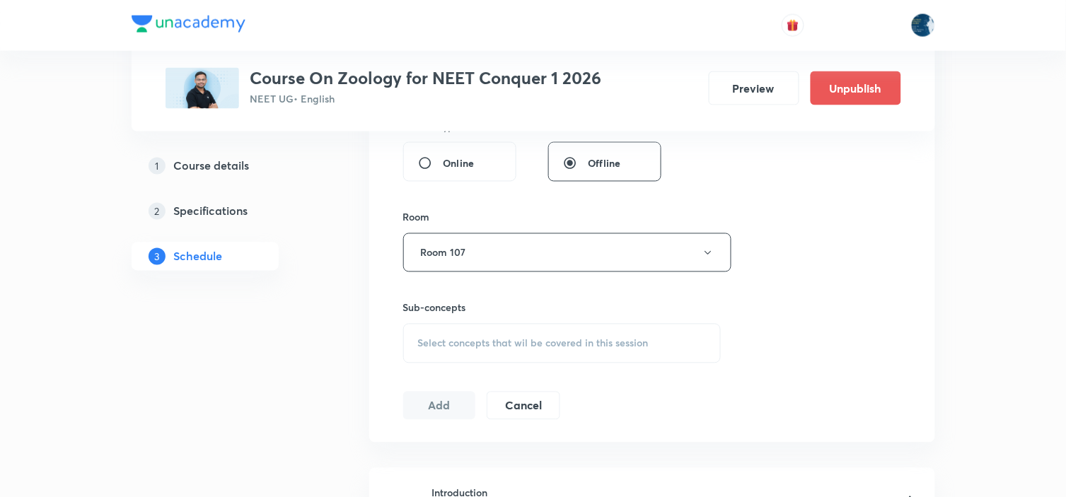
scroll to position [628, 0]
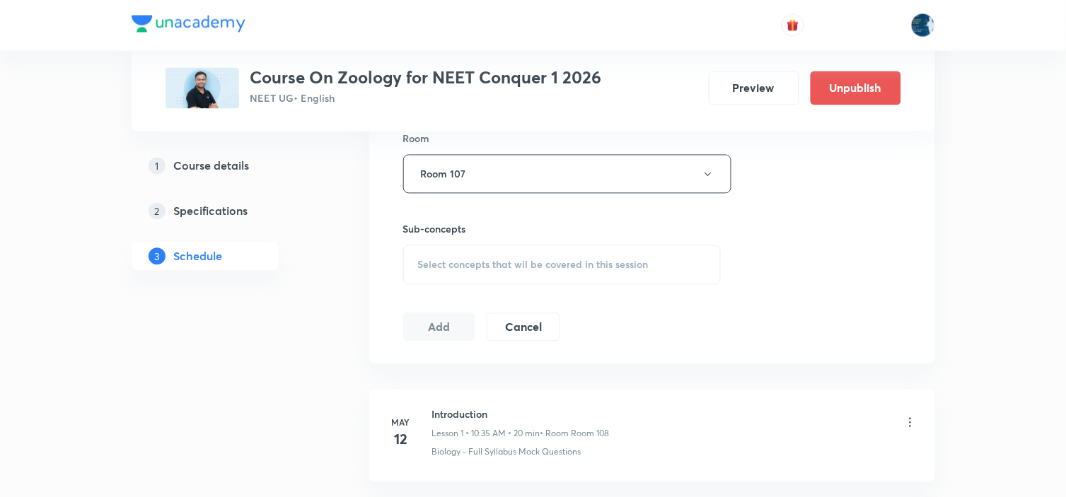
click at [533, 274] on div "Select concepts that wil be covered in this session" at bounding box center [562, 266] width 318 height 40
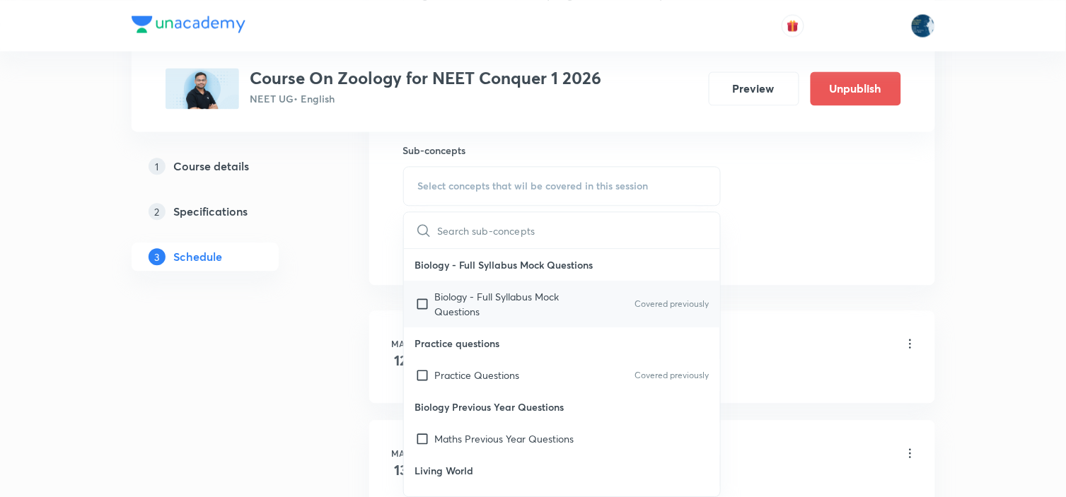
click at [683, 283] on div "Biology - Full Syllabus Mock Questions Covered previously" at bounding box center [562, 304] width 317 height 47
checkbox input "true"
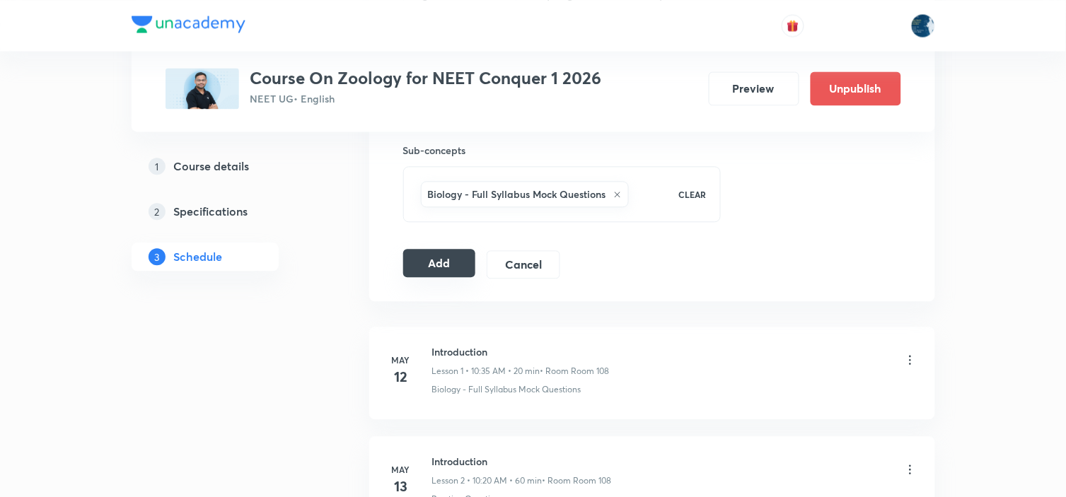
click at [444, 263] on button "Add" at bounding box center [439, 263] width 73 height 28
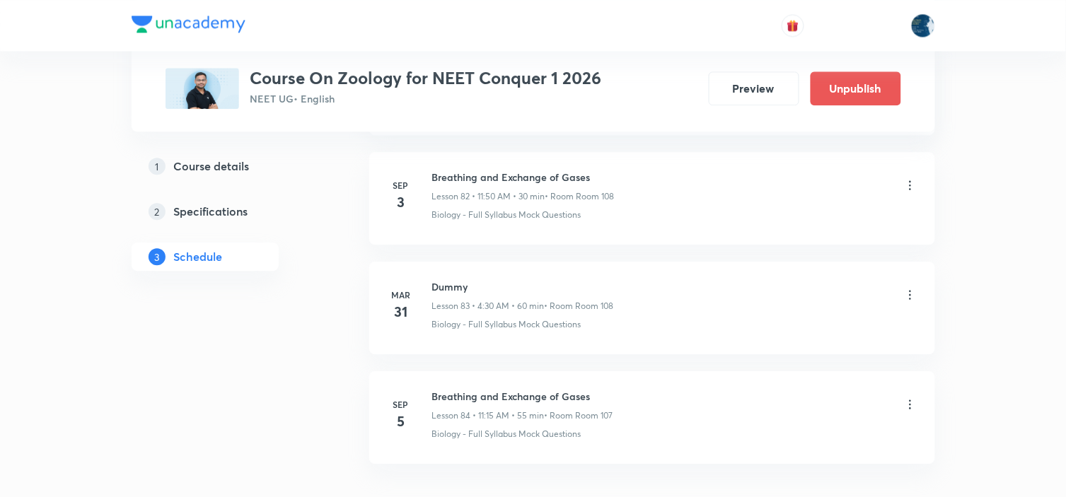
scroll to position [9209, 0]
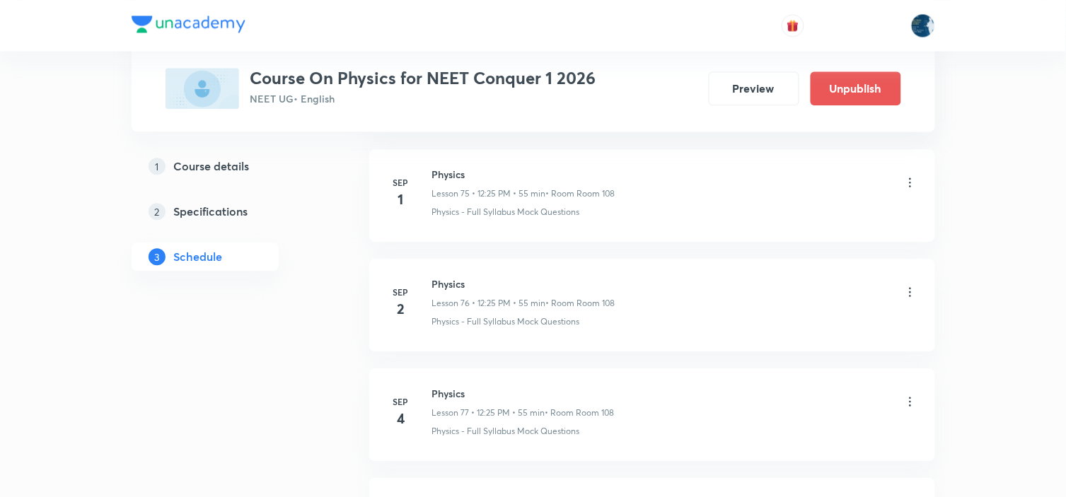
scroll to position [9291, 0]
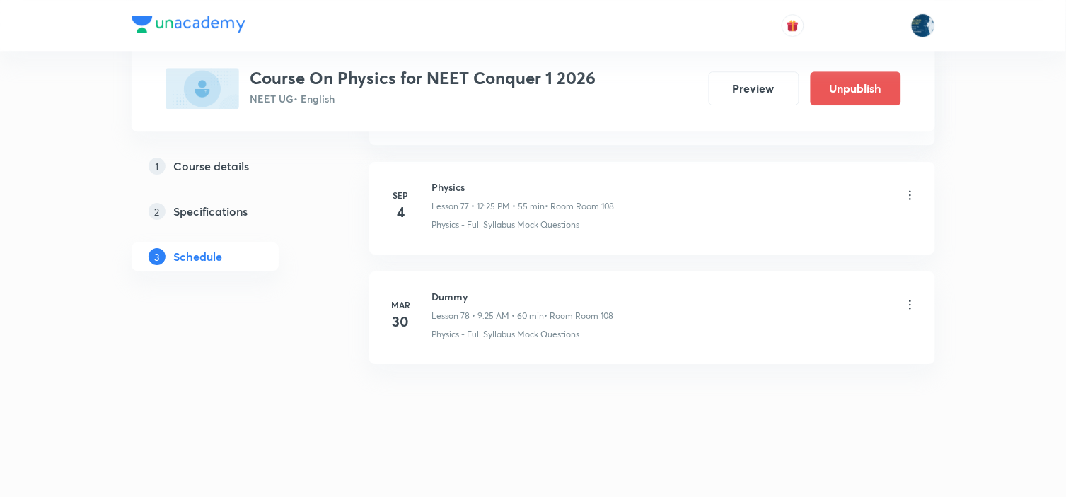
click at [456, 184] on h6 "Physics" at bounding box center [523, 187] width 183 height 15
copy h6 "Physics"
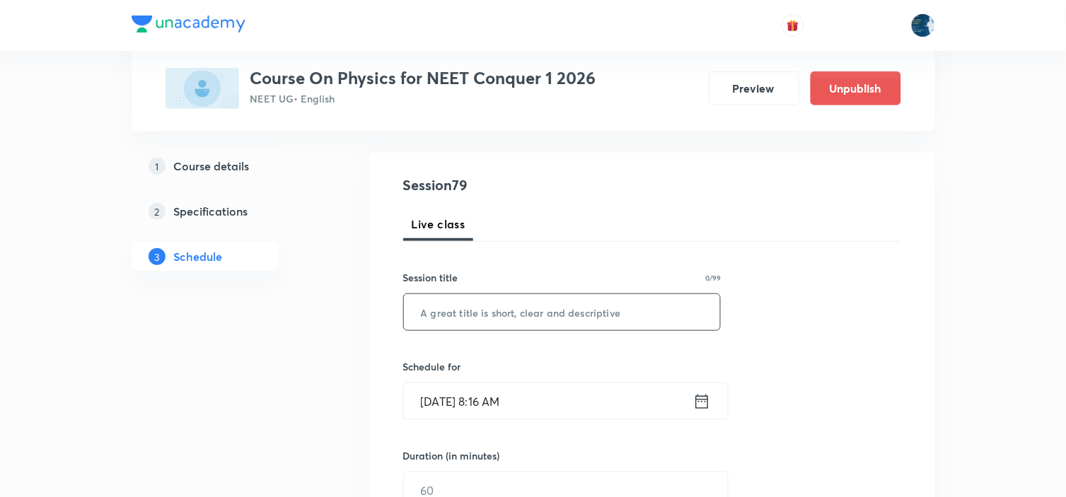
scroll to position [157, 0]
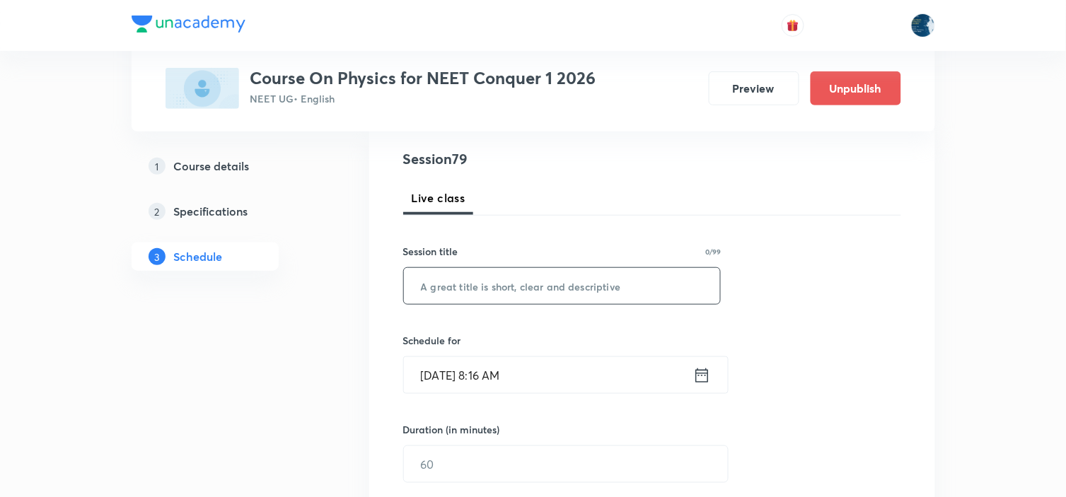
click at [516, 289] on input "text" at bounding box center [562, 286] width 317 height 36
paste input "Physics"
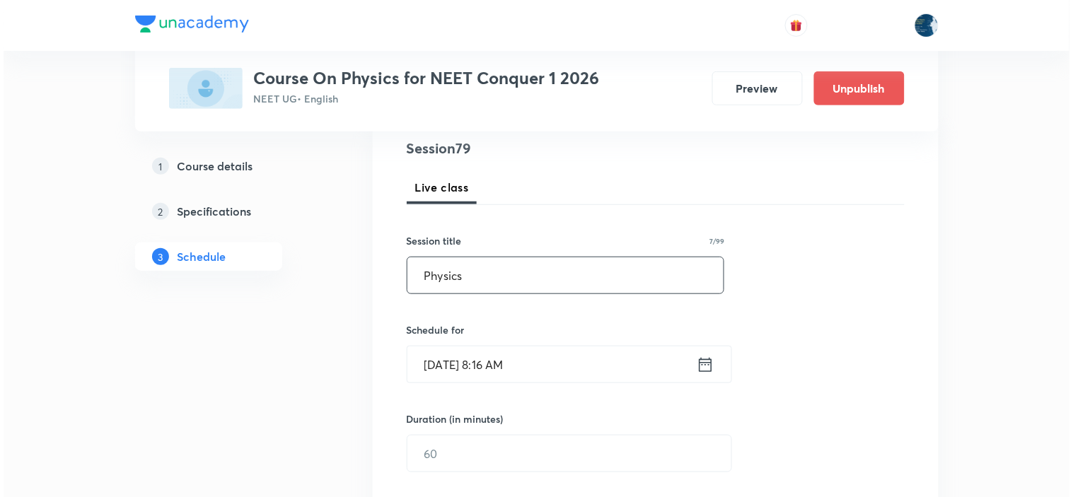
scroll to position [236, 0]
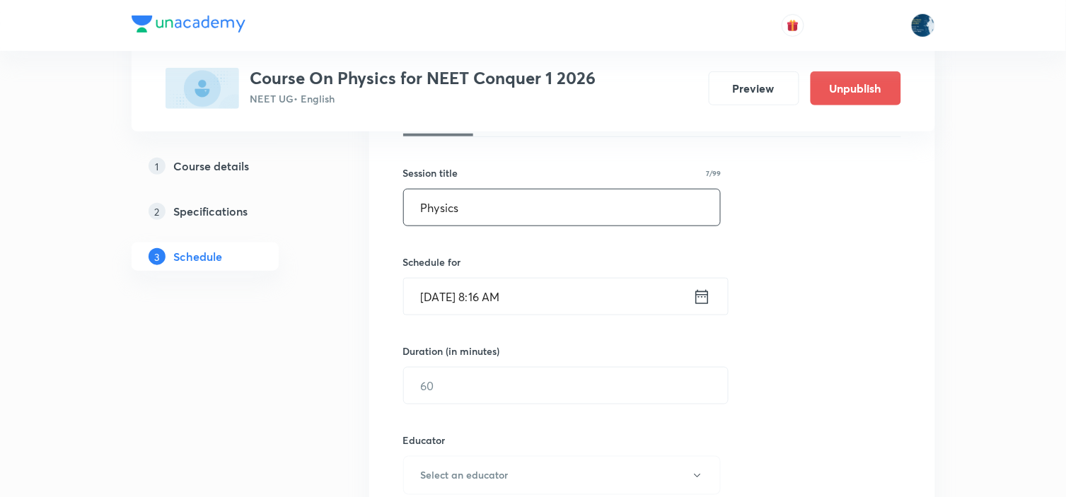
type input "Physics"
click at [703, 295] on icon at bounding box center [702, 297] width 18 height 20
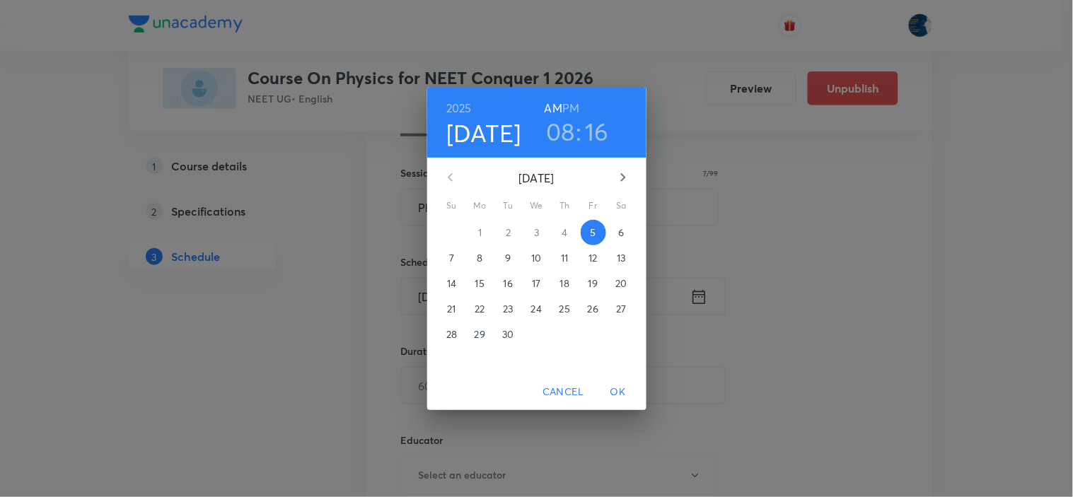
click at [576, 102] on h6 "PM" at bounding box center [570, 108] width 17 height 20
click at [570, 123] on h3 "08" at bounding box center [560, 132] width 29 height 30
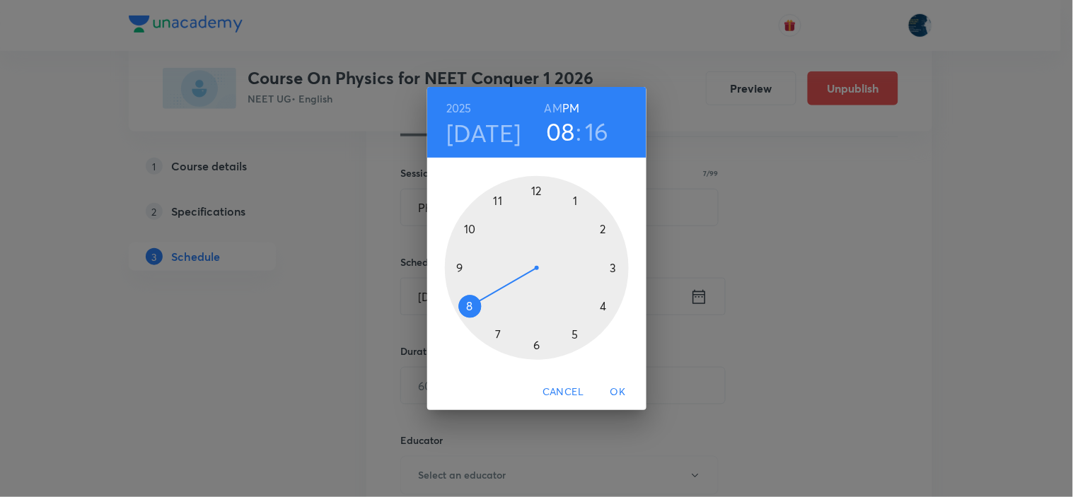
click at [538, 189] on div at bounding box center [537, 268] width 184 height 184
click at [576, 333] on div at bounding box center [537, 268] width 184 height 184
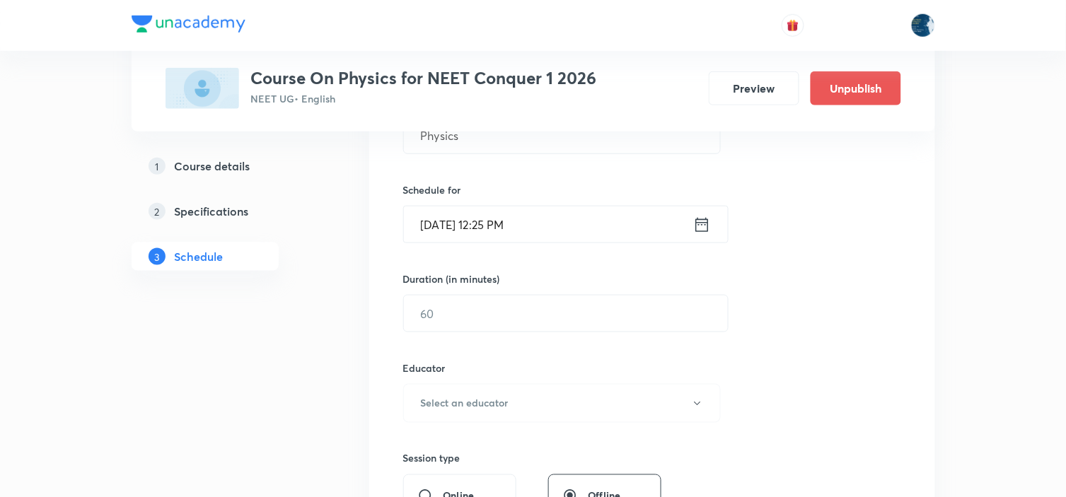
scroll to position [393, 0]
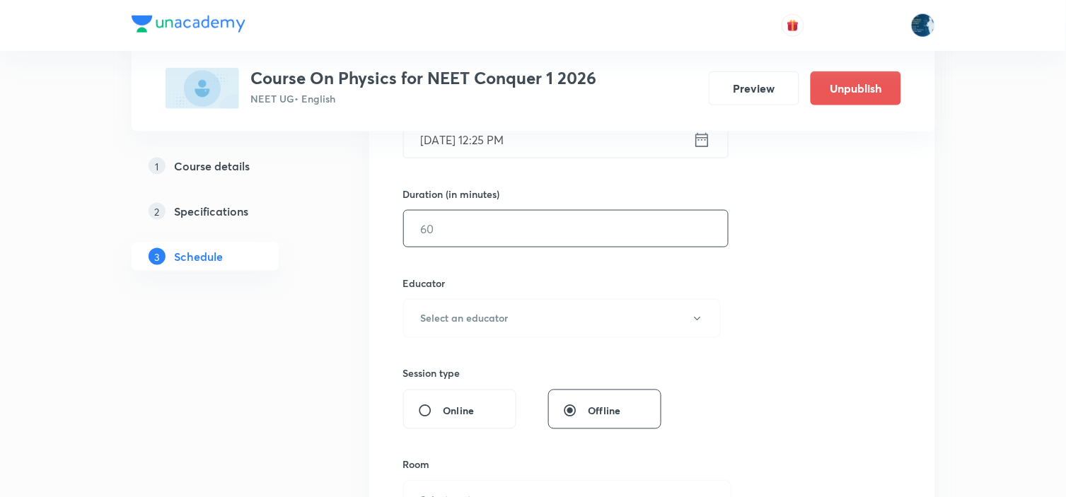
click at [584, 242] on input "text" at bounding box center [566, 229] width 324 height 36
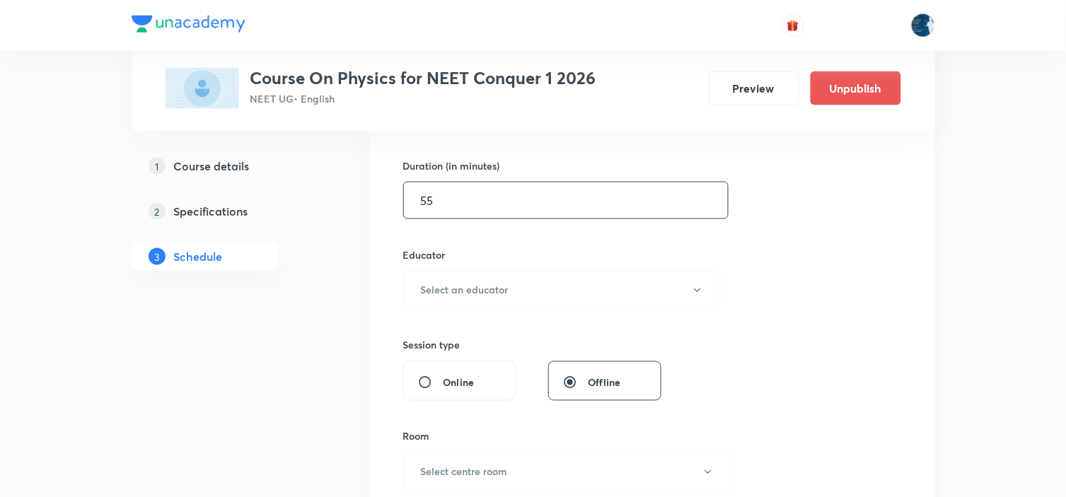
scroll to position [471, 0]
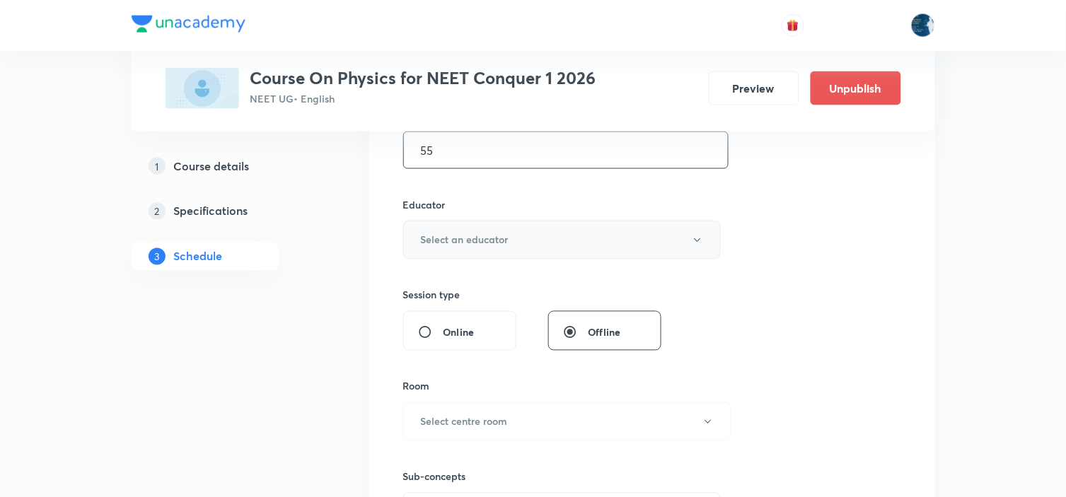
type input "55"
click at [592, 229] on button "Select an educator" at bounding box center [562, 240] width 318 height 39
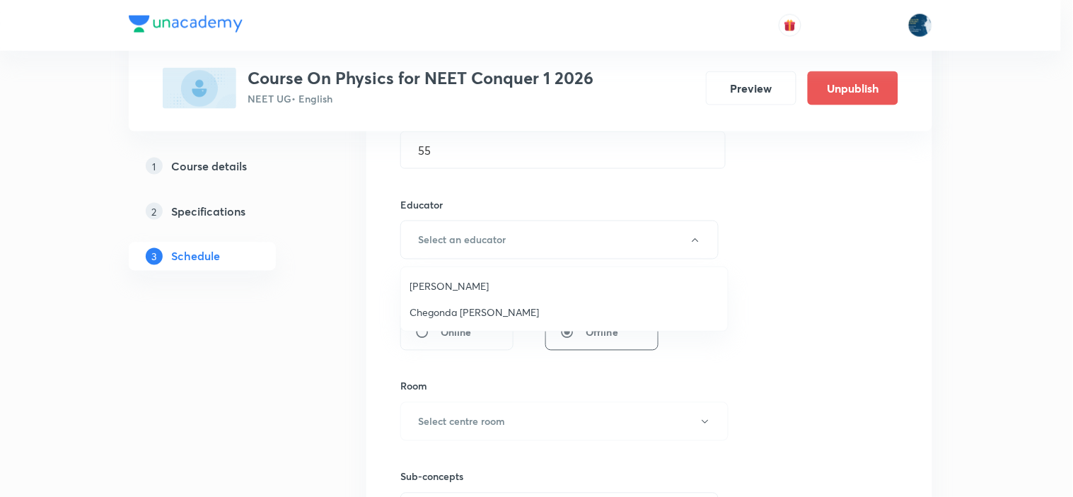
click at [512, 290] on span "Piyush Baranwal" at bounding box center [565, 286] width 310 height 15
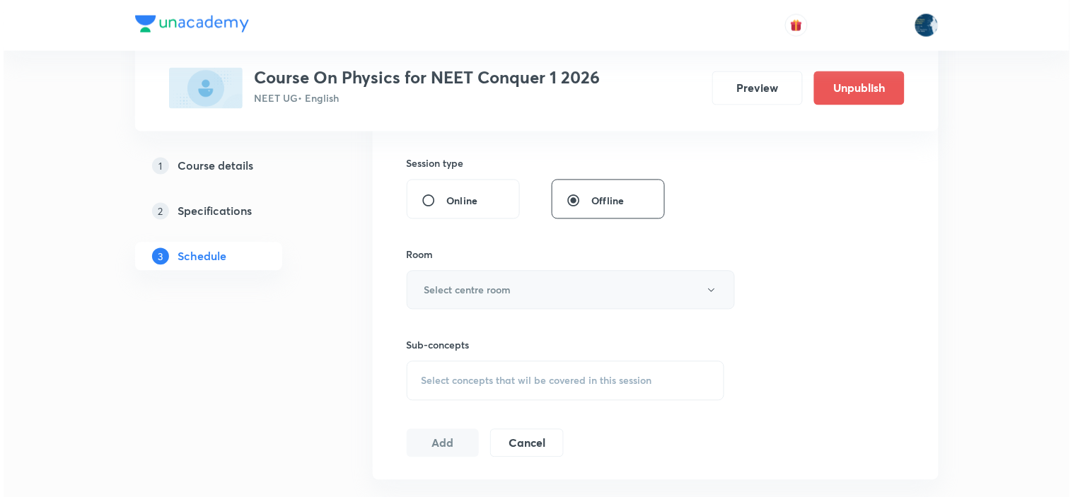
scroll to position [628, 0]
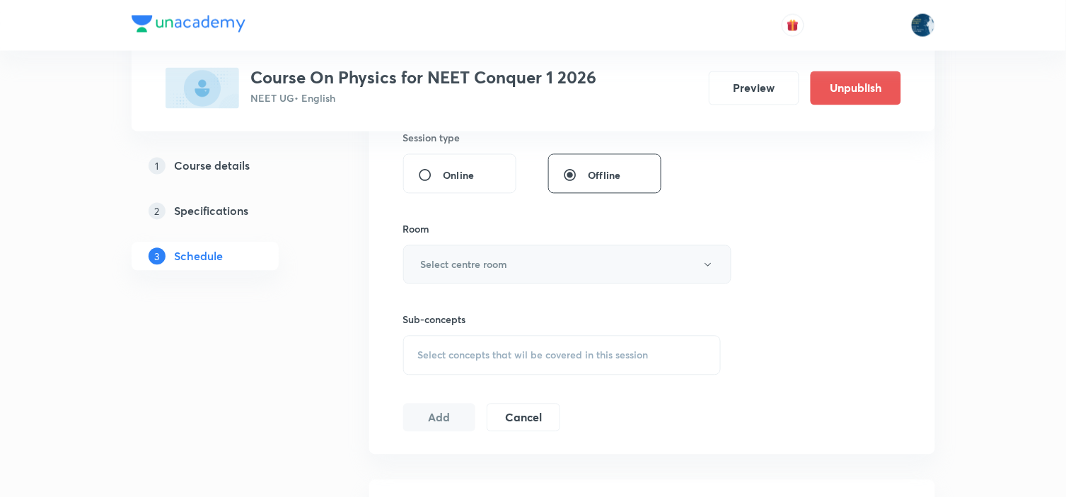
click at [525, 255] on button "Select centre room" at bounding box center [567, 265] width 328 height 39
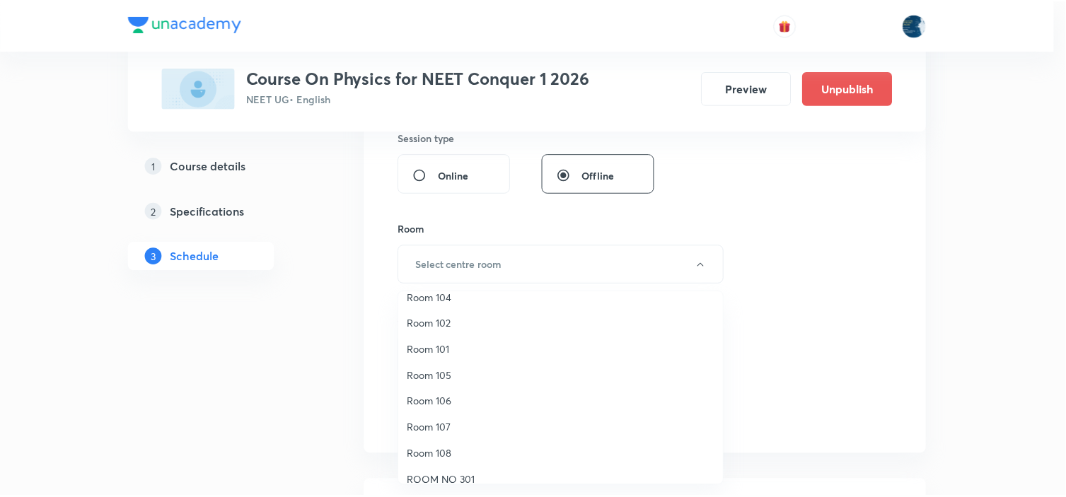
scroll to position [26, 0]
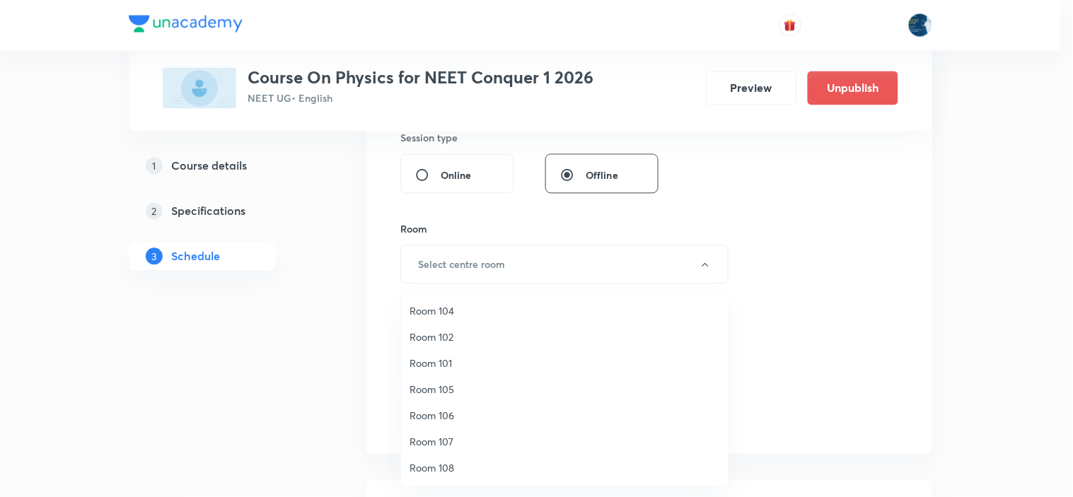
click at [443, 434] on span "Room 107" at bounding box center [565, 441] width 310 height 15
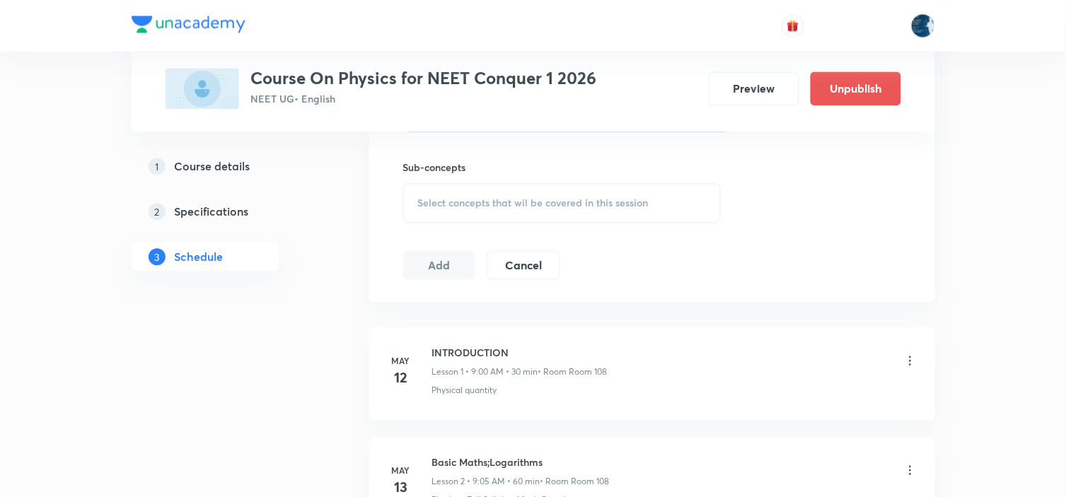
scroll to position [786, 0]
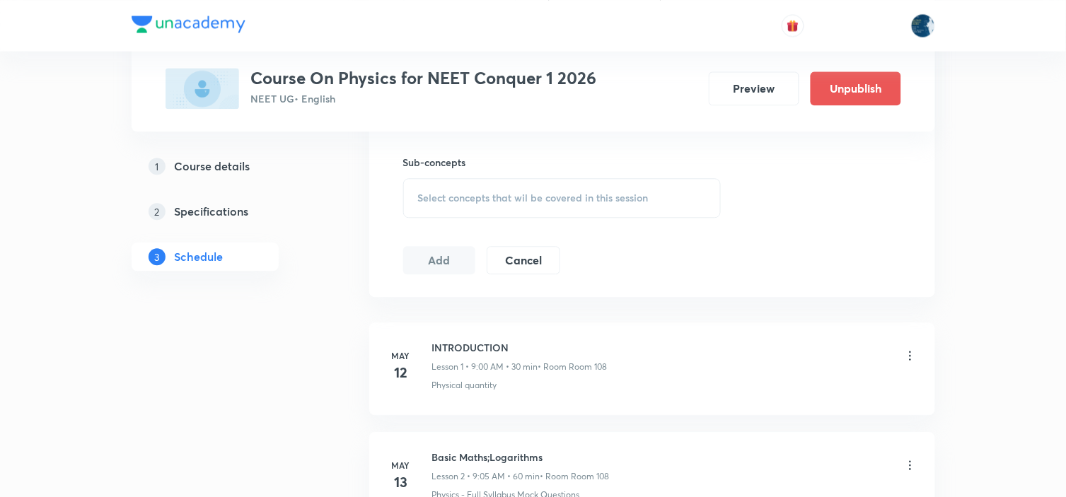
click at [543, 195] on span "Select concepts that wil be covered in this session" at bounding box center [533, 197] width 231 height 11
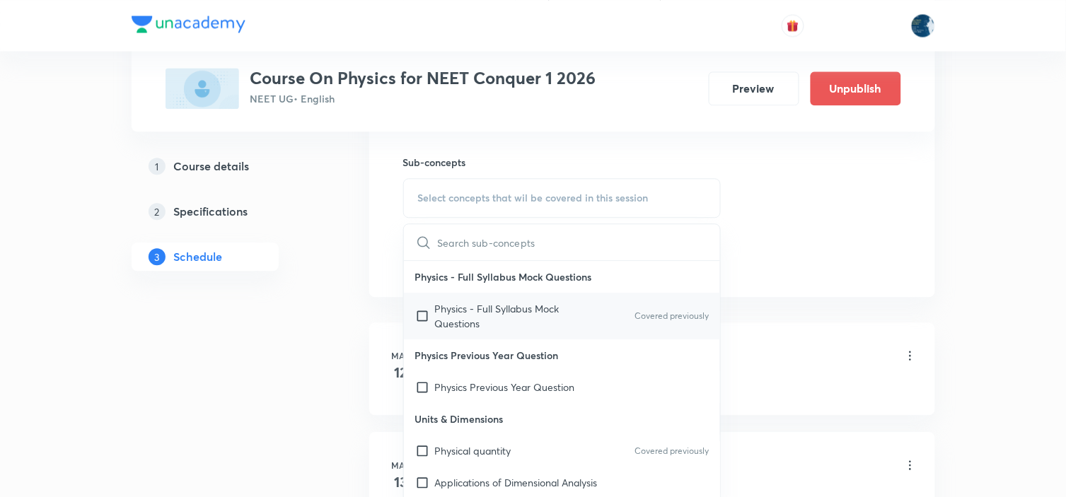
click at [665, 309] on div "Physics - Full Syllabus Mock Questions Covered previously" at bounding box center [562, 316] width 317 height 47
checkbox input "true"
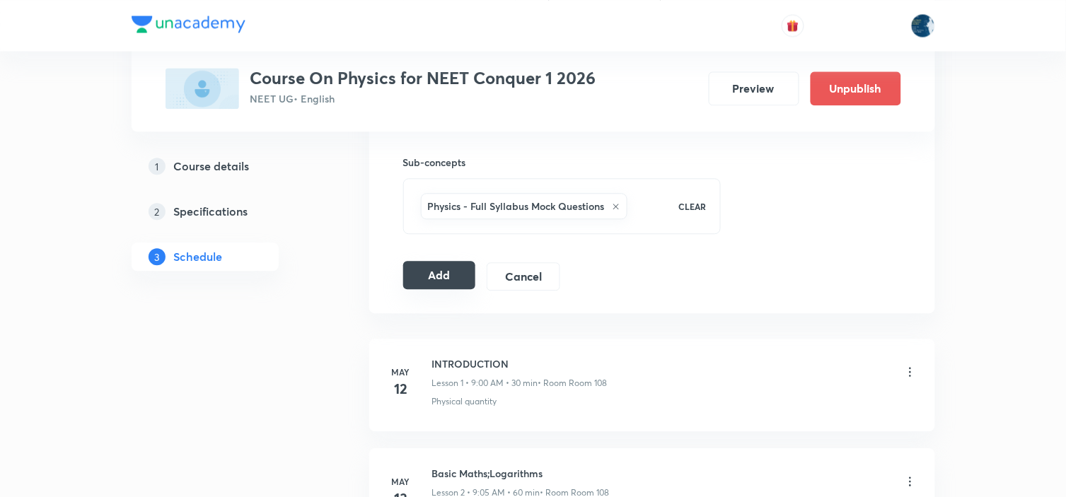
click at [450, 269] on button "Add" at bounding box center [439, 275] width 73 height 28
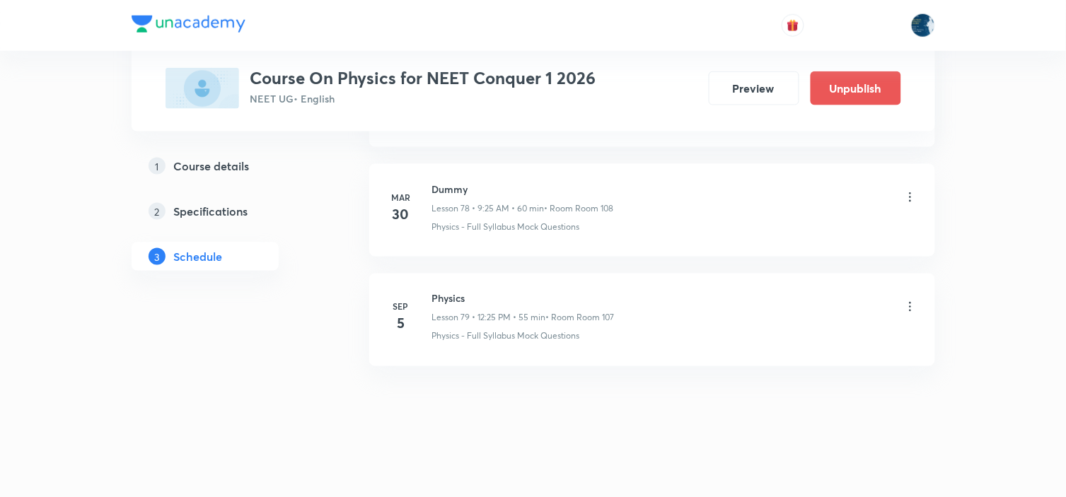
scroll to position [8659, 0]
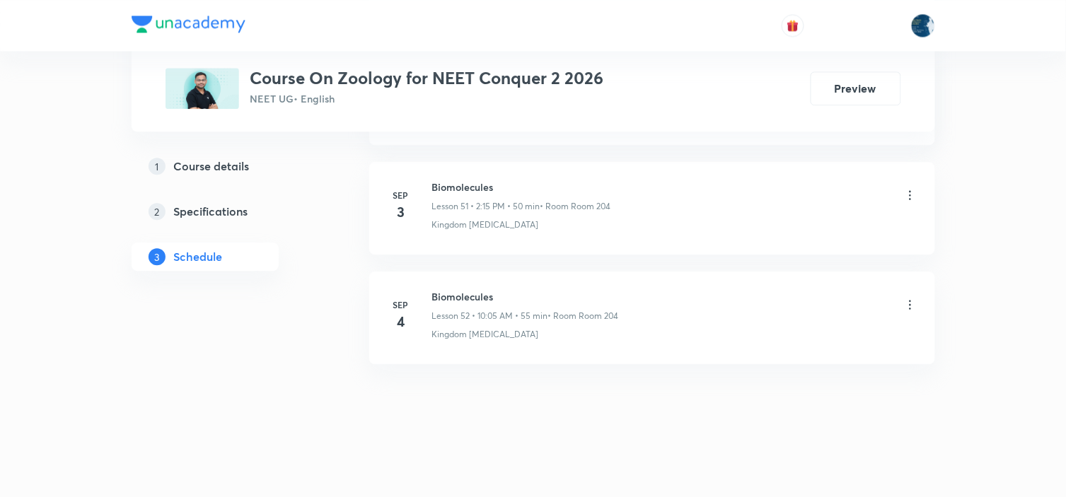
click at [442, 305] on div "Biomolecules Lesson 52 • 10:05 AM • 55 min • Room Room 204" at bounding box center [525, 305] width 187 height 33
click at [442, 302] on h6 "Biomolecules" at bounding box center [525, 296] width 187 height 15
click at [444, 301] on h6 "Biomolecules" at bounding box center [525, 296] width 187 height 15
copy h6 "Biomolecules"
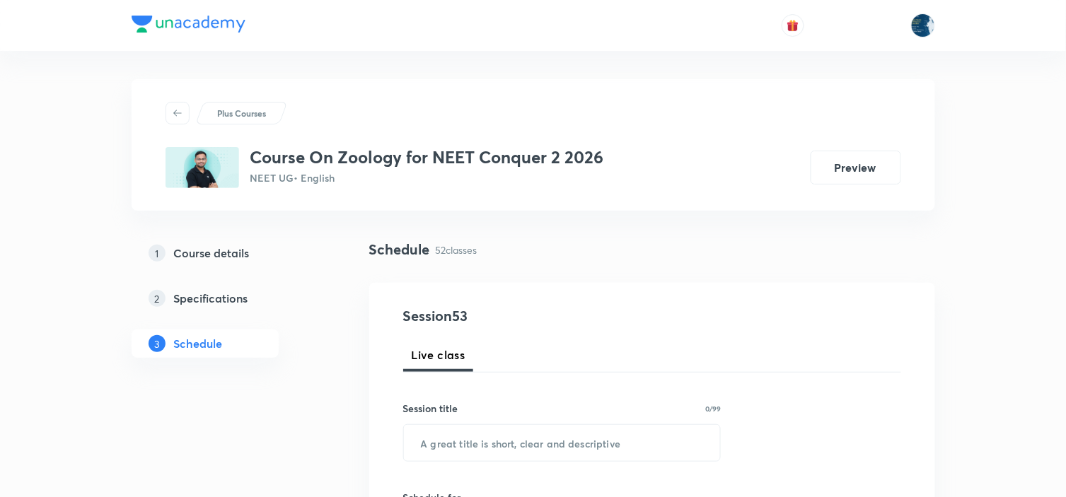
scroll to position [79, 0]
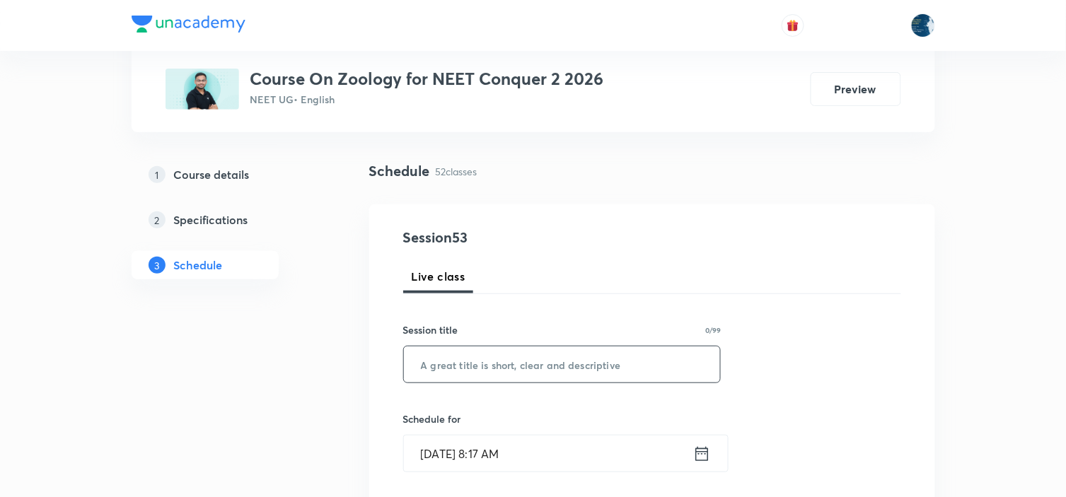
click at [474, 351] on input "text" at bounding box center [562, 365] width 317 height 36
paste input "Biomolecules"
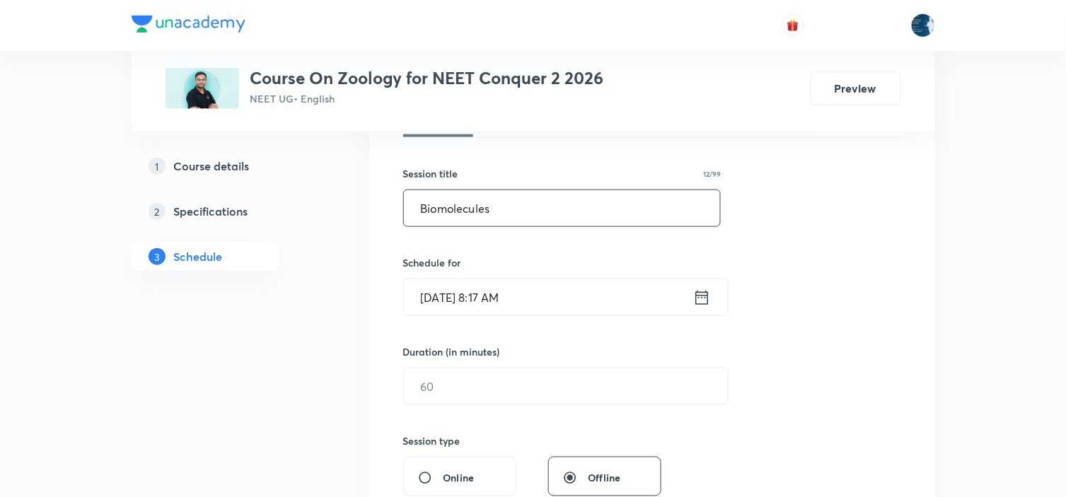
scroll to position [236, 0]
type input "Biomolecules"
click at [700, 292] on icon at bounding box center [702, 297] width 18 height 20
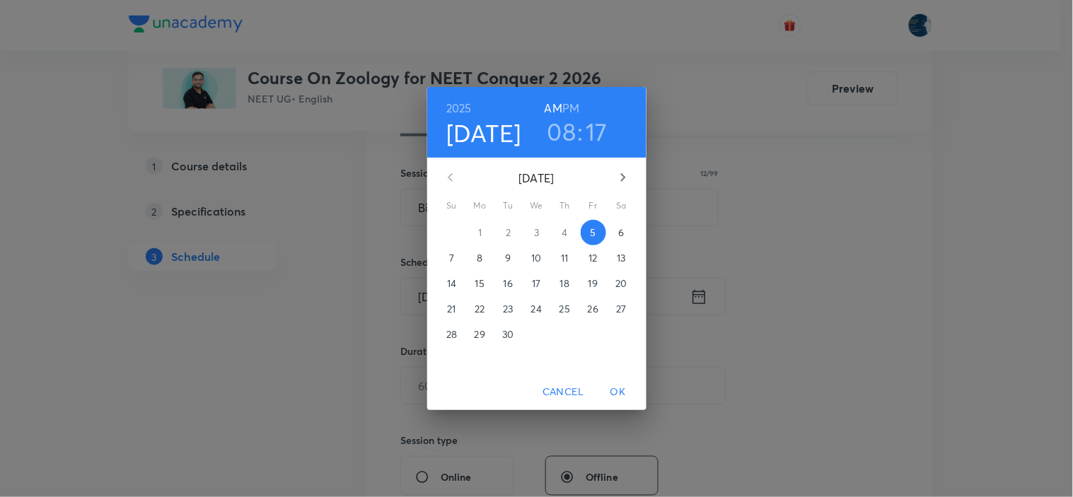
click at [558, 131] on h3 "08" at bounding box center [562, 132] width 29 height 30
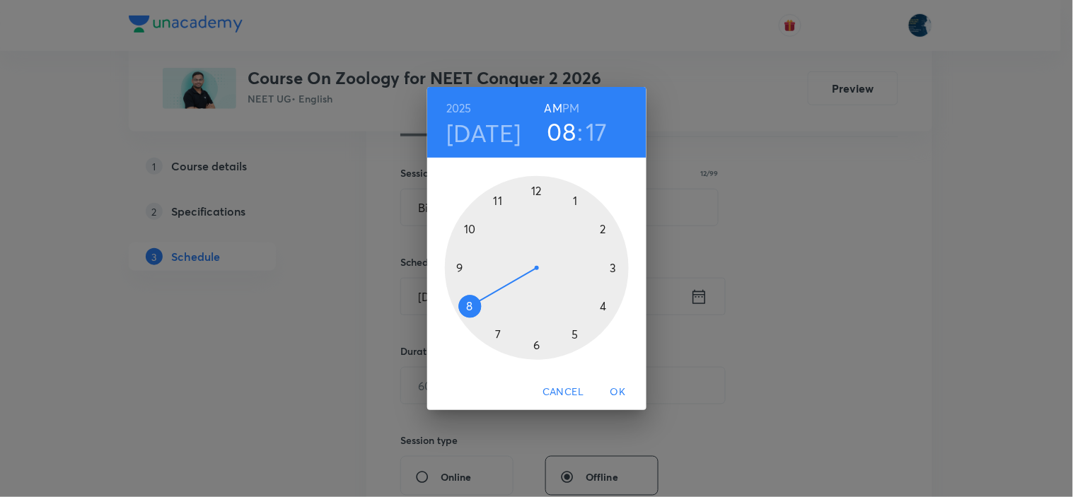
click at [472, 230] on div at bounding box center [537, 268] width 184 height 184
click at [578, 202] on div at bounding box center [537, 268] width 184 height 184
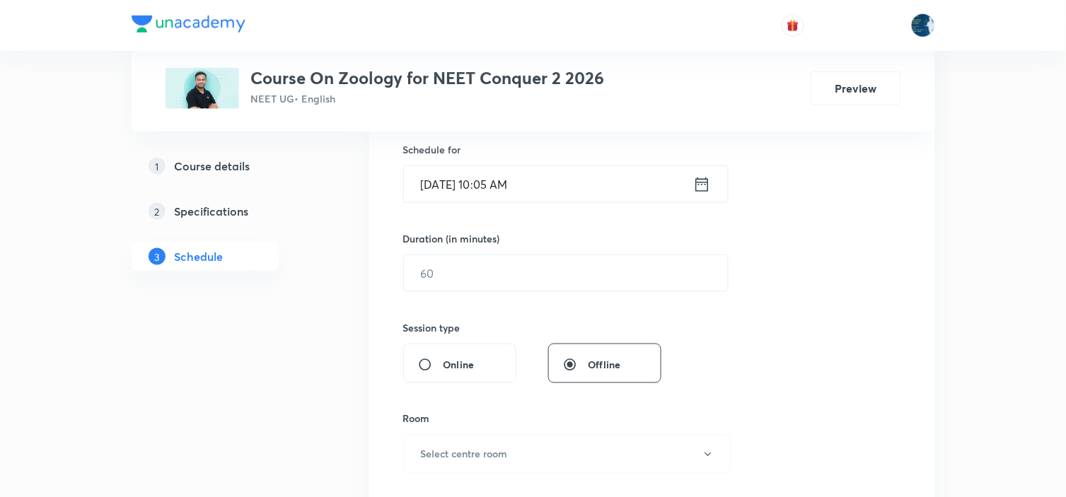
scroll to position [393, 0]
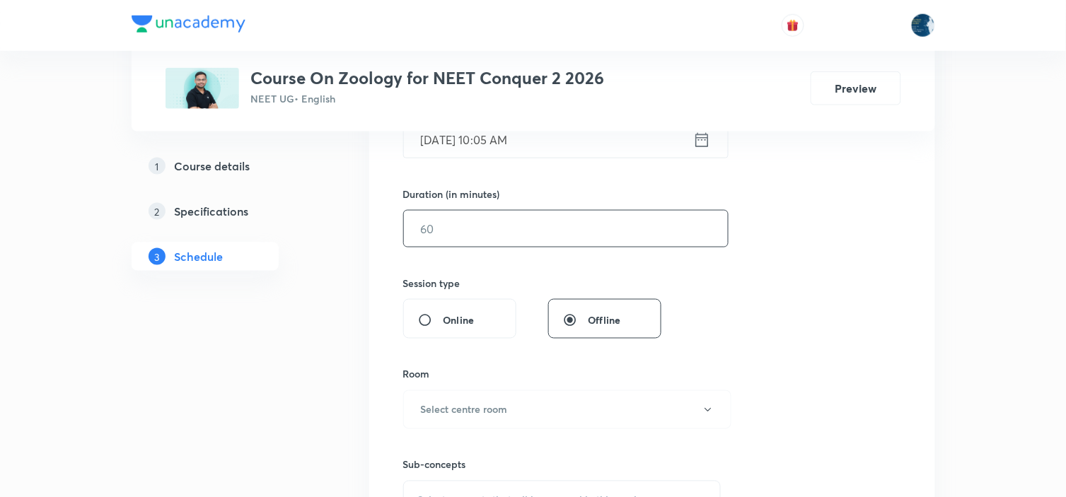
click at [562, 238] on input "text" at bounding box center [566, 229] width 324 height 36
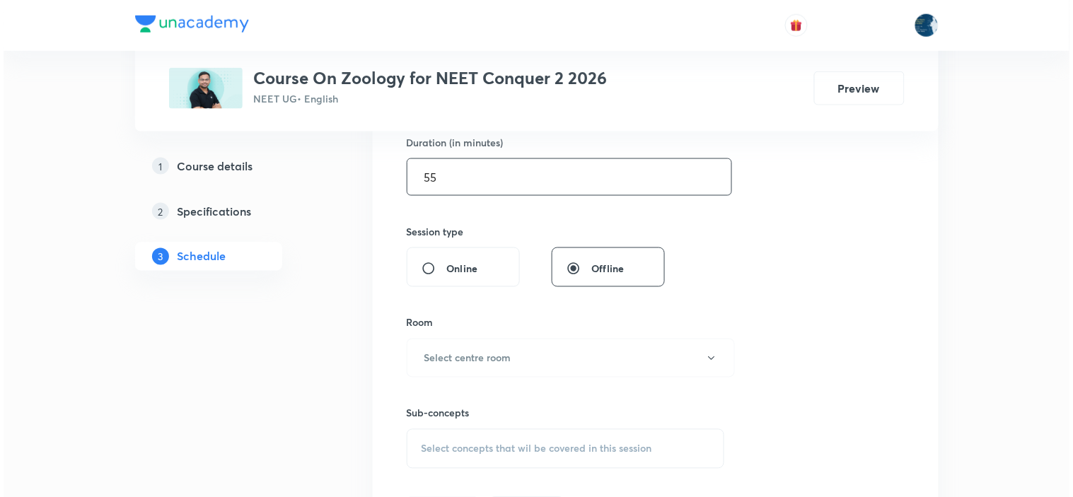
scroll to position [471, 0]
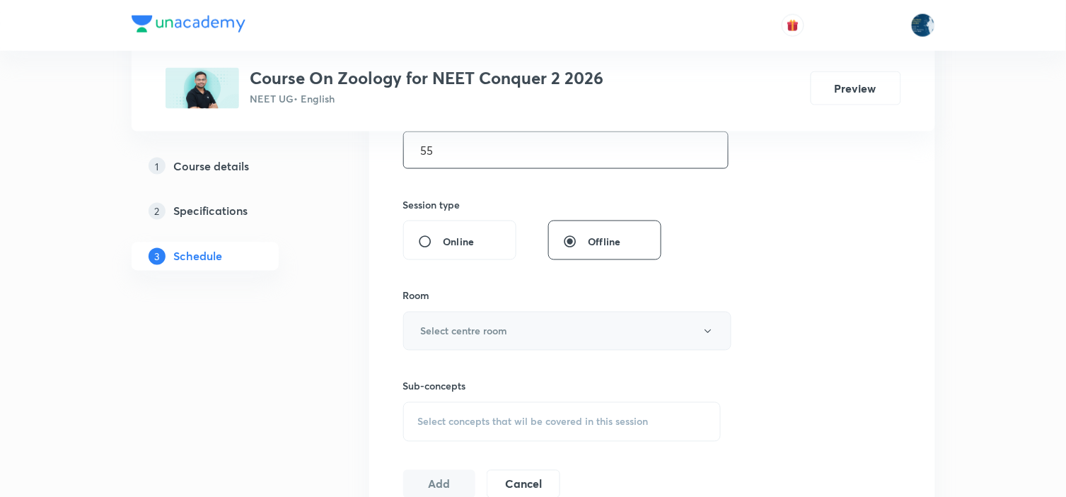
type input "55"
click at [557, 330] on button "Select centre room" at bounding box center [567, 331] width 328 height 39
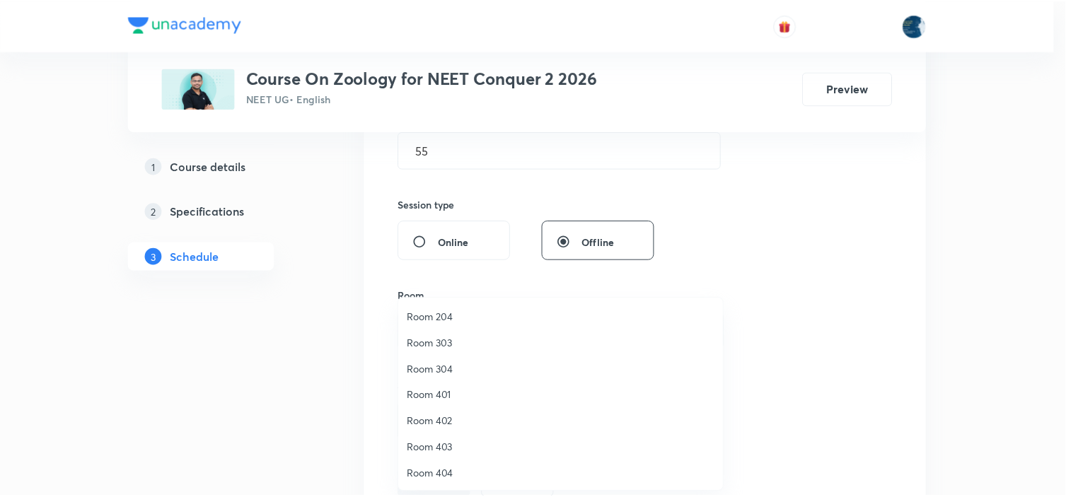
scroll to position [262, 0]
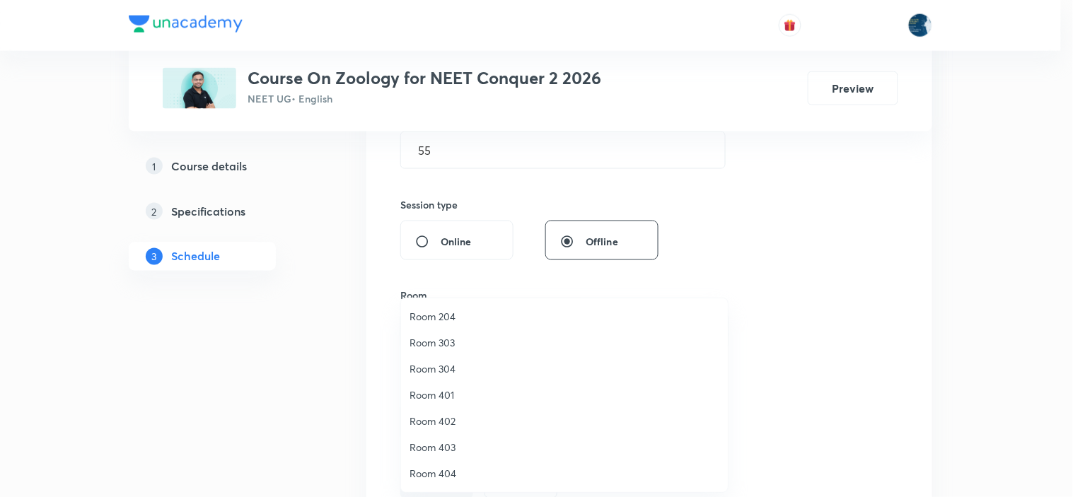
click at [465, 312] on span "Room 204" at bounding box center [565, 316] width 310 height 15
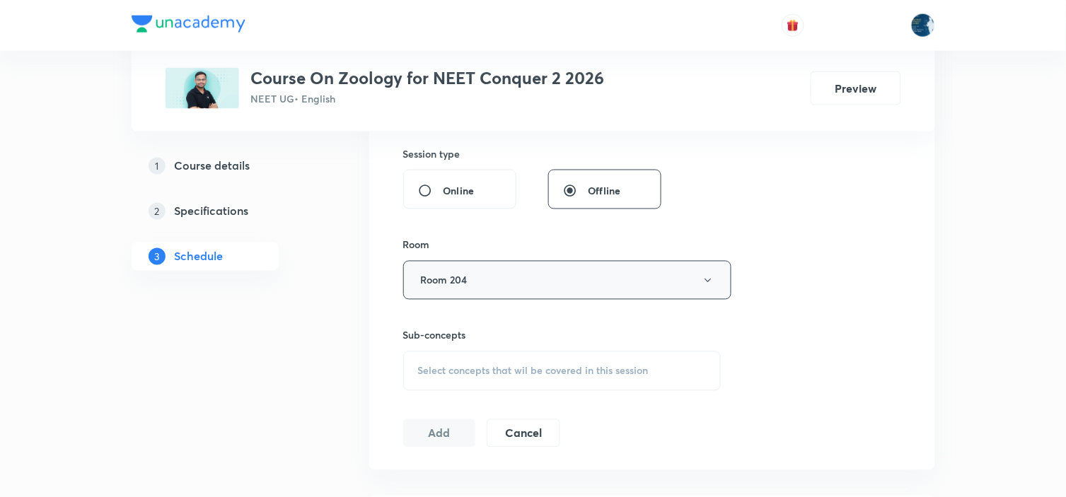
scroll to position [628, 0]
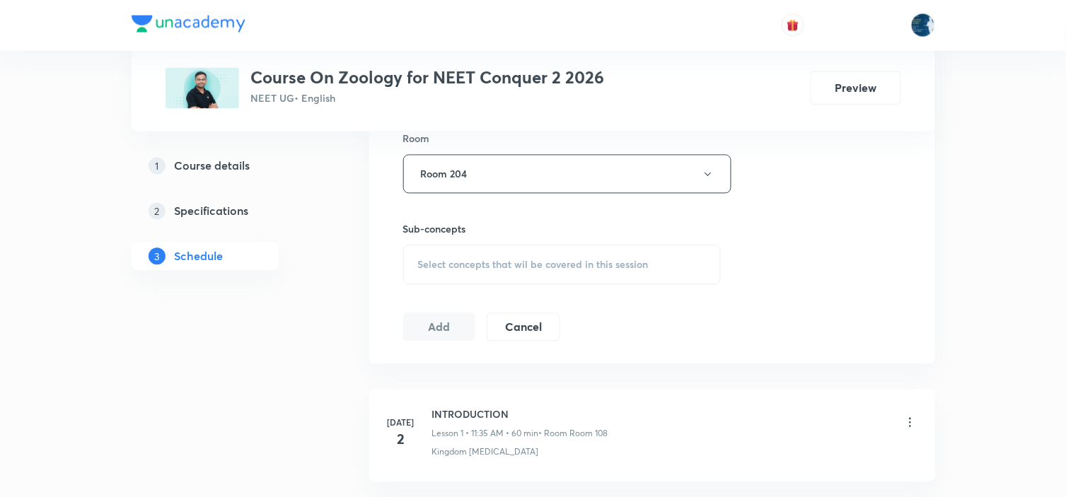
click at [606, 260] on span "Select concepts that wil be covered in this session" at bounding box center [533, 265] width 231 height 11
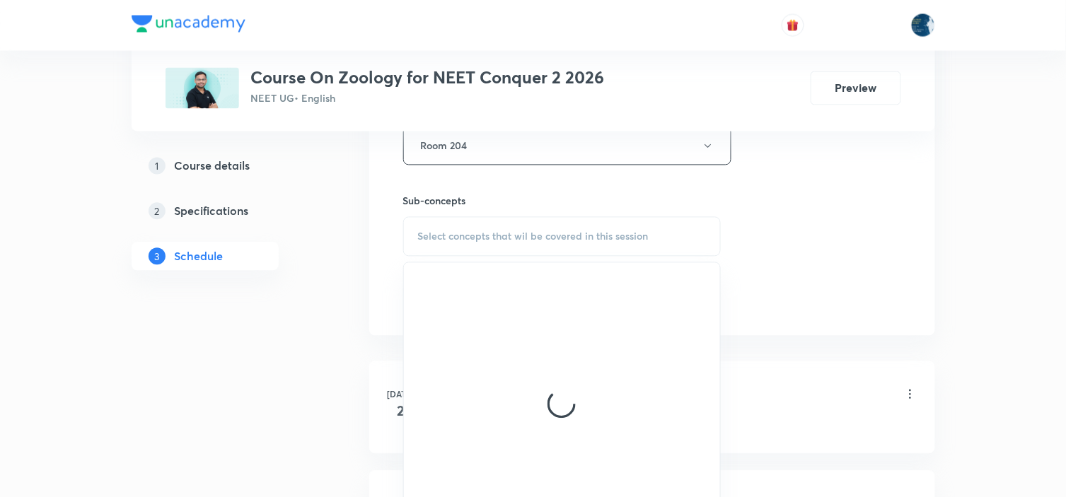
scroll to position [708, 0]
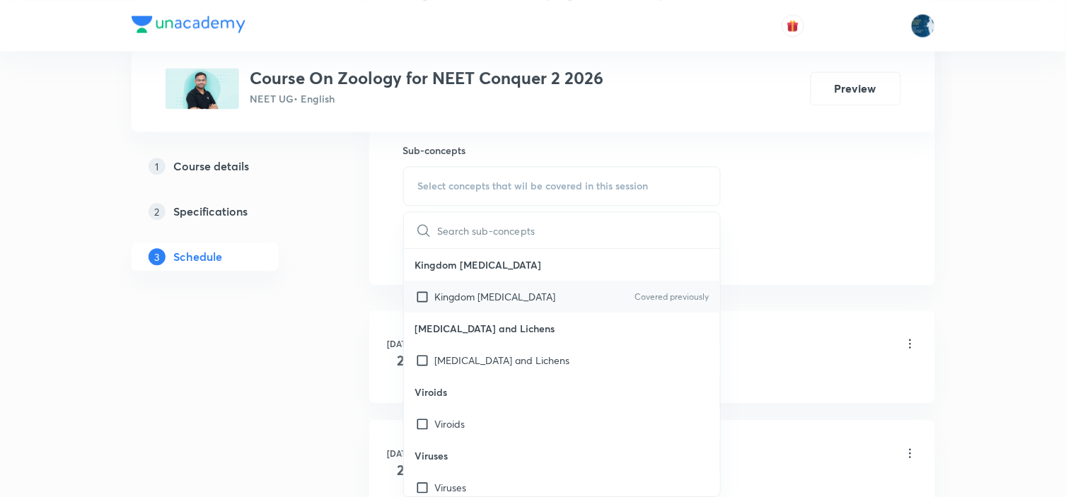
click at [604, 291] on div "Kingdom Protista Covered previously" at bounding box center [562, 297] width 317 height 32
checkbox input "true"
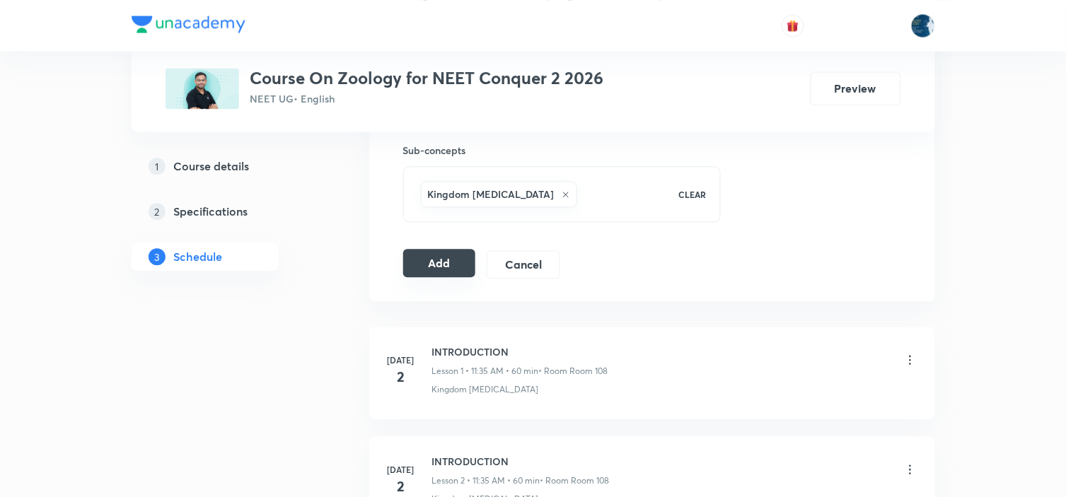
click at [436, 257] on button "Add" at bounding box center [439, 263] width 73 height 28
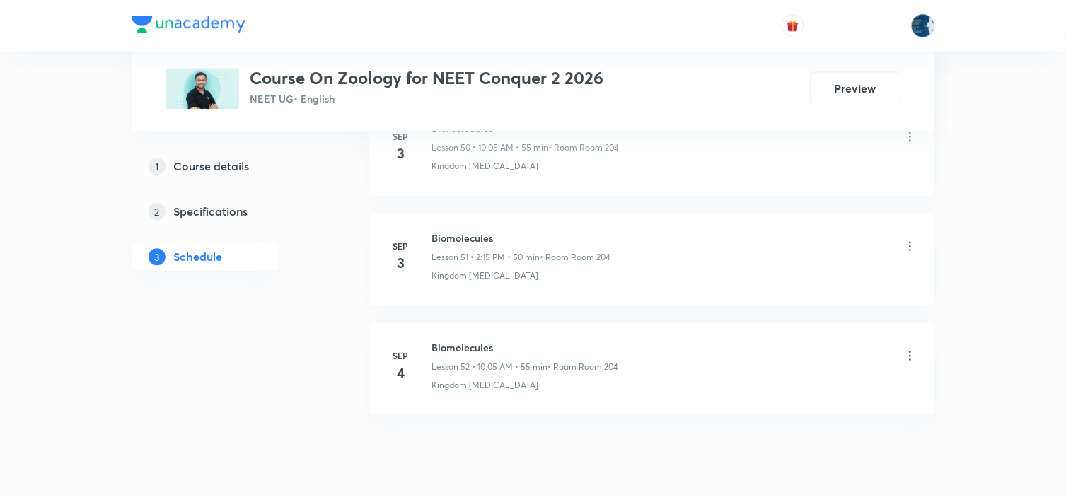
scroll to position [6363, 0]
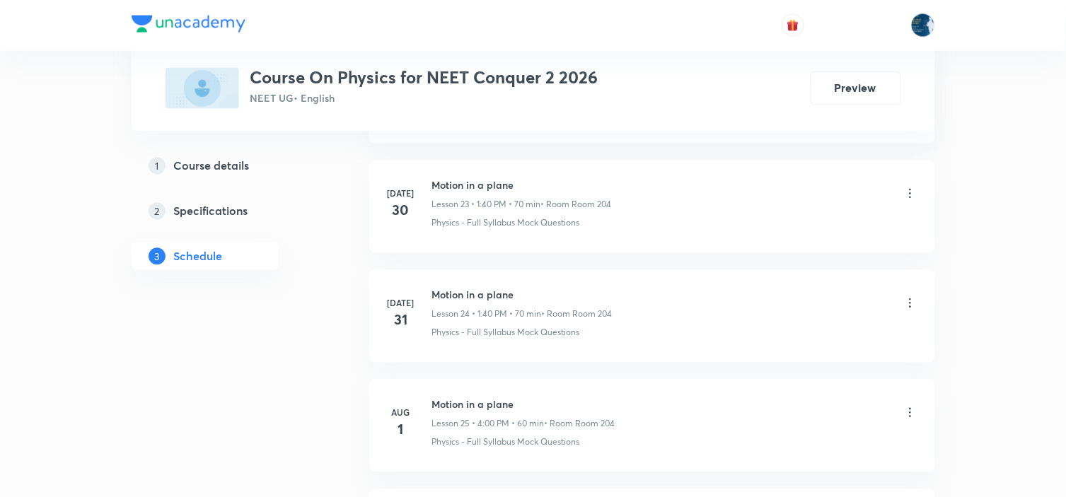
scroll to position [4790, 0]
click at [446, 296] on h6 "Laws of motion" at bounding box center [523, 296] width 182 height 15
copy h6 "Laws of motion"
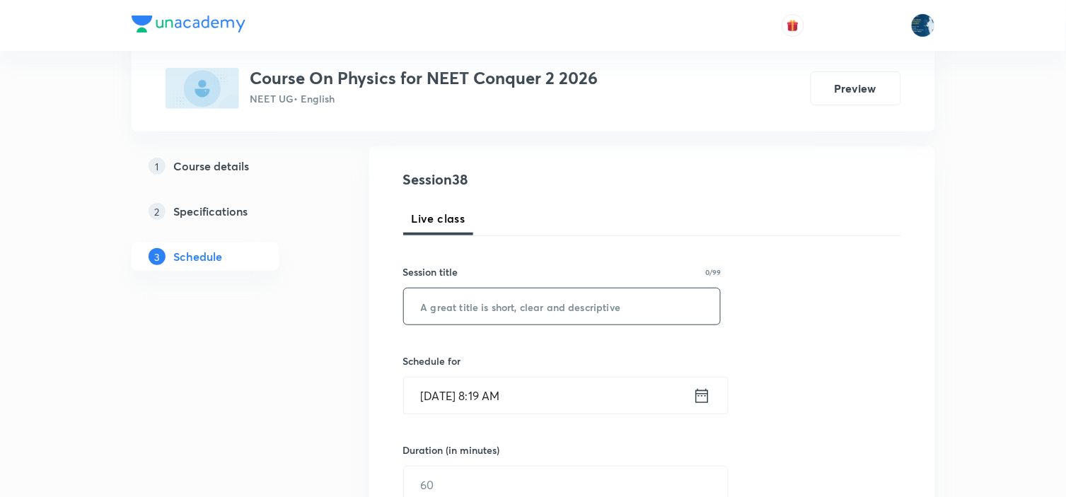
scroll to position [157, 0]
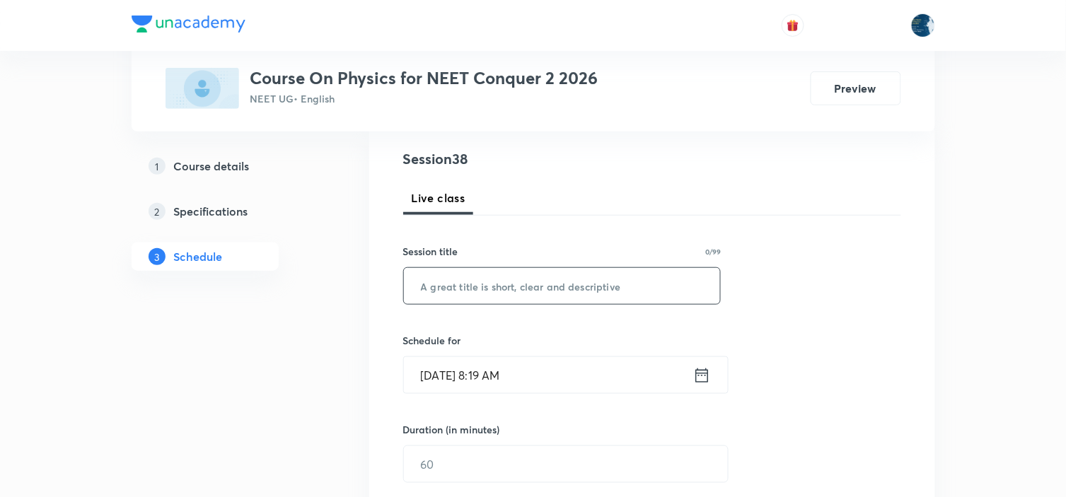
click at [465, 283] on input "text" at bounding box center [562, 286] width 317 height 36
paste input "Laws of motion"
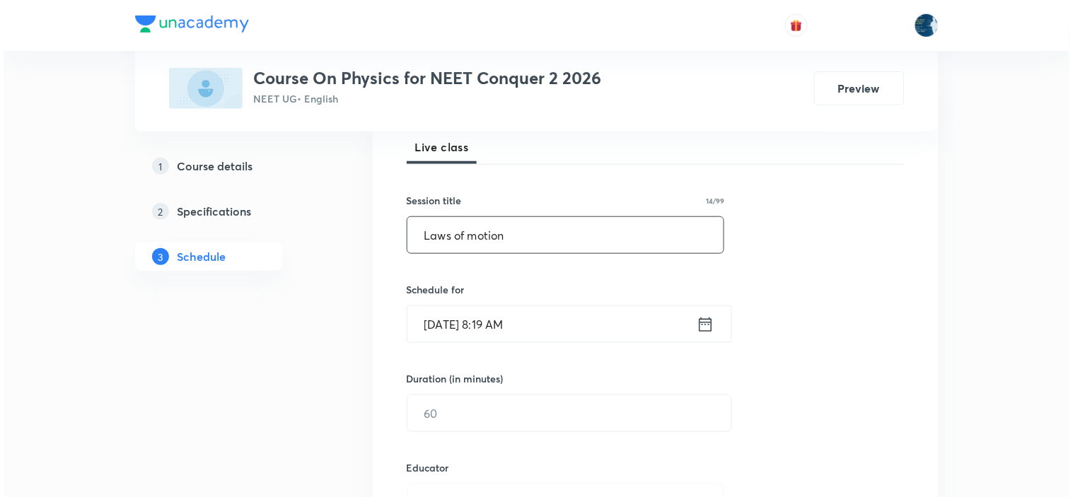
scroll to position [236, 0]
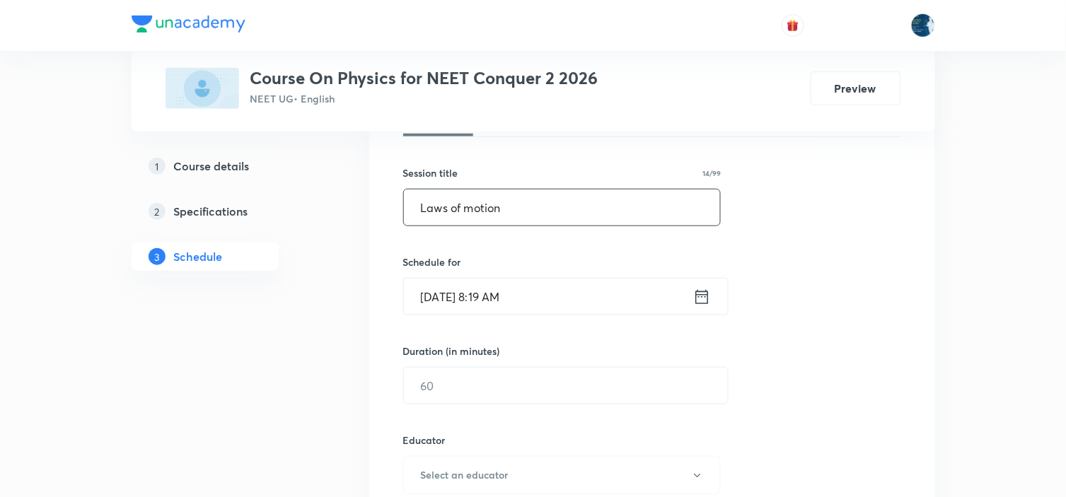
type input "Laws of motion"
click at [700, 292] on icon at bounding box center [702, 296] width 13 height 14
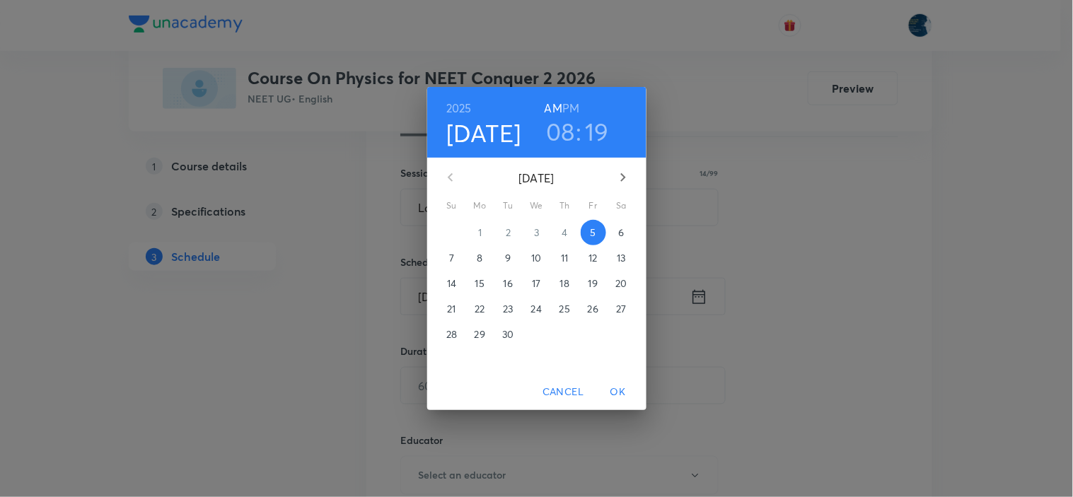
click at [562, 125] on h3 "08" at bounding box center [560, 132] width 29 height 30
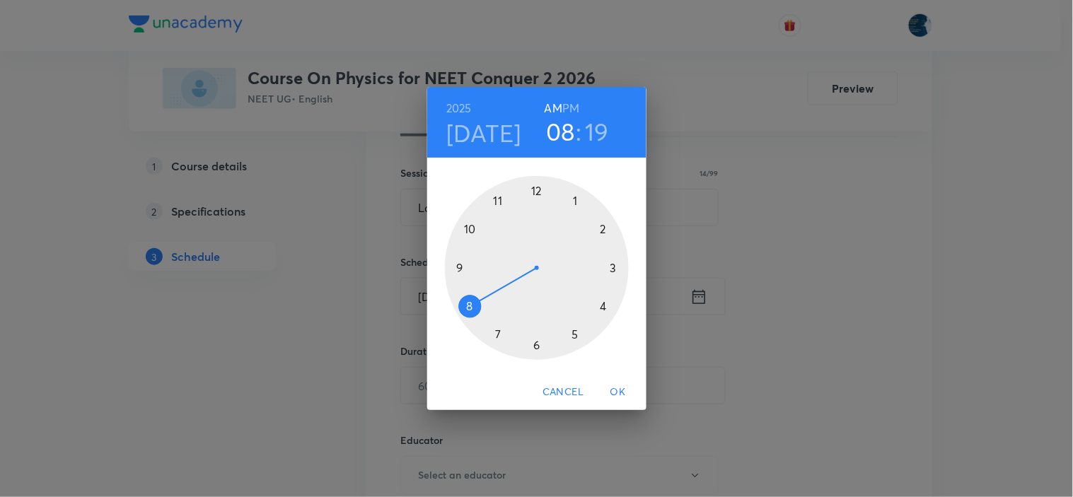
click at [500, 200] on div at bounding box center [537, 268] width 184 height 184
click at [616, 270] on div at bounding box center [537, 268] width 184 height 184
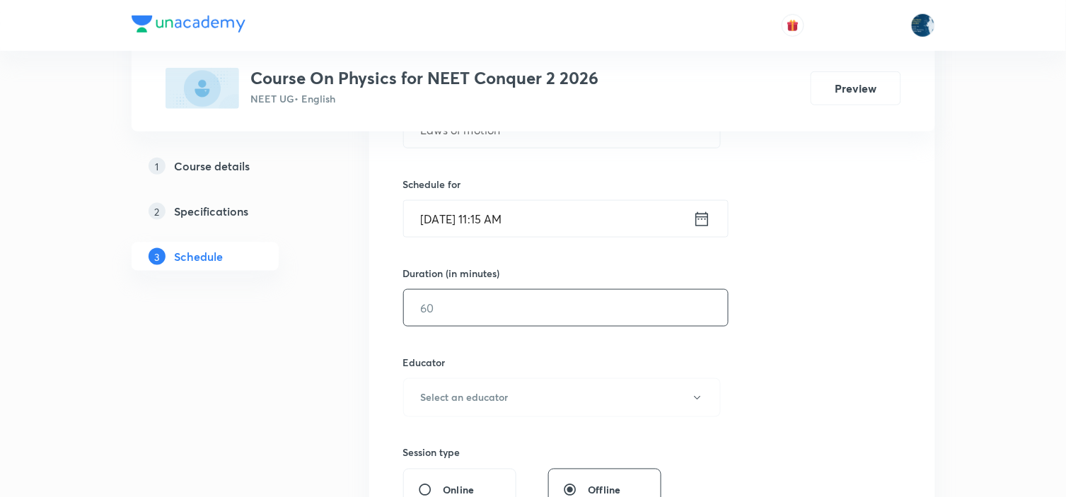
scroll to position [314, 0]
click at [588, 300] on input "text" at bounding box center [566, 307] width 324 height 36
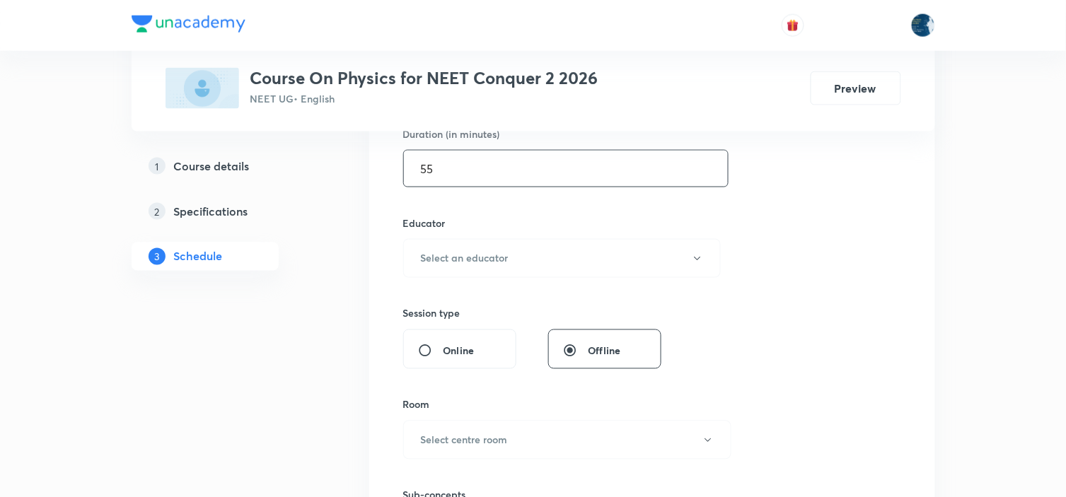
scroll to position [471, 0]
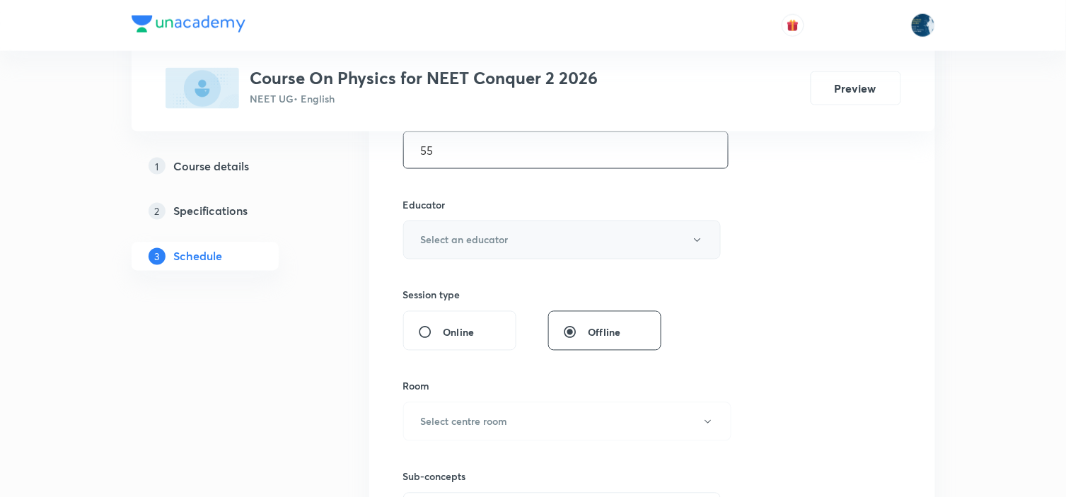
type input "55"
click at [562, 226] on button "Select an educator" at bounding box center [562, 240] width 318 height 39
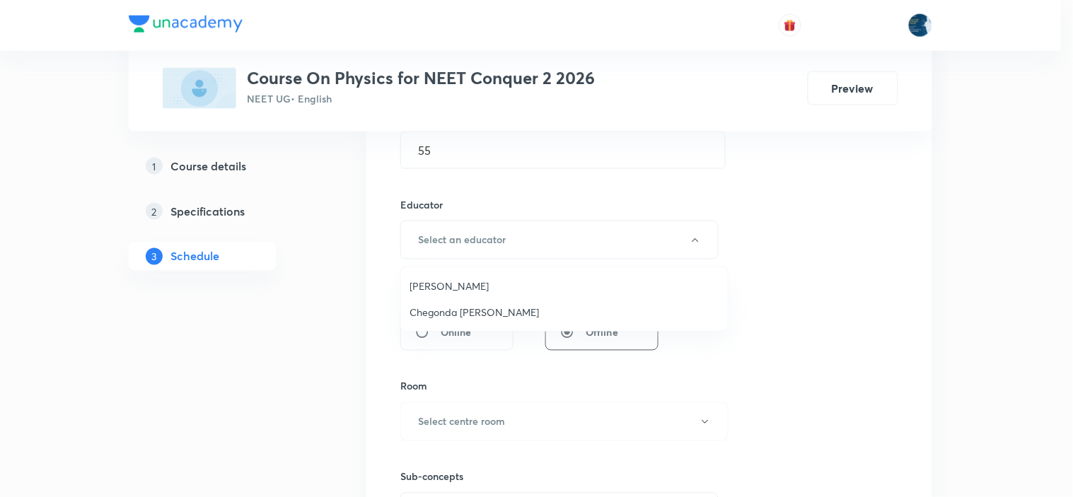
click at [483, 283] on span "[PERSON_NAME]" at bounding box center [565, 286] width 310 height 15
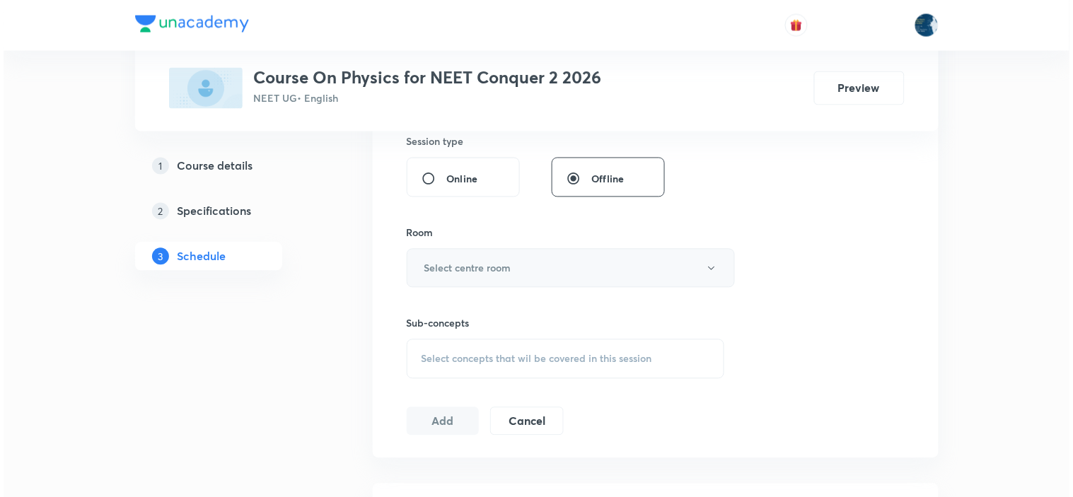
scroll to position [628, 0]
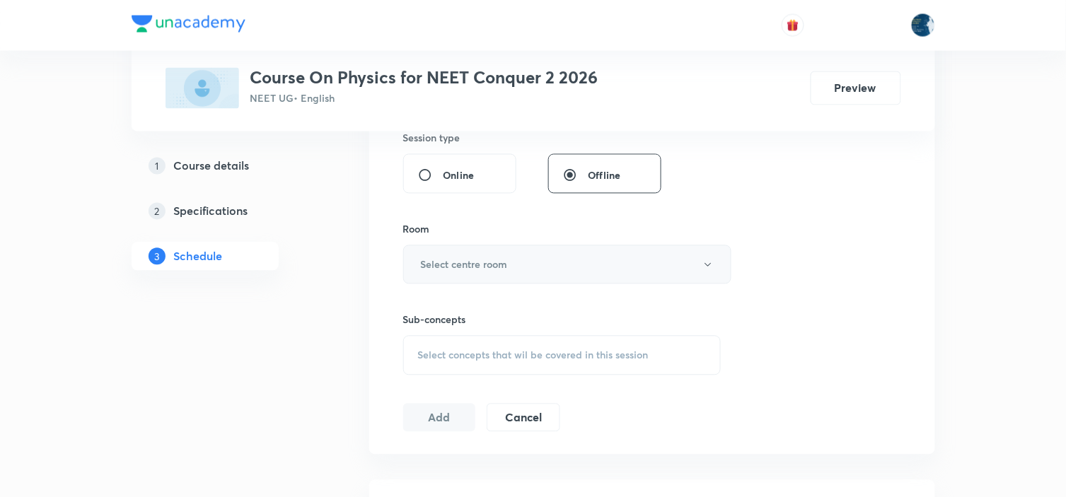
click at [495, 259] on h6 "Select centre room" at bounding box center [464, 265] width 87 height 15
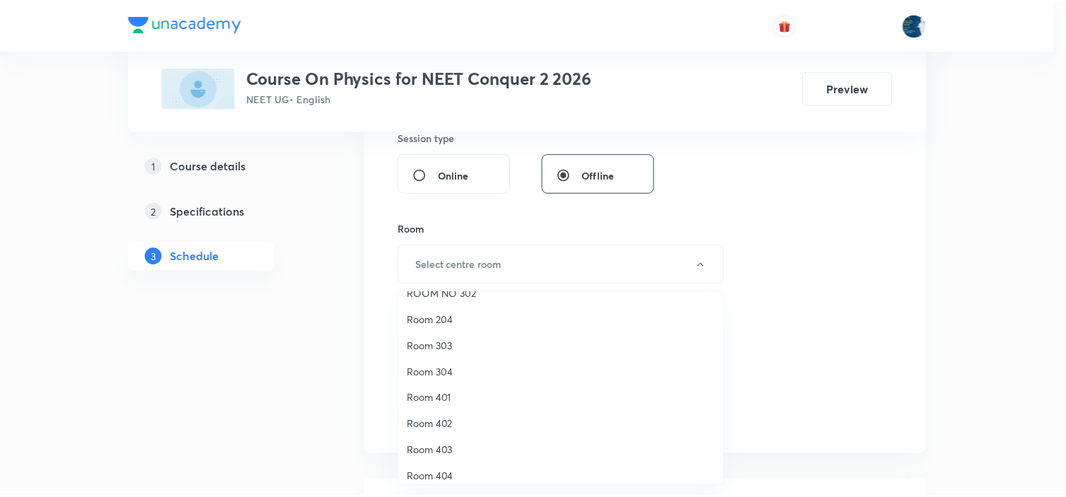
scroll to position [262, 0]
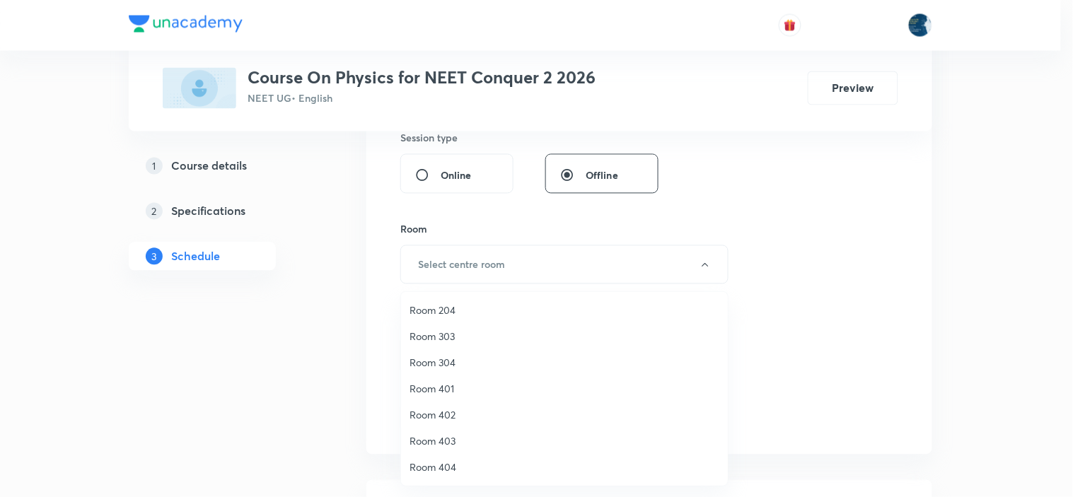
click at [451, 298] on li "Room 204" at bounding box center [564, 310] width 327 height 26
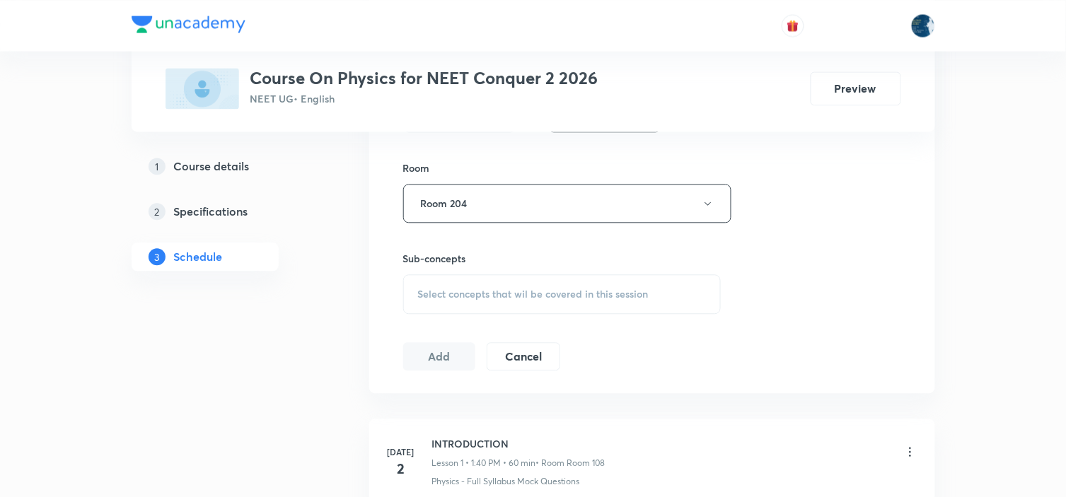
scroll to position [708, 0]
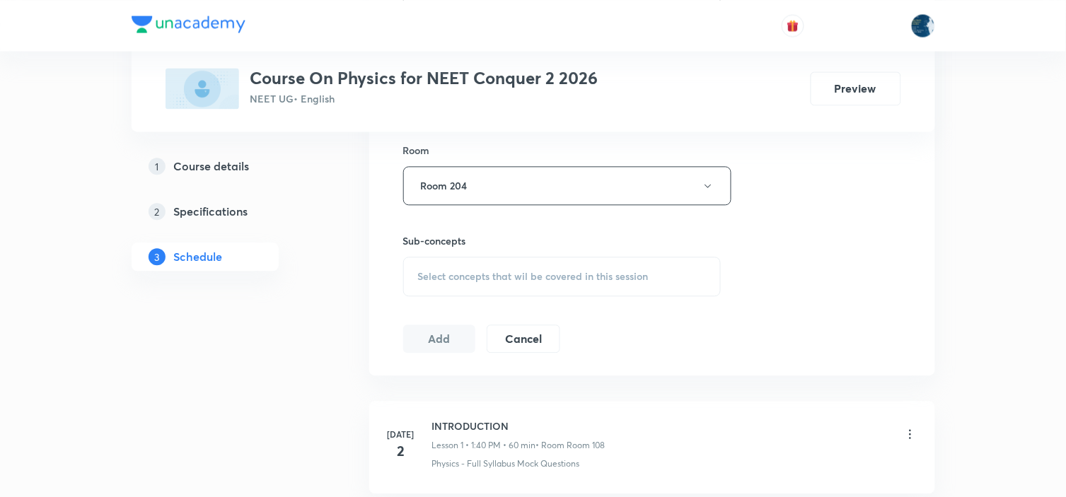
click at [553, 278] on span "Select concepts that wil be covered in this session" at bounding box center [533, 276] width 231 height 11
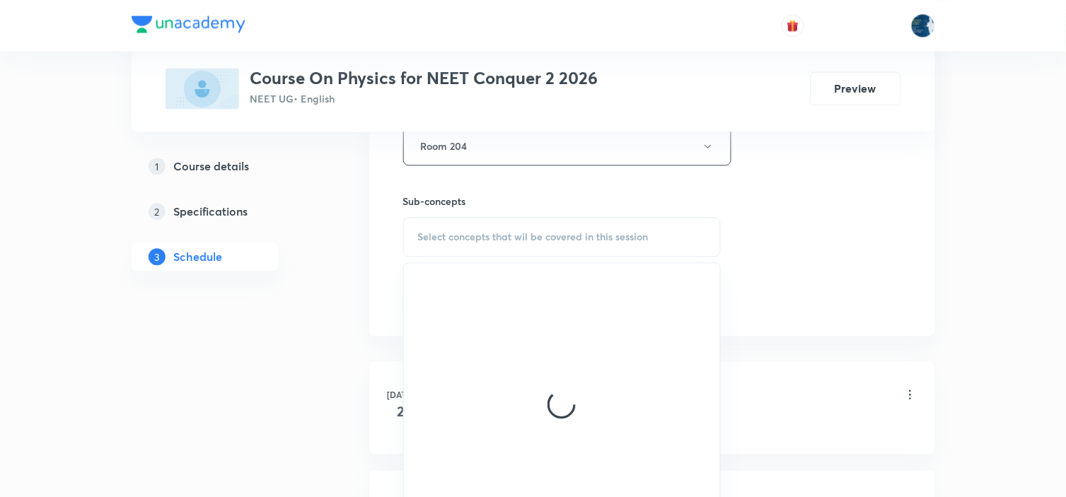
scroll to position [786, 0]
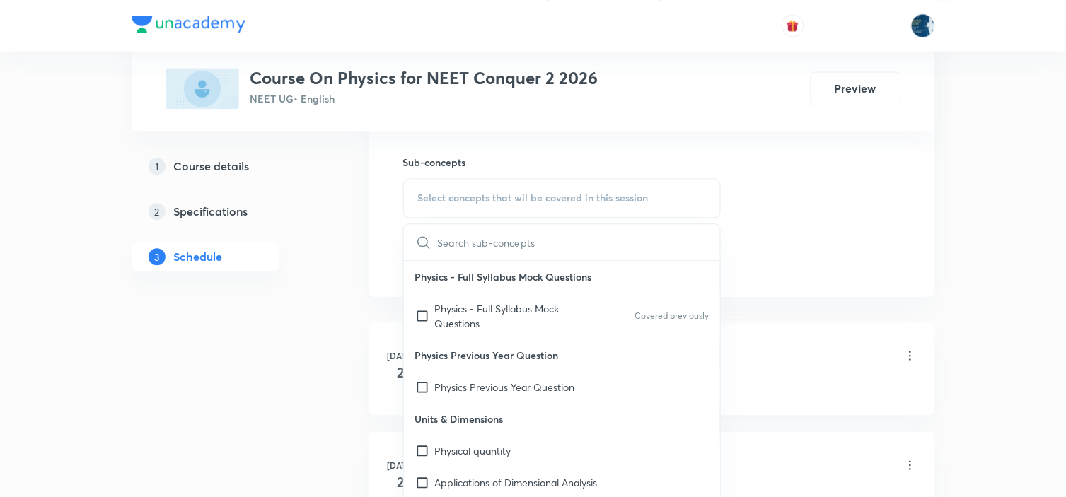
drag, startPoint x: 611, startPoint y: 310, endPoint x: 716, endPoint y: 266, distance: 113.5
click at [611, 311] on div "Physics - Full Syllabus Mock Questions Covered previously" at bounding box center [562, 316] width 317 height 47
checkbox input "true"
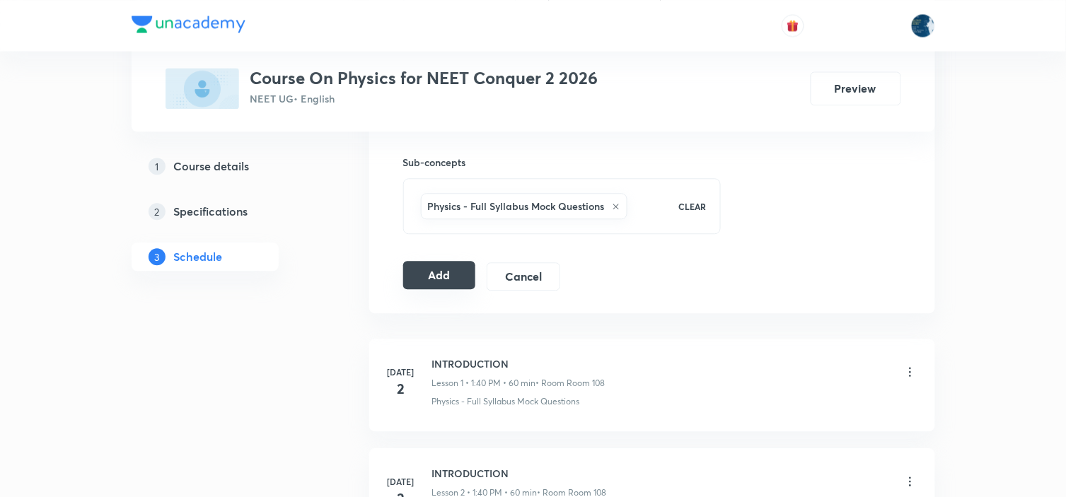
click at [446, 273] on button "Add" at bounding box center [439, 275] width 73 height 28
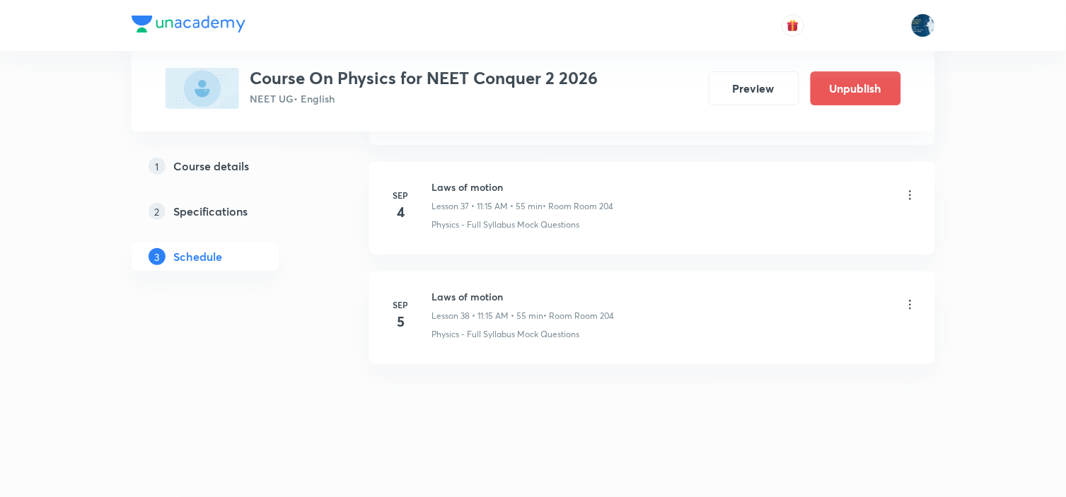
scroll to position [4157, 0]
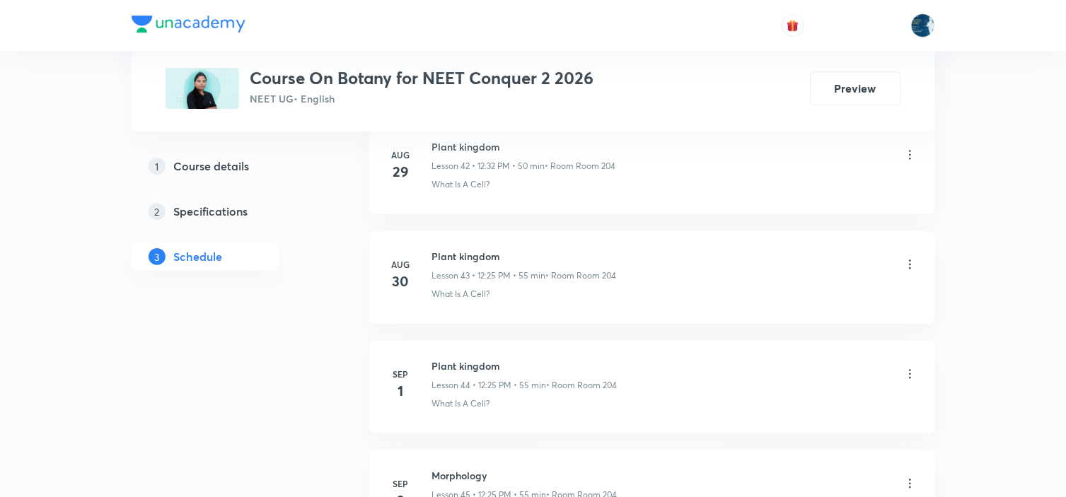
scroll to position [5687, 0]
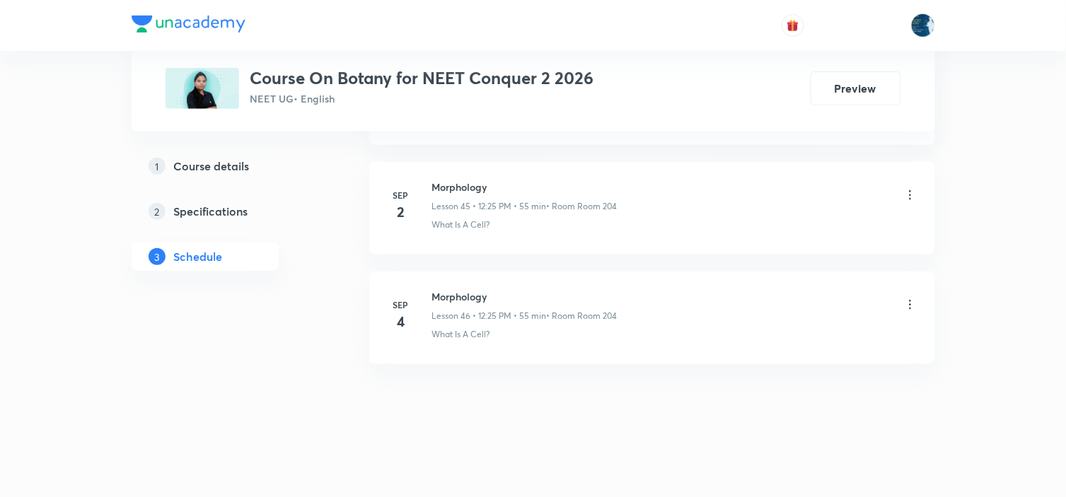
click at [450, 292] on h6 "Morphology" at bounding box center [524, 296] width 185 height 15
click at [451, 293] on h6 "Morphology" at bounding box center [524, 296] width 185 height 15
copy h6 "Morphology"
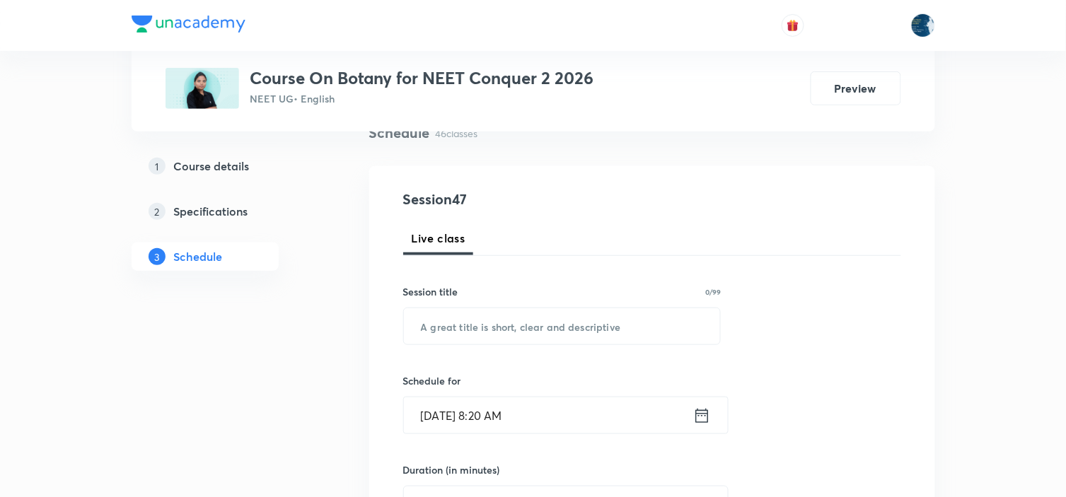
scroll to position [157, 0]
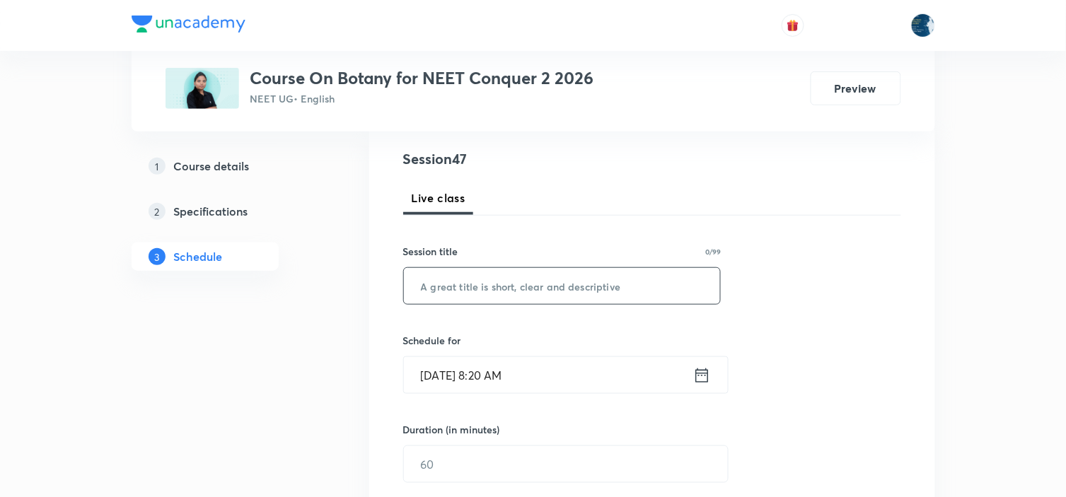
click at [493, 289] on input "text" at bounding box center [562, 286] width 317 height 36
paste input "Morphology"
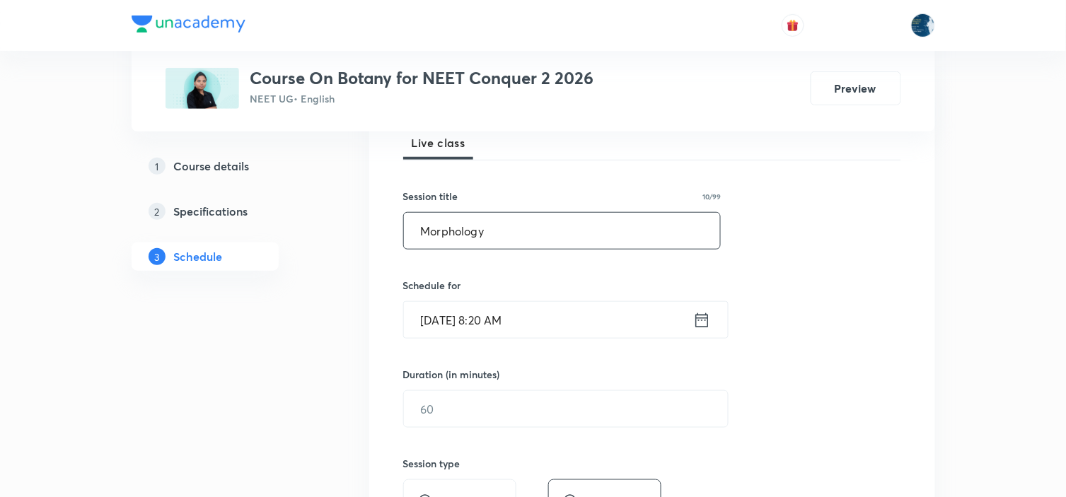
scroll to position [236, 0]
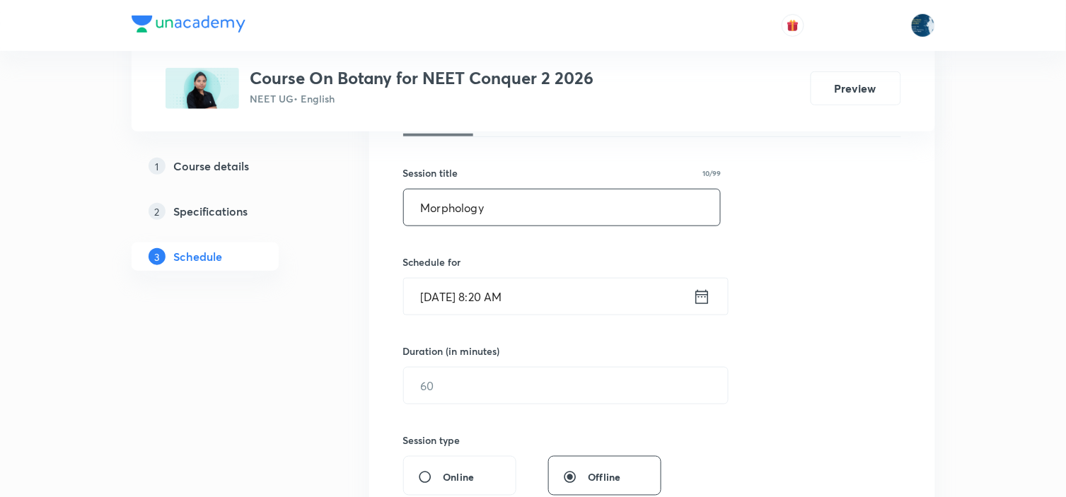
type input "Morphology"
click at [697, 293] on icon at bounding box center [702, 297] width 18 height 20
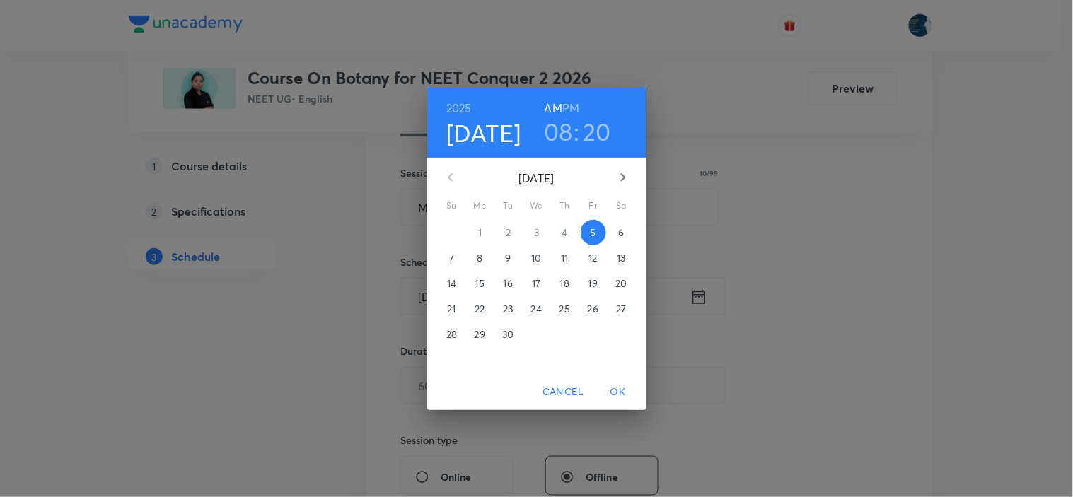
click at [570, 130] on h3 "08" at bounding box center [558, 132] width 29 height 30
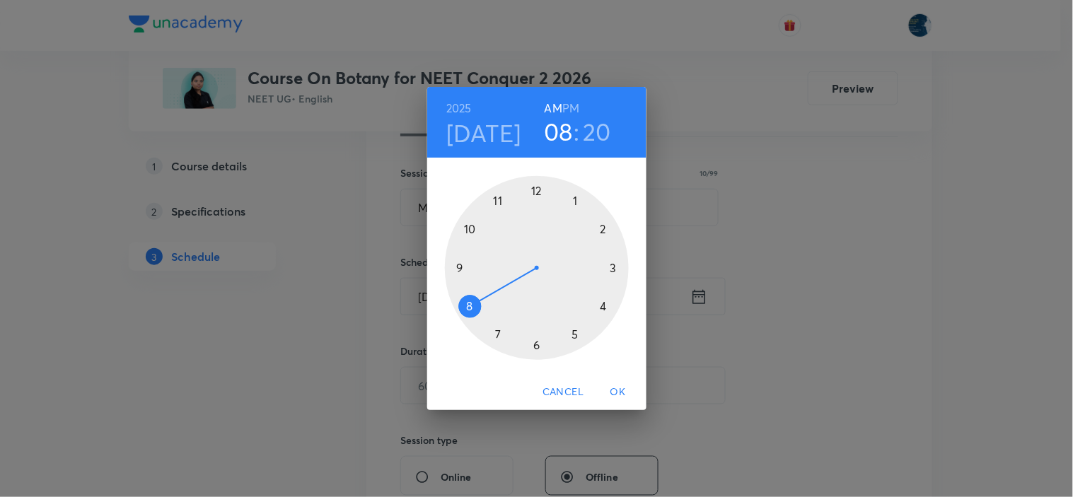
click at [576, 106] on h6 "PM" at bounding box center [570, 108] width 17 height 20
click at [539, 189] on div at bounding box center [537, 268] width 184 height 184
click at [577, 336] on div at bounding box center [537, 268] width 184 height 184
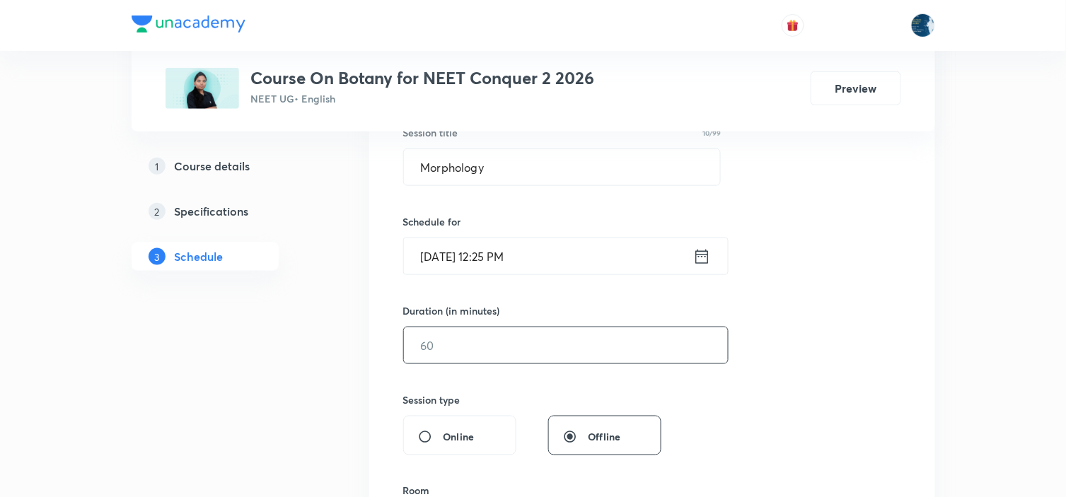
scroll to position [314, 0]
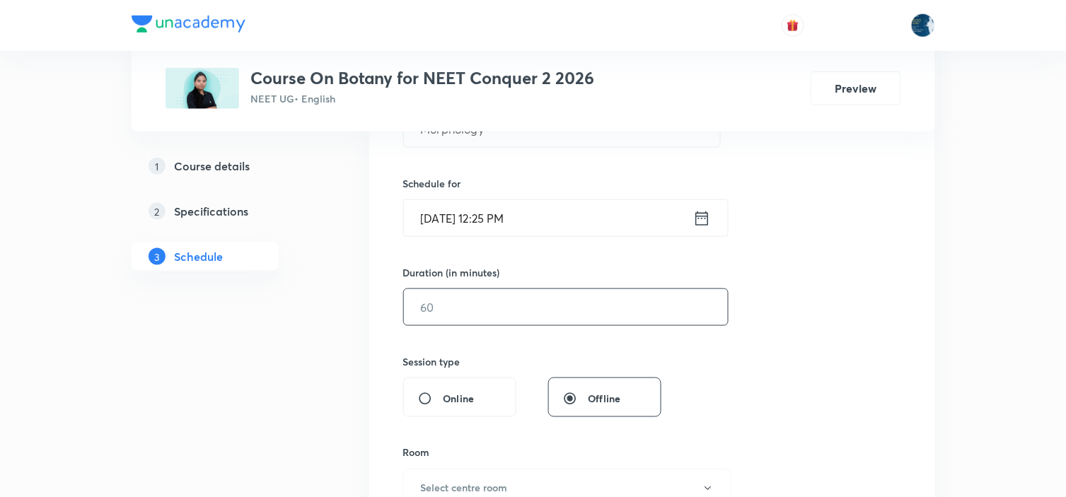
click at [576, 303] on input "text" at bounding box center [566, 307] width 324 height 36
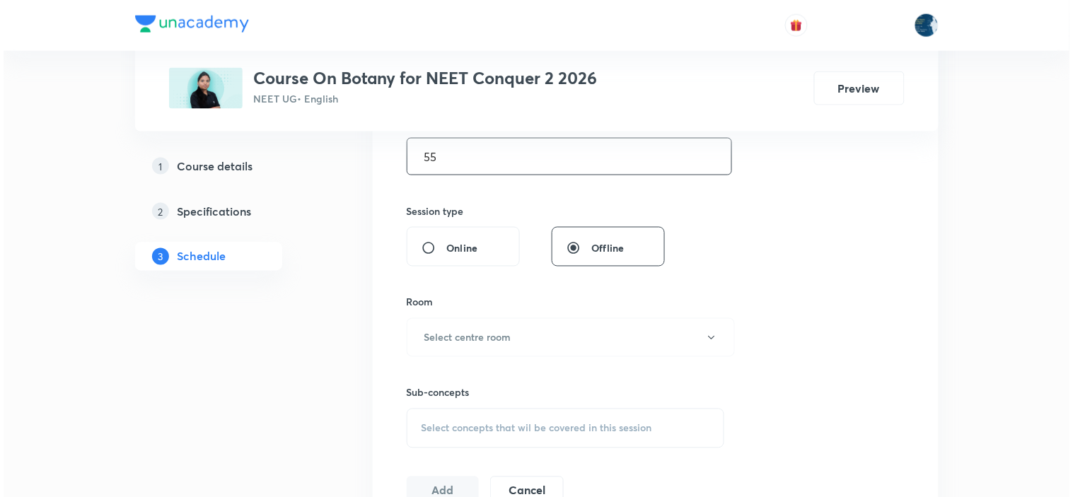
scroll to position [471, 0]
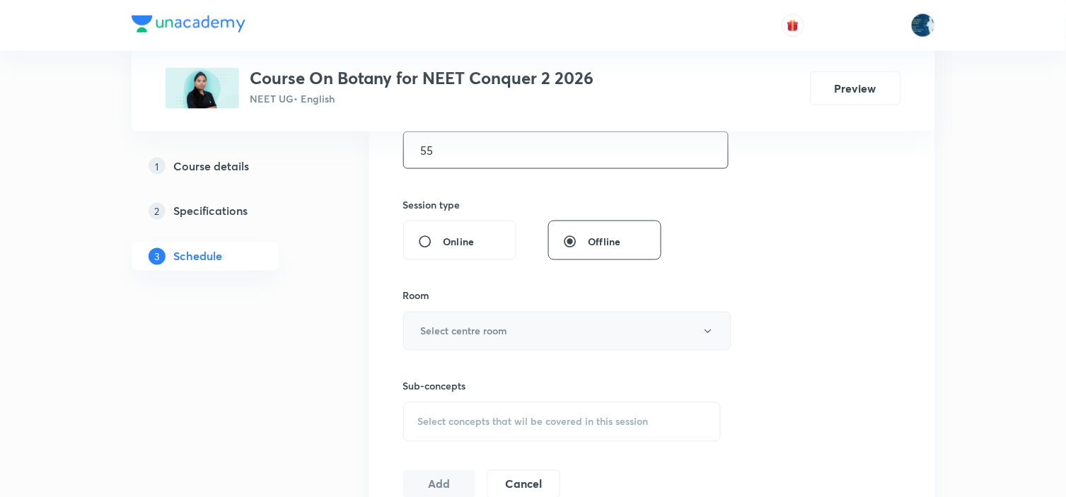
type input "55"
click at [560, 330] on button "Select centre room" at bounding box center [567, 331] width 328 height 39
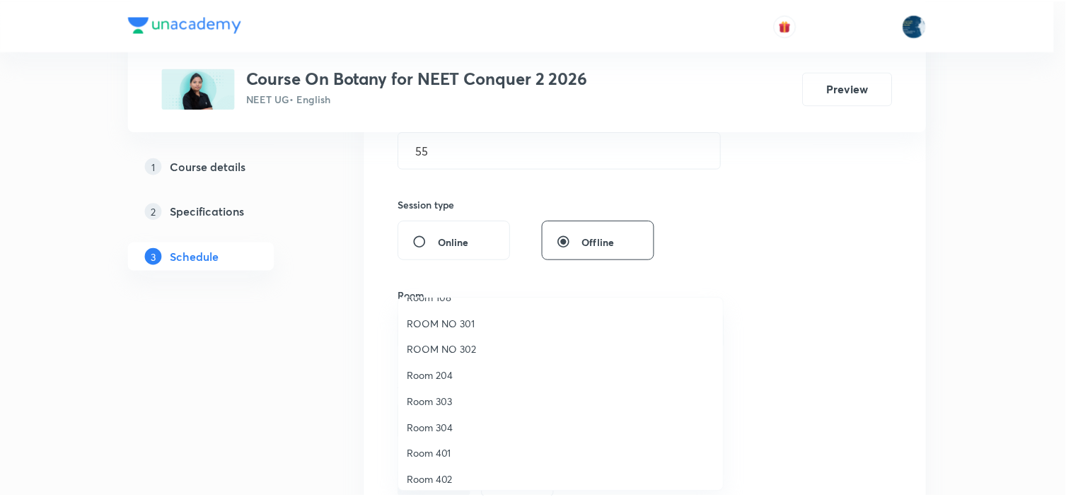
scroll to position [262, 0]
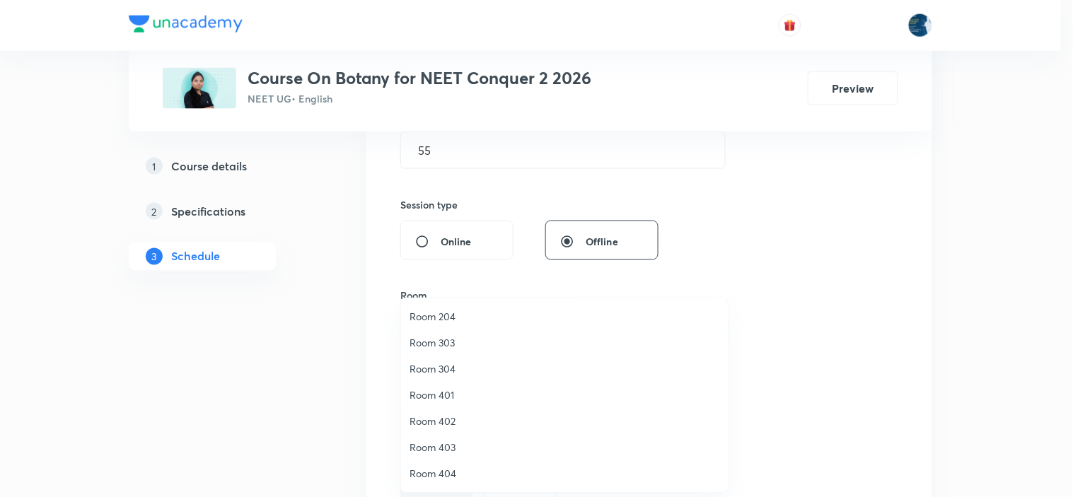
click at [484, 312] on span "Room 204" at bounding box center [565, 316] width 310 height 15
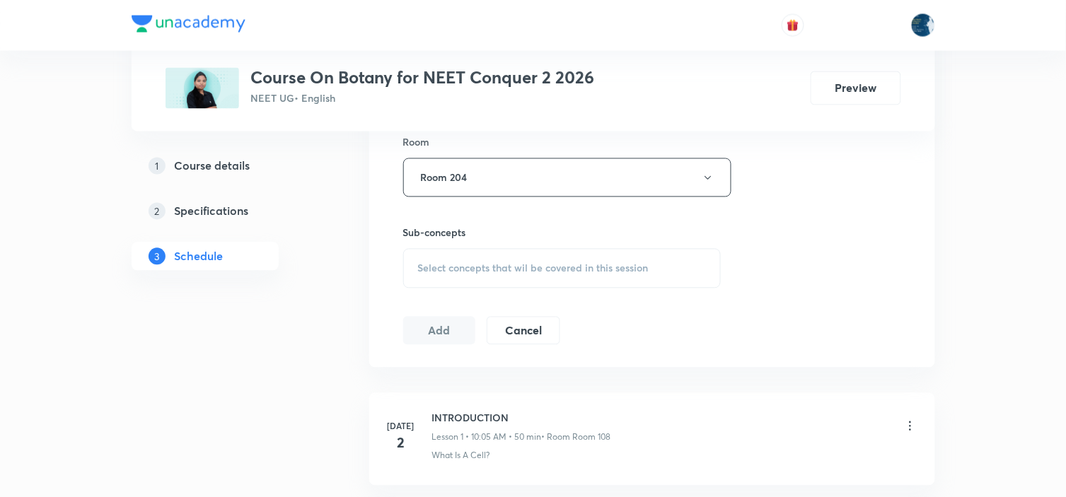
scroll to position [628, 0]
click at [608, 253] on div "Select concepts that wil be covered in this session" at bounding box center [562, 266] width 318 height 40
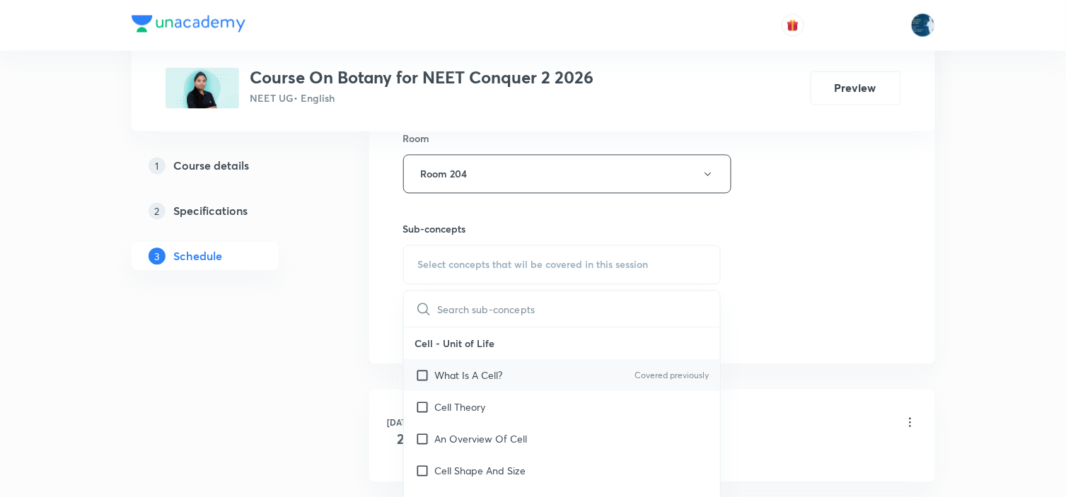
click at [654, 369] on div "What Is A Cell? Covered previously" at bounding box center [562, 376] width 317 height 32
checkbox input "true"
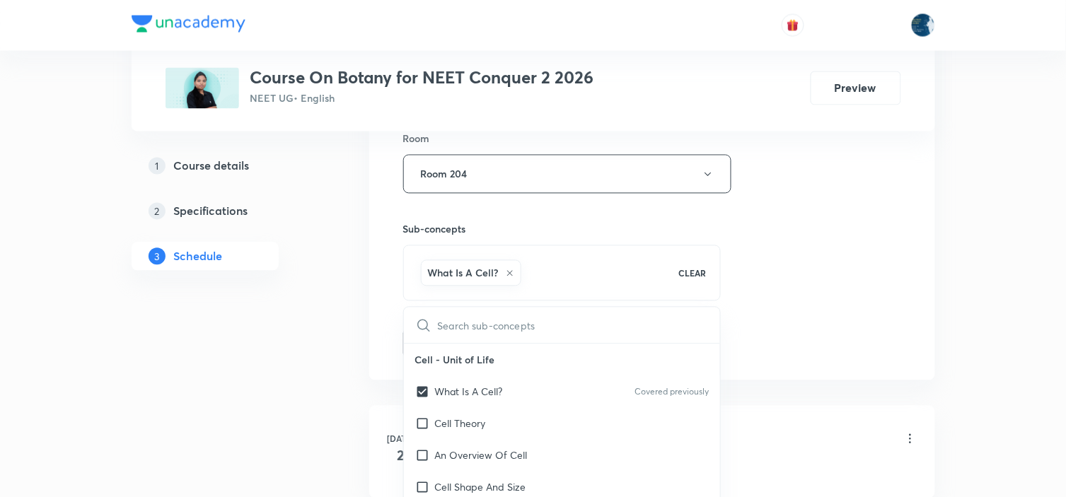
click at [749, 301] on div "Session 47 Live class Session title 10/99 Morphology ​ Schedule for Sep 5, 2025…" at bounding box center [652, 17] width 498 height 681
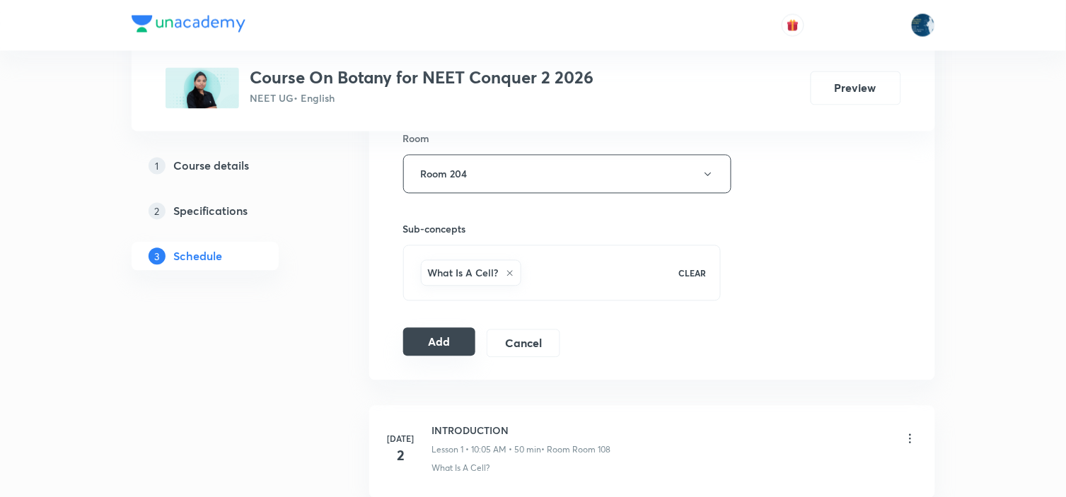
click at [461, 336] on button "Add" at bounding box center [439, 342] width 73 height 28
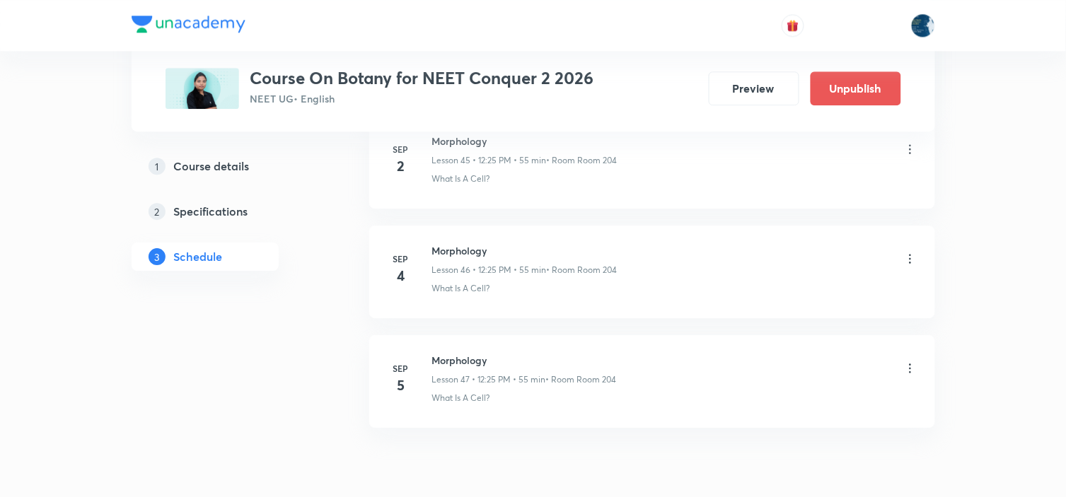
scroll to position [5146, 0]
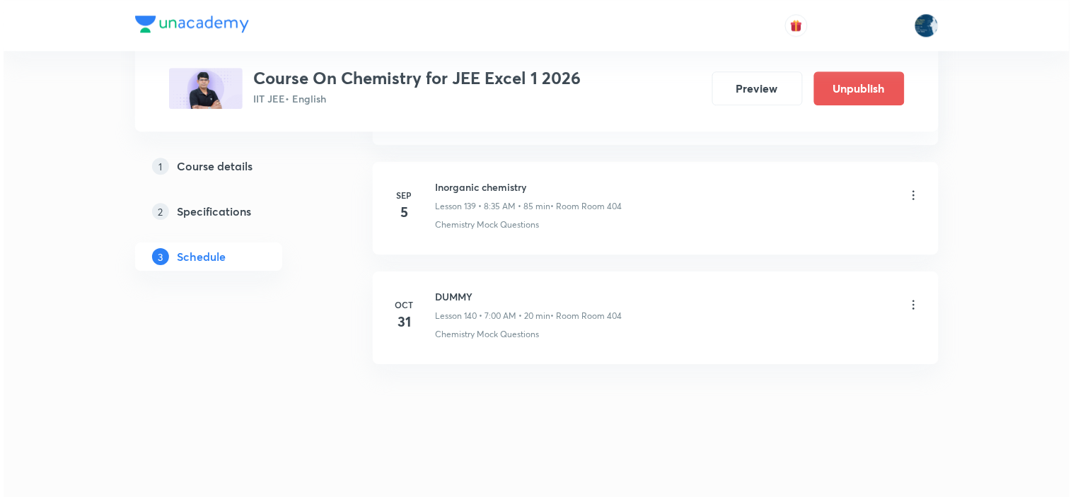
scroll to position [16020, 0]
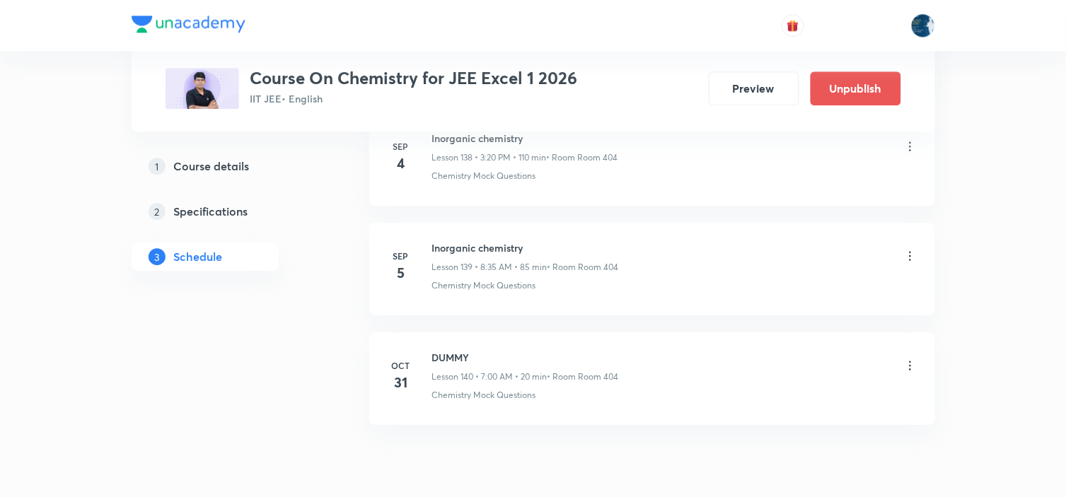
click at [910, 260] on icon at bounding box center [910, 255] width 2 height 9
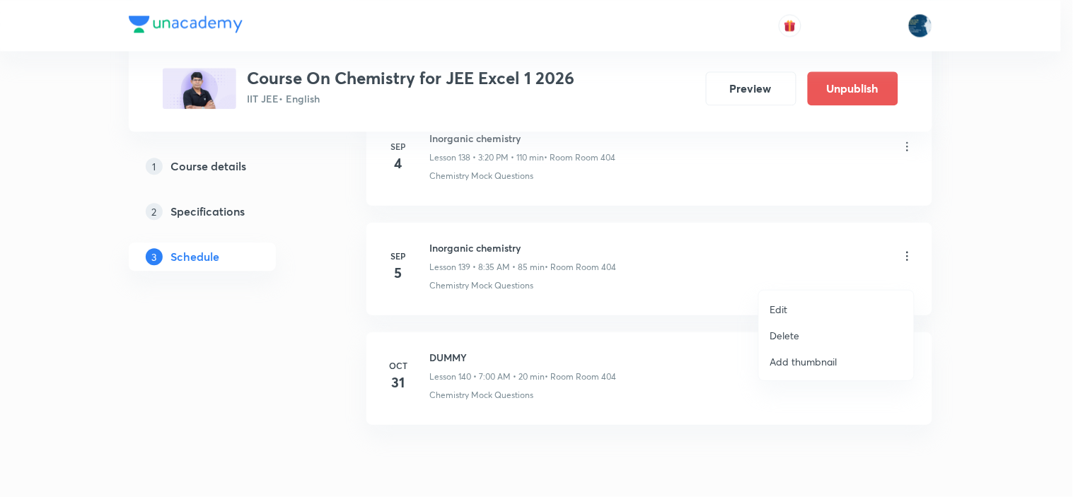
click at [796, 303] on li "Edit" at bounding box center [836, 309] width 155 height 26
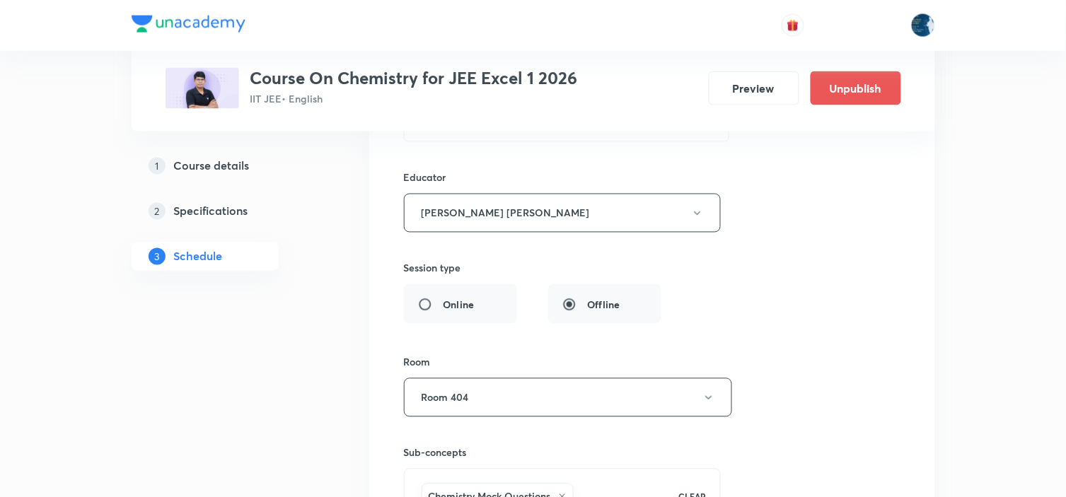
scroll to position [15442, 0]
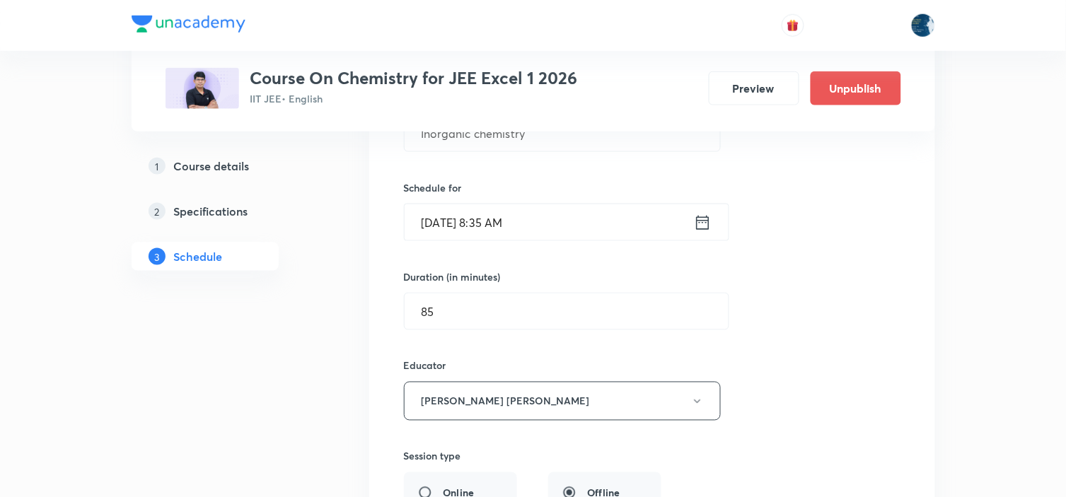
click at [697, 229] on icon at bounding box center [702, 222] width 13 height 14
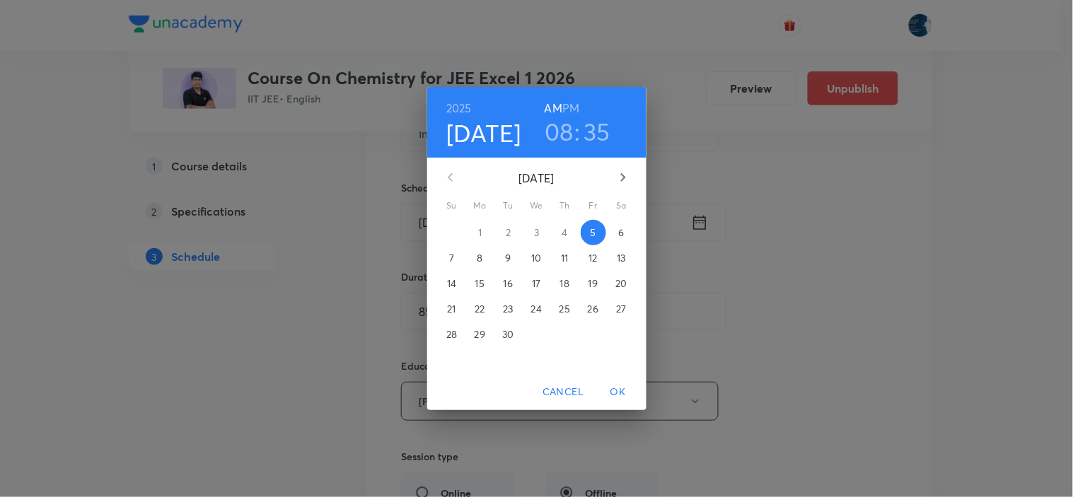
click at [596, 125] on h3 "35" at bounding box center [597, 132] width 27 height 30
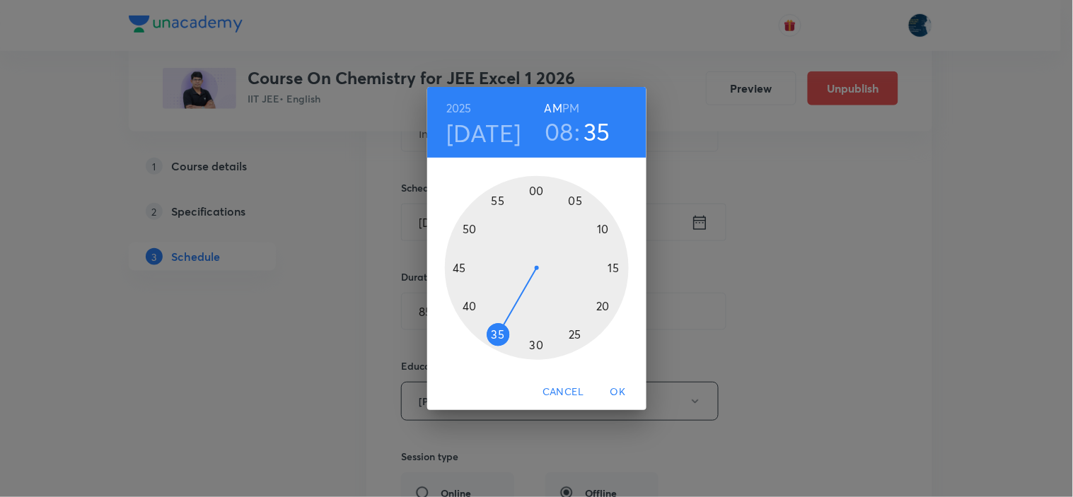
click at [472, 228] on div at bounding box center [537, 268] width 184 height 184
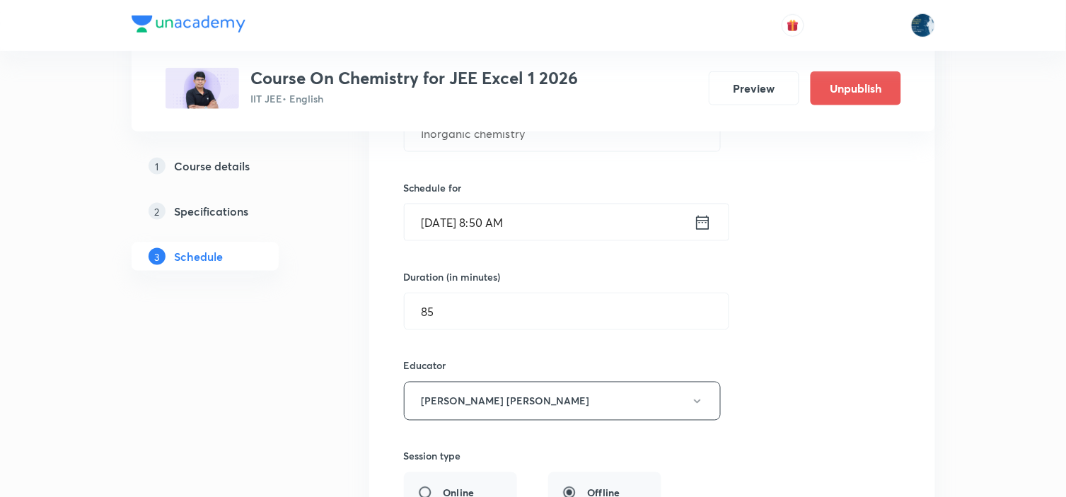
scroll to position [15520, 0]
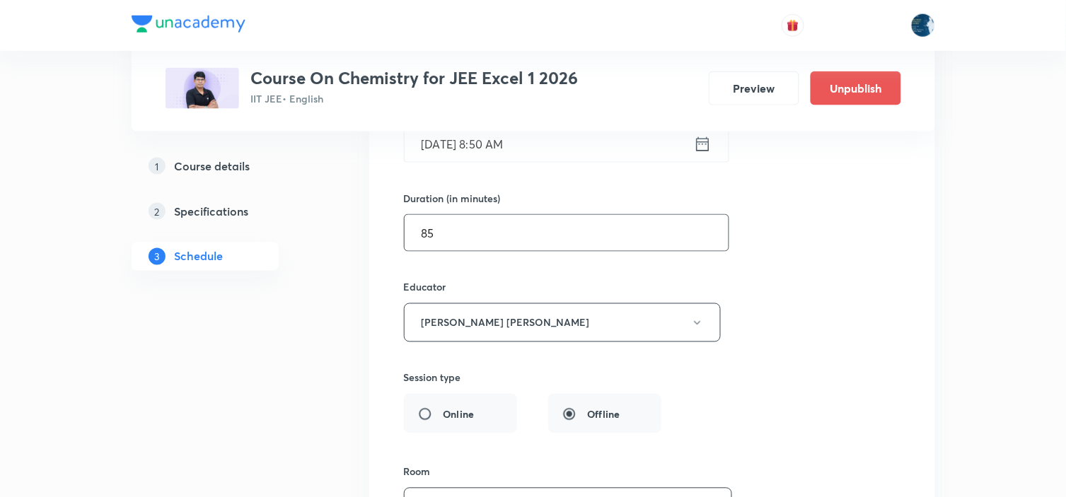
click at [609, 251] on input "85" at bounding box center [567, 233] width 324 height 36
type input "8"
type input "0"
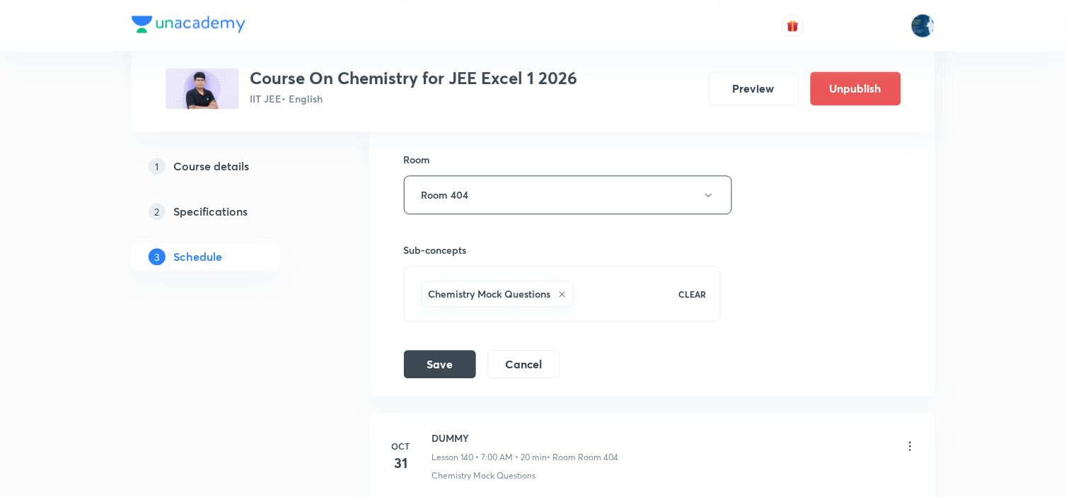
scroll to position [15835, 0]
type input "70"
click at [439, 369] on button "Save" at bounding box center [440, 361] width 72 height 28
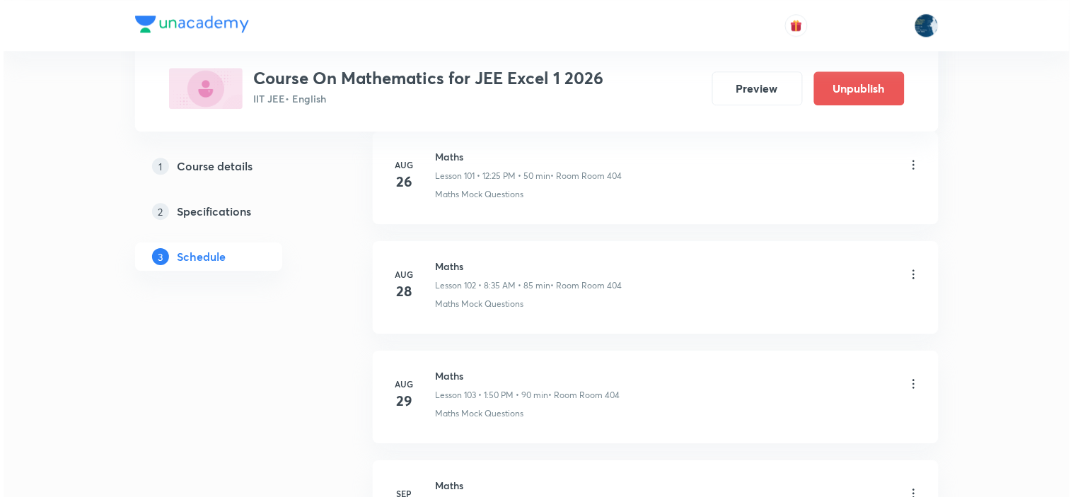
scroll to position [12695, 0]
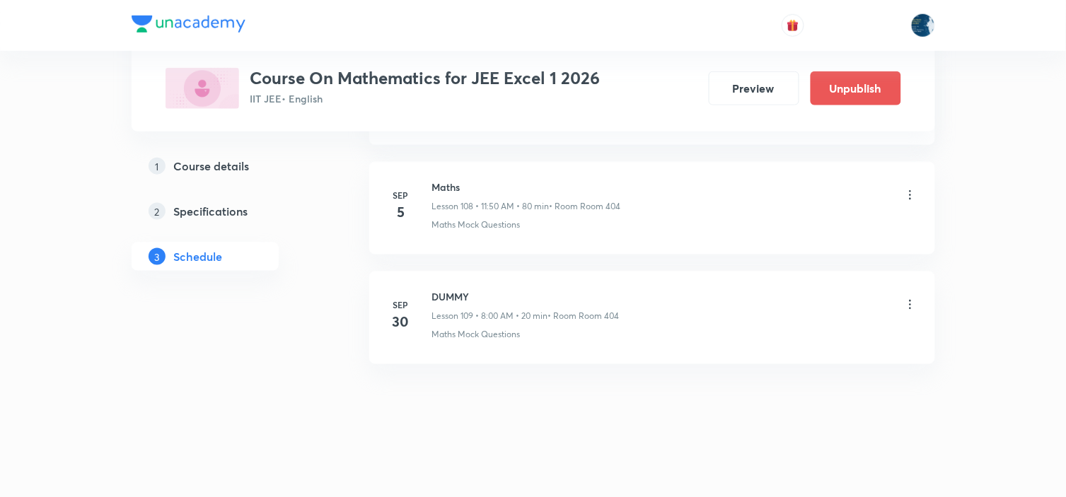
click at [913, 198] on icon at bounding box center [911, 195] width 14 height 14
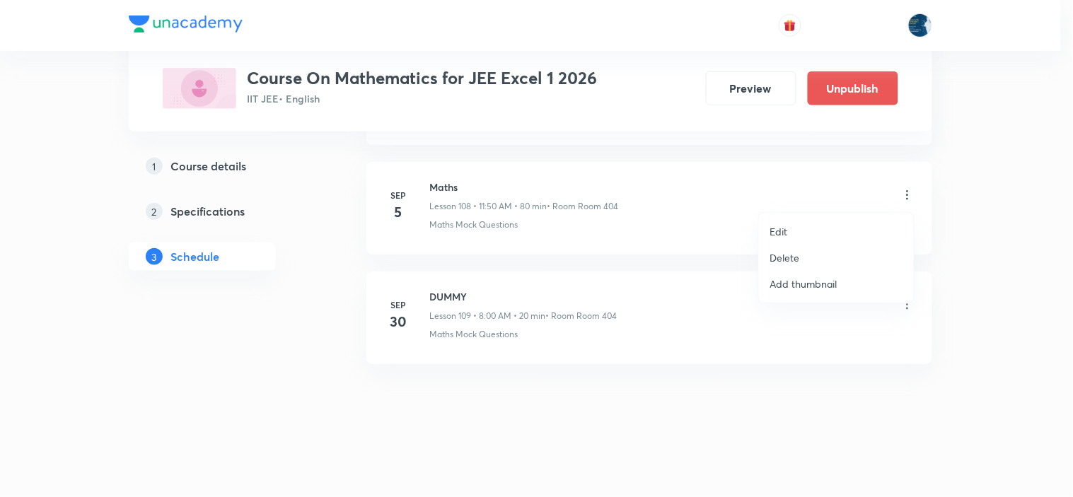
click at [787, 229] on p "Edit" at bounding box center [780, 231] width 18 height 15
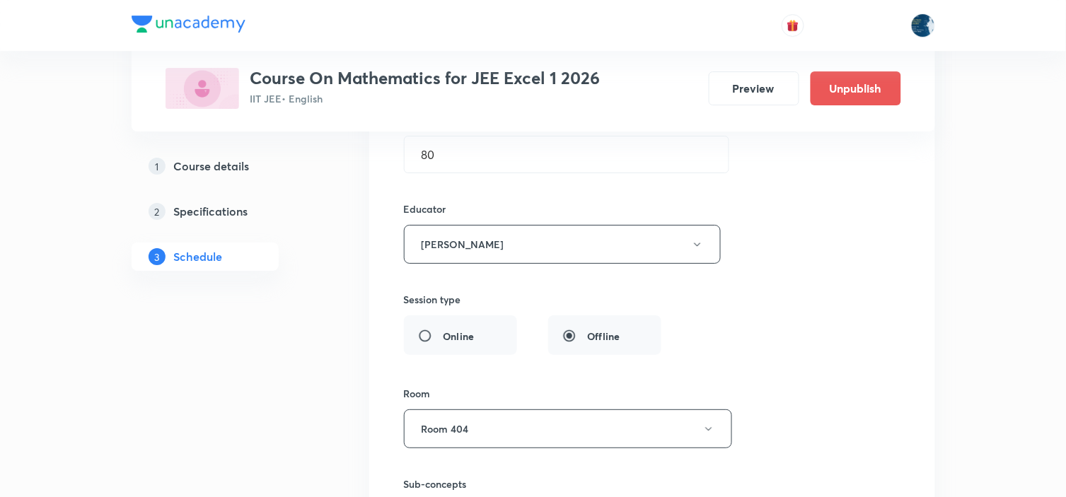
scroll to position [12117, 0]
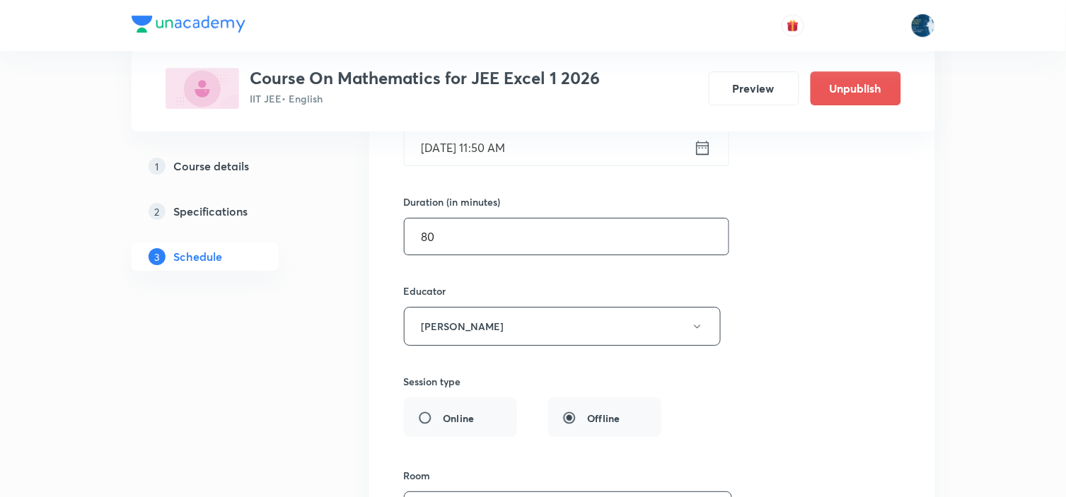
click at [587, 255] on input "80" at bounding box center [567, 237] width 324 height 36
type input "8"
type input "0"
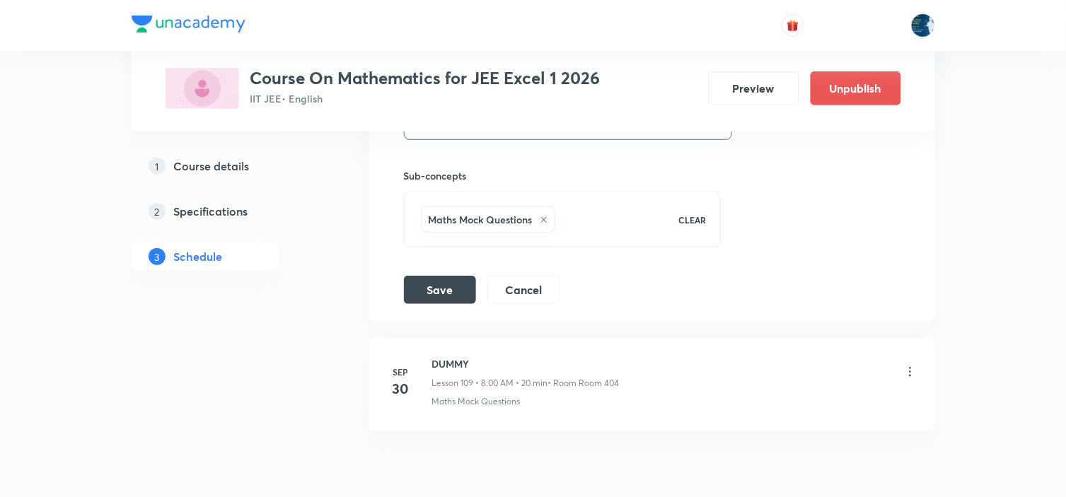
scroll to position [12511, 0]
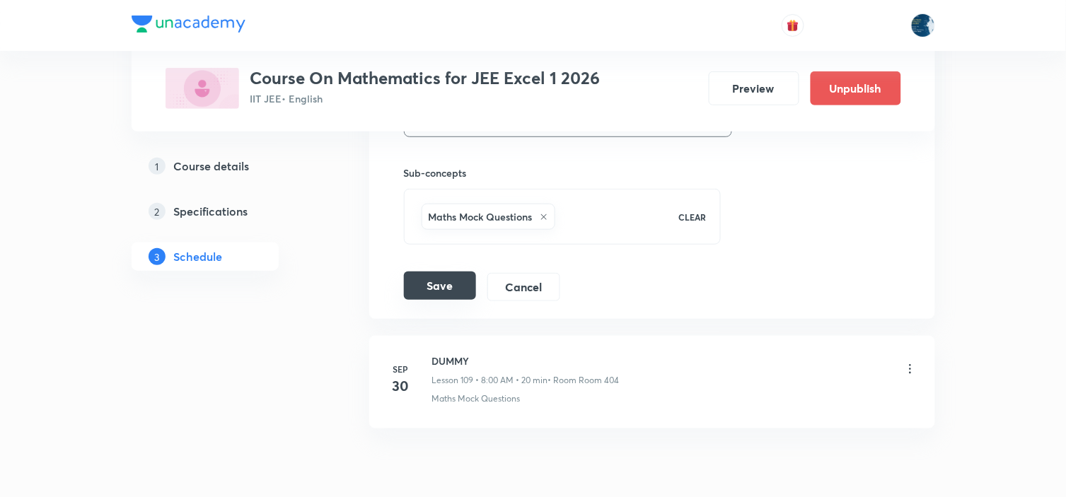
type input "70"
click at [453, 299] on button "Save" at bounding box center [440, 286] width 72 height 28
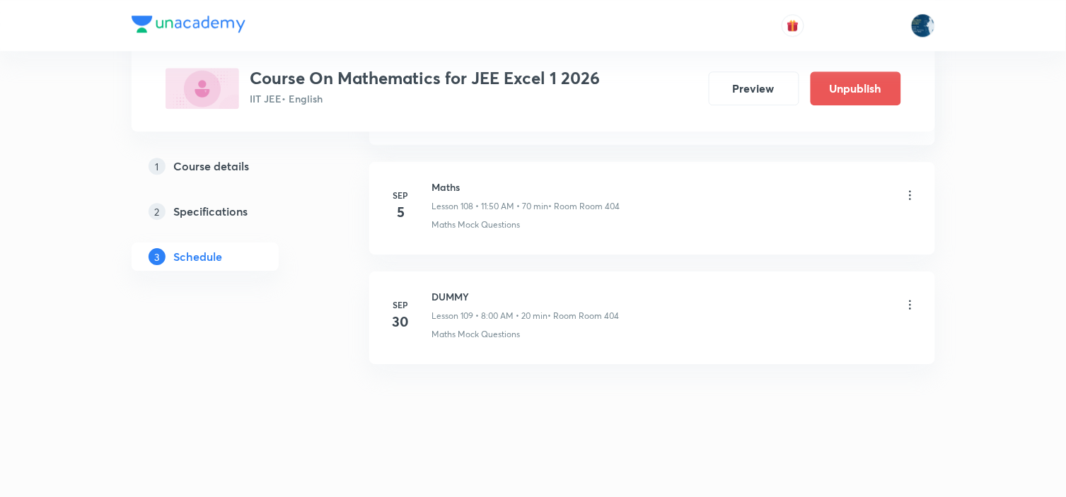
scroll to position [11953, 0]
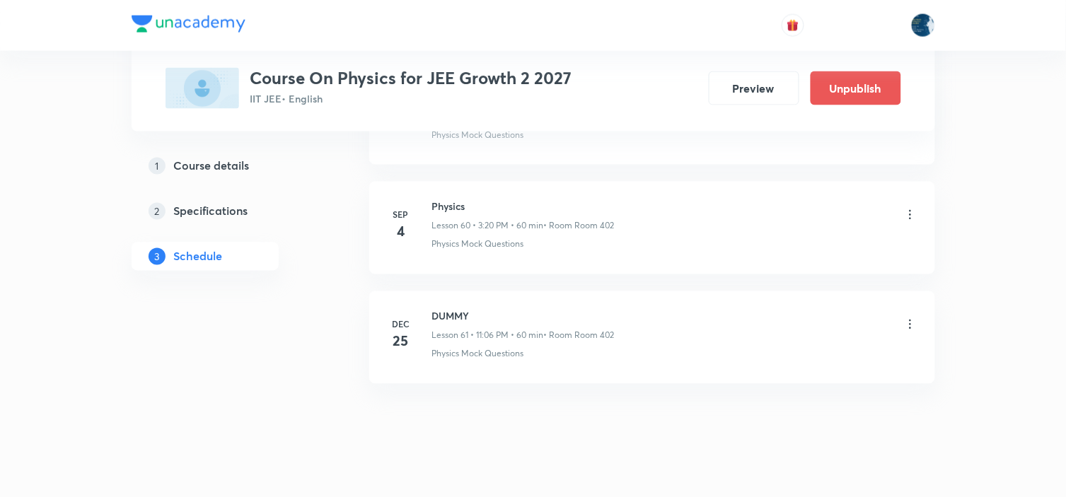
scroll to position [7425, 0]
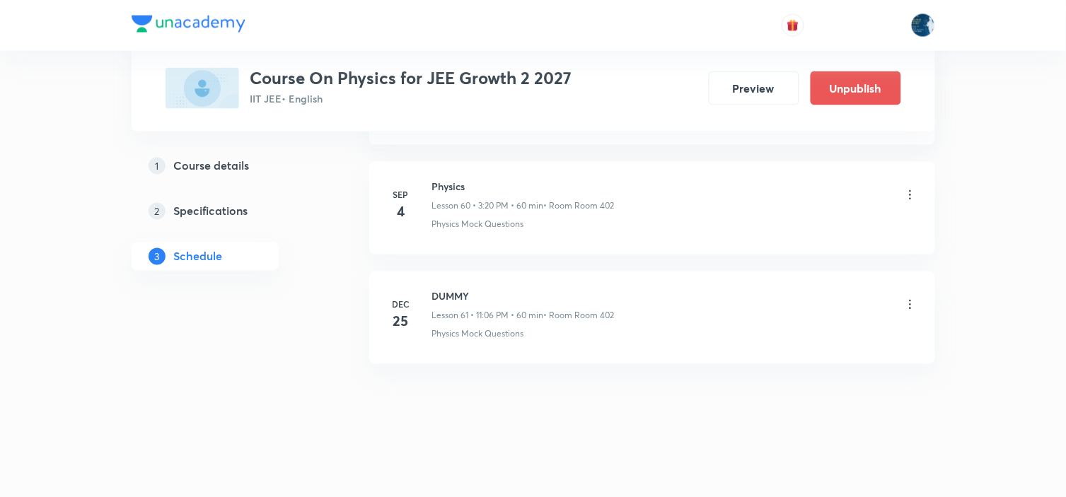
click at [457, 182] on h6 "Physics" at bounding box center [523, 187] width 183 height 15
copy h6 "Physics"
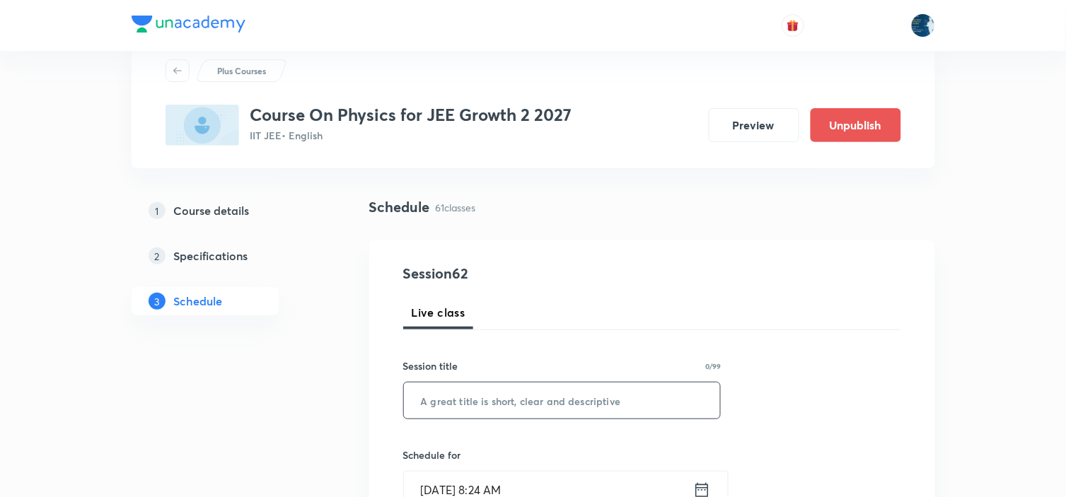
scroll to position [236, 0]
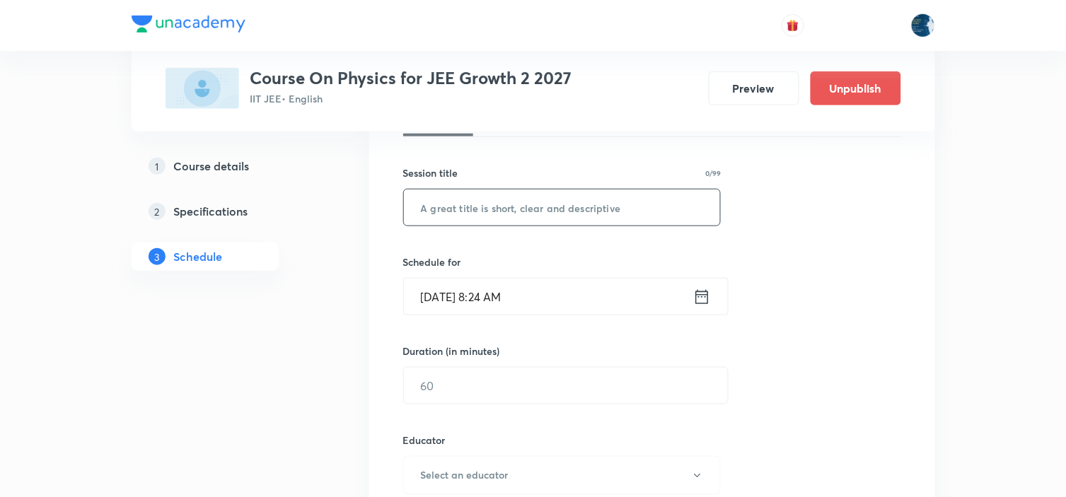
click at [474, 206] on input "text" at bounding box center [562, 208] width 317 height 36
paste input "Physics"
type input "Physics"
click at [700, 290] on icon at bounding box center [702, 297] width 18 height 20
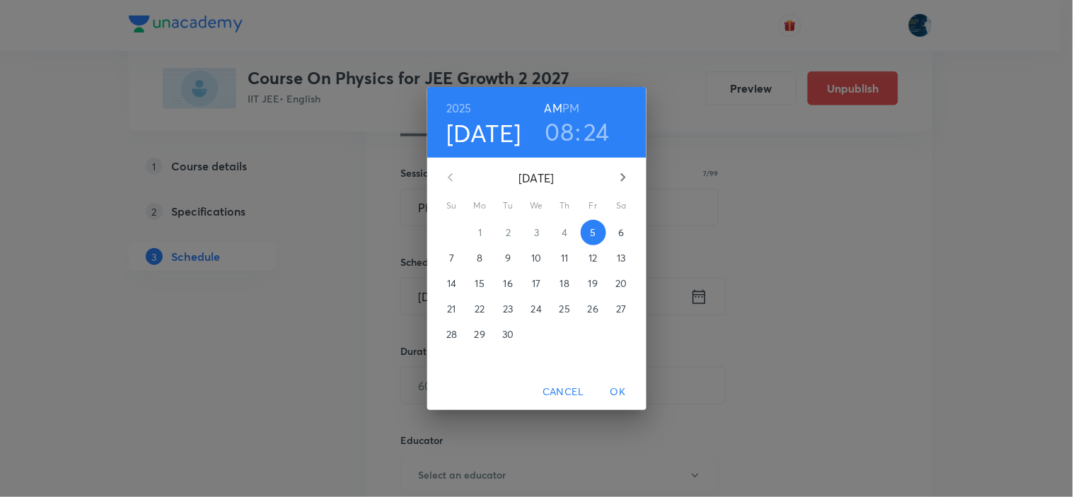
click at [571, 112] on h6 "PM" at bounding box center [570, 108] width 17 height 20
click at [569, 132] on h3 "08" at bounding box center [560, 132] width 29 height 30
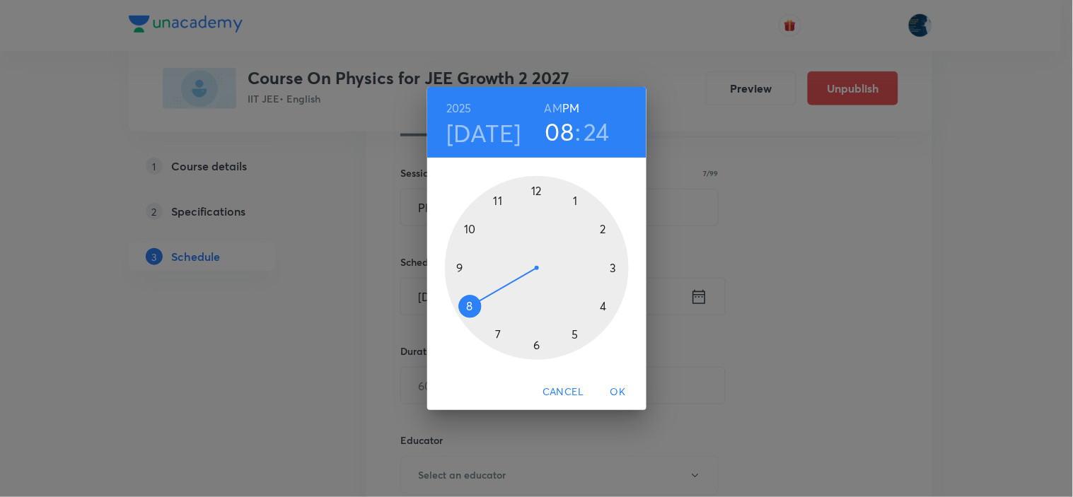
click at [497, 202] on div at bounding box center [537, 268] width 184 height 184
click at [470, 228] on div at bounding box center [537, 268] width 184 height 184
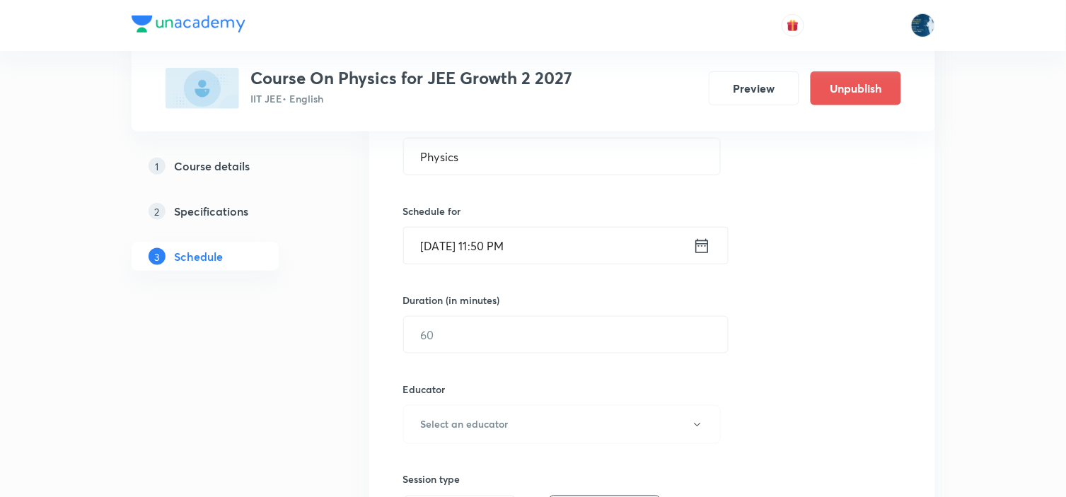
scroll to position [314, 0]
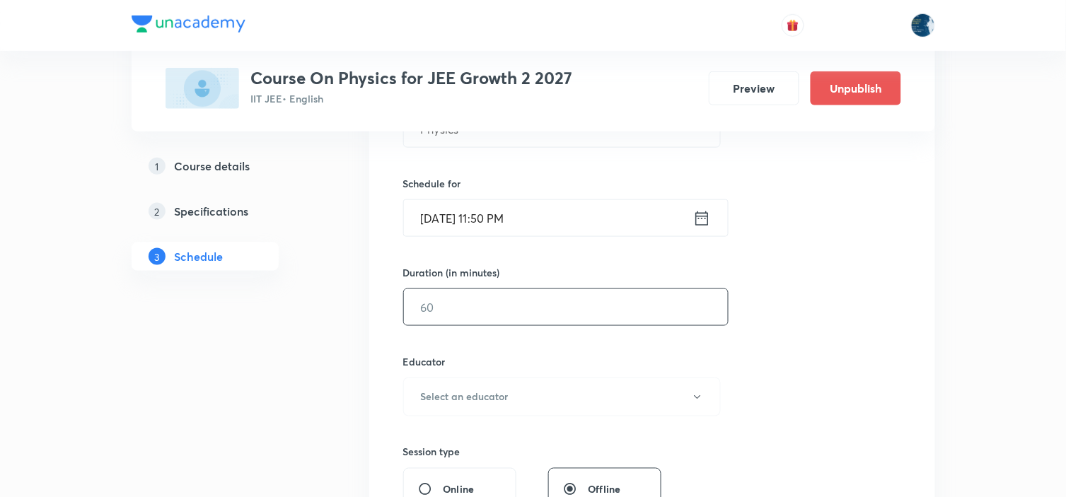
click at [575, 294] on input "text" at bounding box center [566, 307] width 324 height 36
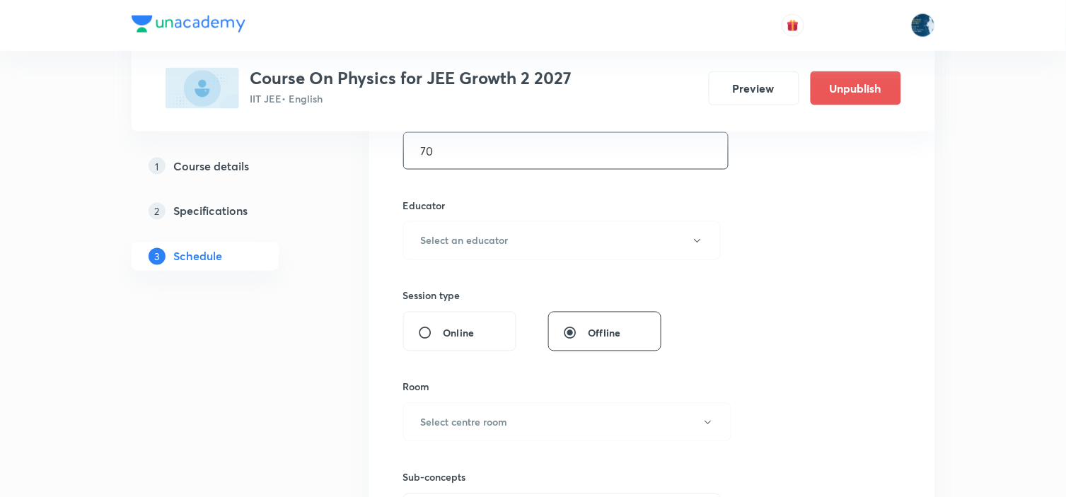
scroll to position [471, 0]
type input "70"
click at [559, 241] on button "Select an educator" at bounding box center [562, 240] width 318 height 39
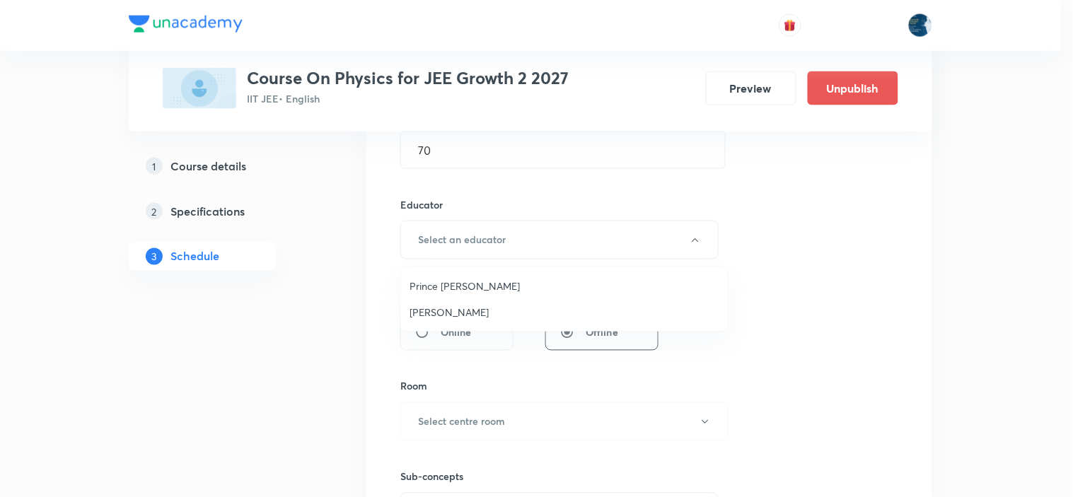
click at [489, 286] on span "Prince Dubey" at bounding box center [565, 286] width 310 height 15
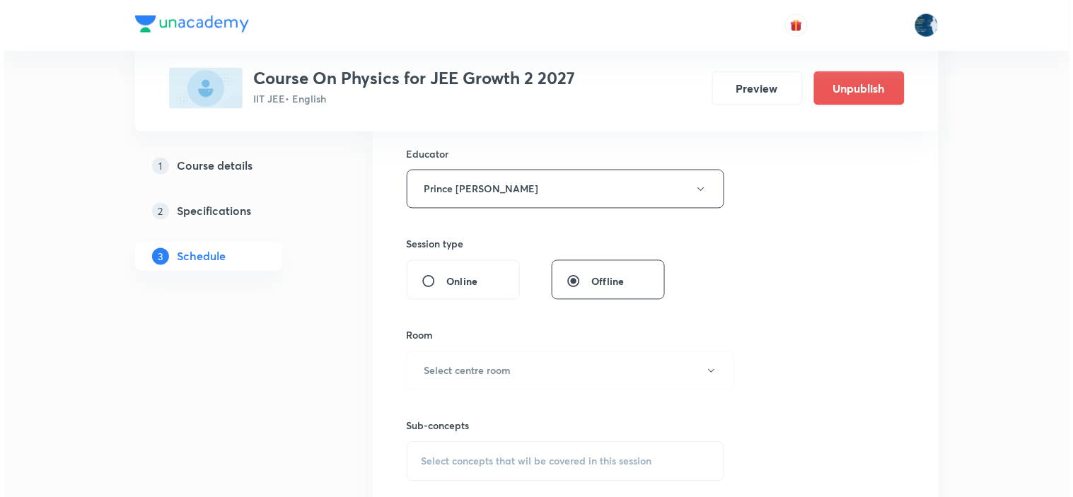
scroll to position [550, 0]
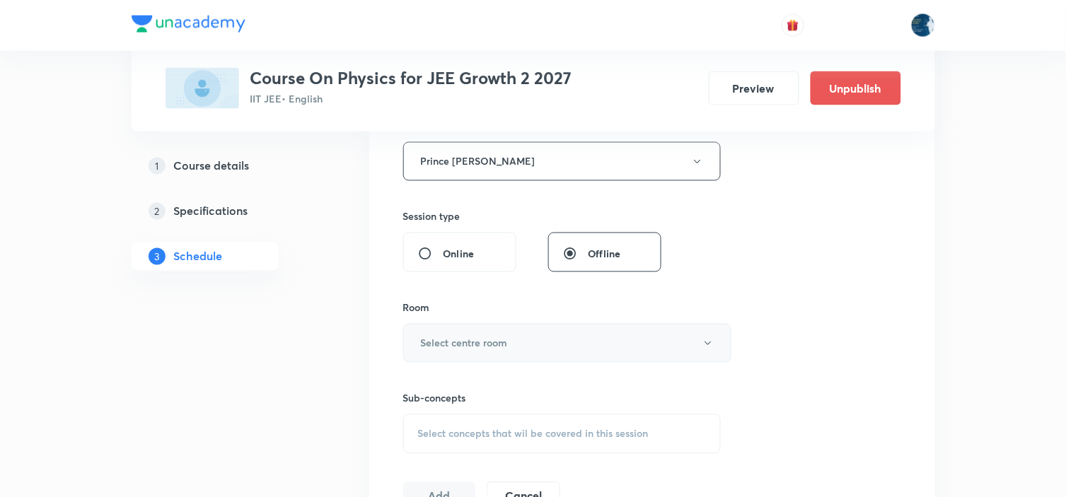
click at [500, 350] on h6 "Select centre room" at bounding box center [464, 343] width 87 height 15
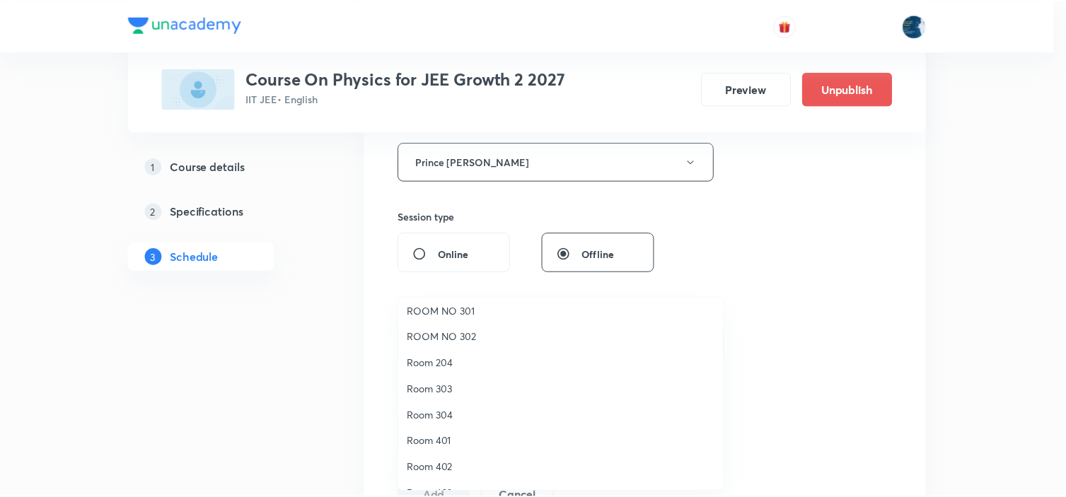
scroll to position [262, 0]
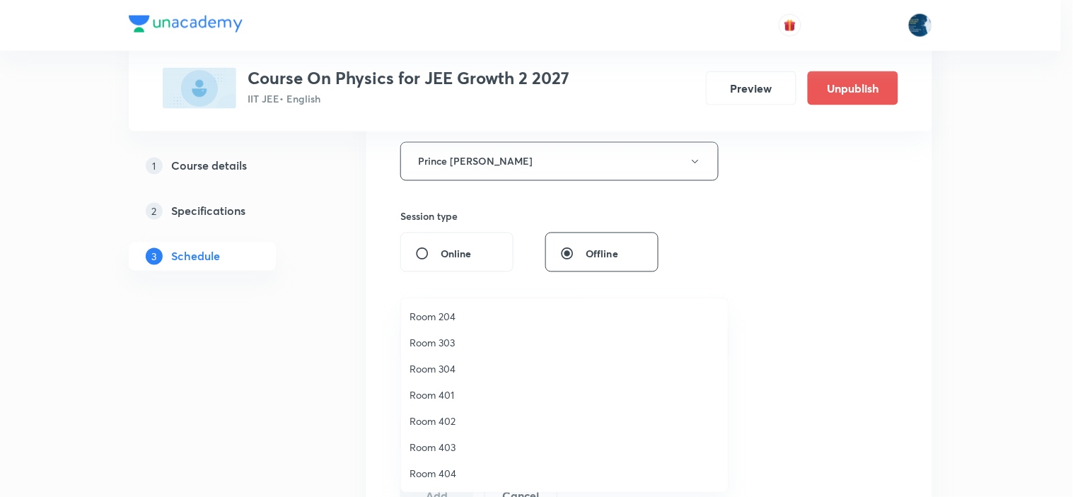
click at [457, 412] on li "Room 402" at bounding box center [564, 421] width 327 height 26
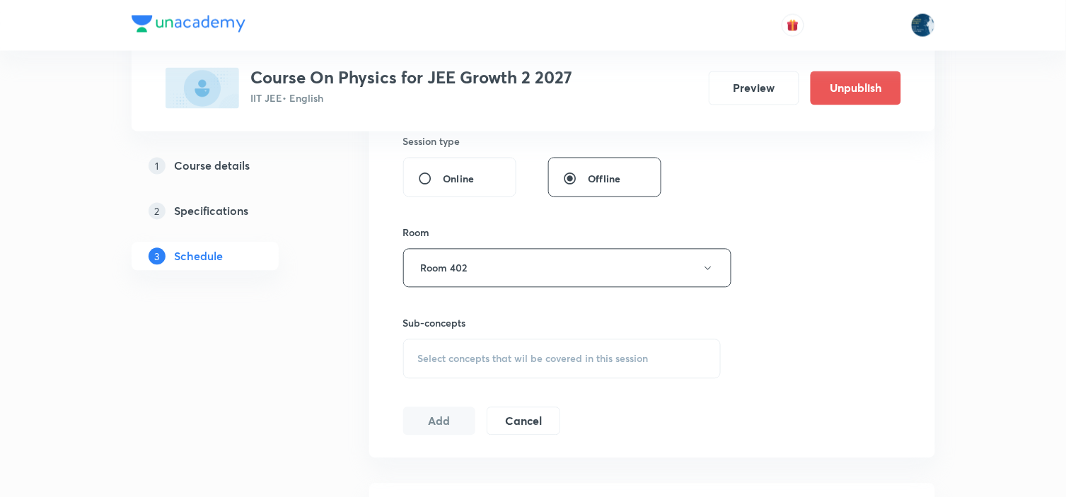
scroll to position [628, 0]
click at [577, 347] on div "Select concepts that wil be covered in this session" at bounding box center [562, 356] width 318 height 40
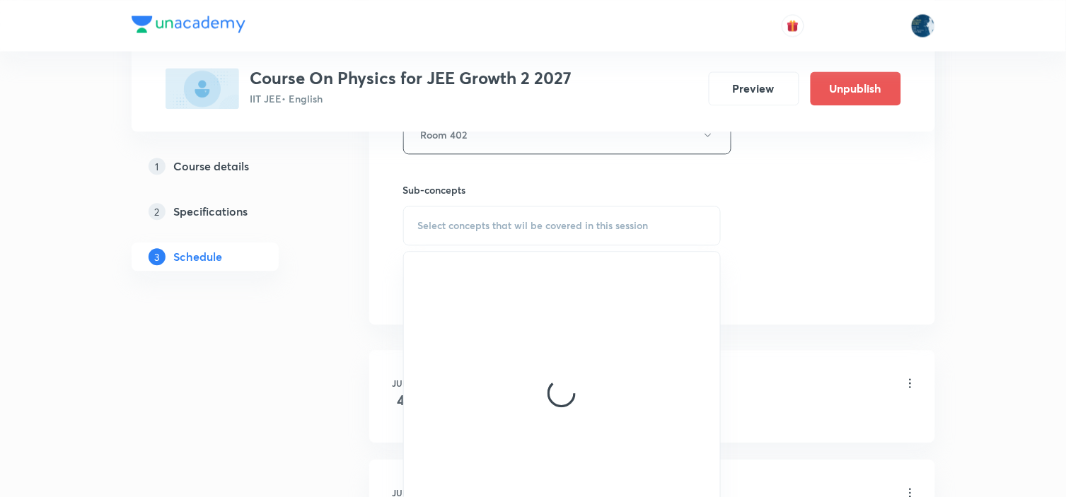
scroll to position [786, 0]
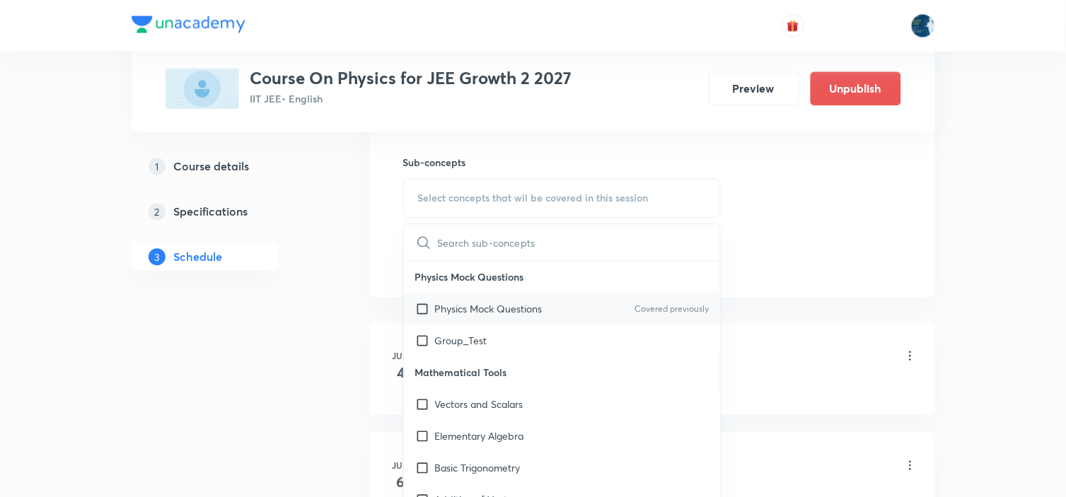
click at [639, 311] on p "Covered previously" at bounding box center [672, 309] width 74 height 13
checkbox input "true"
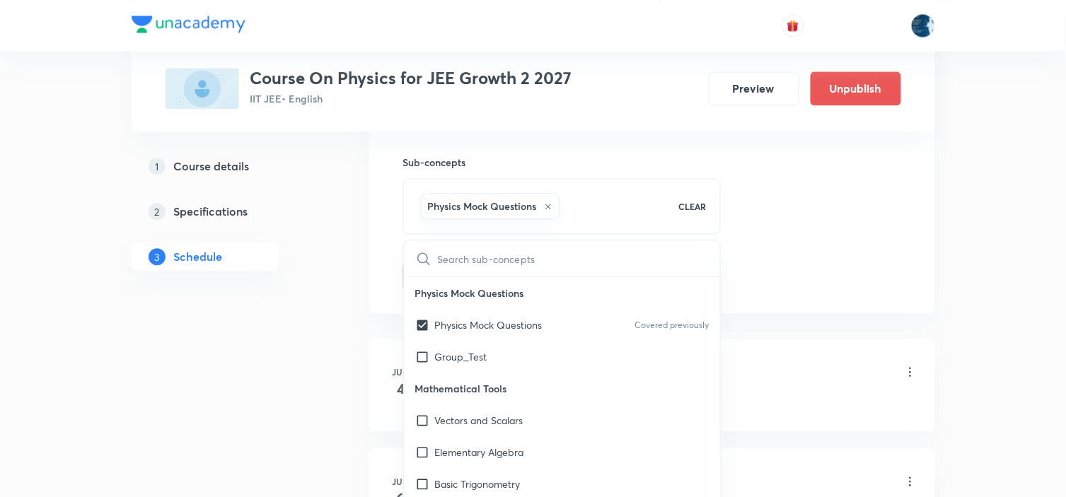
drag, startPoint x: 843, startPoint y: 244, endPoint x: 467, endPoint y: 206, distance: 377.6
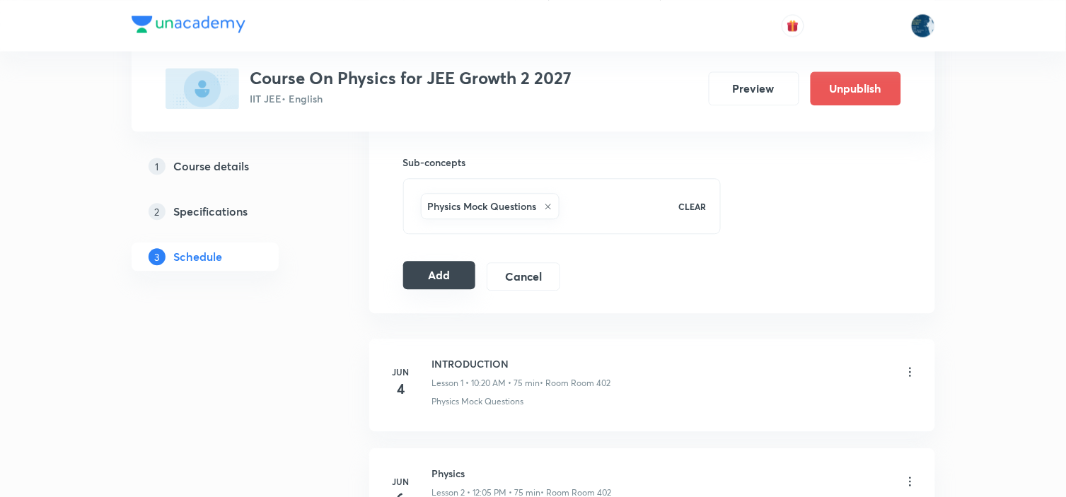
click at [439, 273] on button "Add" at bounding box center [439, 275] width 73 height 28
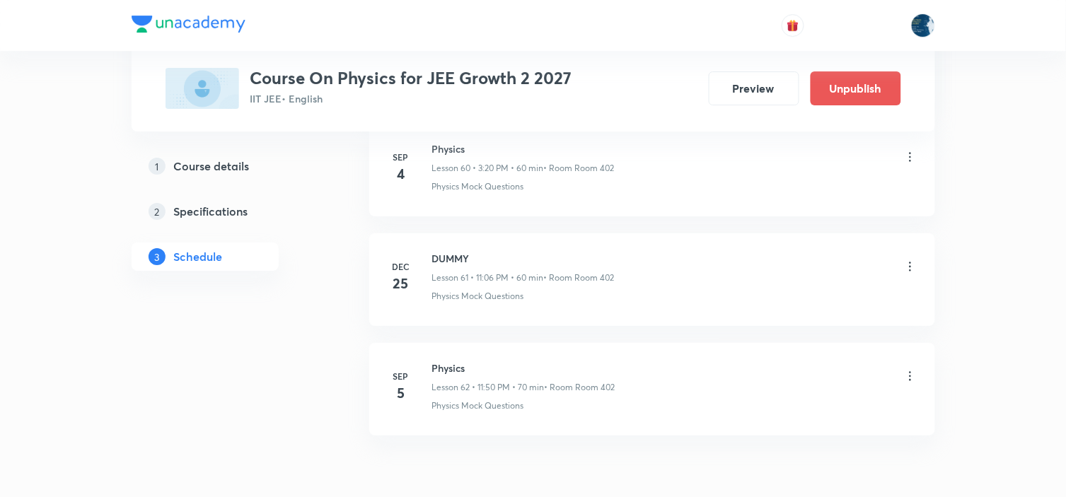
scroll to position [6793, 0]
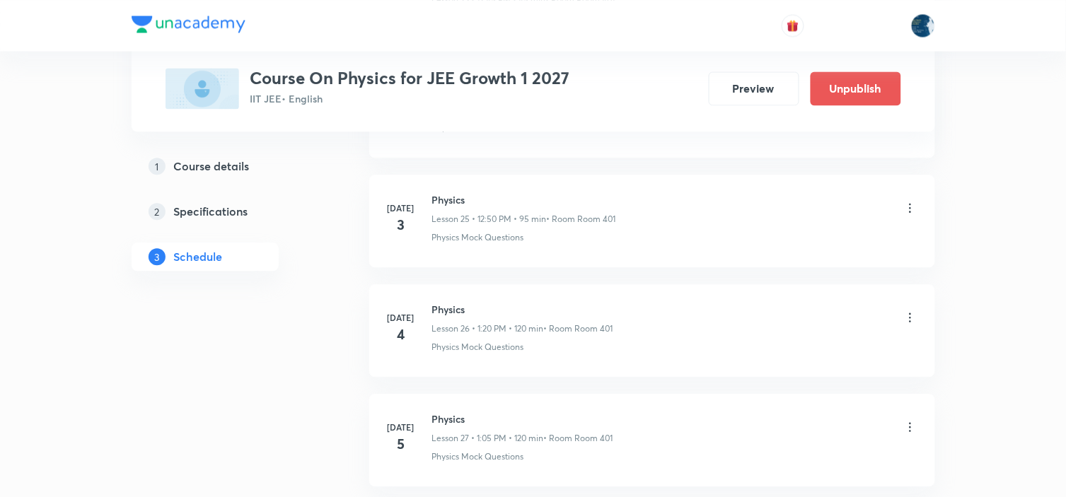
scroll to position [7773, 0]
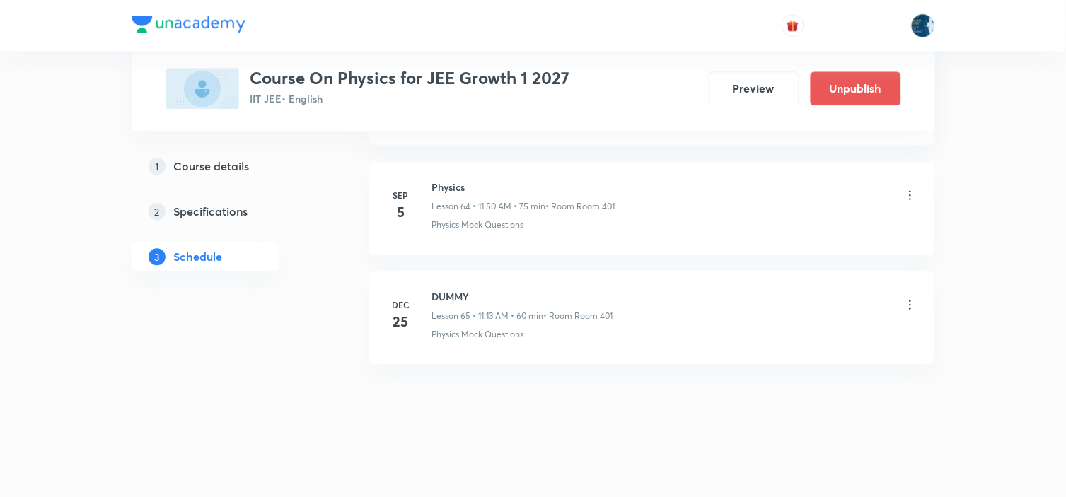
click at [908, 195] on icon at bounding box center [911, 195] width 14 height 14
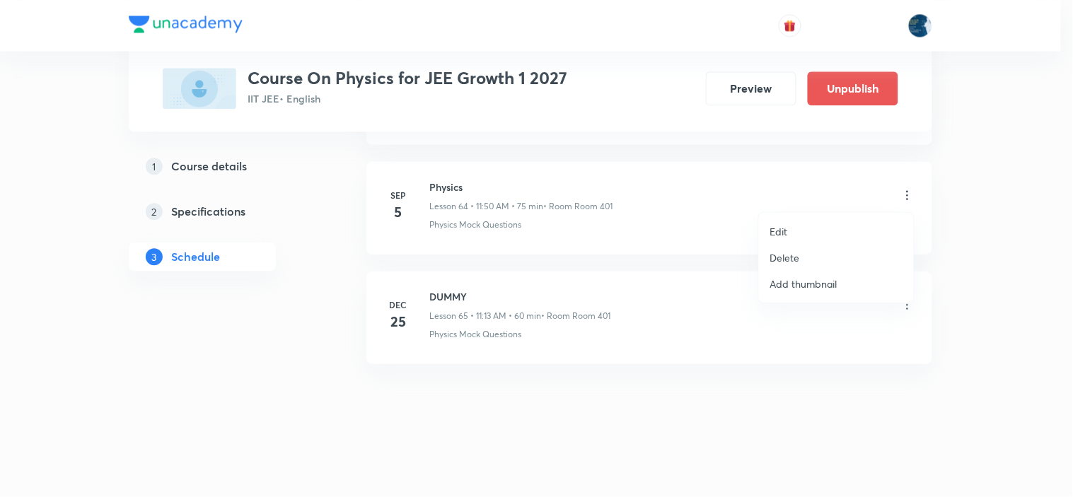
click at [804, 258] on li "Delete" at bounding box center [836, 258] width 155 height 26
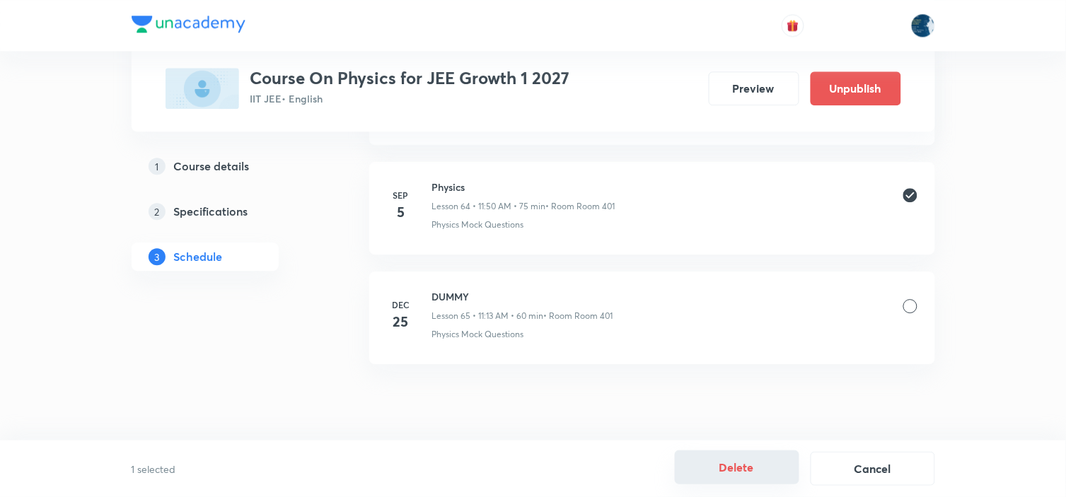
click at [698, 455] on button "Delete" at bounding box center [737, 468] width 125 height 34
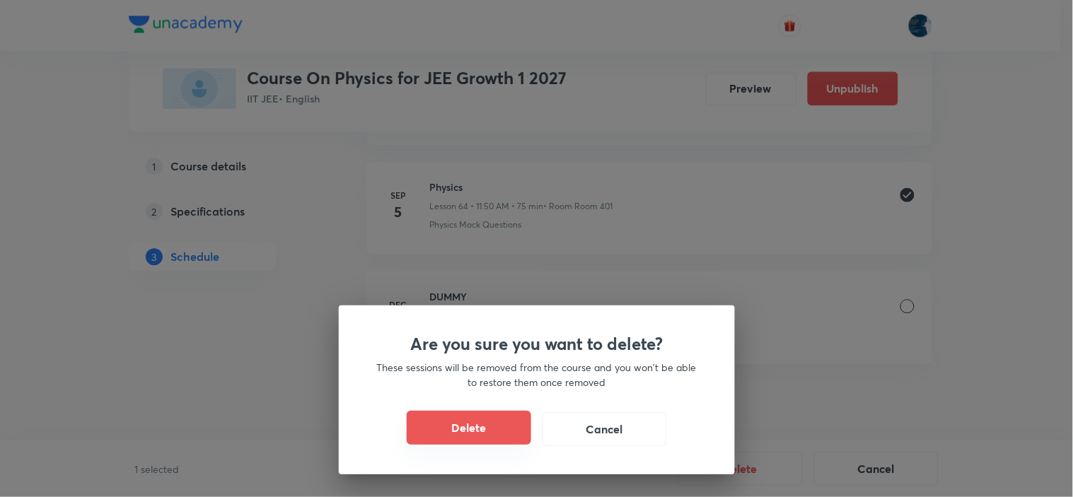
click at [463, 420] on button "Delete" at bounding box center [469, 428] width 125 height 34
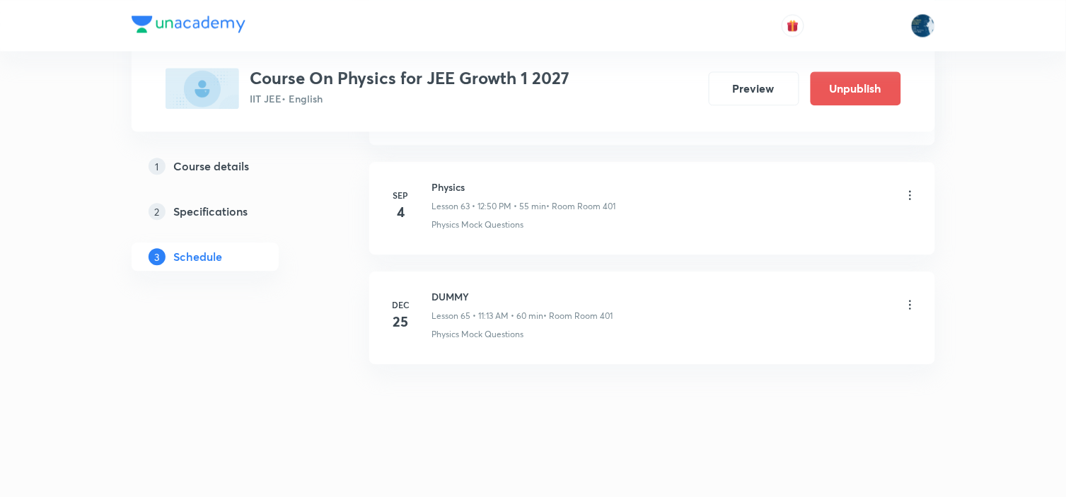
scroll to position [7663, 0]
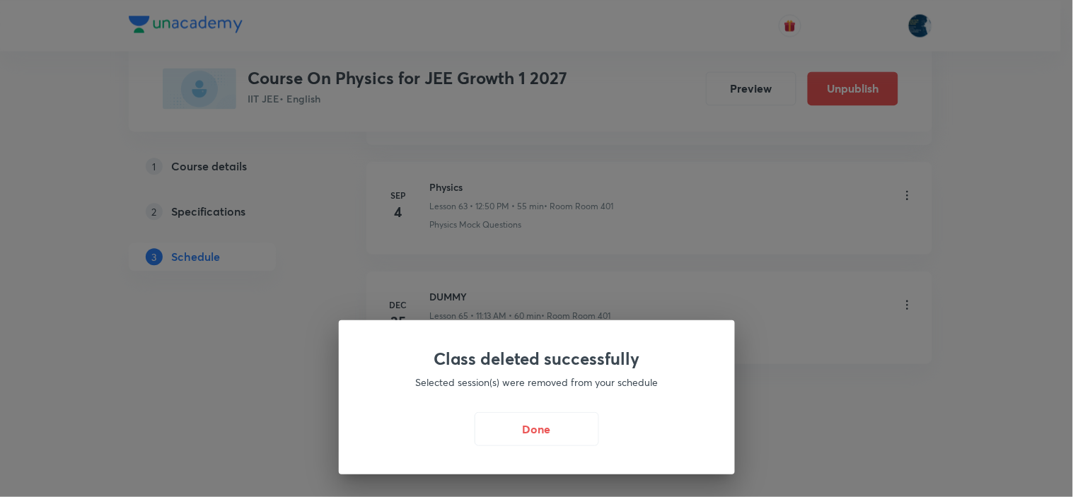
click at [552, 409] on div "Class deleted successfully Selected session(s) were removed from your schedule …" at bounding box center [537, 398] width 396 height 154
click at [546, 425] on button "Done" at bounding box center [537, 428] width 125 height 34
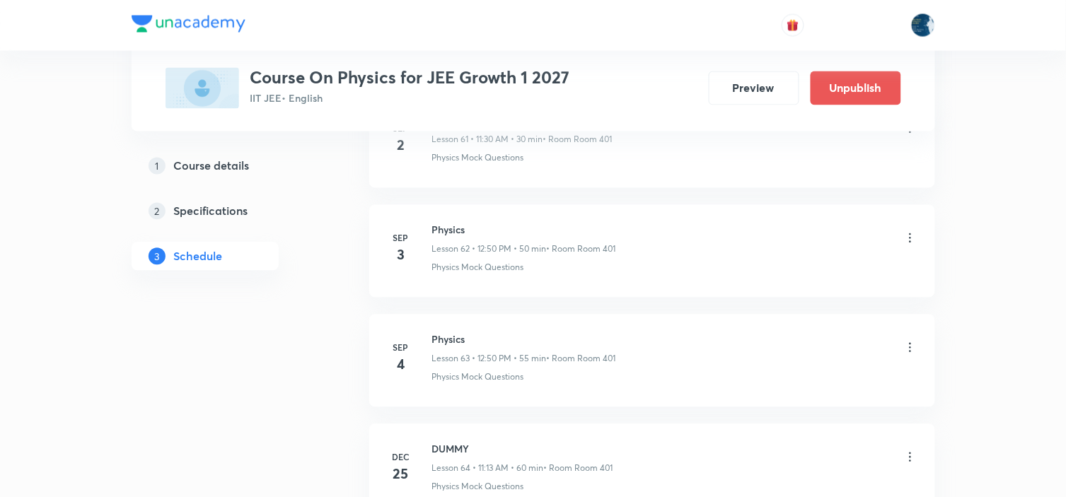
scroll to position [7427, 0]
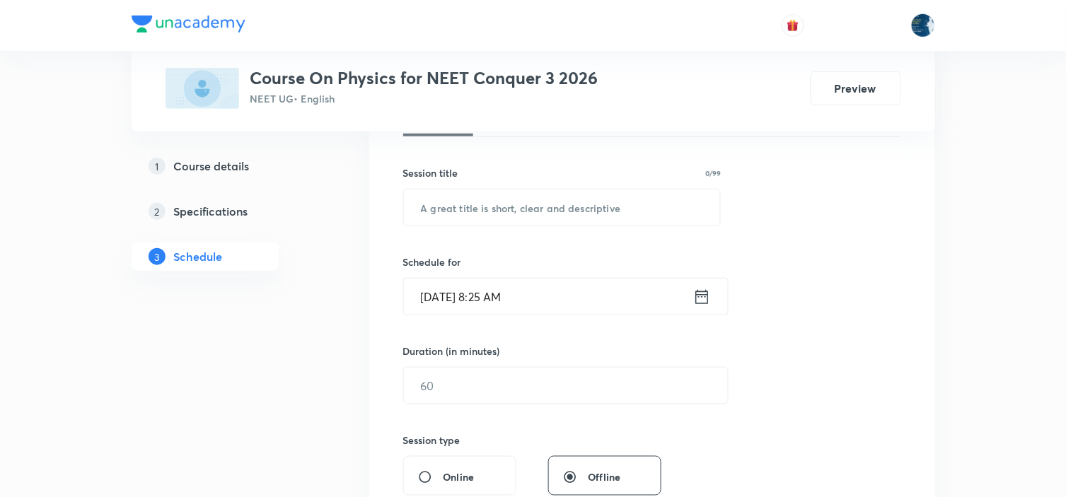
scroll to position [2503, 0]
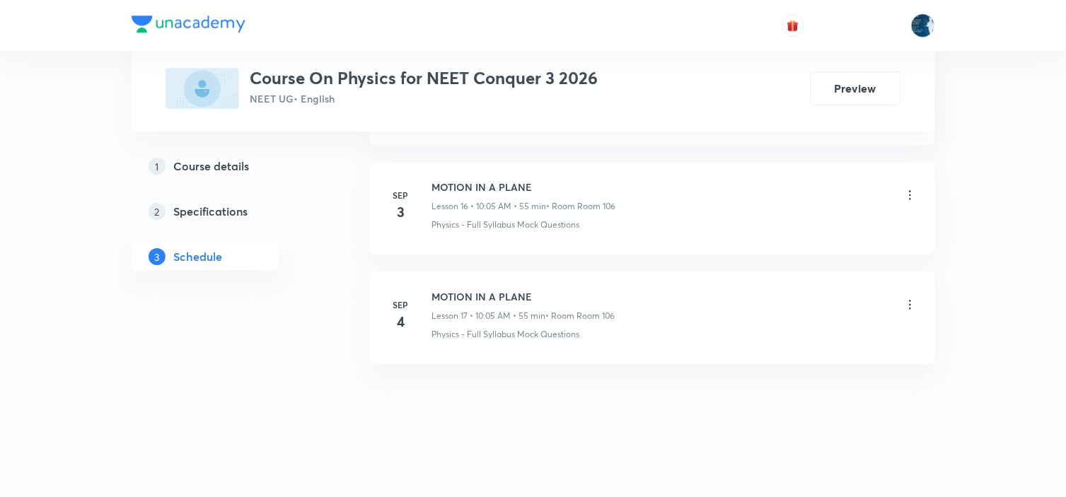
click at [456, 303] on h6 "MOTION IN A PLANE" at bounding box center [523, 296] width 183 height 15
copy h6 "MOTION IN A PLANE"
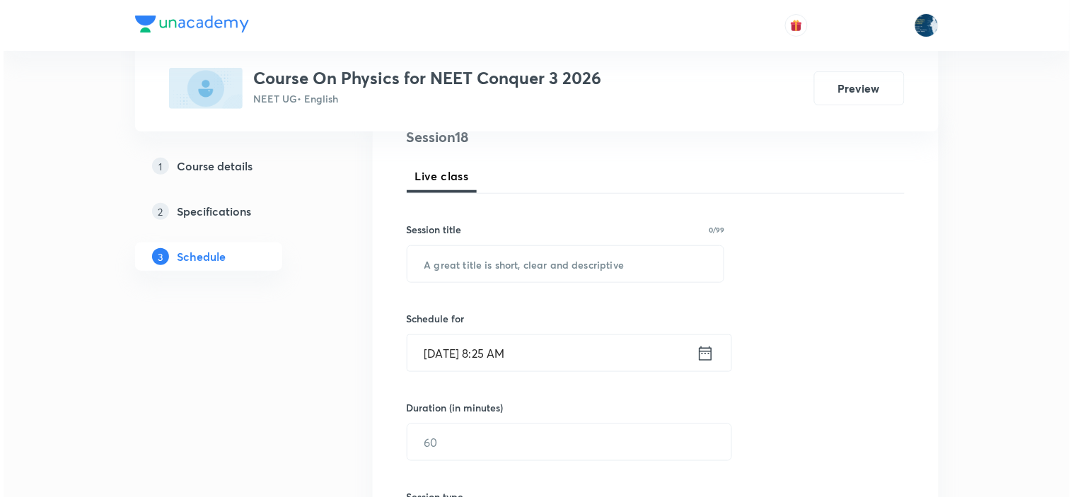
scroll to position [236, 0]
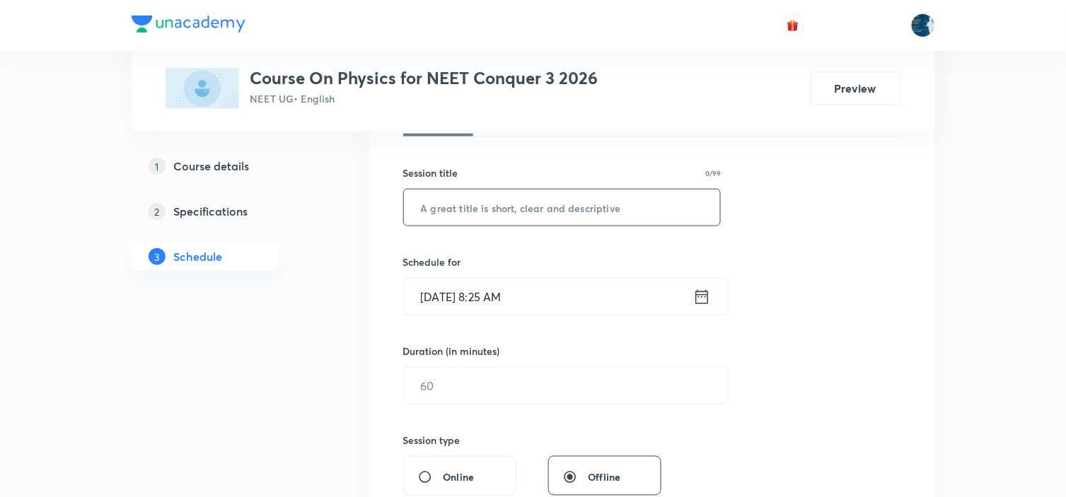
click at [483, 209] on input "text" at bounding box center [562, 208] width 317 height 36
paste input "MOTION IN A PLANE"
type input "MOTION IN A PLANE"
click at [706, 295] on icon at bounding box center [702, 297] width 18 height 20
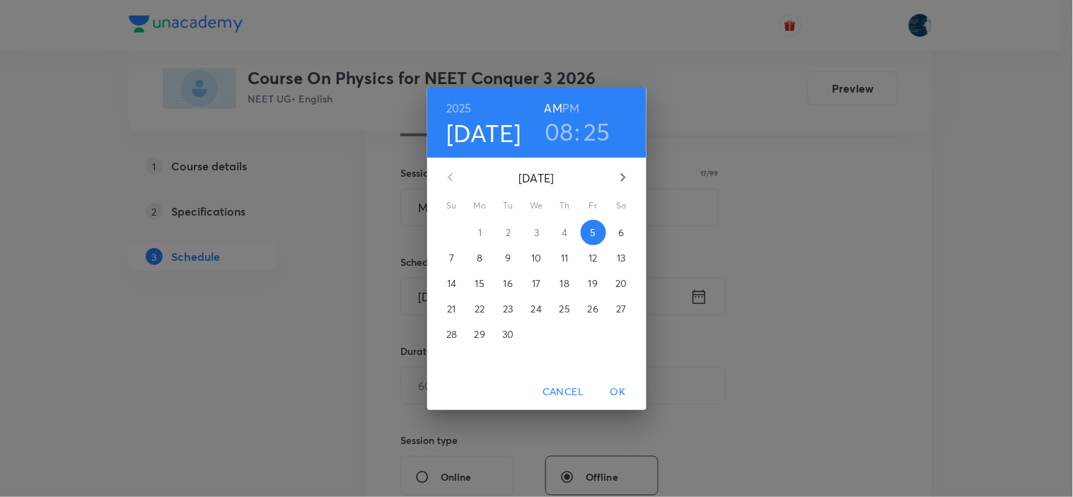
click at [564, 135] on h3 "08" at bounding box center [559, 132] width 29 height 30
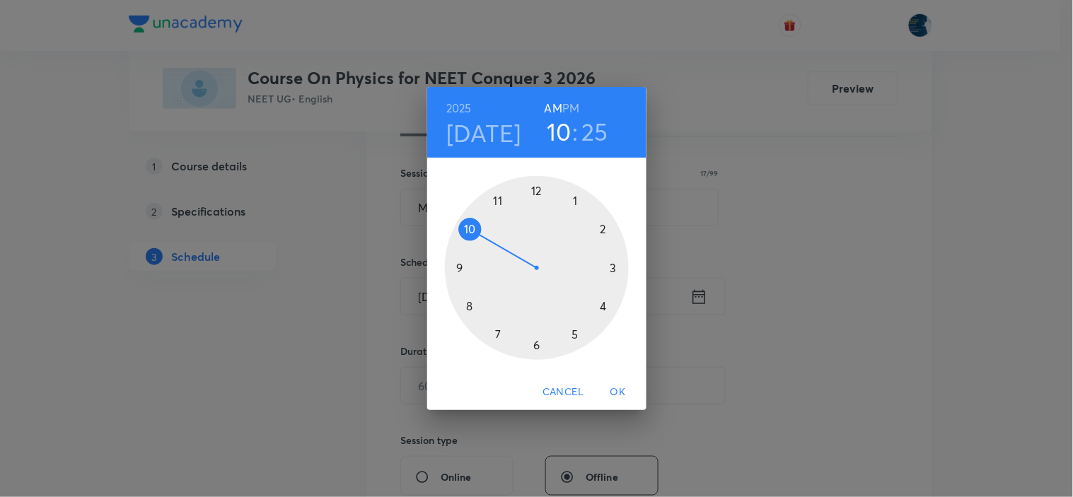
click at [472, 229] on div at bounding box center [537, 268] width 184 height 184
click at [575, 197] on div at bounding box center [537, 268] width 184 height 184
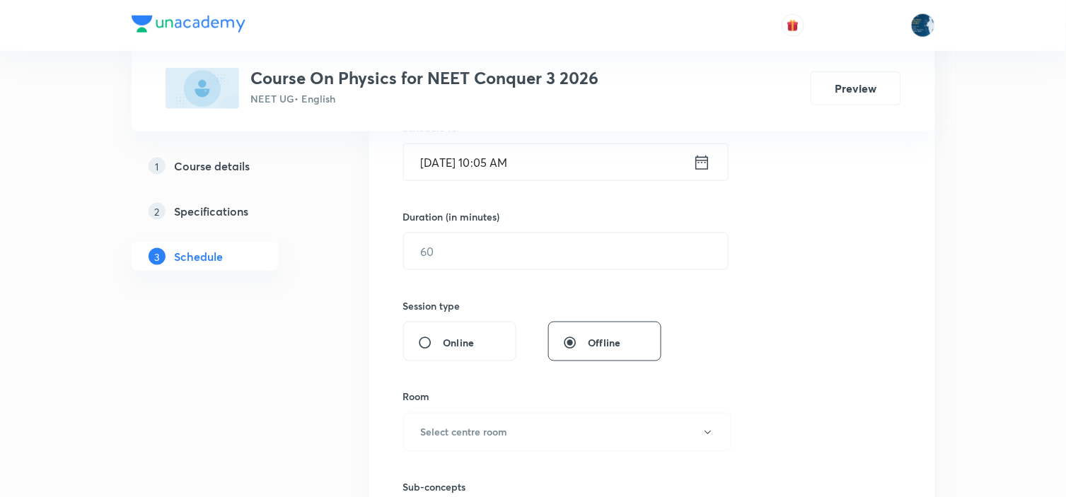
scroll to position [393, 0]
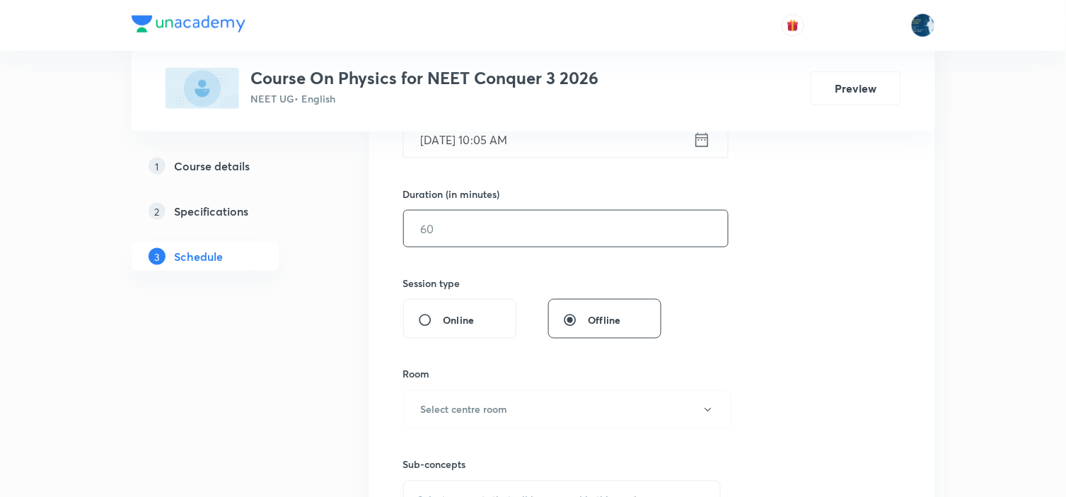
click at [579, 236] on input "text" at bounding box center [566, 229] width 324 height 36
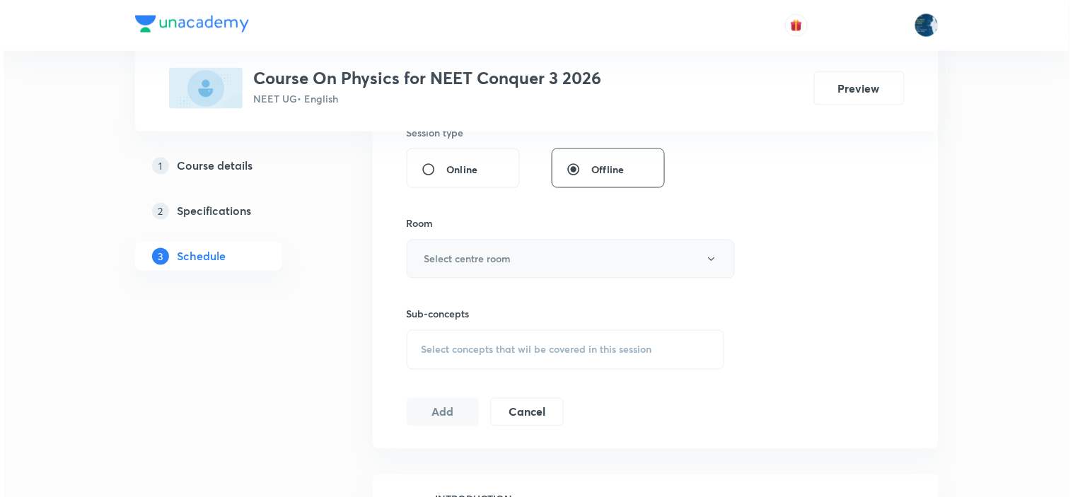
scroll to position [550, 0]
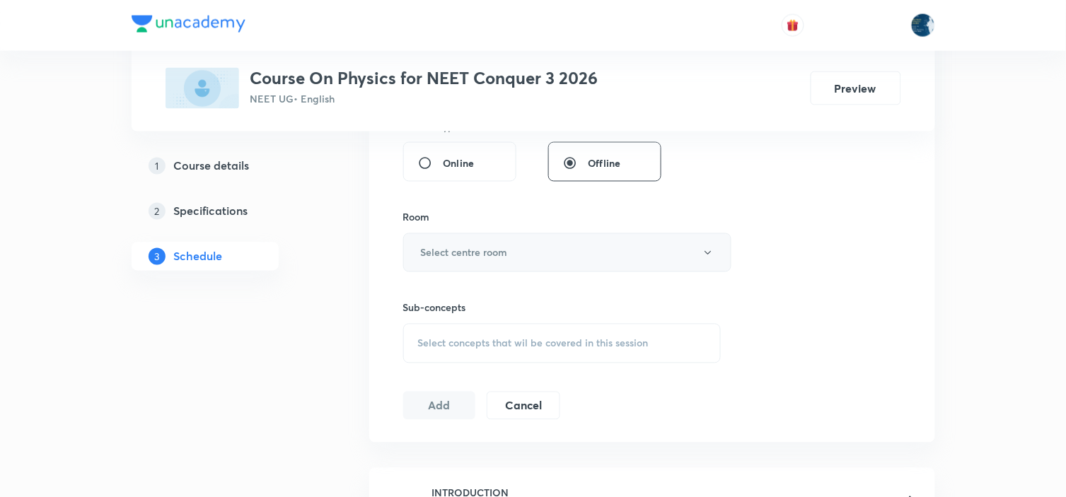
type input "55"
click at [601, 255] on button "Select centre room" at bounding box center [567, 252] width 328 height 39
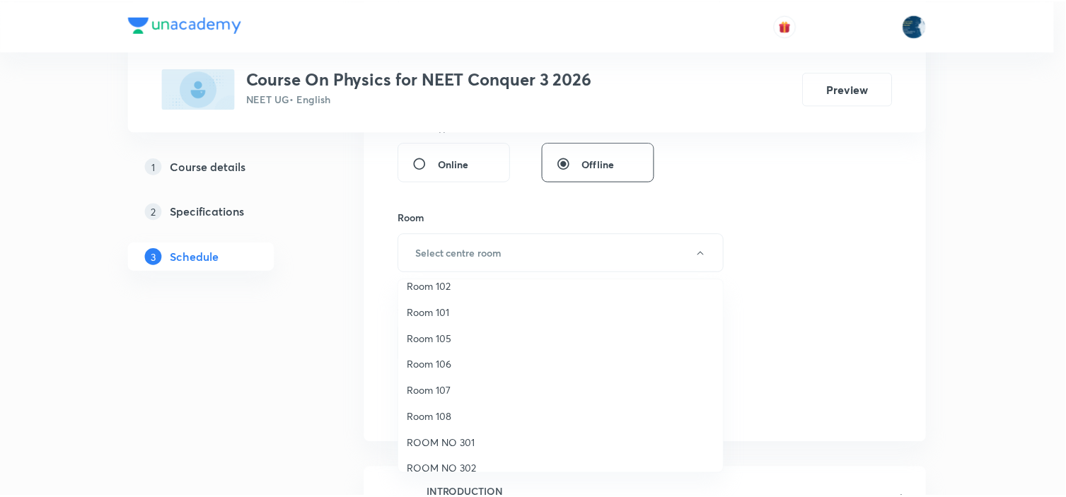
scroll to position [0, 0]
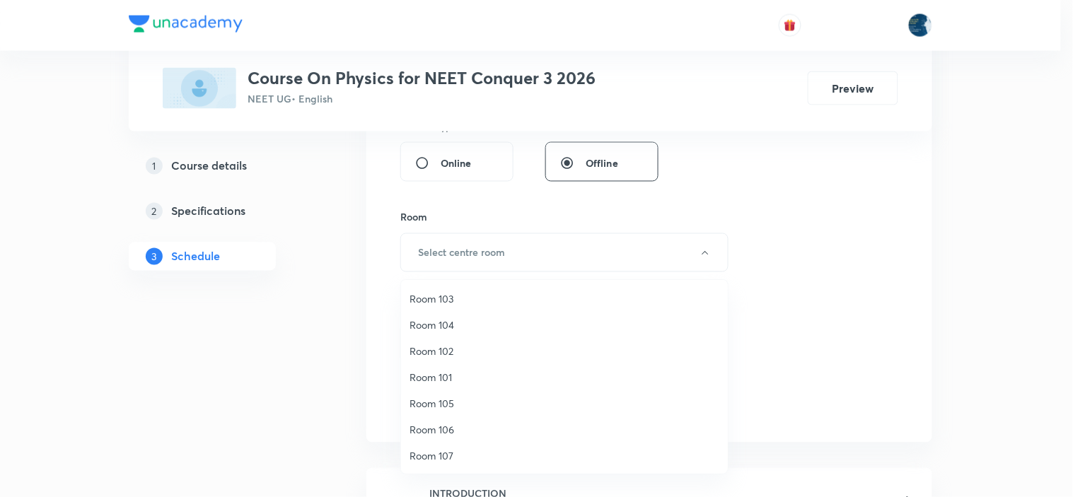
click at [470, 423] on span "Room 106" at bounding box center [565, 429] width 310 height 15
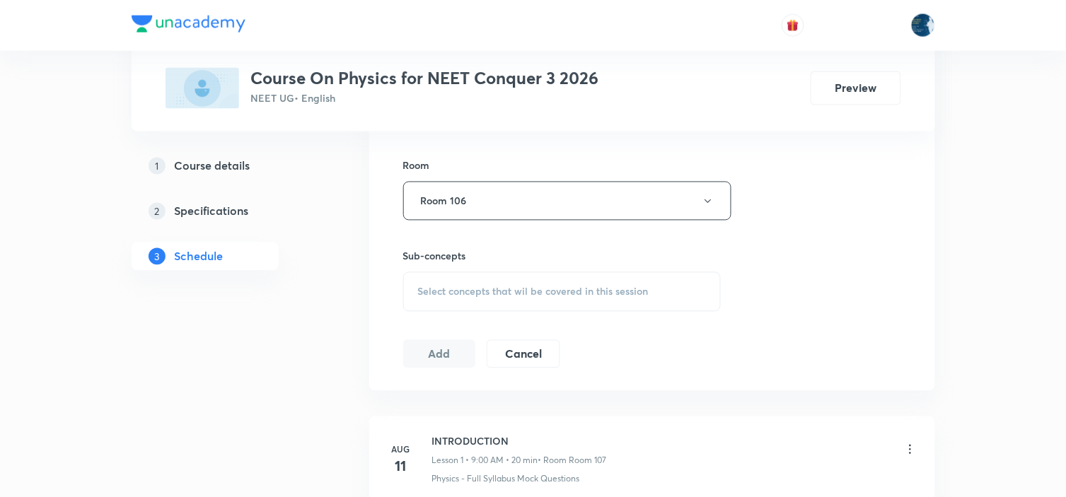
scroll to position [628, 0]
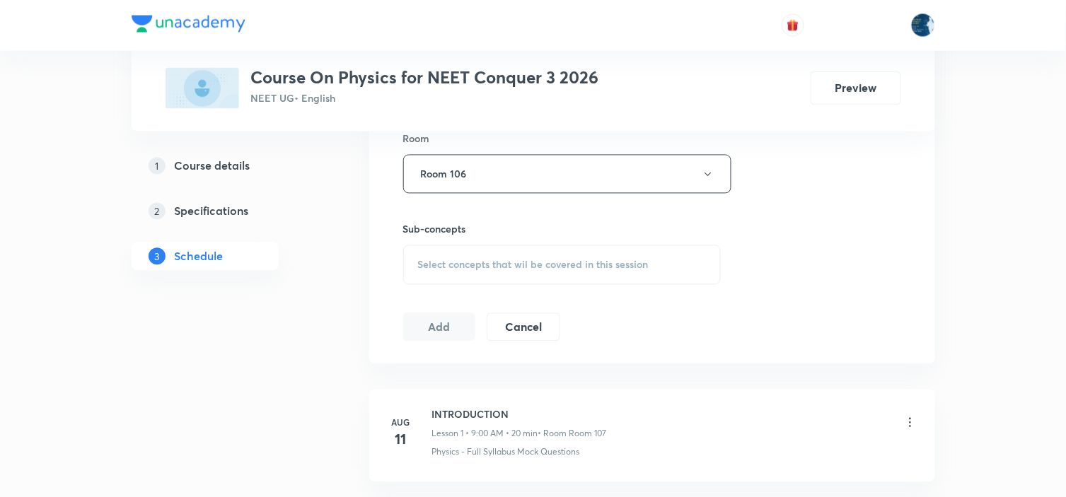
click at [592, 264] on span "Select concepts that wil be covered in this session" at bounding box center [533, 265] width 231 height 11
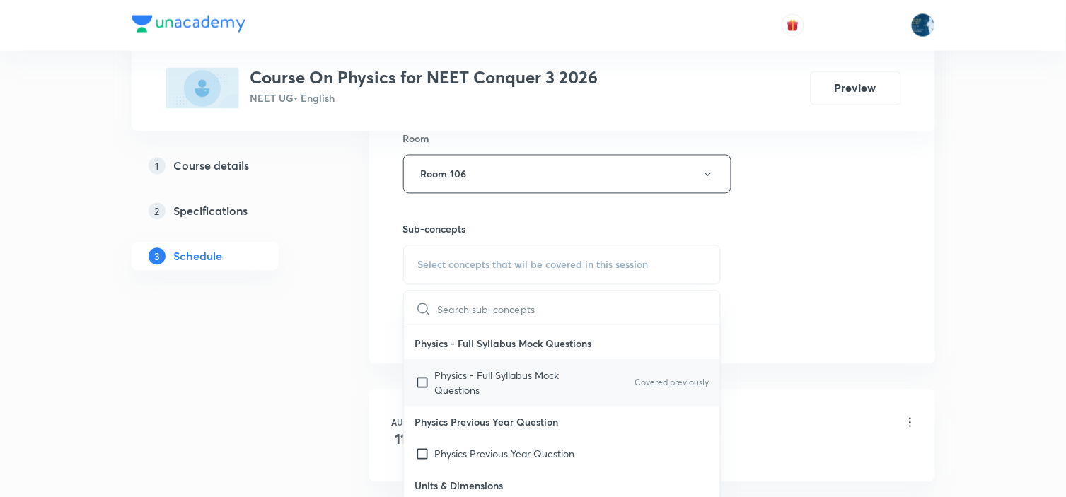
click at [654, 369] on div "Physics - Full Syllabus Mock Questions Covered previously" at bounding box center [562, 383] width 317 height 47
checkbox input "true"
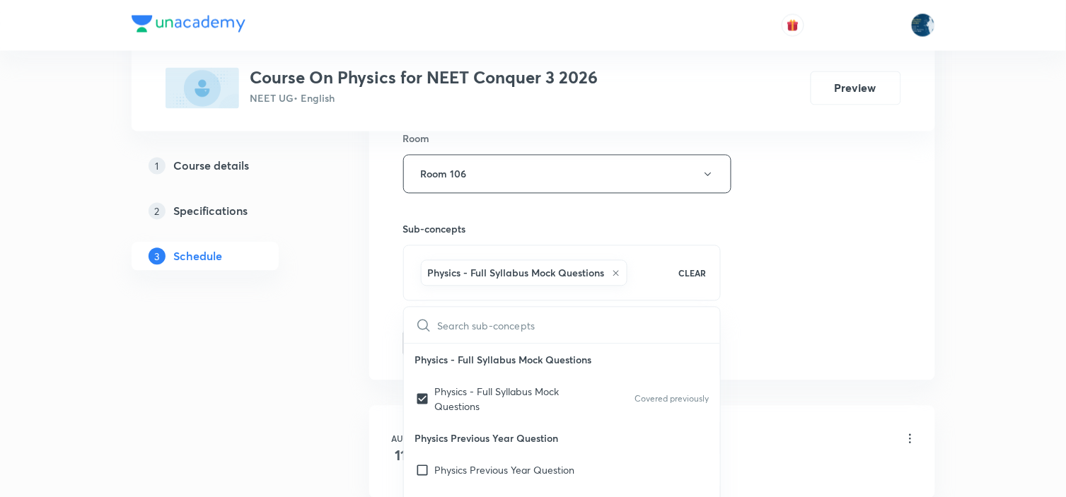
click at [797, 269] on div "Session 18 Live class Session title 17/99 MOTION IN A PLANE ​ Schedule for Sep …" at bounding box center [652, 17] width 498 height 681
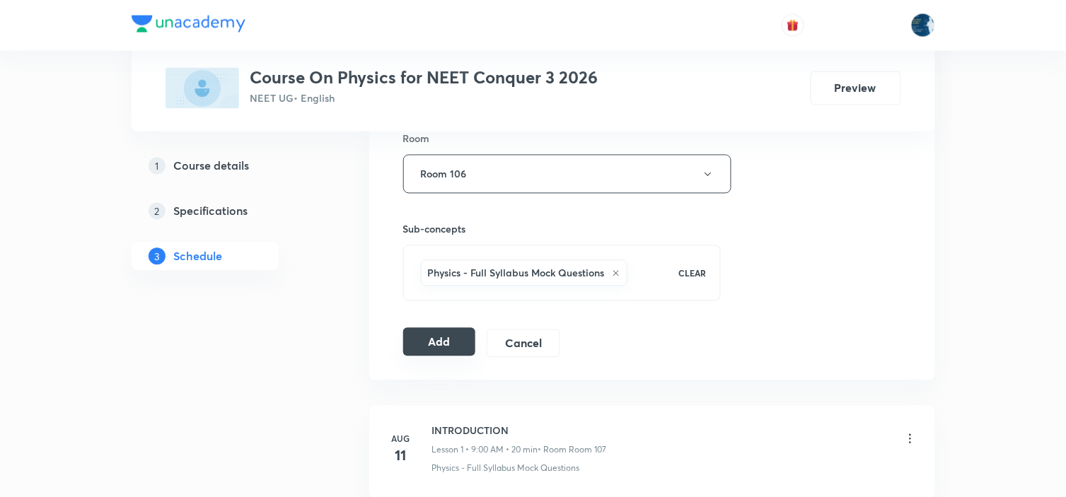
click at [437, 337] on button "Add" at bounding box center [439, 342] width 73 height 28
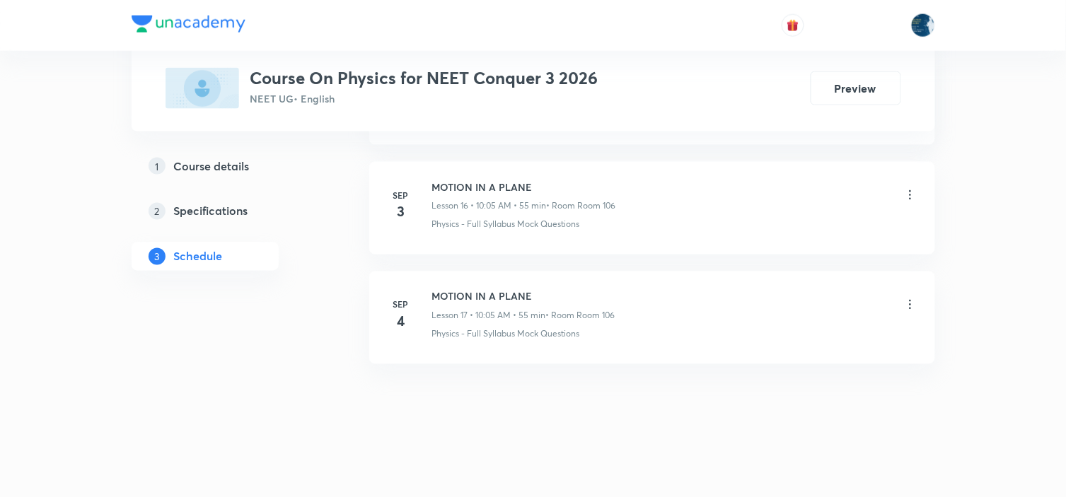
scroll to position [1852, 0]
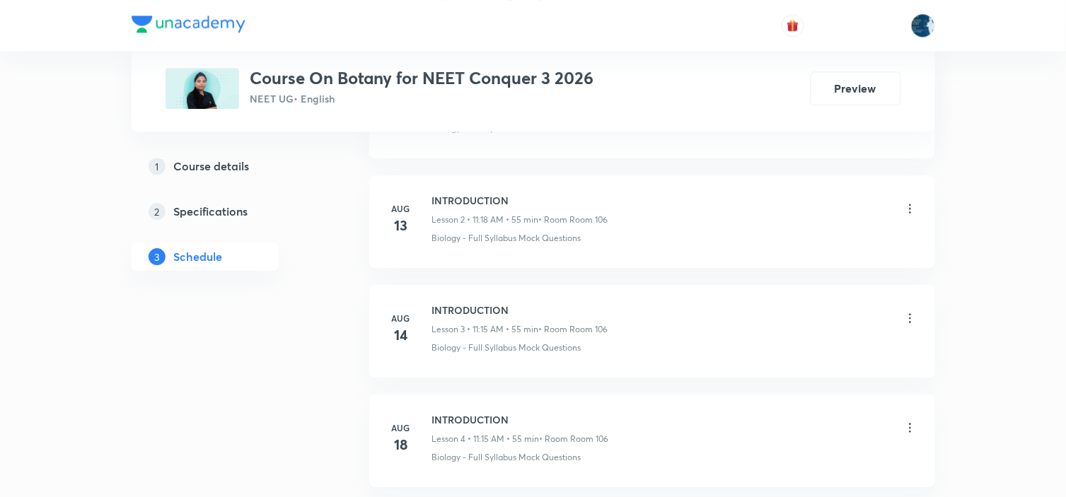
scroll to position [2283, 0]
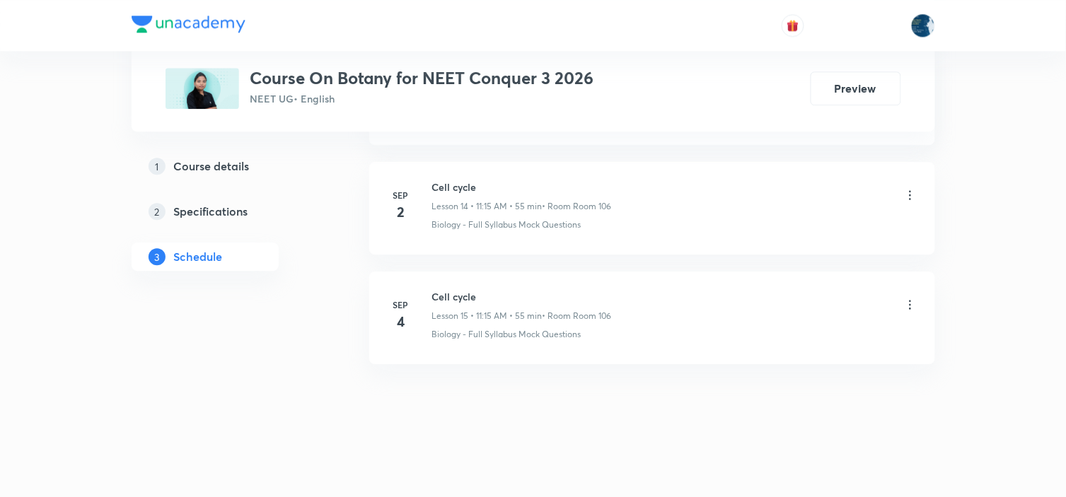
click at [461, 299] on h6 "Cell cycle" at bounding box center [522, 296] width 180 height 15
copy h6 "Cell cycle"
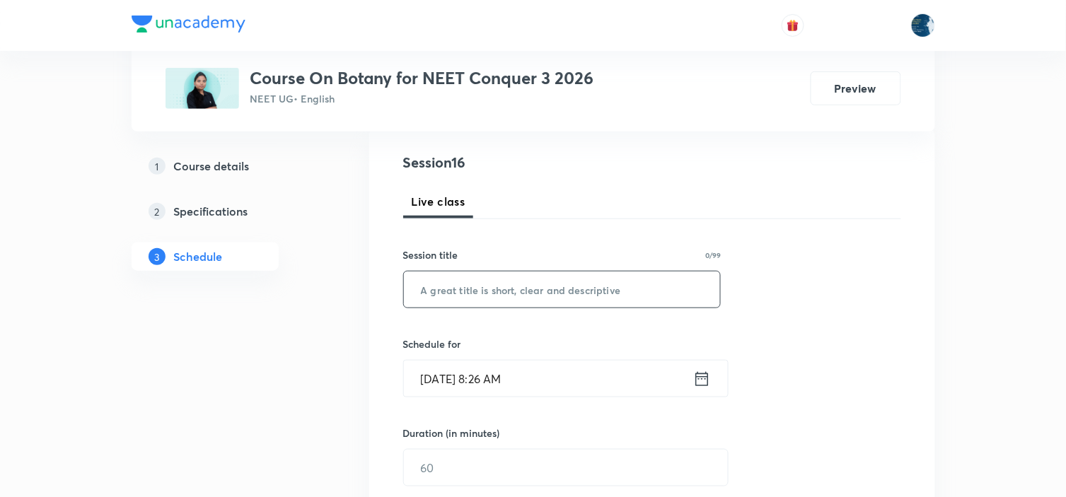
scroll to position [157, 0]
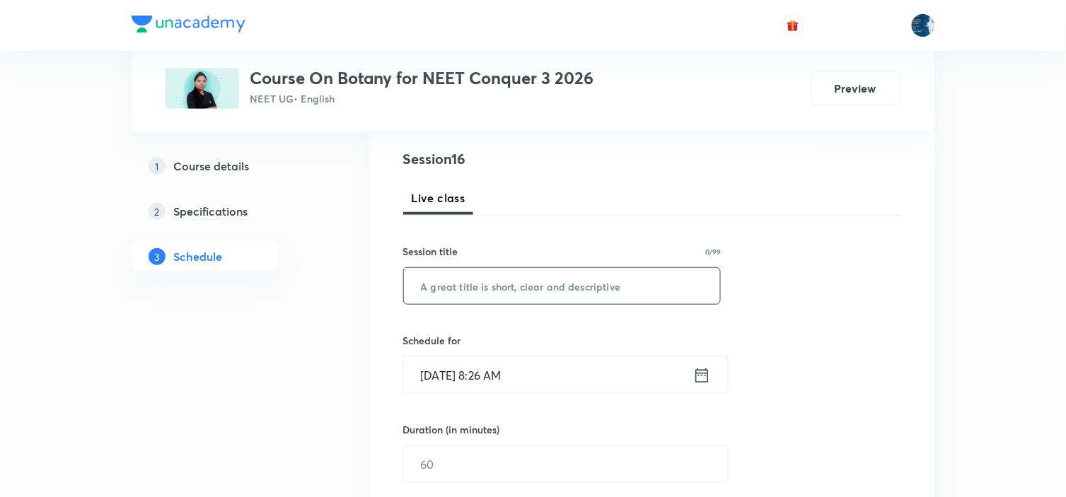
click at [480, 287] on input "text" at bounding box center [562, 286] width 317 height 36
paste input "Cell cycle"
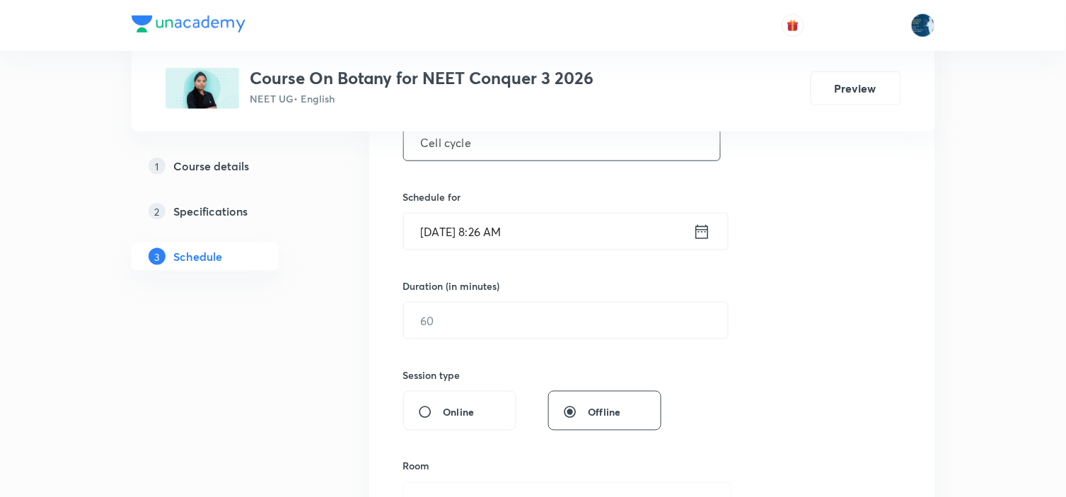
scroll to position [314, 0]
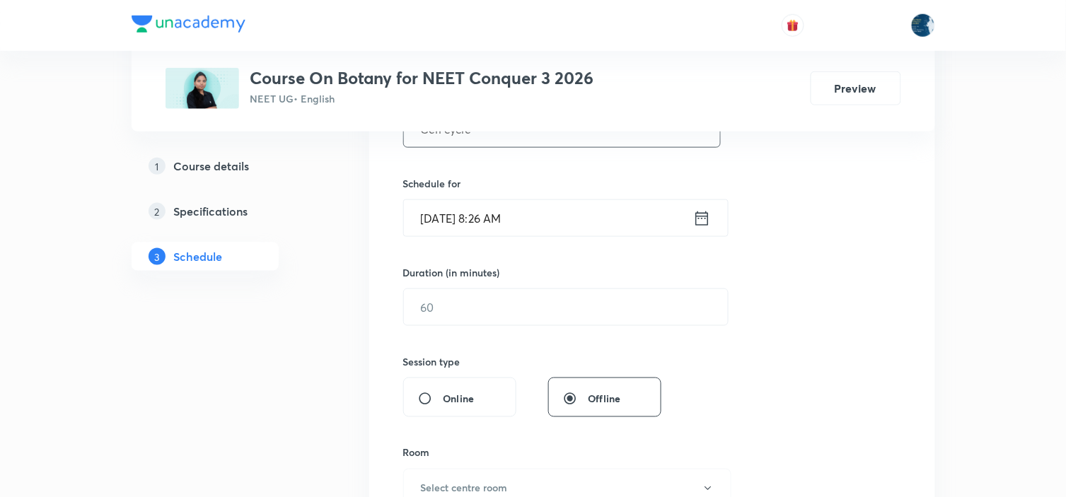
type input "Cell cycle"
click at [704, 217] on icon at bounding box center [702, 219] width 18 height 20
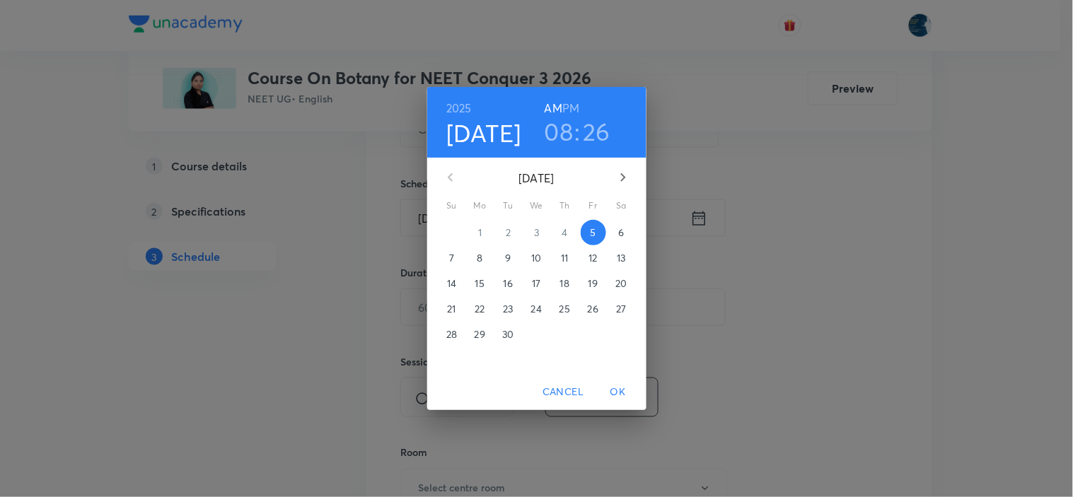
click at [557, 128] on h3 "08" at bounding box center [559, 132] width 29 height 30
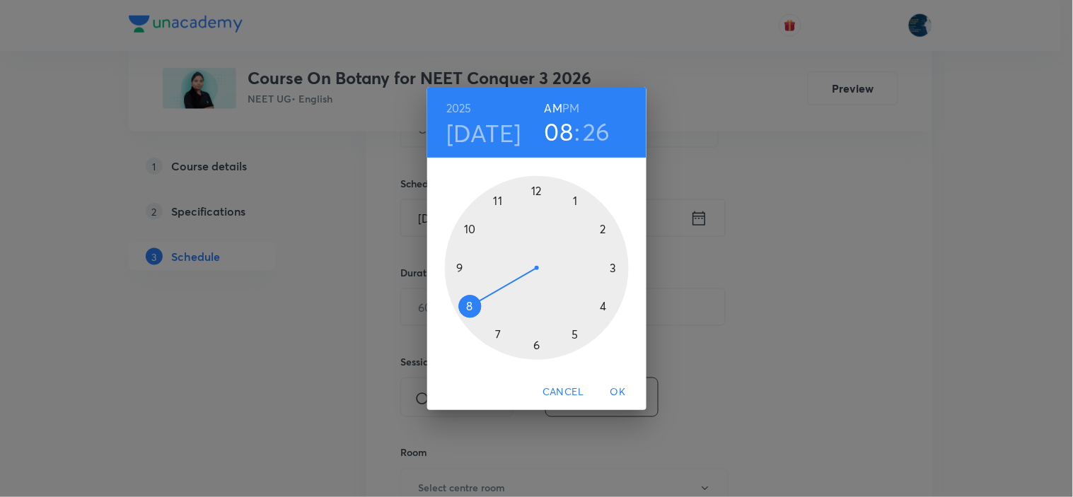
click at [498, 202] on div at bounding box center [537, 268] width 184 height 184
click at [614, 265] on div at bounding box center [537, 268] width 184 height 184
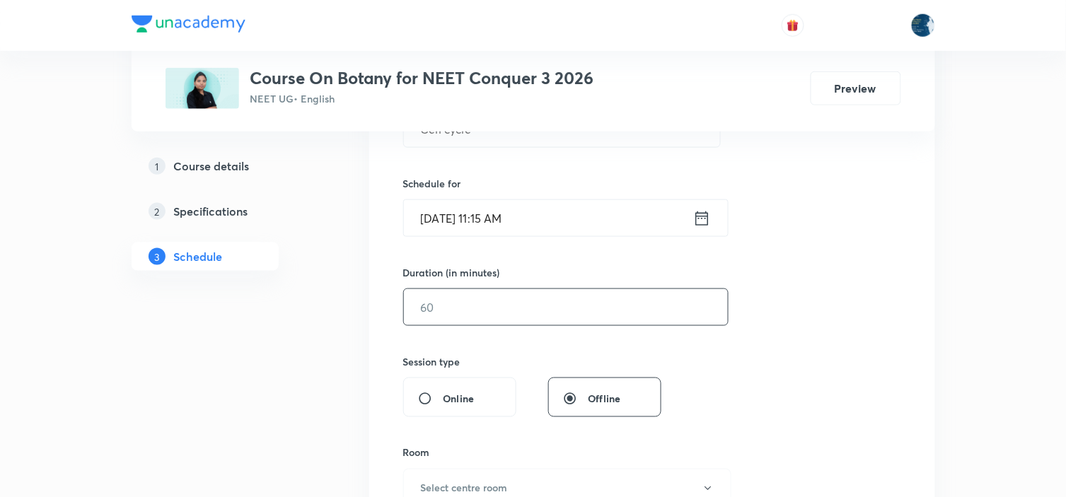
click at [618, 306] on input "text" at bounding box center [566, 307] width 324 height 36
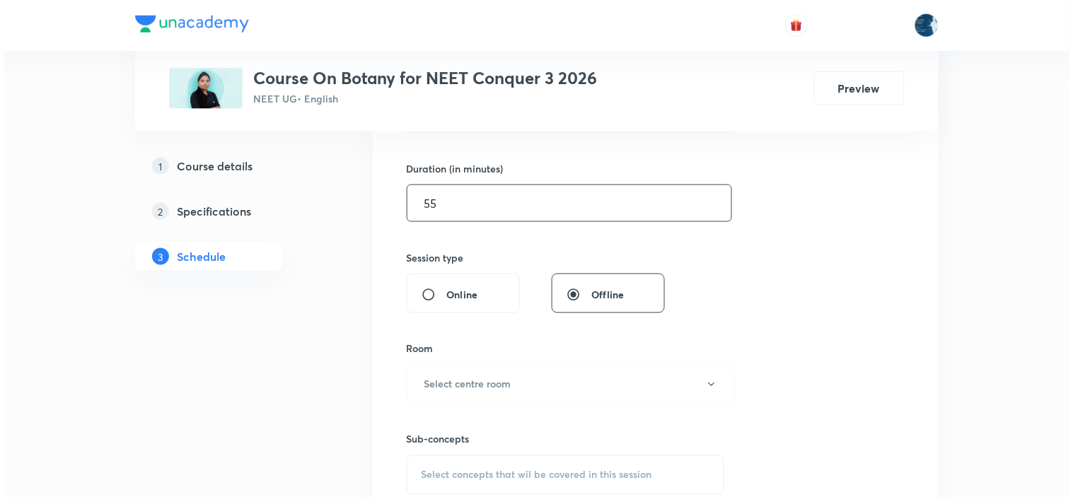
scroll to position [471, 0]
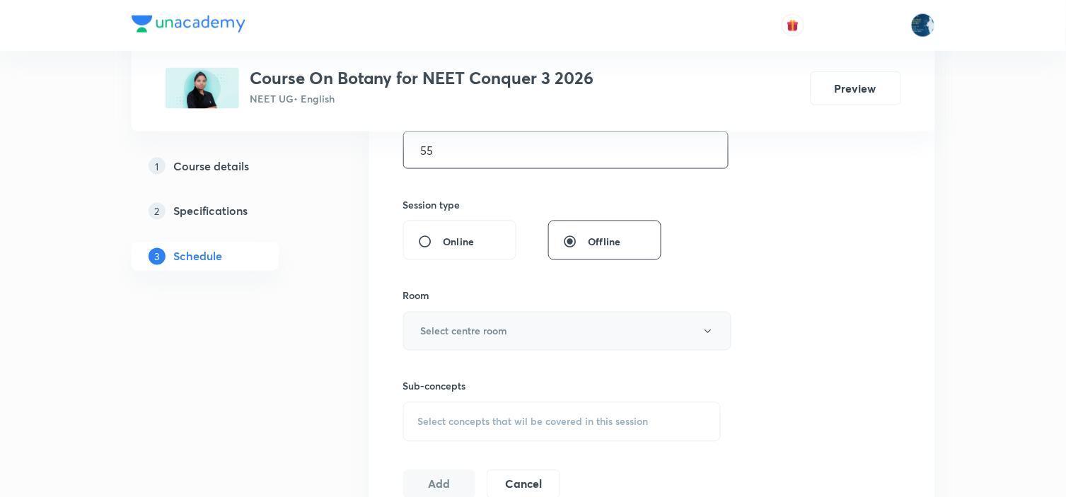
type input "55"
click at [611, 328] on button "Select centre room" at bounding box center [567, 331] width 328 height 39
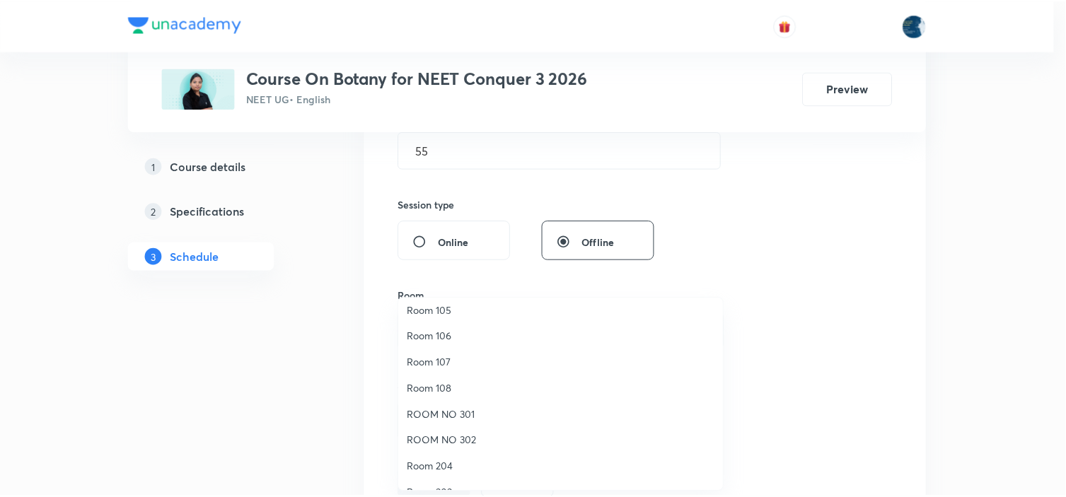
scroll to position [105, 0]
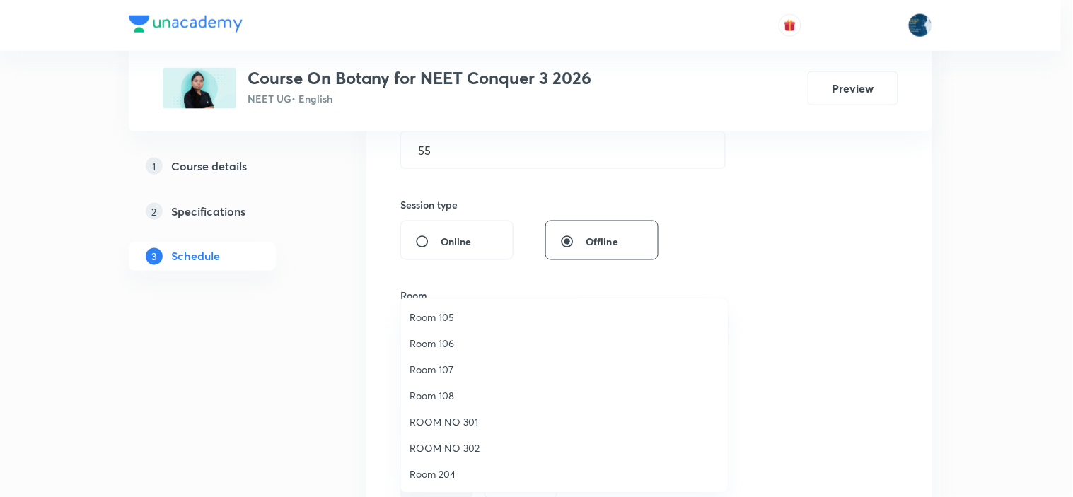
click at [454, 343] on span "Room 106" at bounding box center [565, 343] width 310 height 15
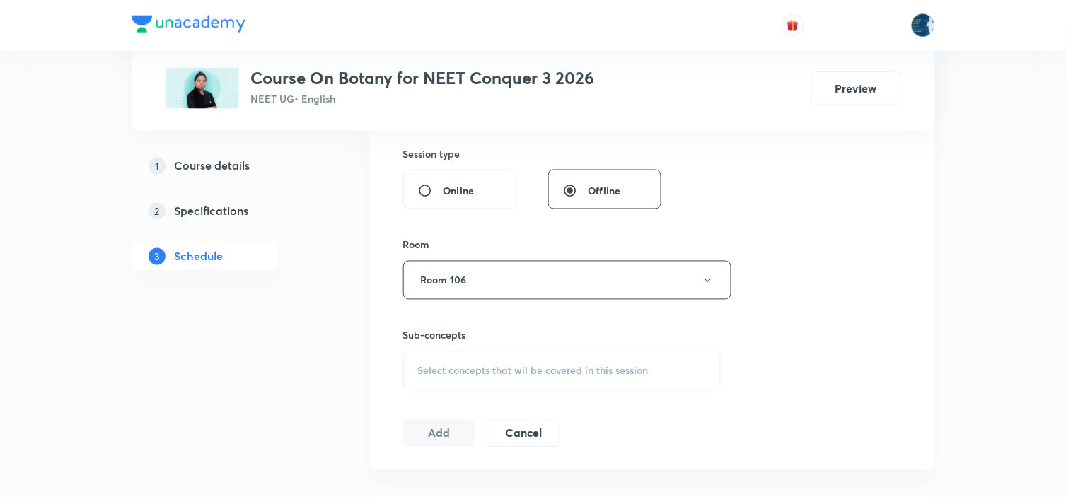
scroll to position [550, 0]
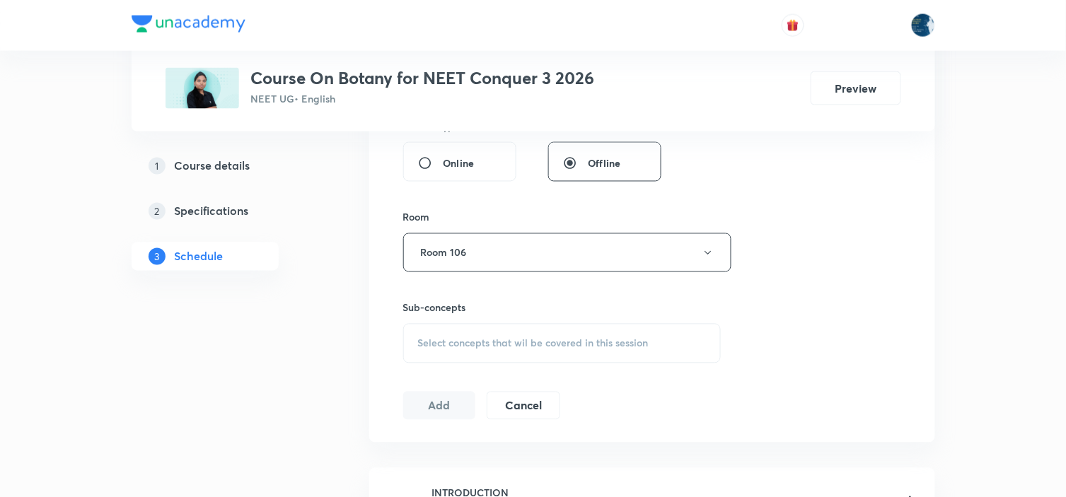
click at [680, 352] on div "Select concepts that wil be covered in this session" at bounding box center [562, 344] width 318 height 40
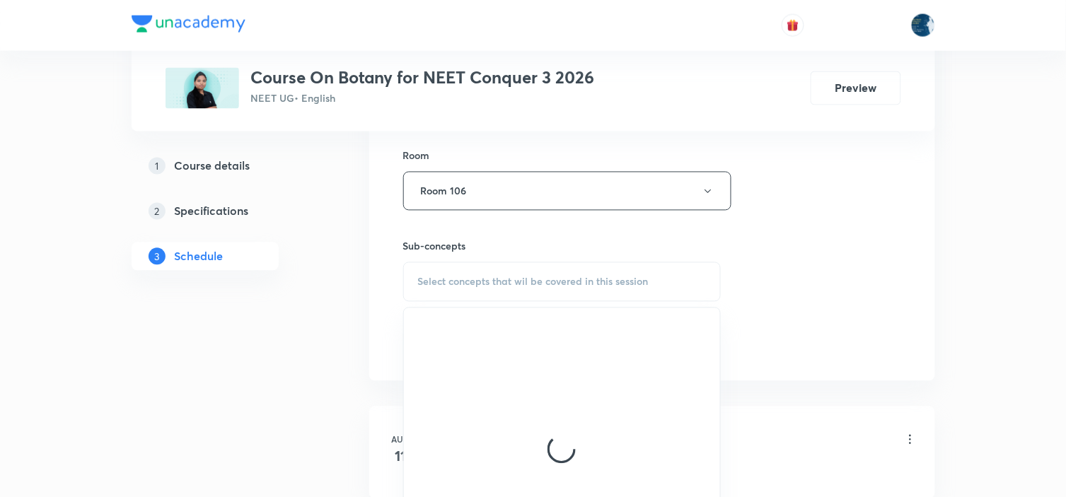
scroll to position [628, 0]
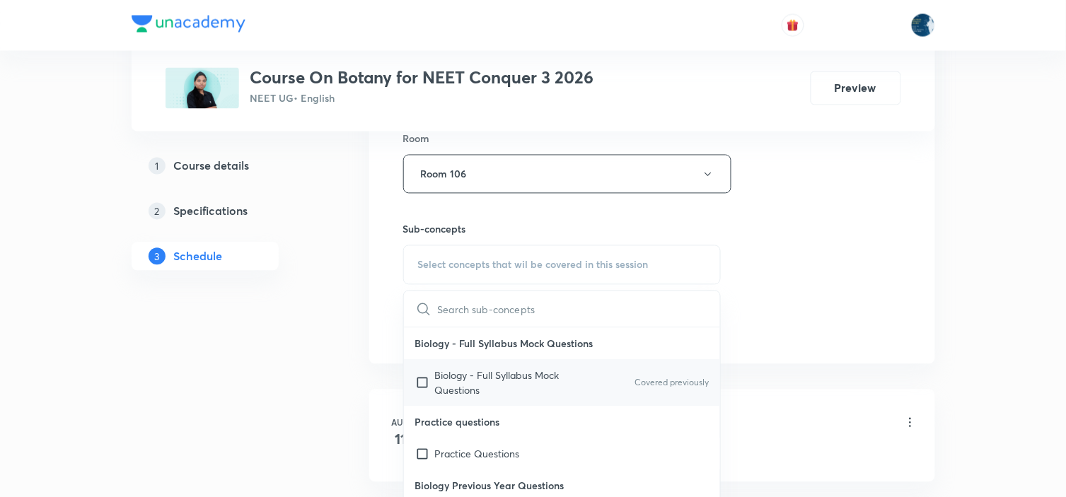
click at [683, 379] on p "Covered previously" at bounding box center [672, 383] width 74 height 13
checkbox input "true"
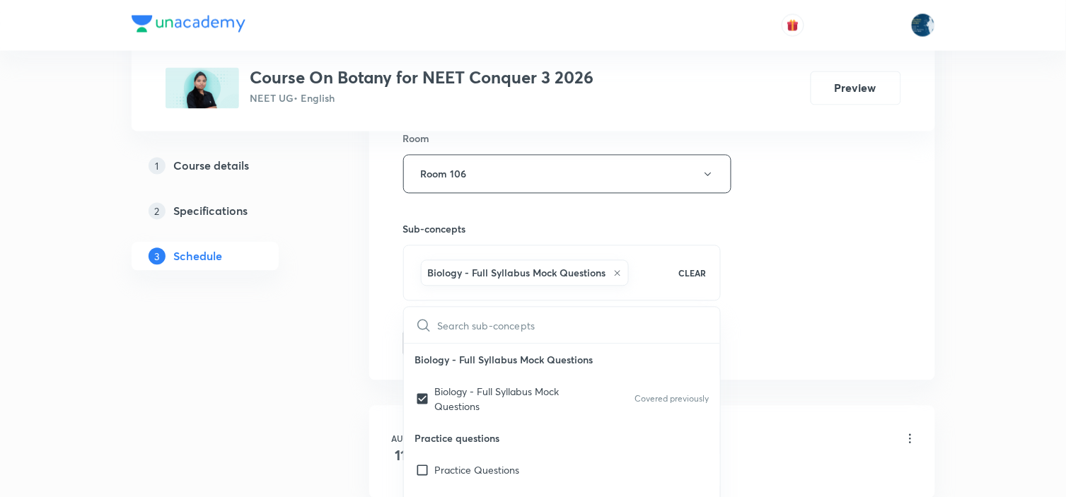
click at [809, 290] on div "Session 16 Live class Session title 10/99 Cell cycle ​ Schedule for Sep 5, 2025…" at bounding box center [652, 17] width 498 height 681
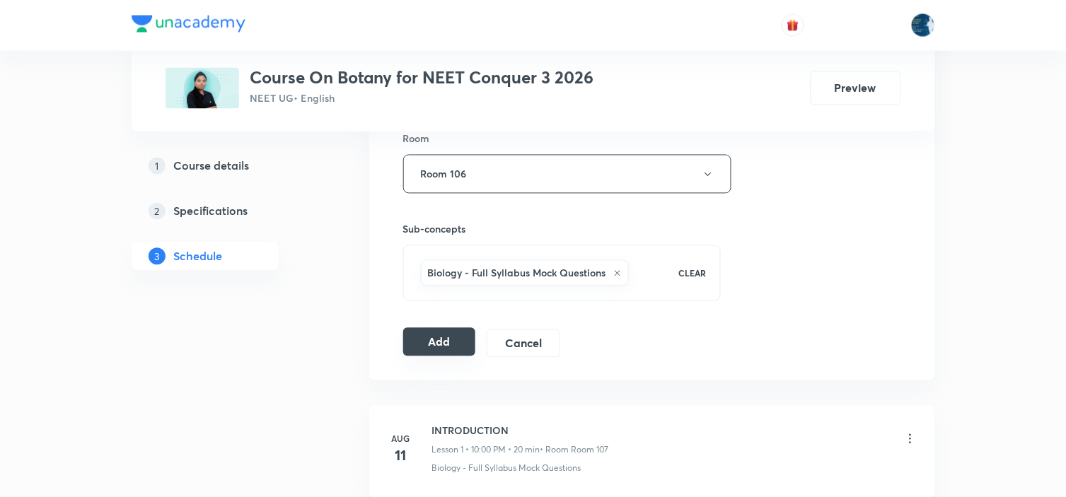
click at [434, 344] on button "Add" at bounding box center [439, 342] width 73 height 28
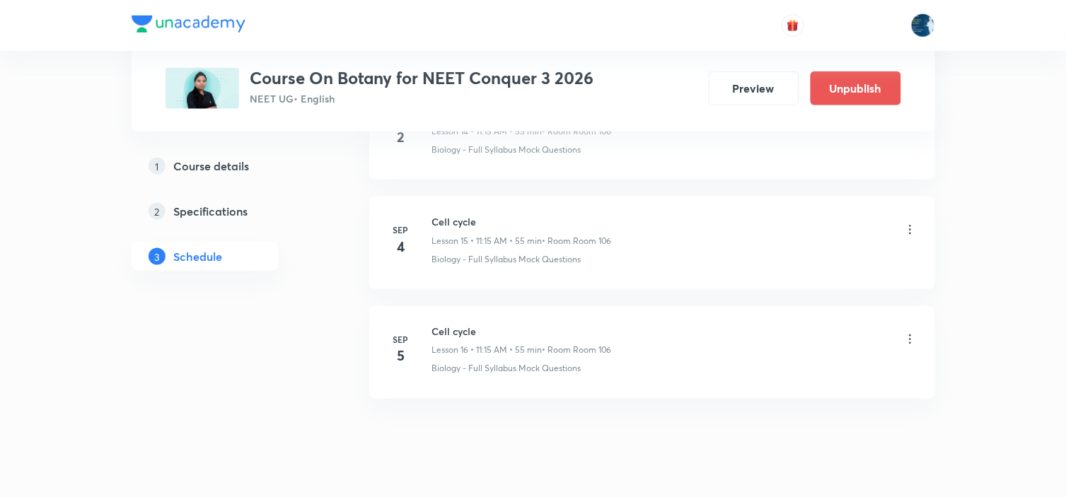
scroll to position [1743, 0]
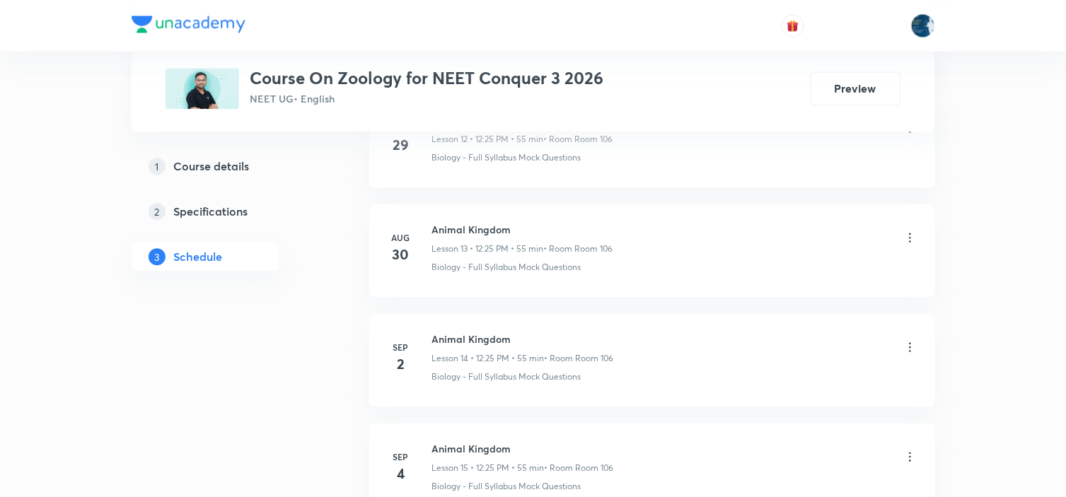
scroll to position [2283, 0]
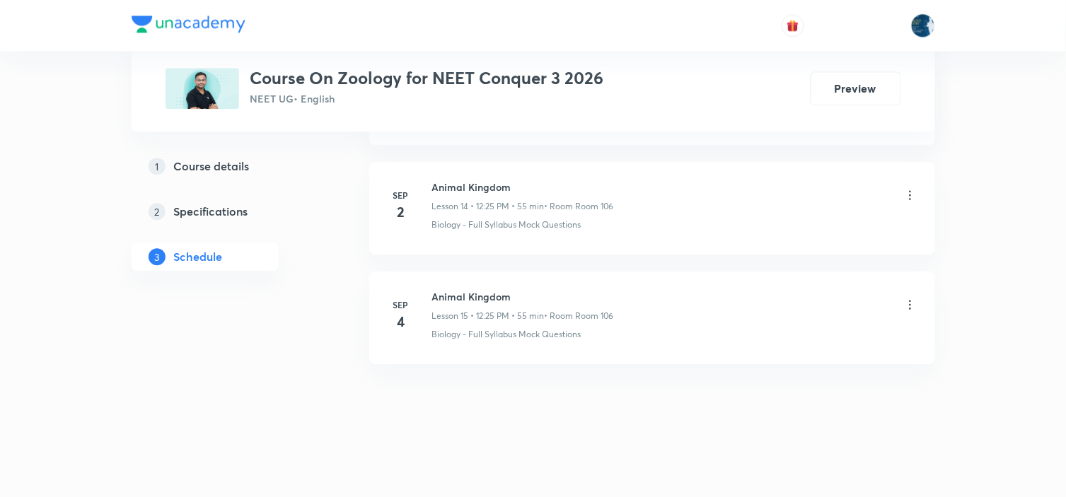
click at [463, 306] on div "Animal Kingdom Lesson 15 • 12:25 PM • 55 min • Room Room 106" at bounding box center [523, 305] width 182 height 33
click at [456, 287] on li "[DATE] Animal Kingdom Lesson 15 • 12:25 PM • 55 min • Room Room 106 Biology - F…" at bounding box center [652, 318] width 566 height 93
copy h6 "Animal Kingdom"
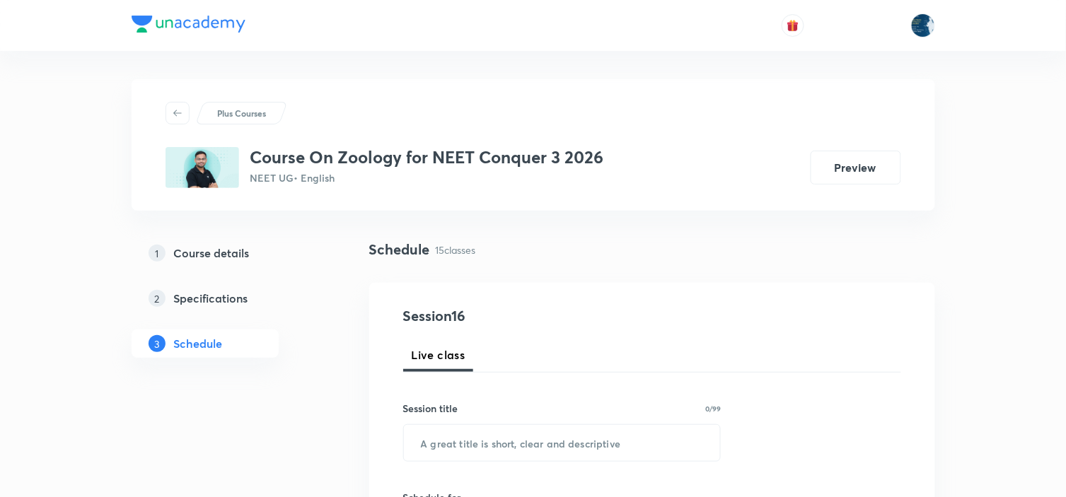
scroll to position [79, 0]
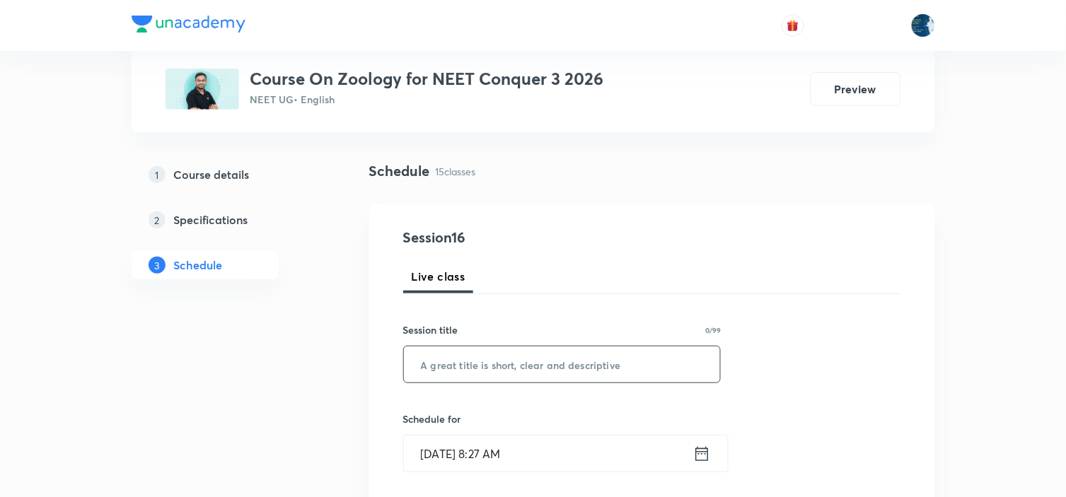
click at [529, 368] on input "text" at bounding box center [562, 365] width 317 height 36
paste input "Animal Kingdom"
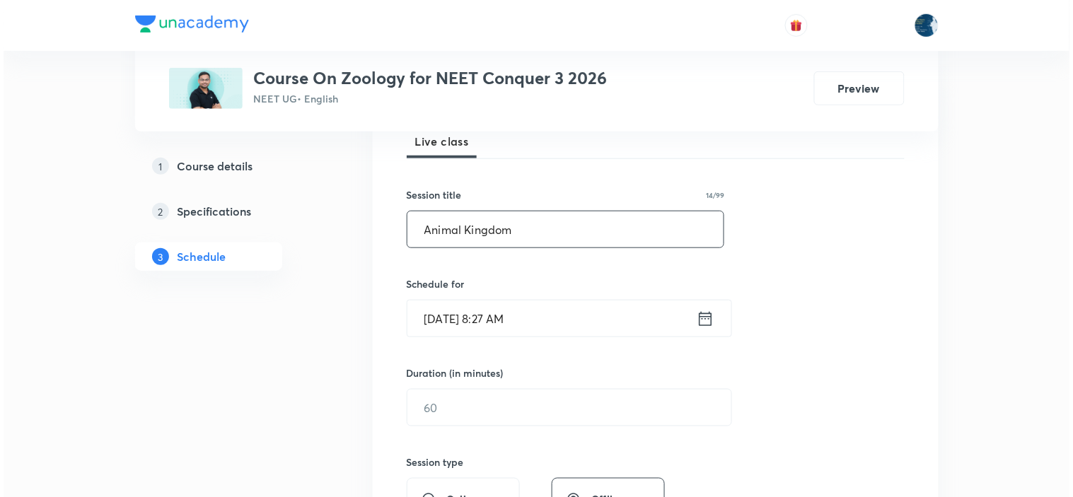
scroll to position [236, 0]
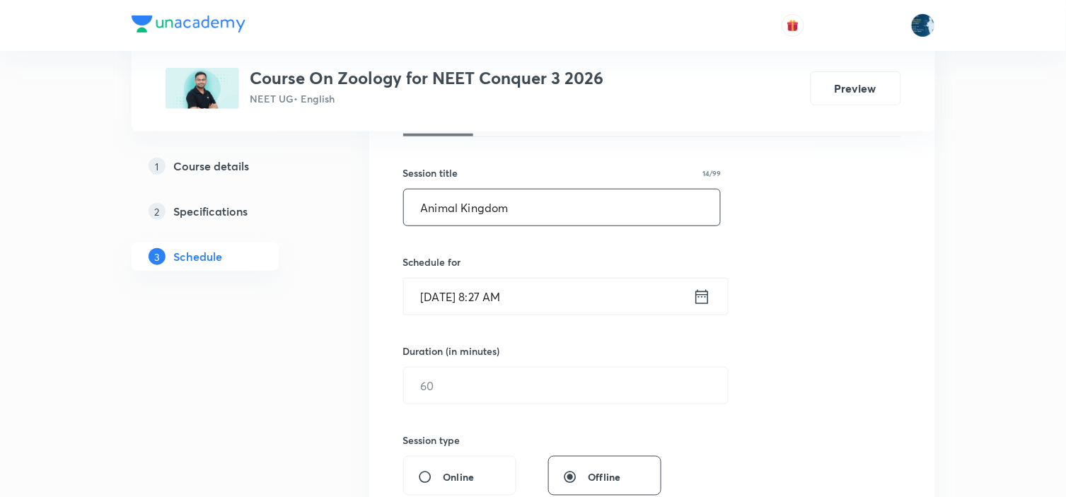
type input "Animal Kingdom"
click at [695, 301] on icon at bounding box center [702, 297] width 18 height 20
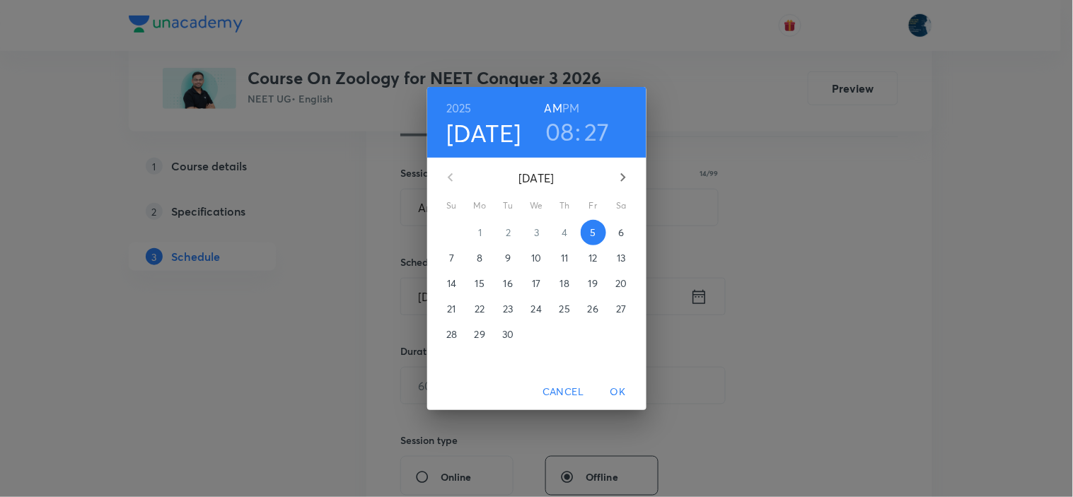
click at [566, 106] on h6 "PM" at bounding box center [570, 108] width 17 height 20
click at [563, 123] on h3 "08" at bounding box center [560, 132] width 29 height 30
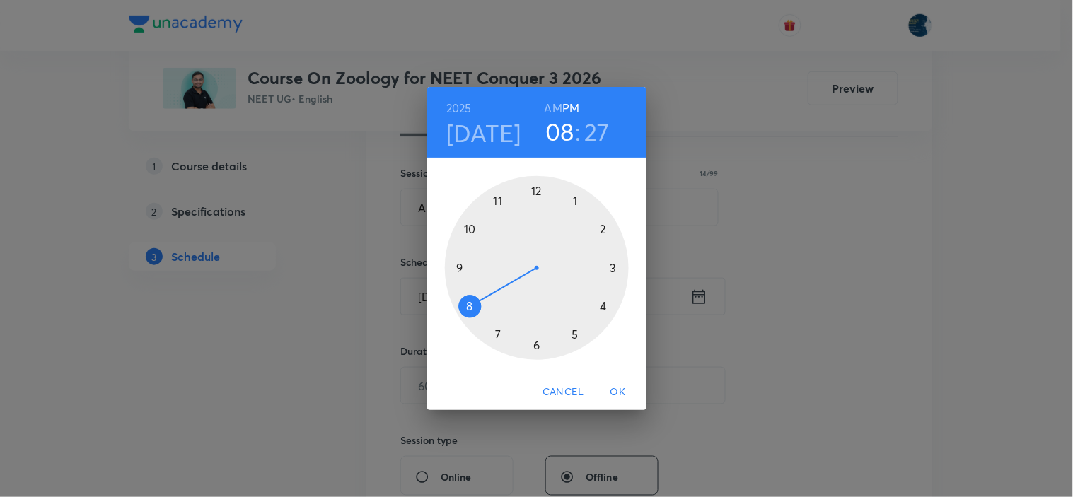
click at [535, 185] on div at bounding box center [537, 268] width 184 height 184
click at [577, 335] on div at bounding box center [537, 268] width 184 height 184
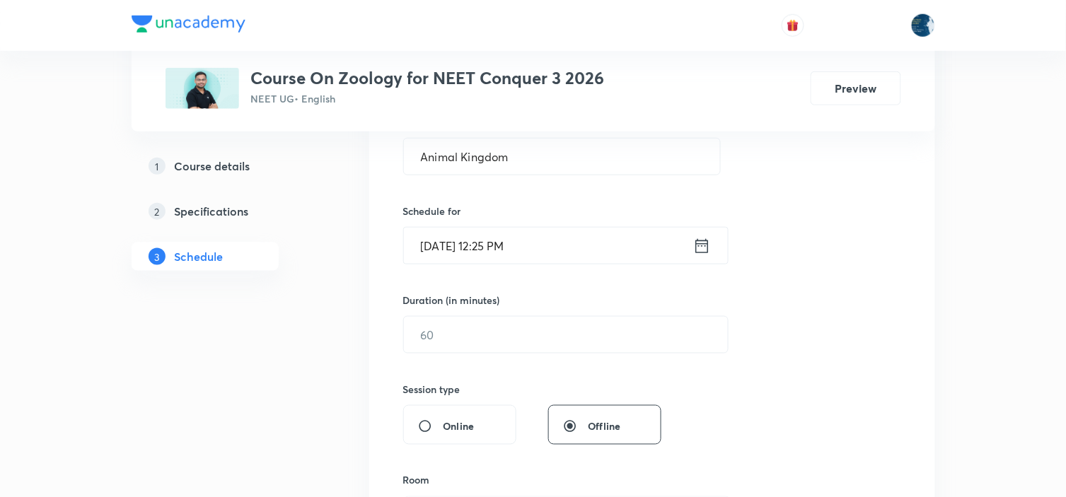
scroll to position [314, 0]
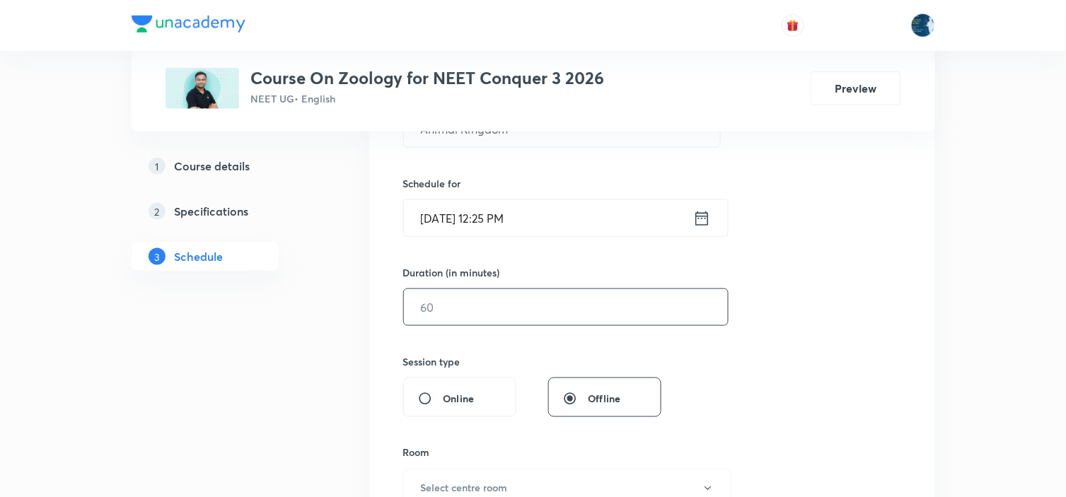
click at [591, 313] on input "text" at bounding box center [566, 307] width 324 height 36
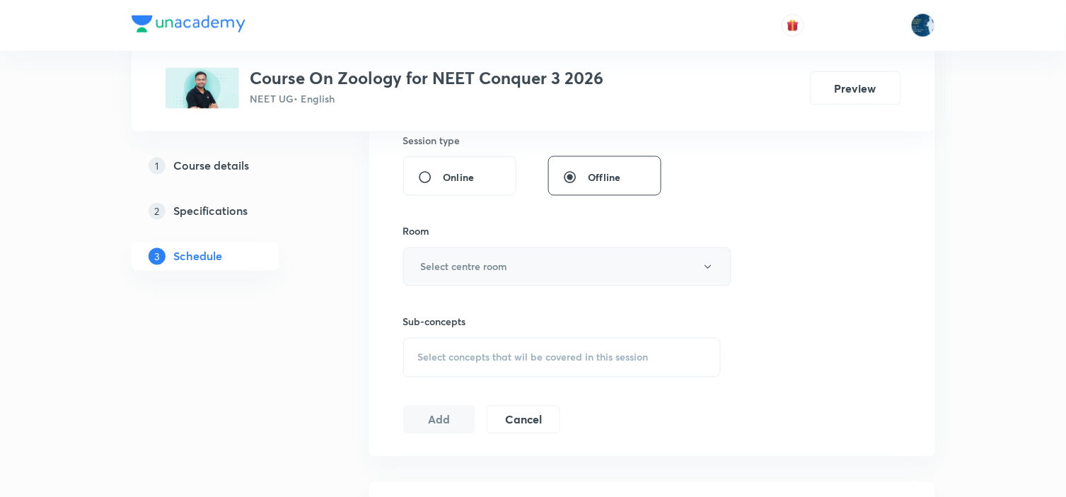
scroll to position [550, 0]
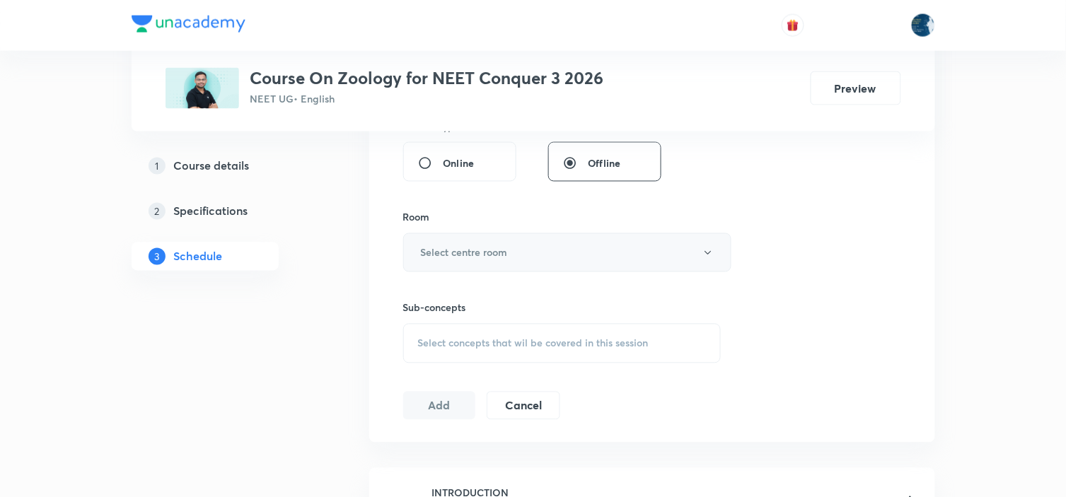
type input "55"
click at [538, 255] on button "Select centre room" at bounding box center [567, 252] width 328 height 39
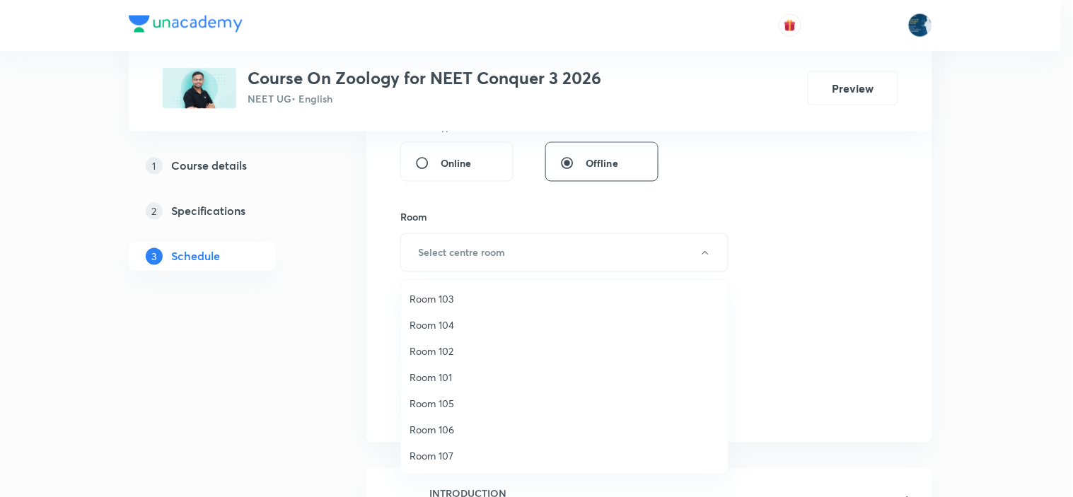
click at [442, 423] on span "Room 106" at bounding box center [565, 429] width 310 height 15
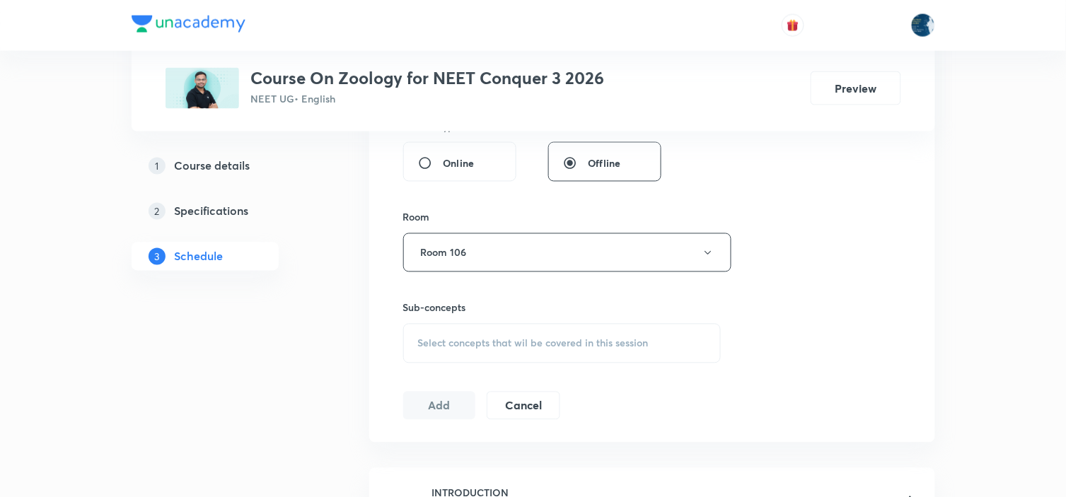
scroll to position [628, 0]
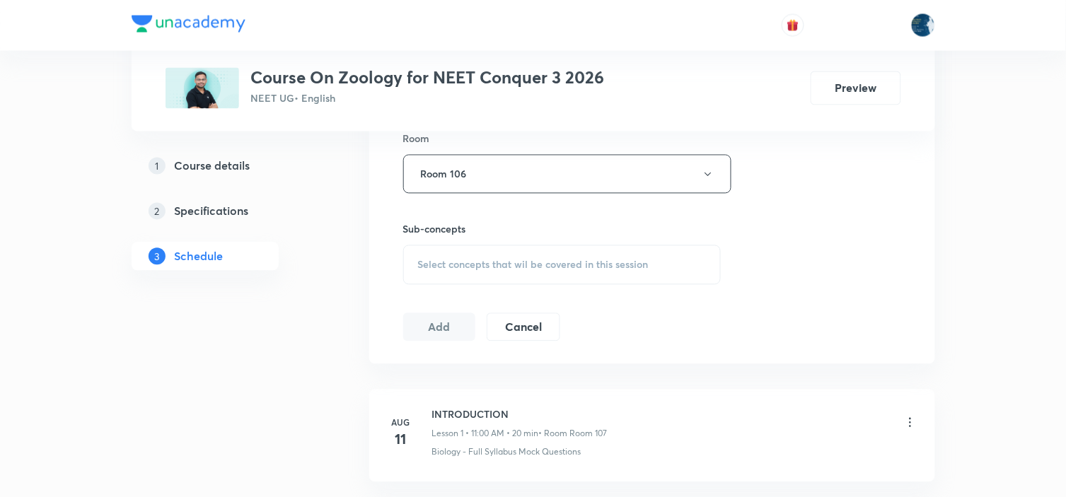
click at [611, 260] on span "Select concepts that wil be covered in this session" at bounding box center [533, 265] width 231 height 11
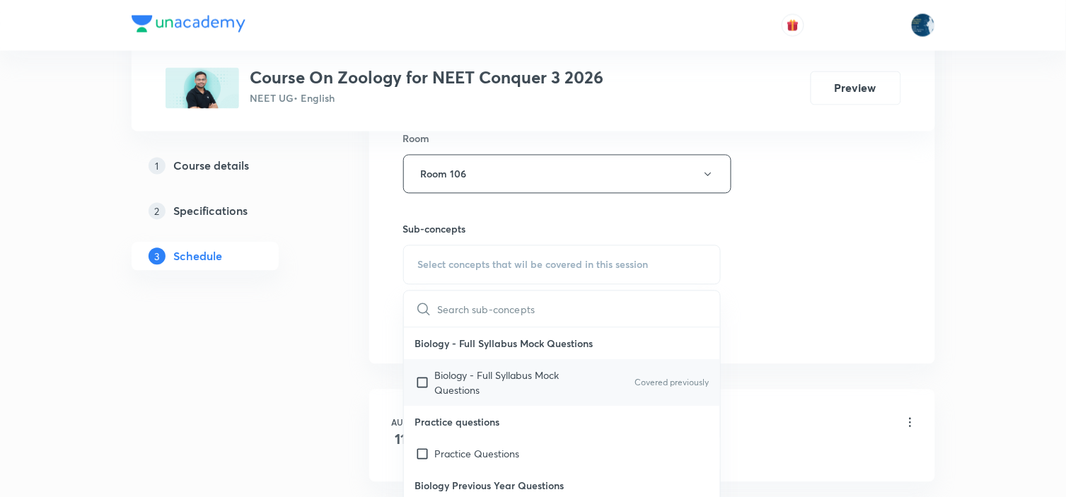
click at [659, 367] on div "Biology - Full Syllabus Mock Questions Covered previously" at bounding box center [562, 383] width 317 height 47
checkbox input "true"
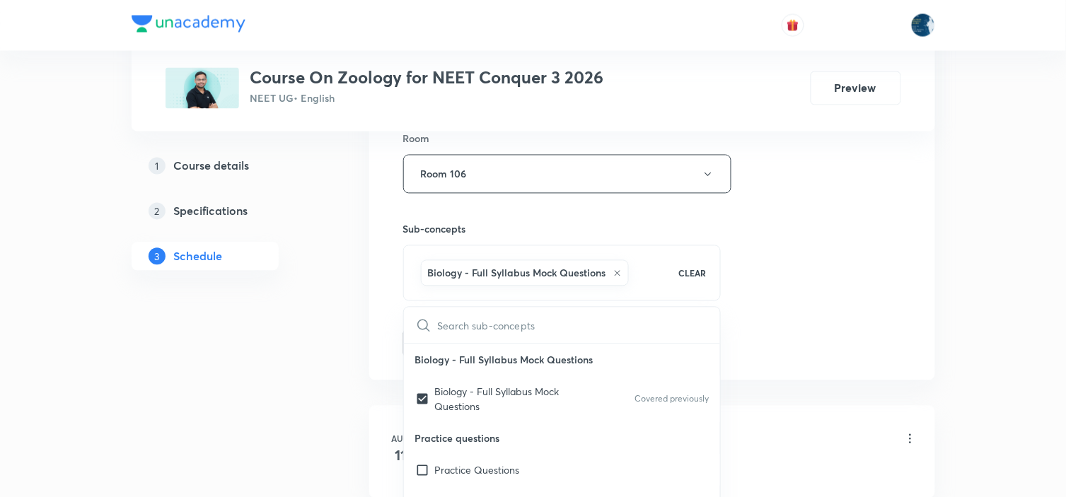
click at [800, 313] on div "Session 16 Live class Session title 14/99 Animal Kingdom ​ Schedule for Sep 5, …" at bounding box center [652, 17] width 498 height 681
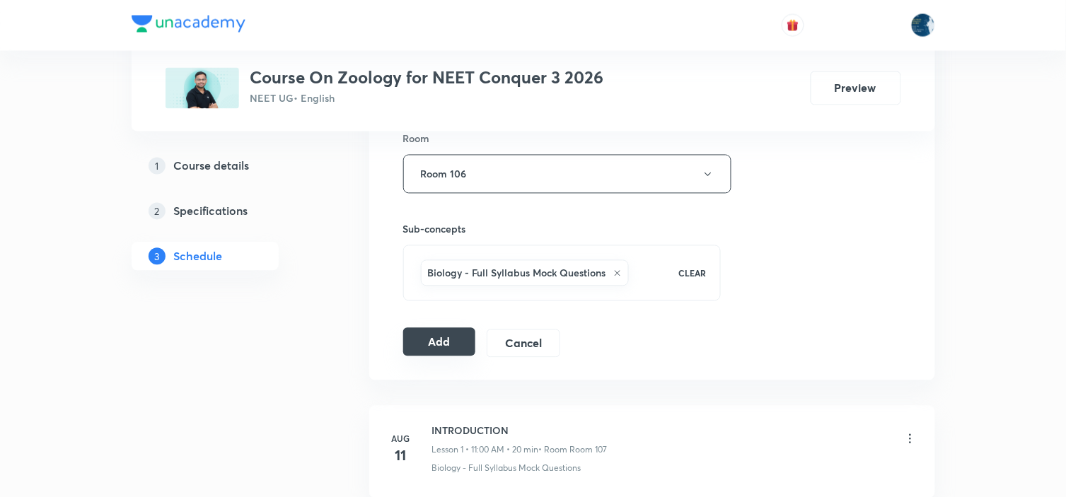
click at [426, 335] on button "Add" at bounding box center [439, 342] width 73 height 28
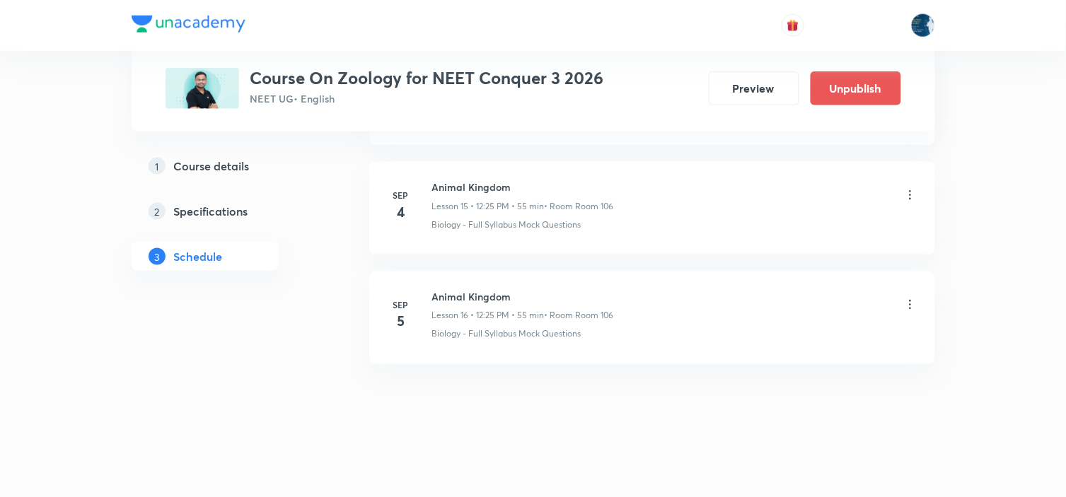
scroll to position [1497, 0]
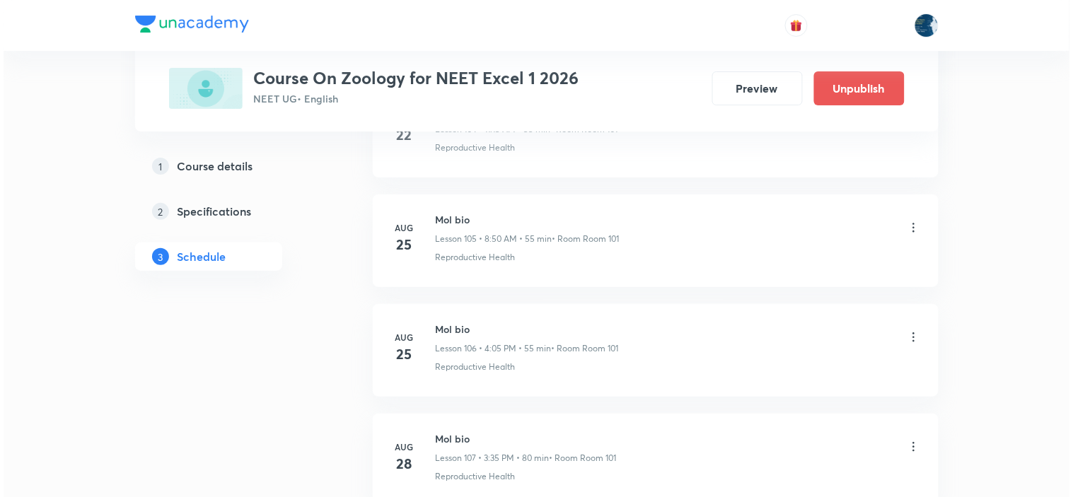
scroll to position [13024, 0]
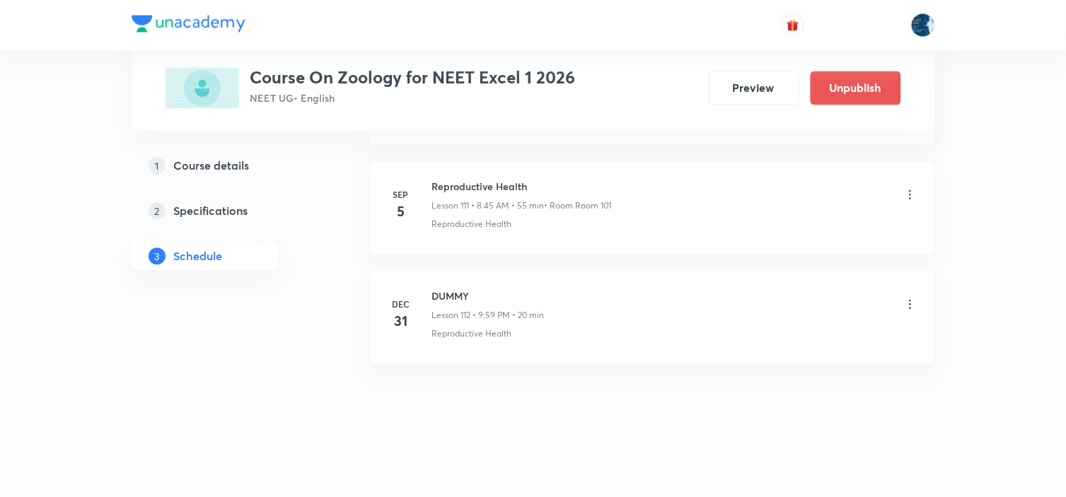
click at [906, 193] on icon at bounding box center [911, 195] width 14 height 14
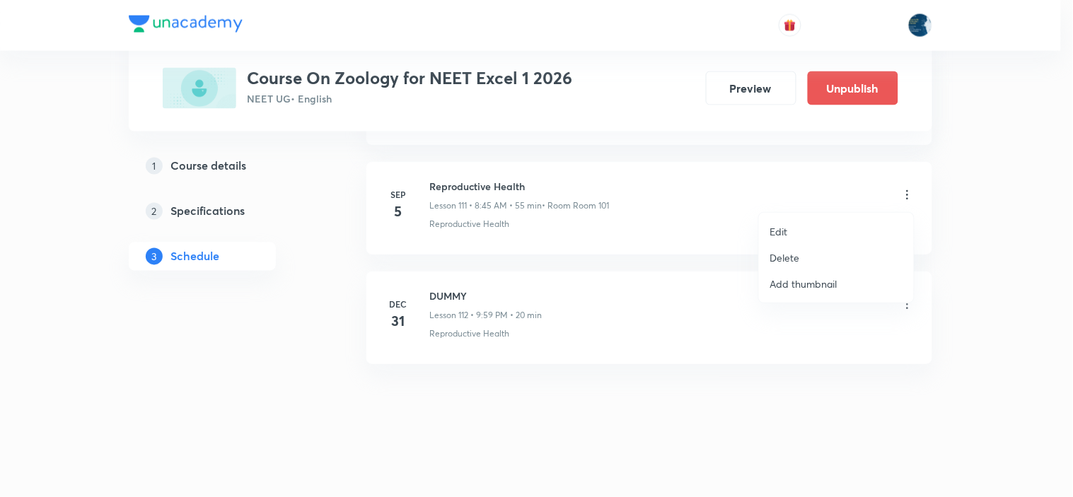
click at [772, 228] on p "Edit" at bounding box center [780, 231] width 18 height 15
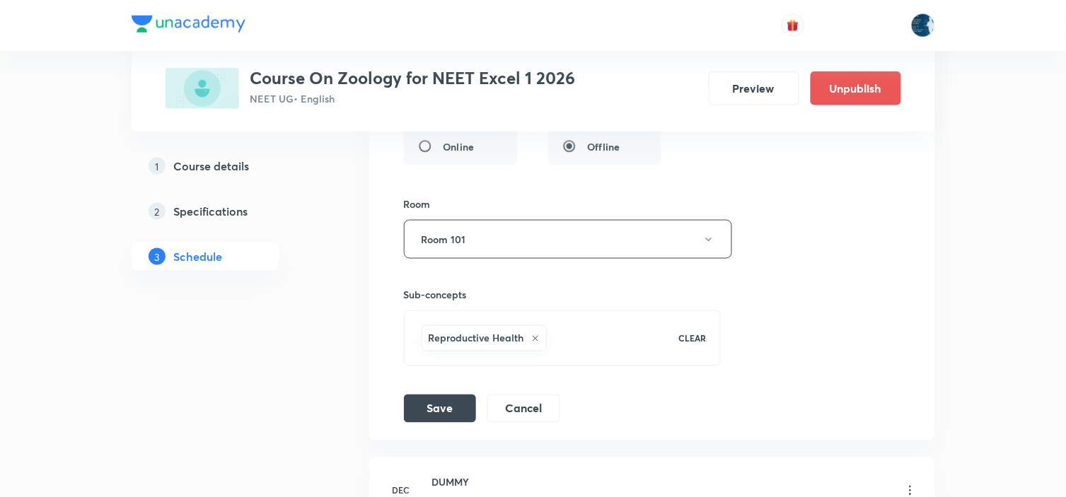
scroll to position [12683, 0]
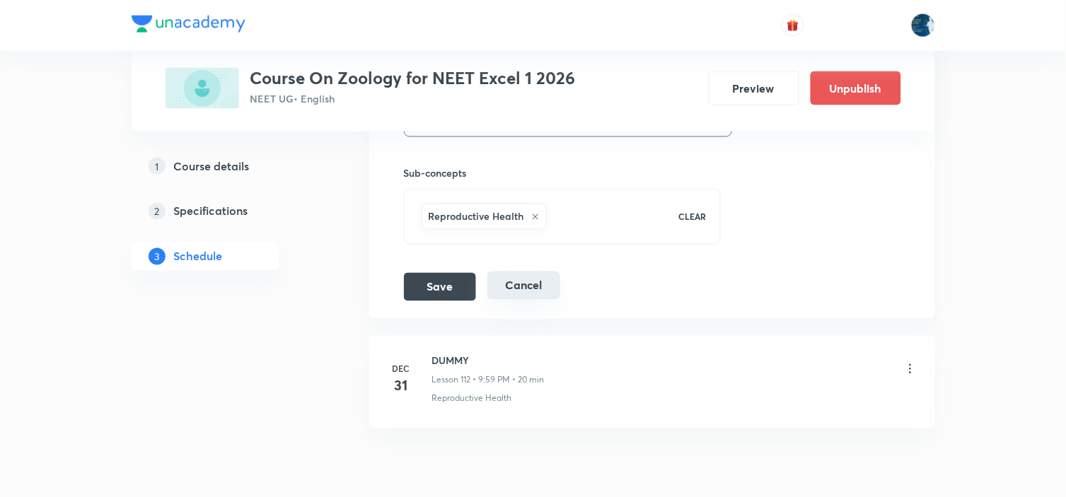
click at [533, 300] on button "Cancel" at bounding box center [523, 286] width 73 height 28
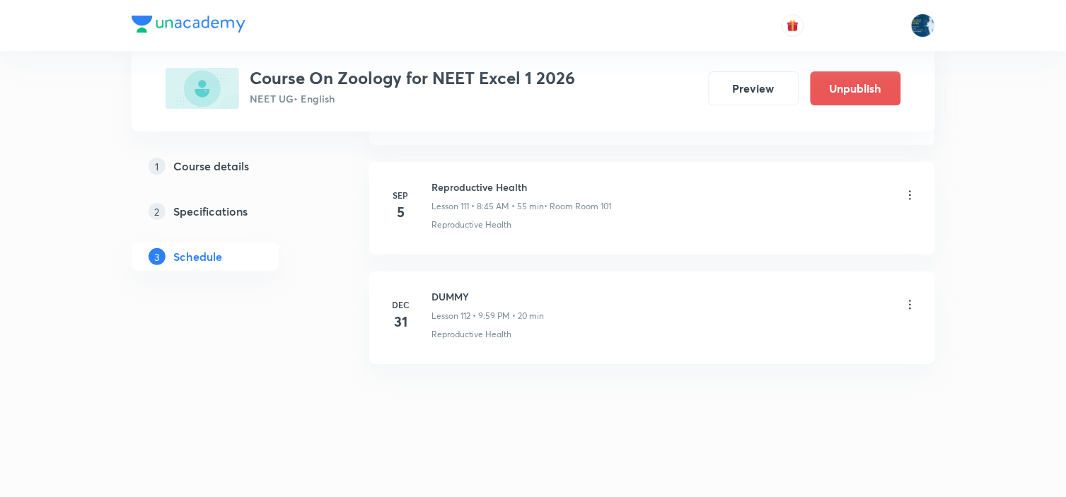
click at [908, 195] on icon at bounding box center [911, 195] width 14 height 14
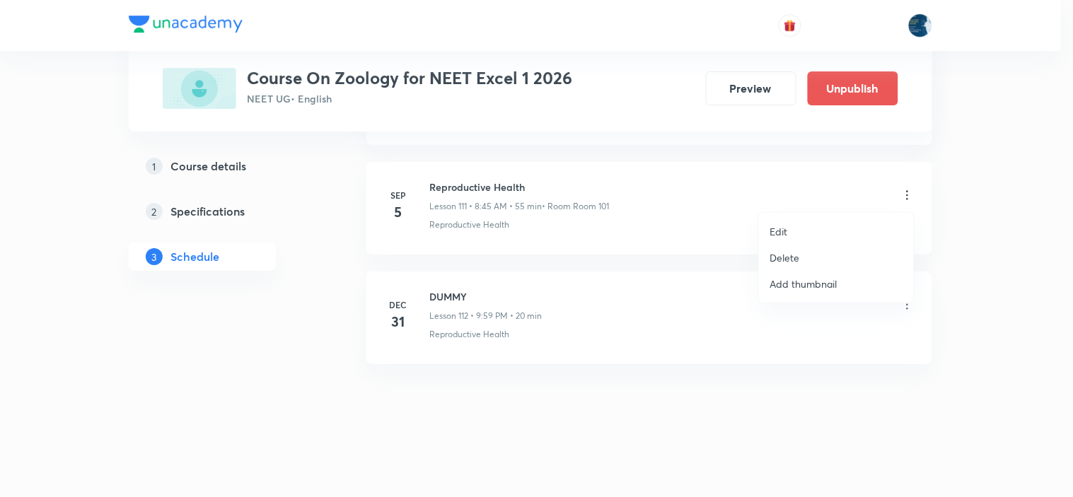
click at [802, 242] on li "Edit" at bounding box center [836, 232] width 155 height 26
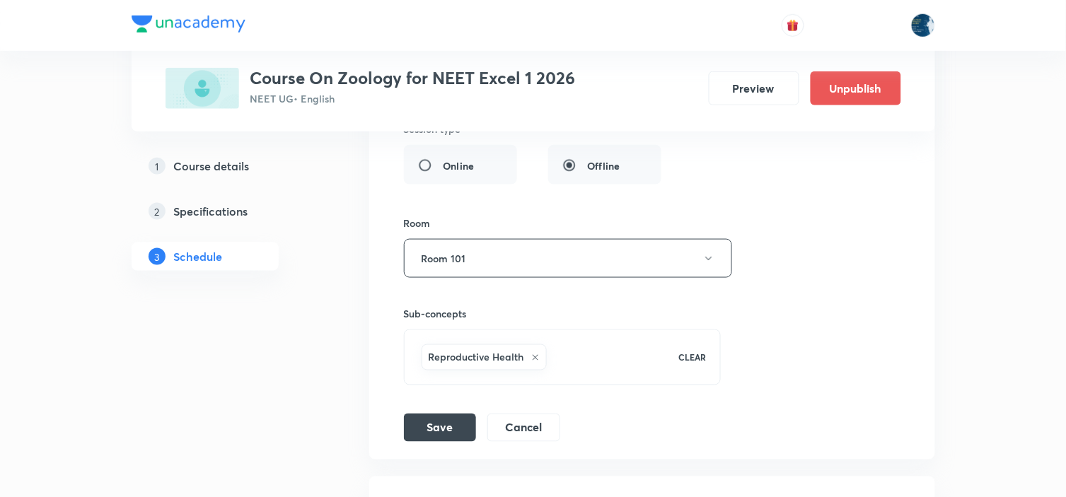
scroll to position [12911, 0]
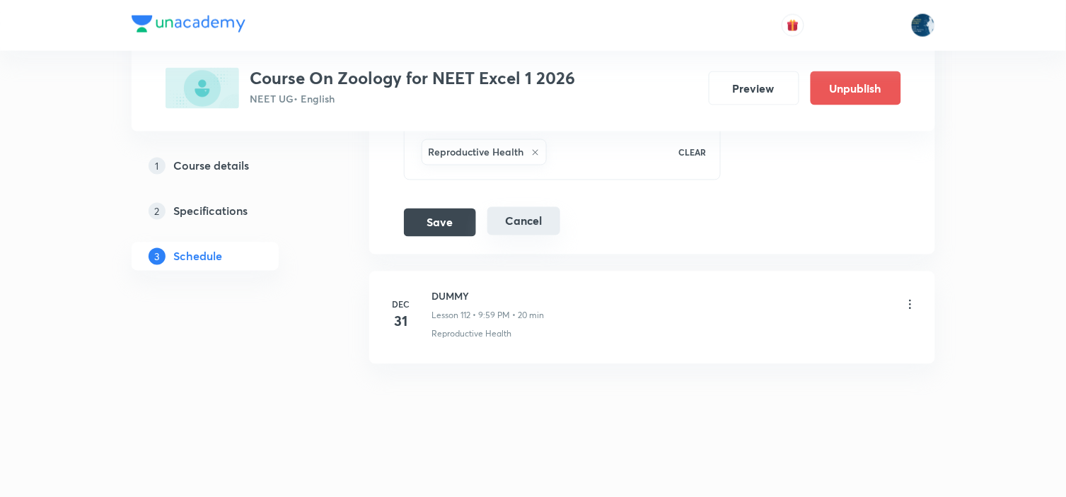
click at [510, 222] on button "Cancel" at bounding box center [523, 221] width 73 height 28
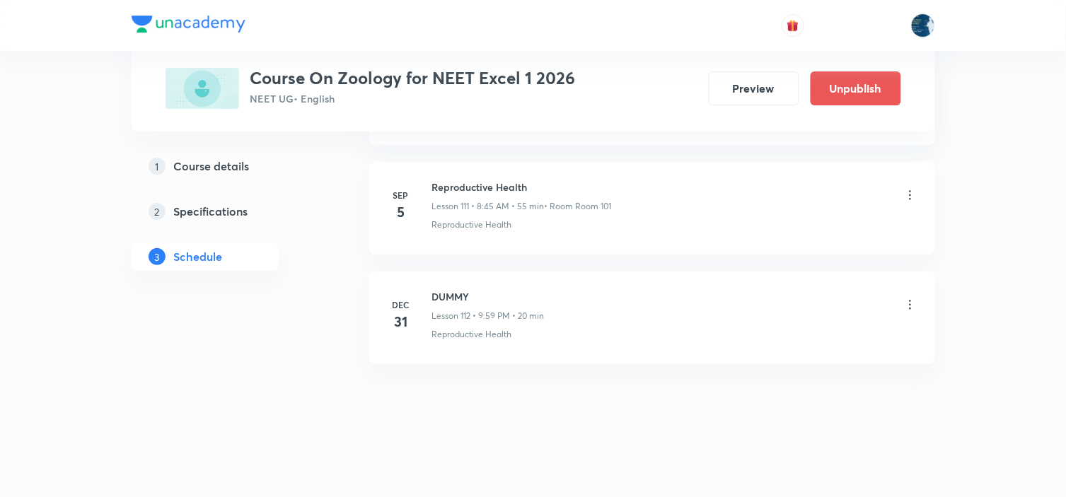
scroll to position [12283, 0]
click at [908, 194] on icon at bounding box center [911, 195] width 14 height 14
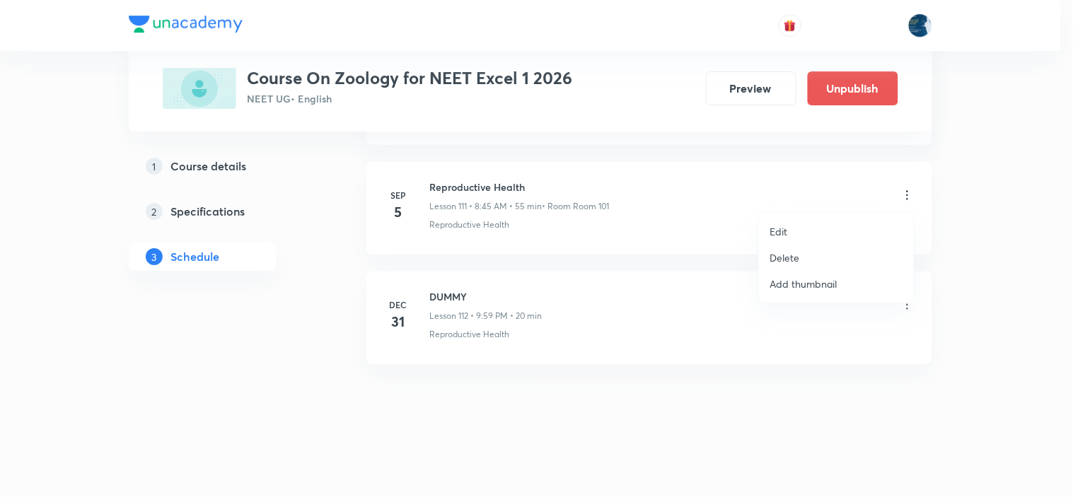
click at [845, 253] on li "Delete" at bounding box center [836, 258] width 155 height 26
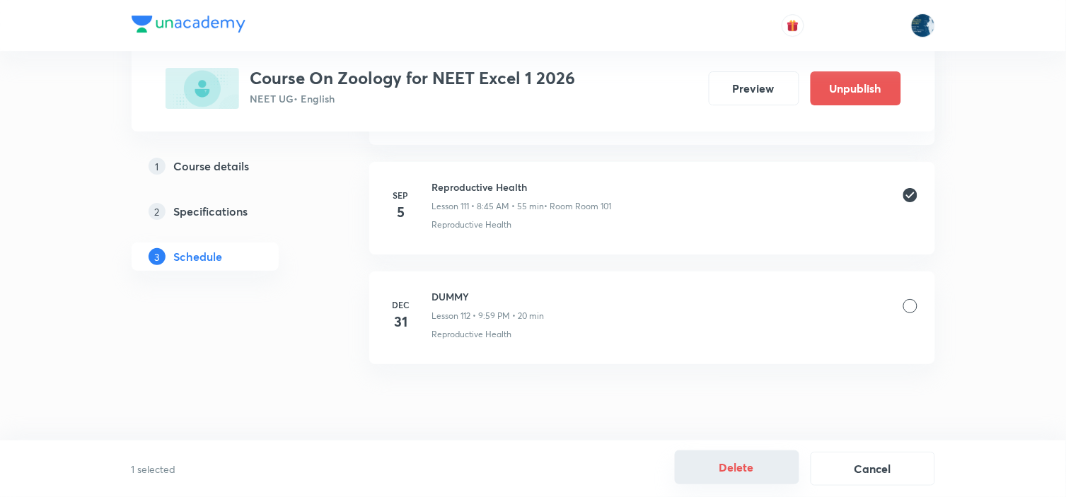
click at [768, 456] on button "Delete" at bounding box center [737, 468] width 125 height 34
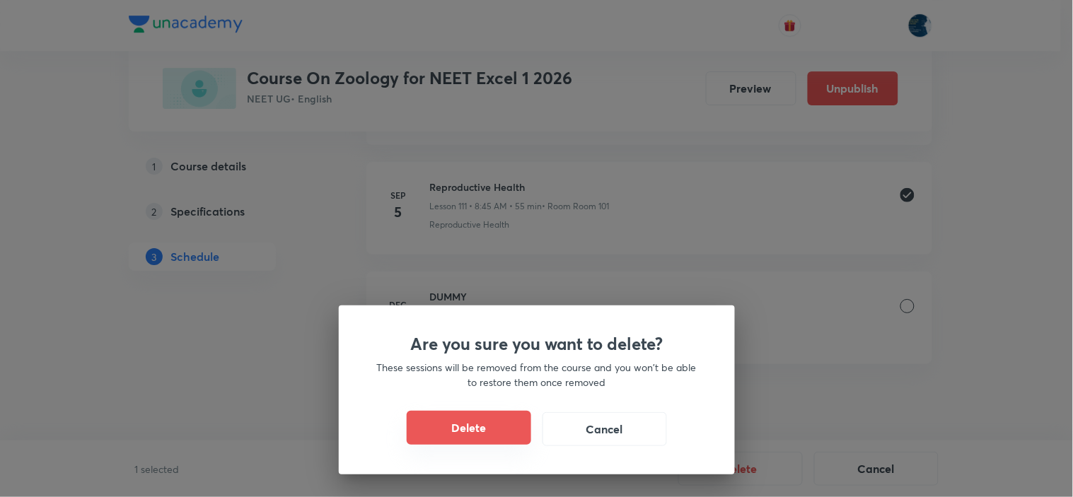
click at [473, 420] on button "Delete" at bounding box center [469, 428] width 125 height 34
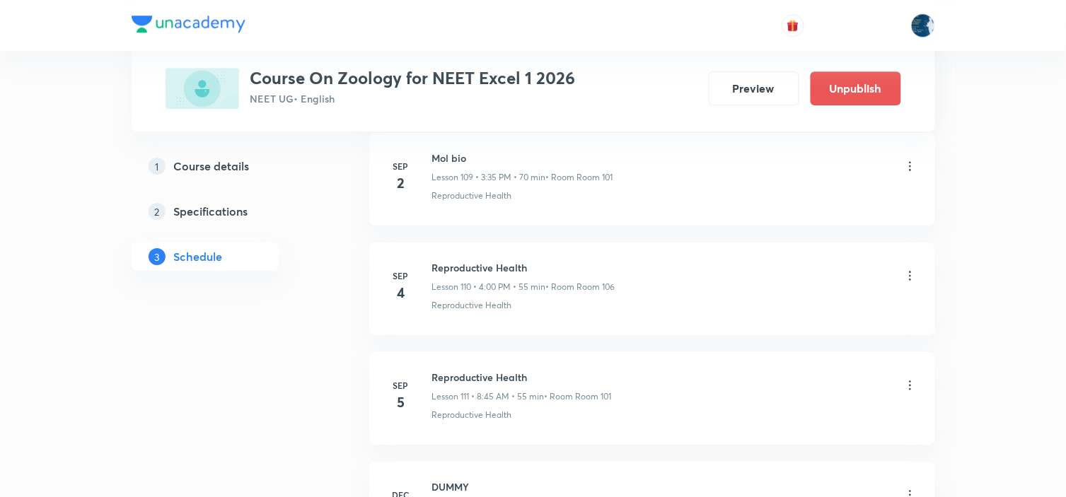
scroll to position [12046, 0]
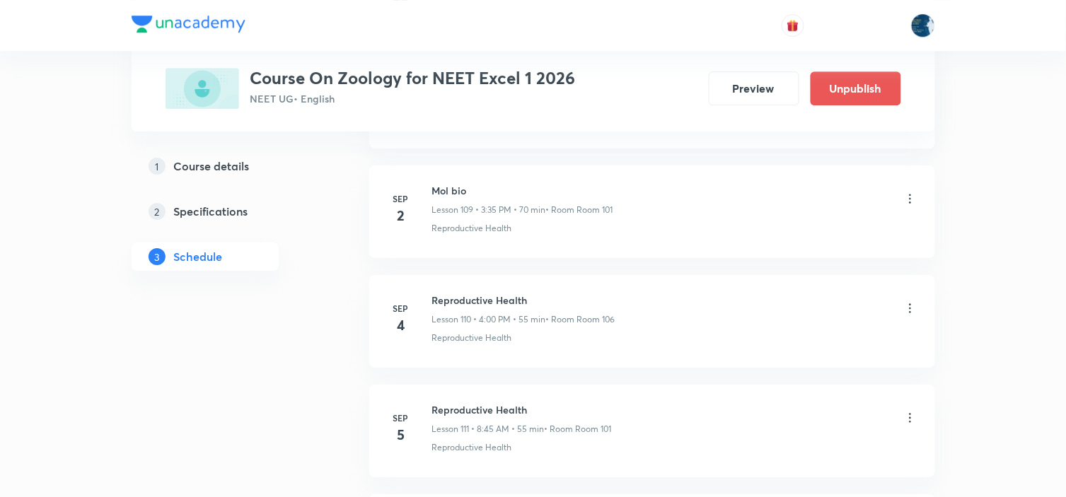
click at [465, 308] on h6 "Reproductive Health" at bounding box center [523, 300] width 183 height 15
copy h6 "Reproductive Health"
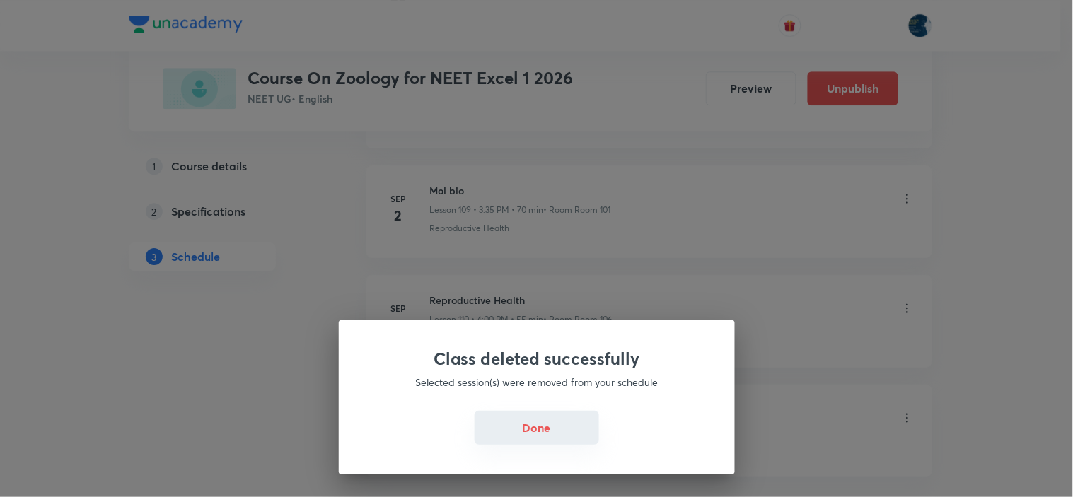
click at [536, 416] on button "Done" at bounding box center [537, 428] width 125 height 34
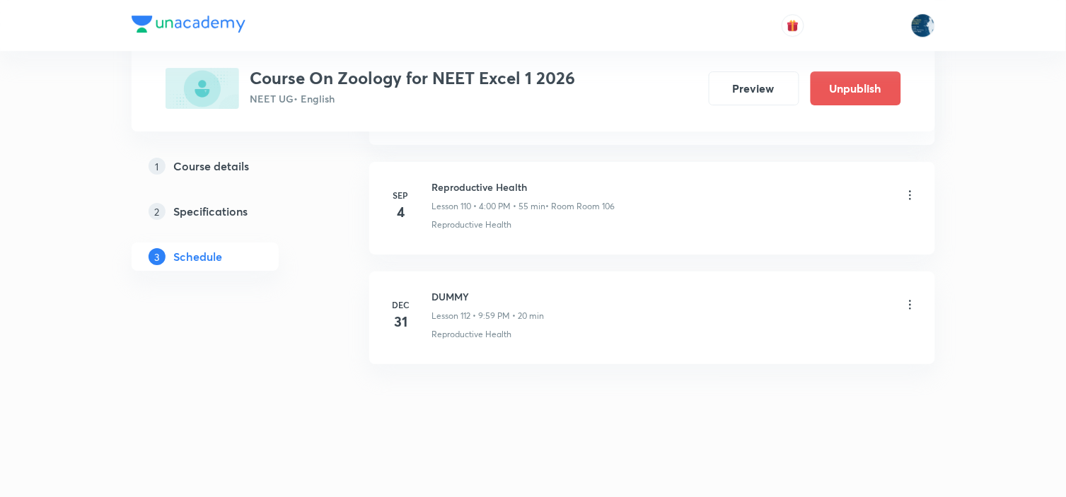
scroll to position [12172, 0]
click at [463, 186] on h6 "Reproductive Health" at bounding box center [523, 187] width 183 height 15
copy h6 "Reproductive Health"
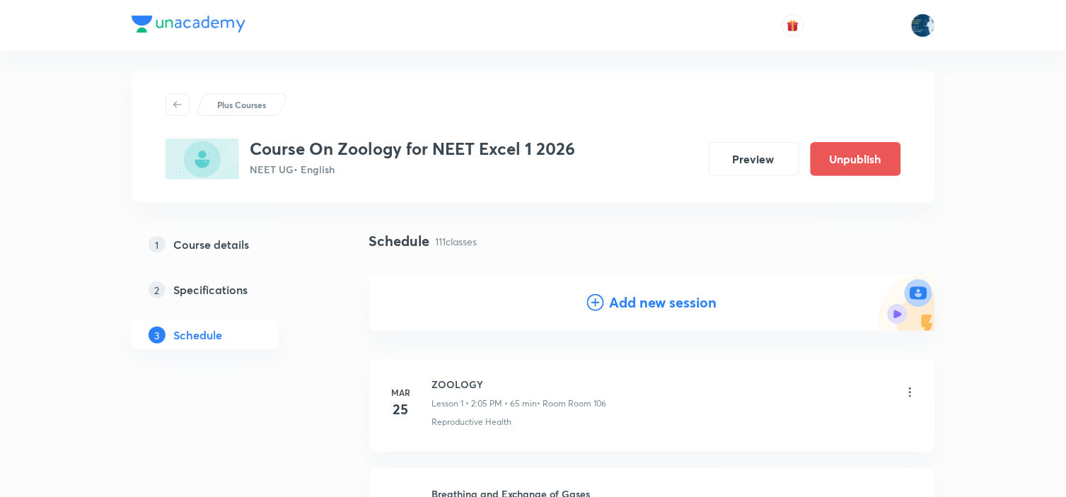
scroll to position [0, 0]
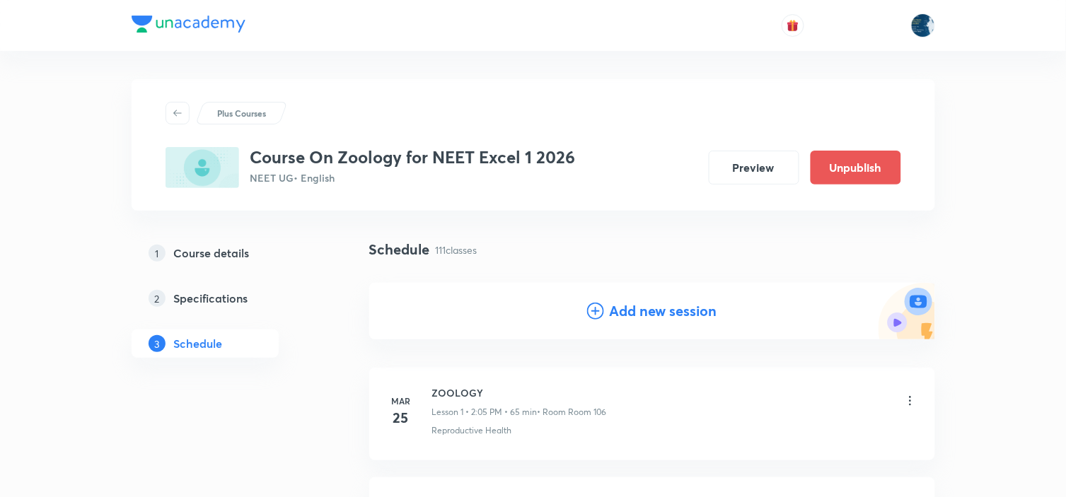
click at [599, 319] on icon at bounding box center [595, 311] width 17 height 17
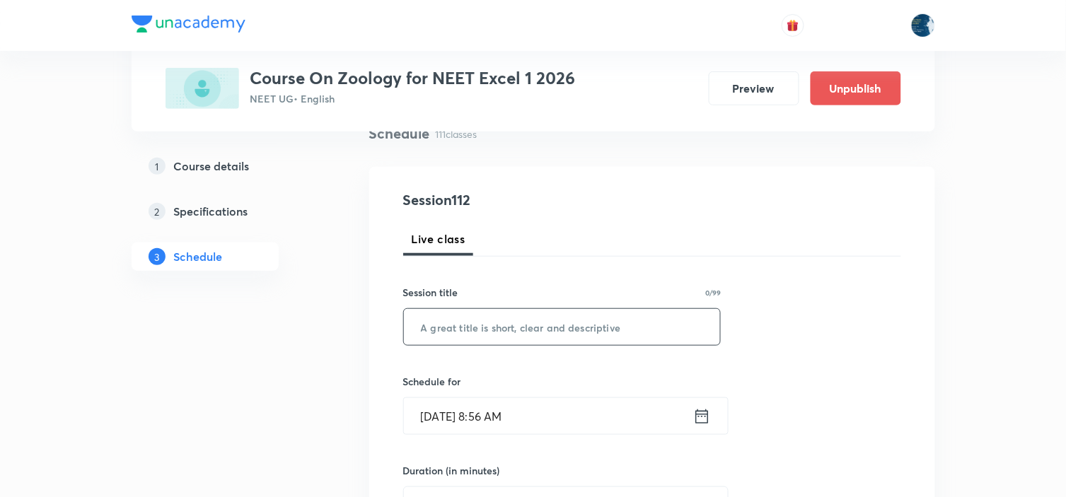
scroll to position [157, 0]
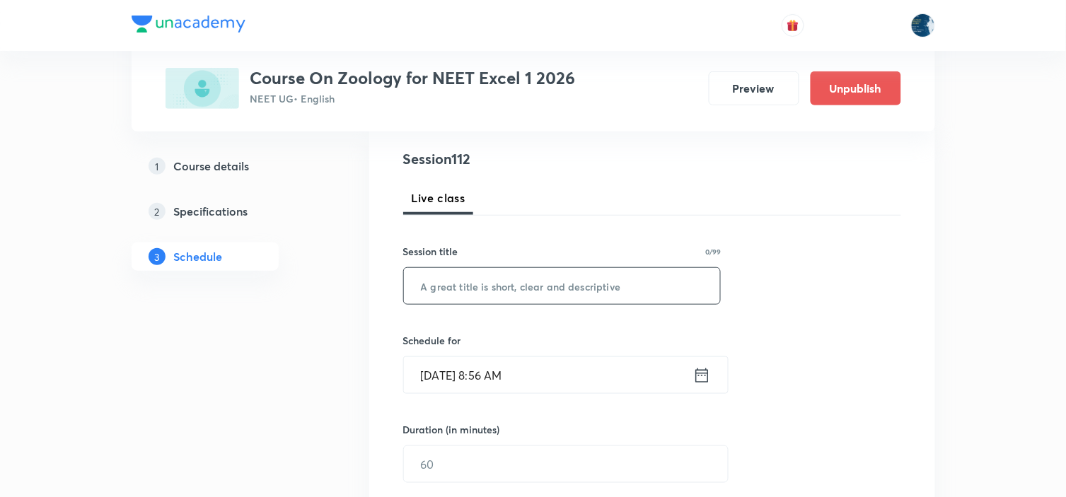
click at [478, 288] on input "text" at bounding box center [562, 286] width 317 height 36
paste input "Reproductive Health"
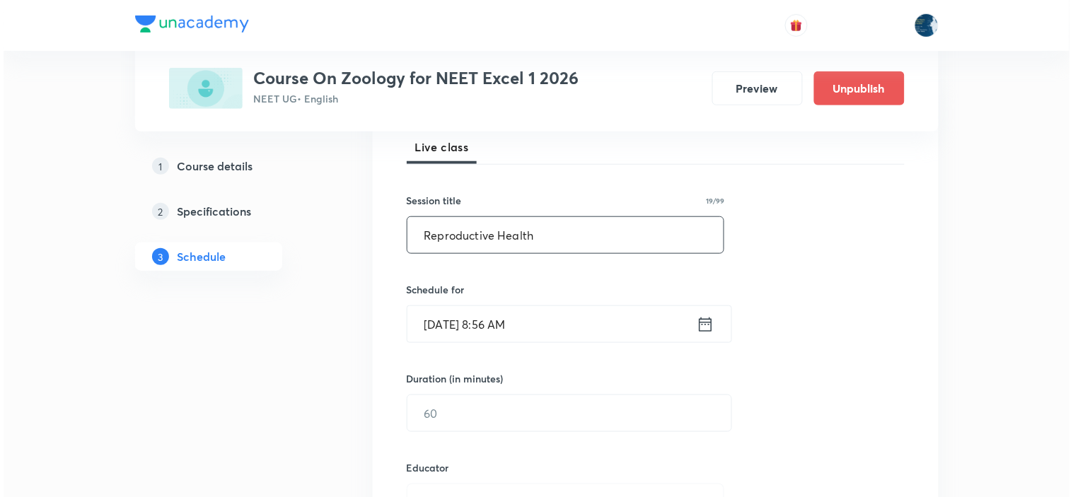
scroll to position [236, 0]
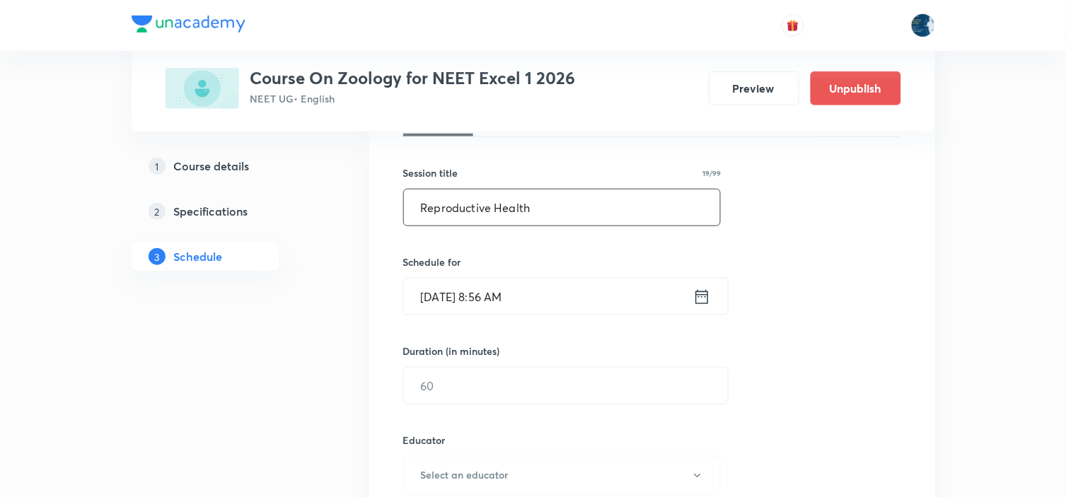
type input "Reproductive Health"
click at [703, 297] on icon at bounding box center [702, 297] width 18 height 20
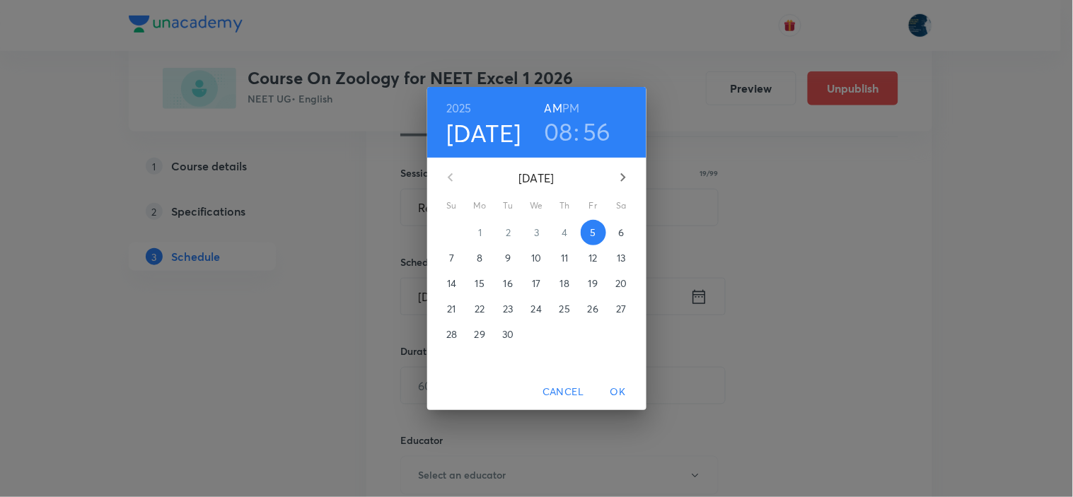
click at [553, 132] on h3 "08" at bounding box center [558, 132] width 29 height 30
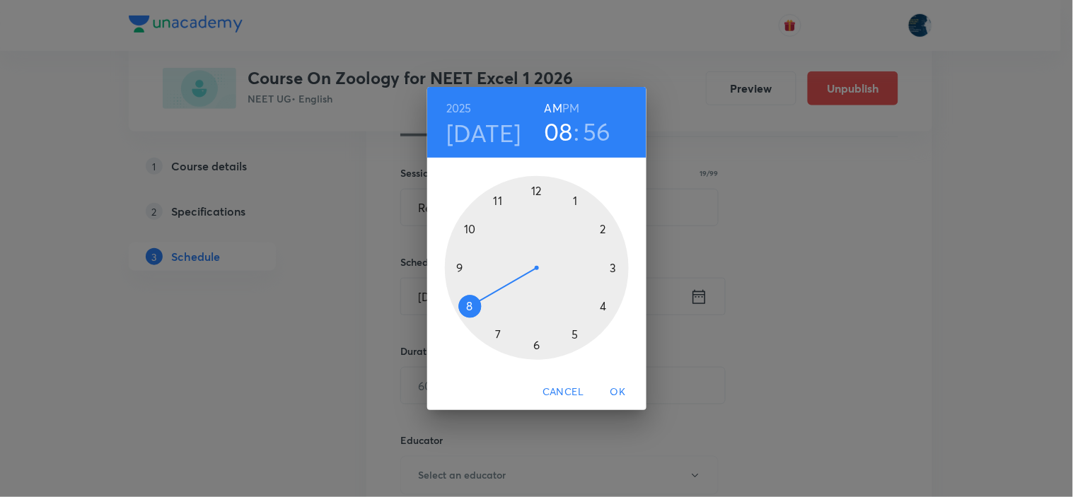
click at [458, 267] on div at bounding box center [537, 268] width 184 height 184
click at [578, 204] on div at bounding box center [537, 268] width 184 height 184
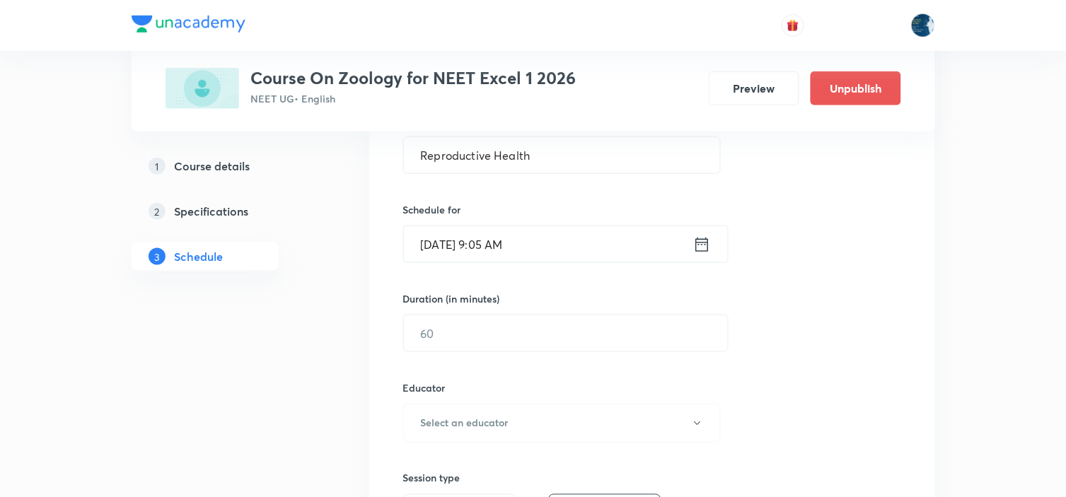
scroll to position [393, 0]
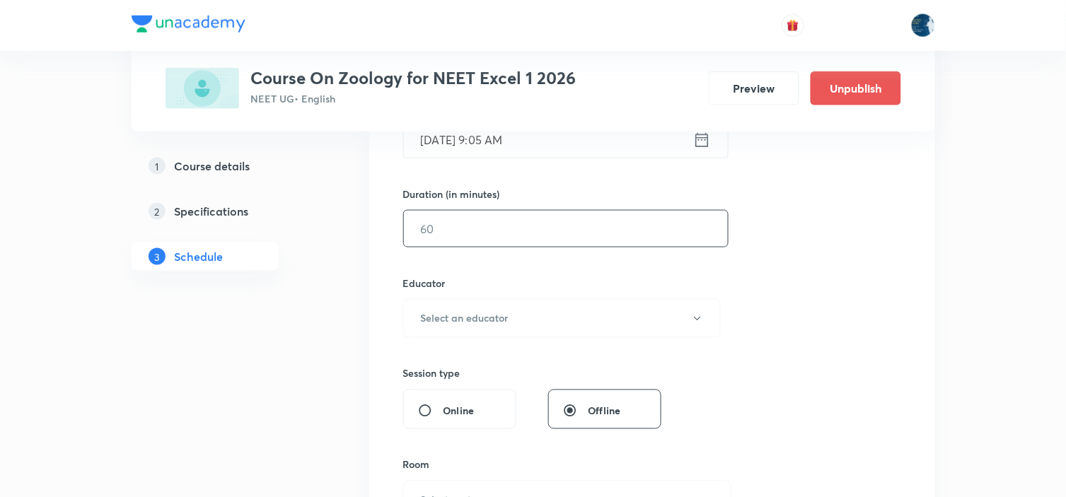
click at [575, 236] on input "text" at bounding box center [566, 229] width 324 height 36
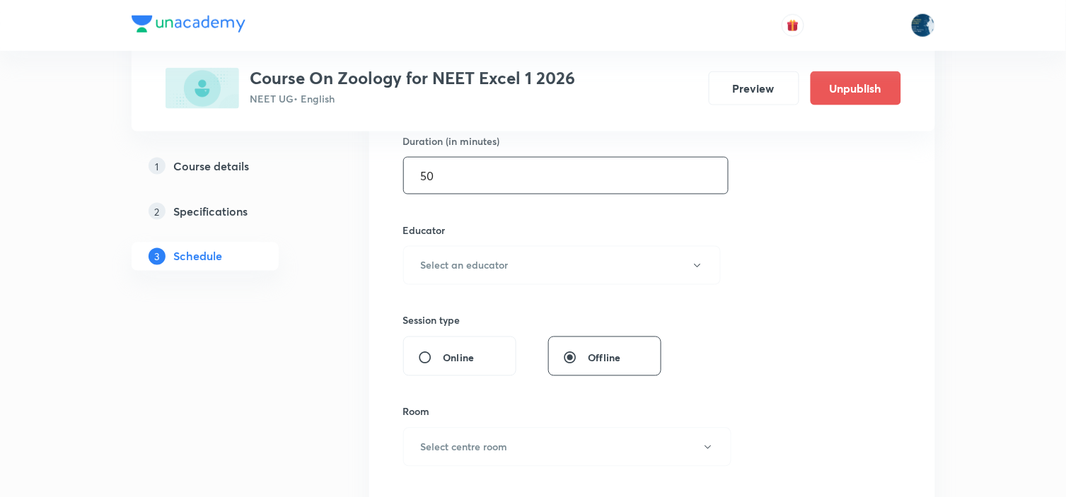
scroll to position [471, 0]
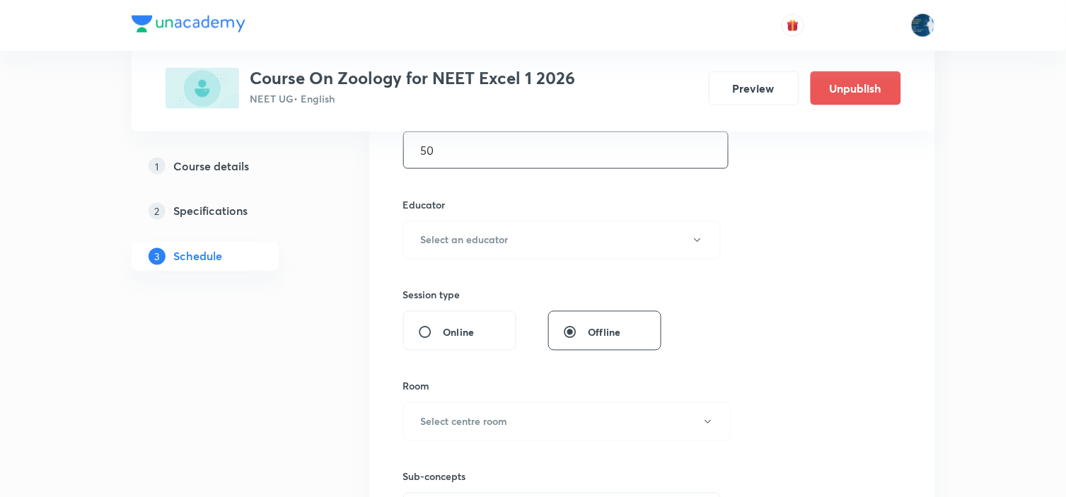
type input "50"
click at [576, 234] on button "Select an educator" at bounding box center [562, 240] width 318 height 39
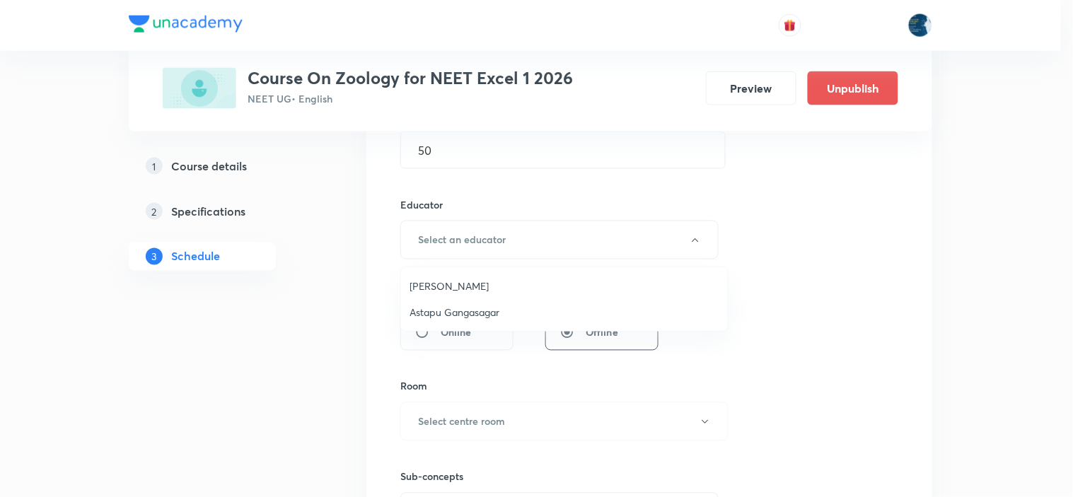
click at [464, 306] on span "Astapu Gangasagar" at bounding box center [565, 312] width 310 height 15
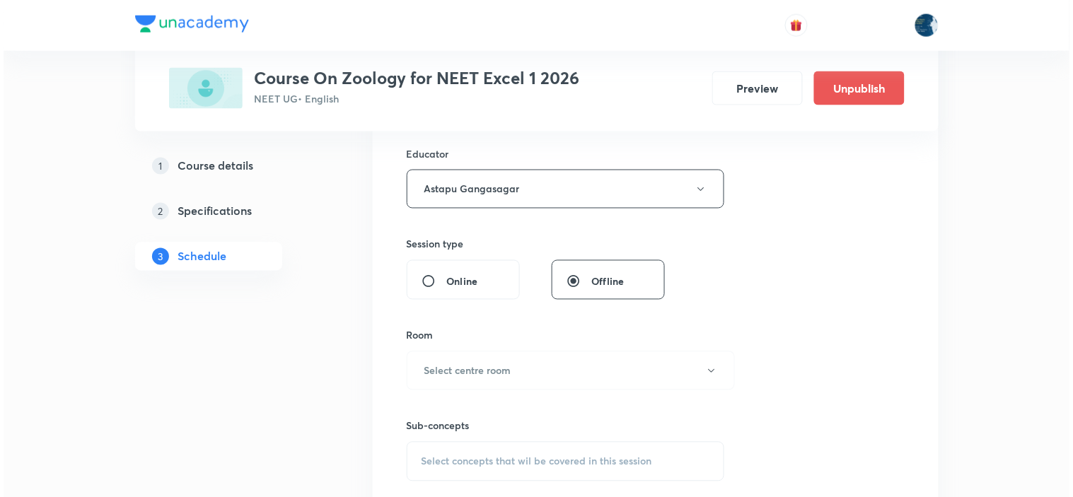
scroll to position [550, 0]
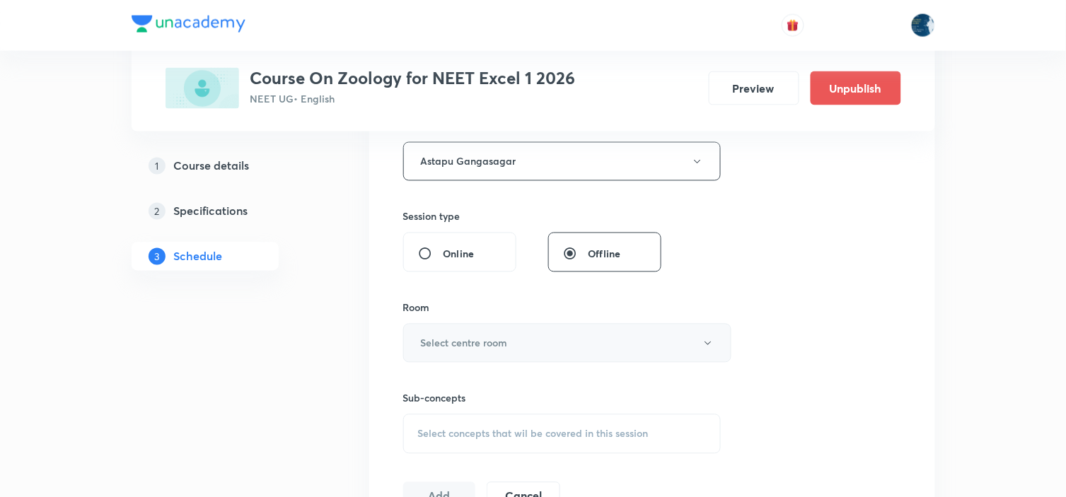
click at [506, 344] on h6 "Select centre room" at bounding box center [464, 343] width 87 height 15
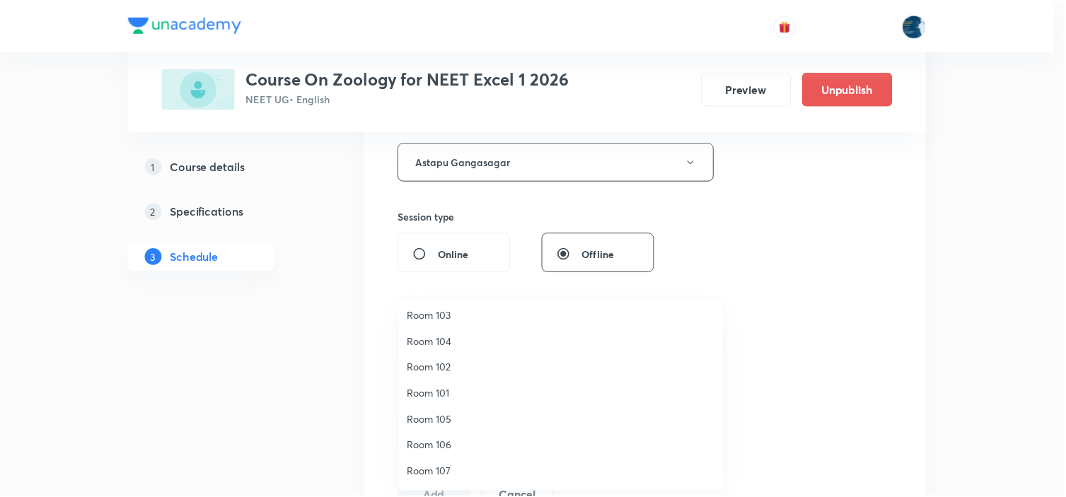
scroll to position [0, 0]
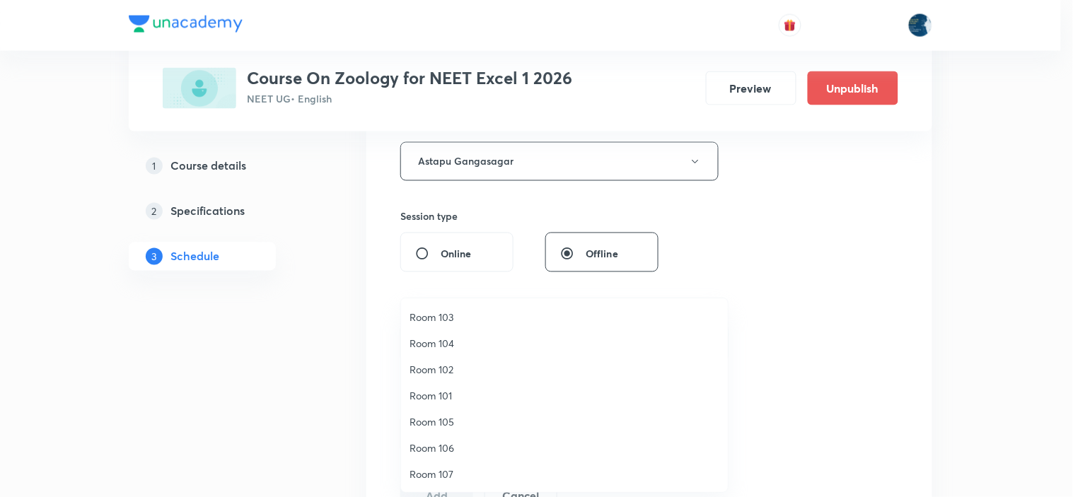
click at [451, 391] on span "Room 101" at bounding box center [565, 395] width 310 height 15
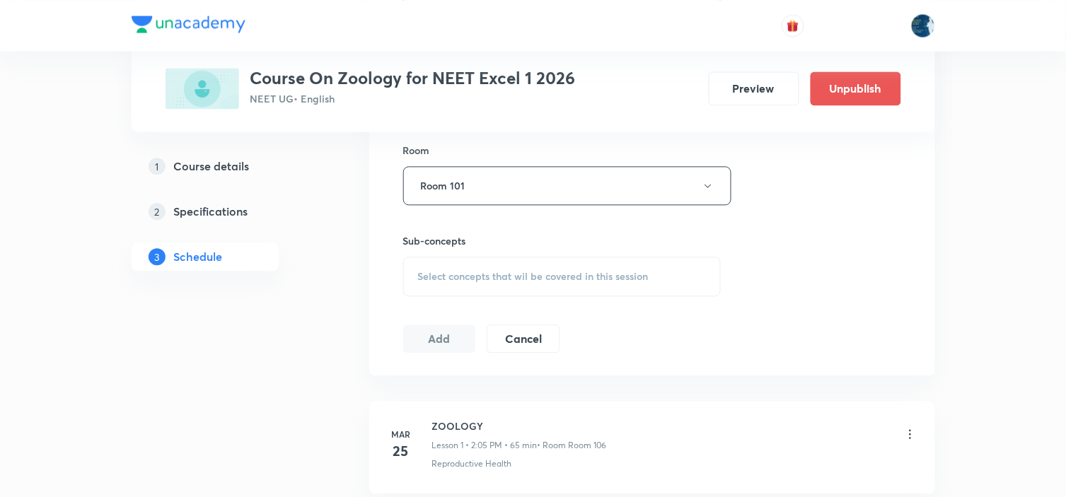
click at [621, 264] on div "Select concepts that wil be covered in this session" at bounding box center [562, 277] width 318 height 40
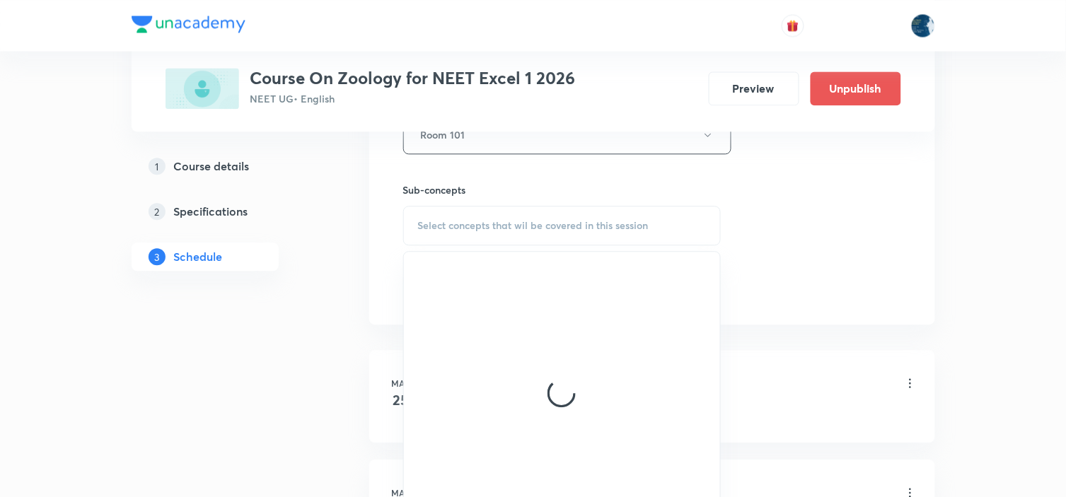
scroll to position [786, 0]
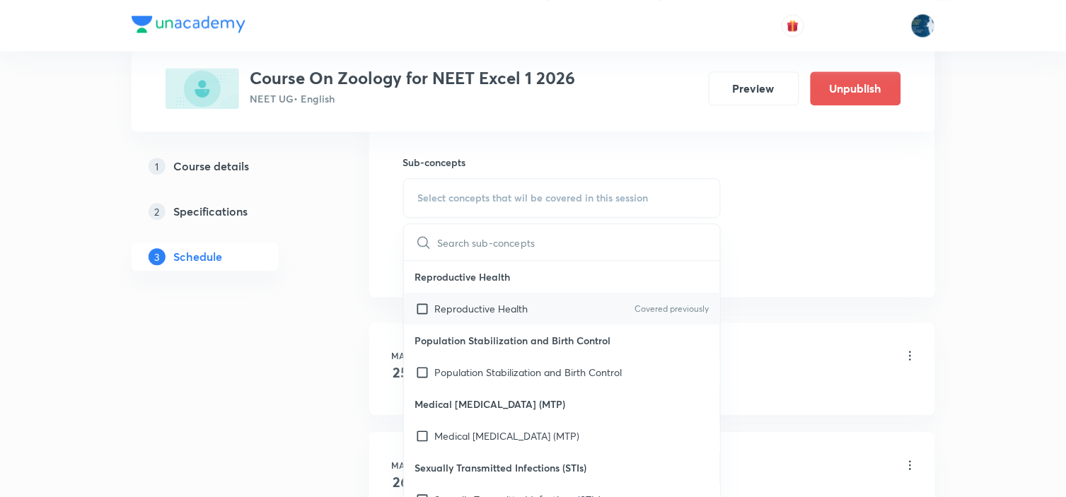
click at [668, 312] on p "Covered previously" at bounding box center [672, 309] width 74 height 13
checkbox input "true"
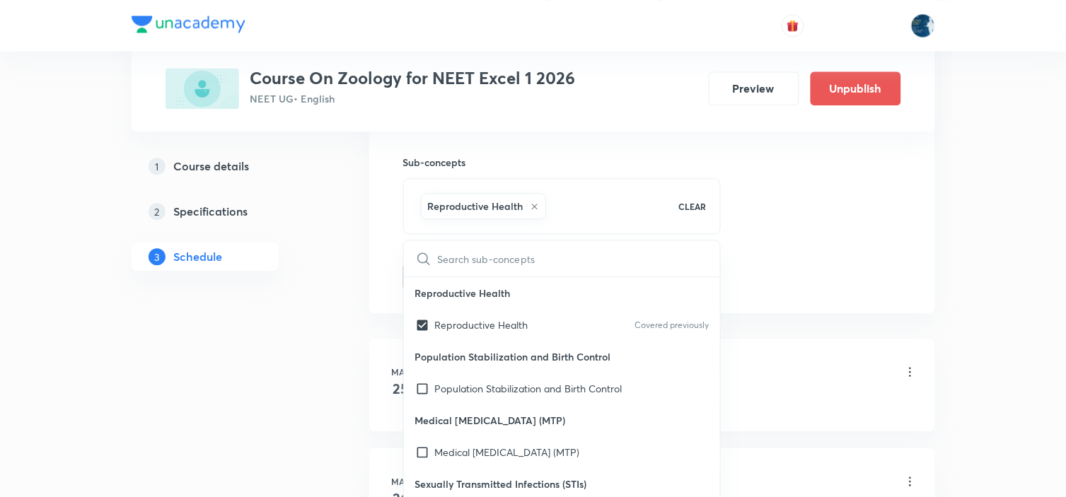
drag, startPoint x: 819, startPoint y: 245, endPoint x: 486, endPoint y: 215, distance: 334.6
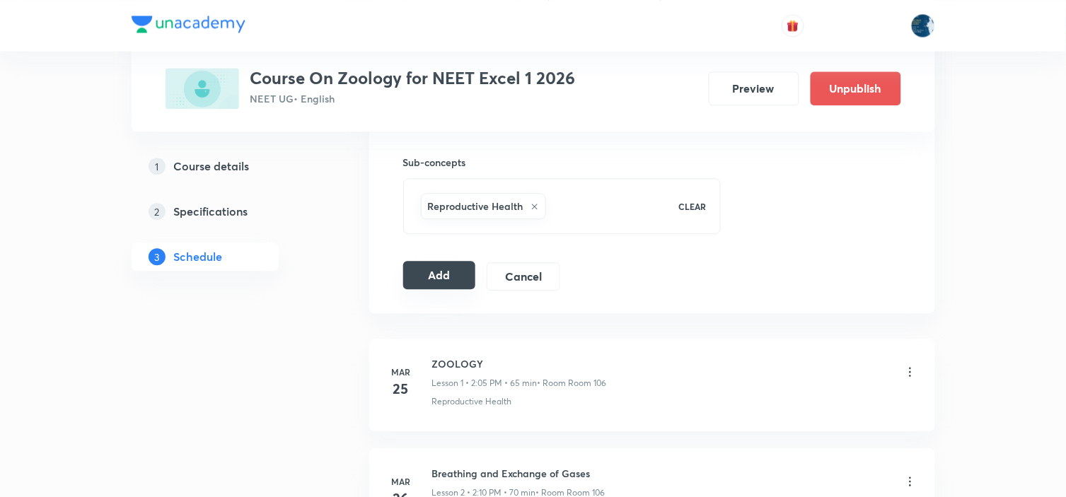
click at [461, 283] on button "Add" at bounding box center [439, 275] width 73 height 28
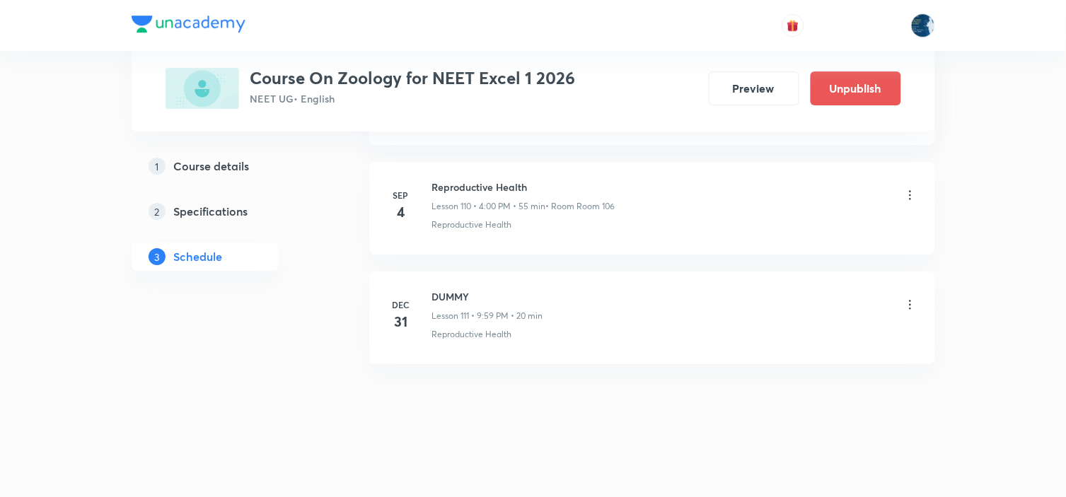
scroll to position [12172, 0]
